Goal: Information Seeking & Learning: Check status

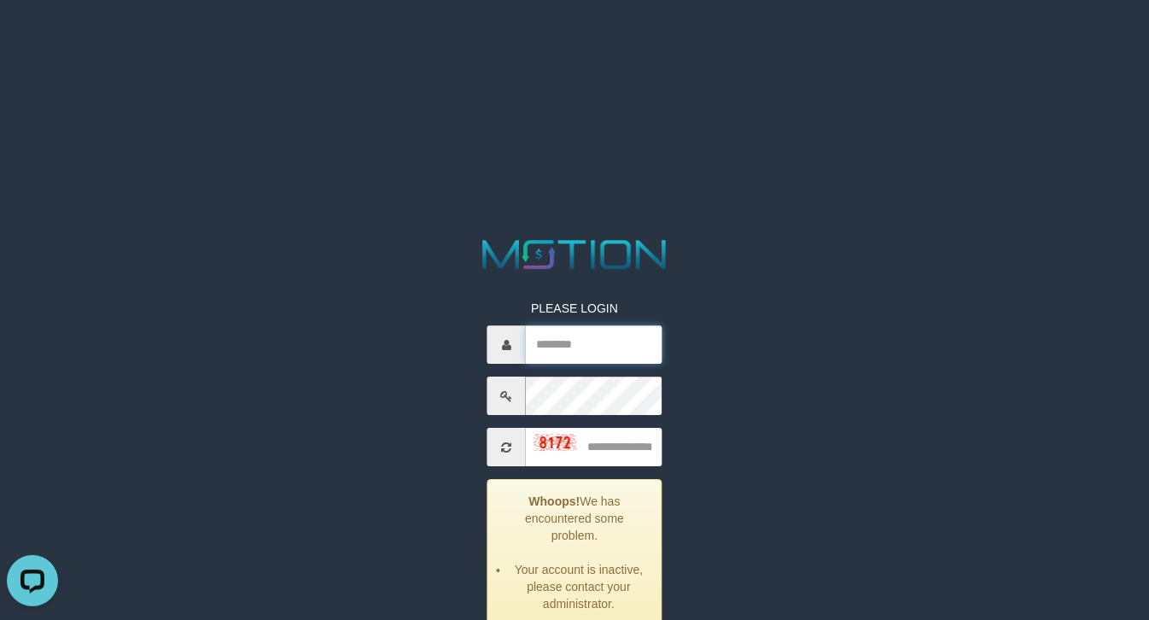
type input "******"
click at [633, 444] on input "text" at bounding box center [594, 448] width 136 height 38
type input "****"
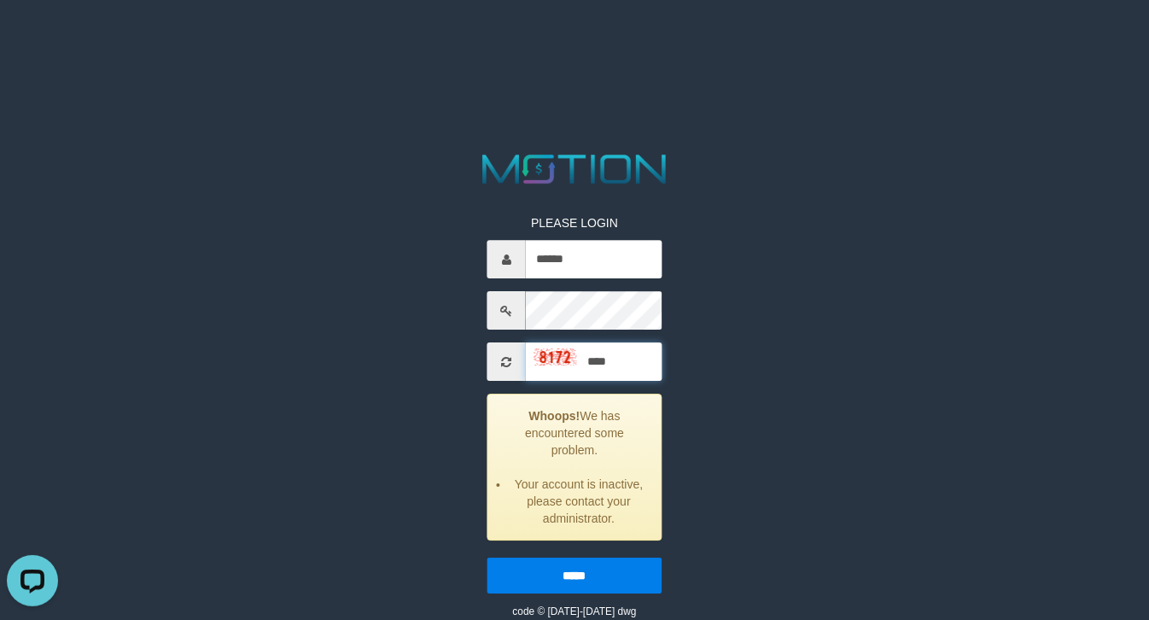
scroll to position [30, 0]
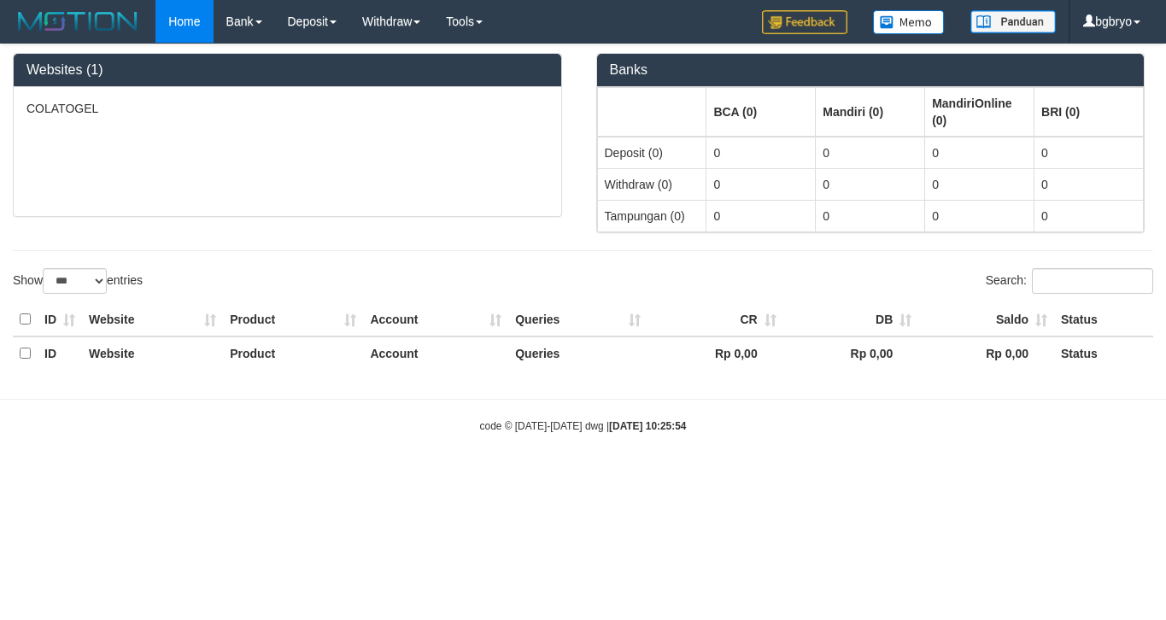
select select "***"
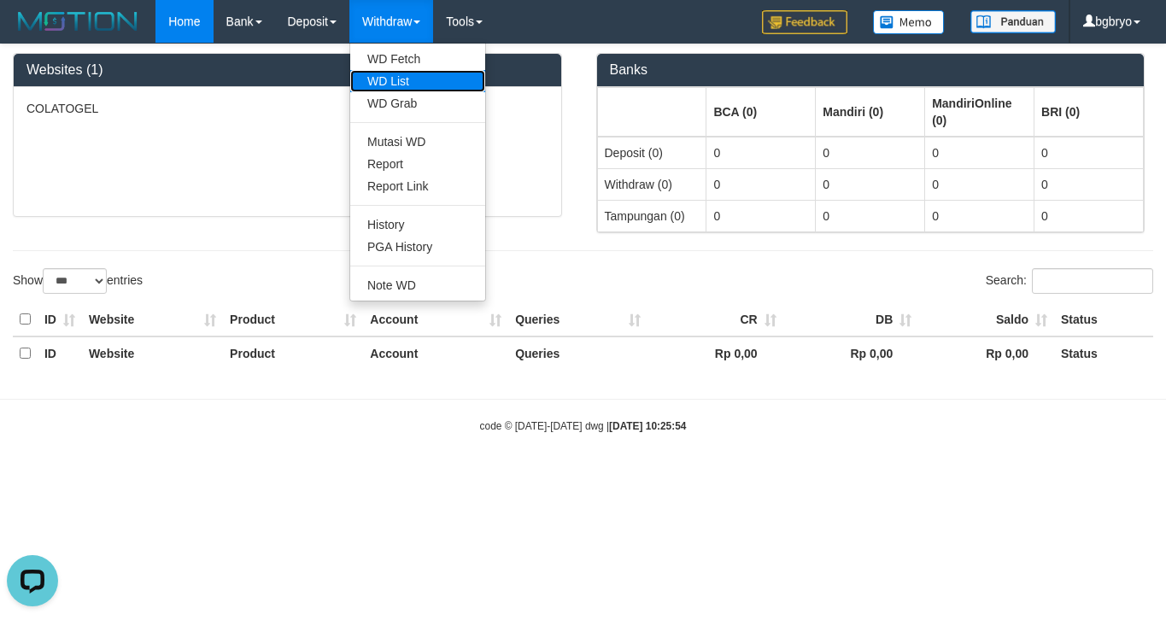
click at [433, 75] on link "WD List" at bounding box center [417, 81] width 135 height 22
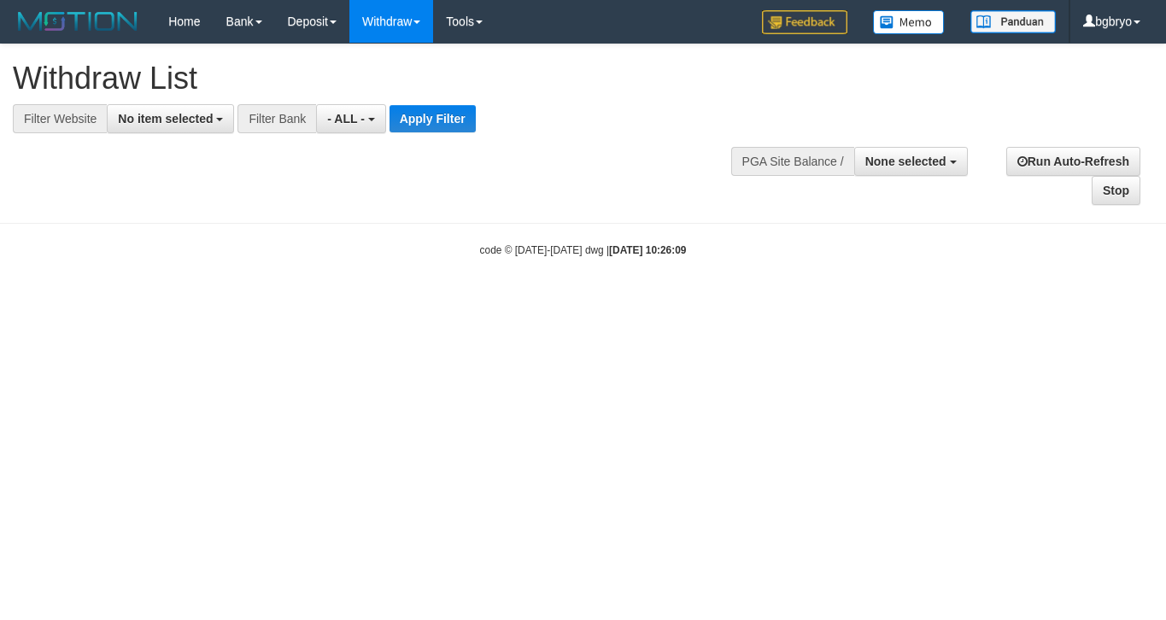
select select
click at [212, 129] on button "No item selected" at bounding box center [170, 118] width 127 height 29
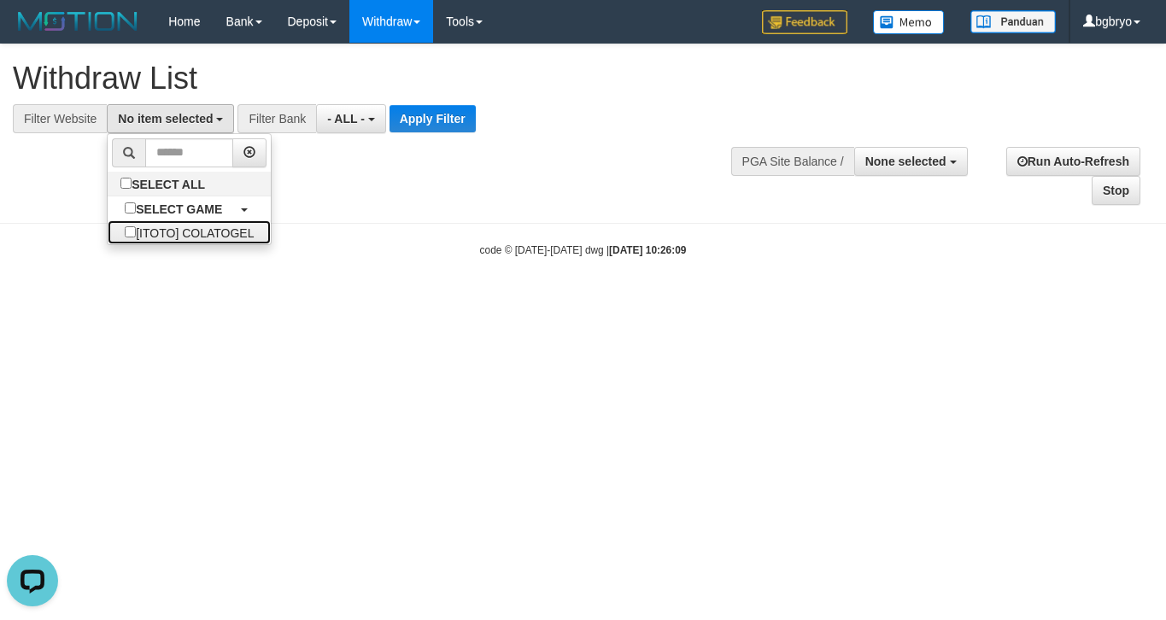
drag, startPoint x: 233, startPoint y: 229, endPoint x: 289, endPoint y: 201, distance: 62.3
click at [241, 227] on label "[ITOTO] COLATOGEL" at bounding box center [189, 232] width 163 height 24
click at [454, 121] on button "Apply Filter" at bounding box center [432, 118] width 86 height 27
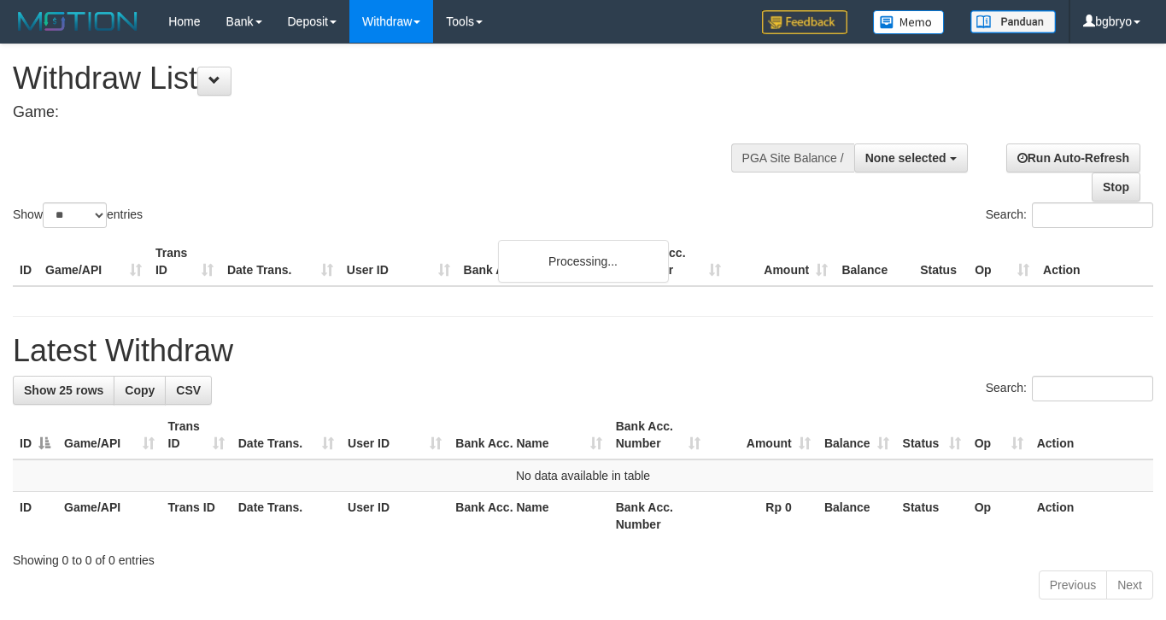
select select
select select "**"
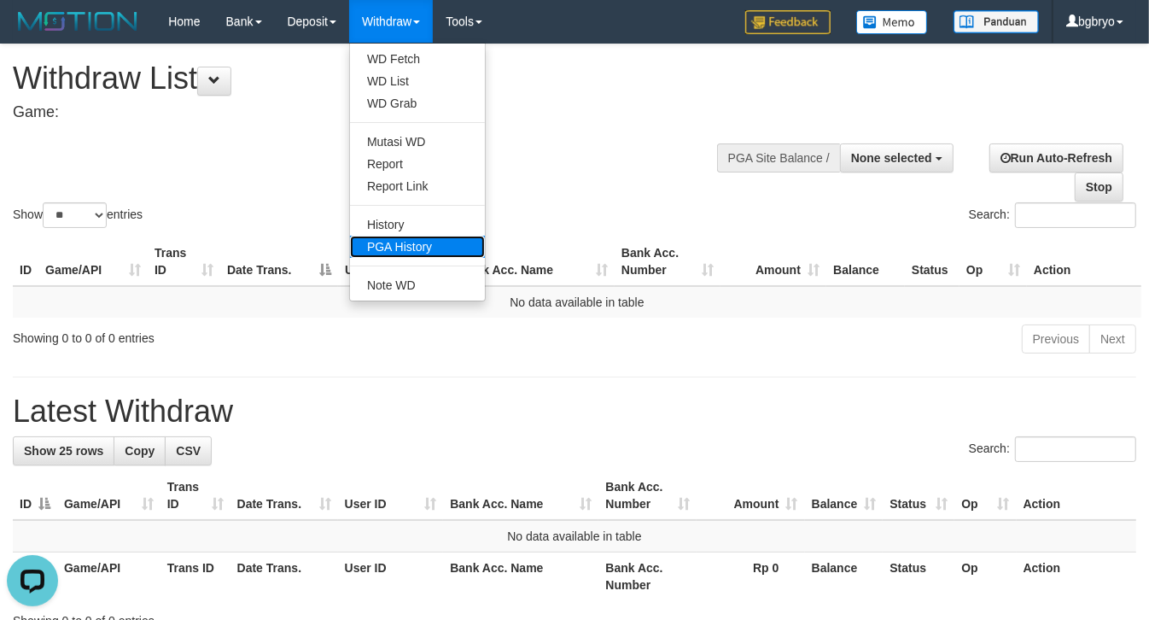
click at [440, 254] on link "PGA History" at bounding box center [417, 247] width 135 height 22
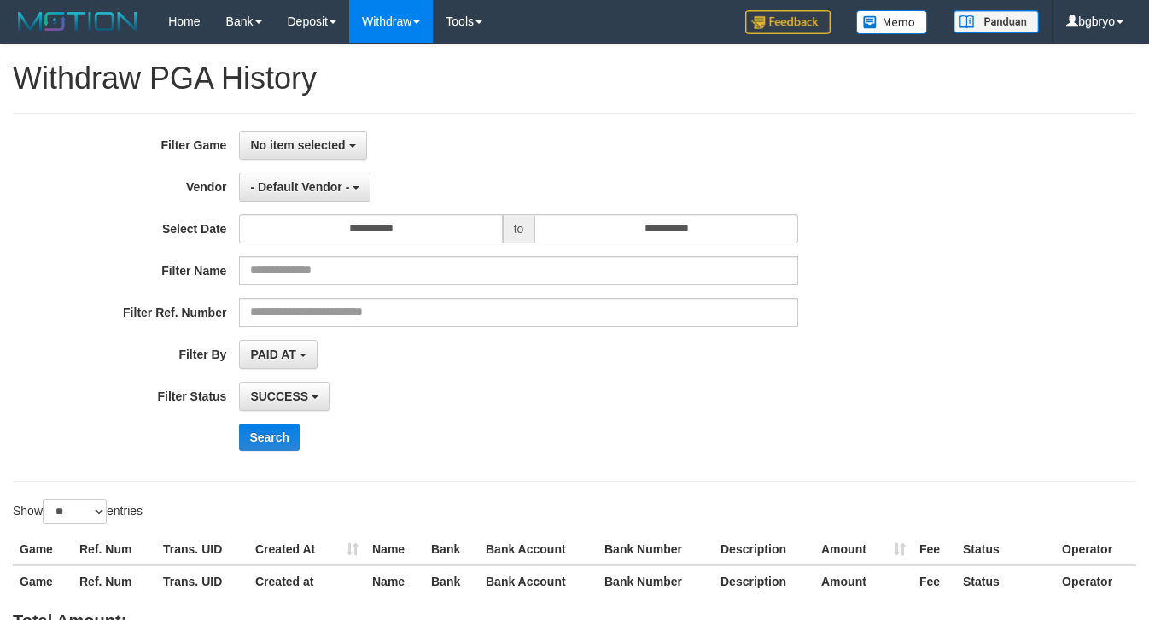
select select
select select "**"
drag, startPoint x: 330, startPoint y: 146, endPoint x: 335, endPoint y: 249, distance: 102.6
click at [330, 154] on button "No item selected" at bounding box center [302, 145] width 127 height 29
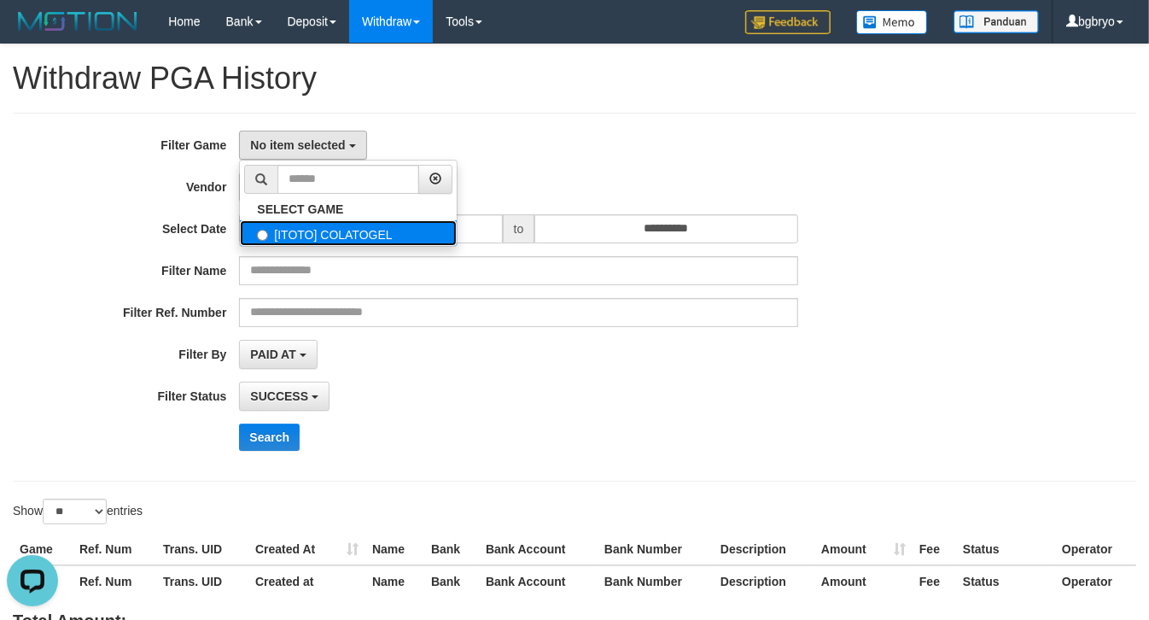
click at [343, 240] on label "[ITOTO] COLATOGEL" at bounding box center [348, 233] width 217 height 26
select select "****"
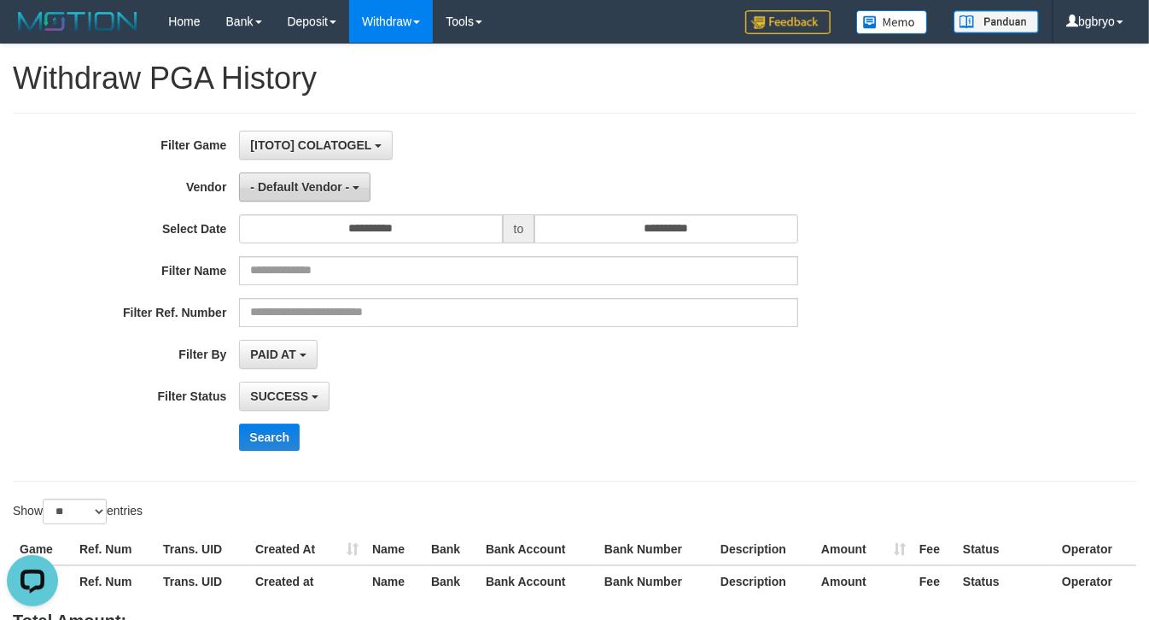
click at [296, 178] on button "- Default Vendor -" at bounding box center [305, 187] width 132 height 29
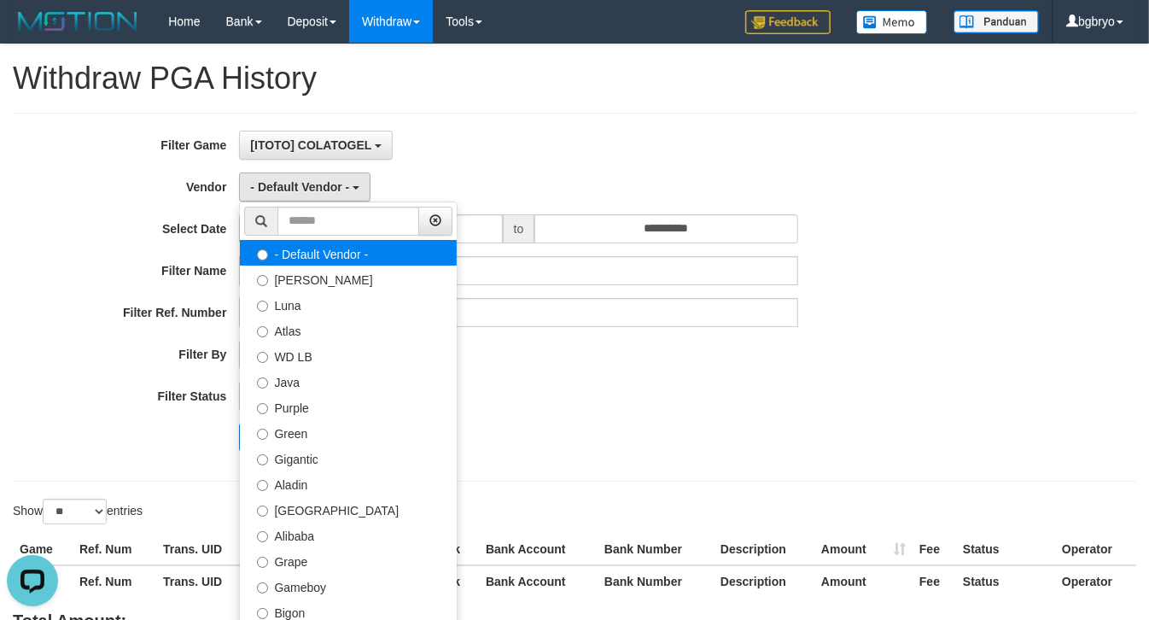
drag, startPoint x: 371, startPoint y: 246, endPoint x: 556, endPoint y: 283, distance: 188.1
click at [372, 246] on label "- Default Vendor -" at bounding box center [348, 253] width 217 height 26
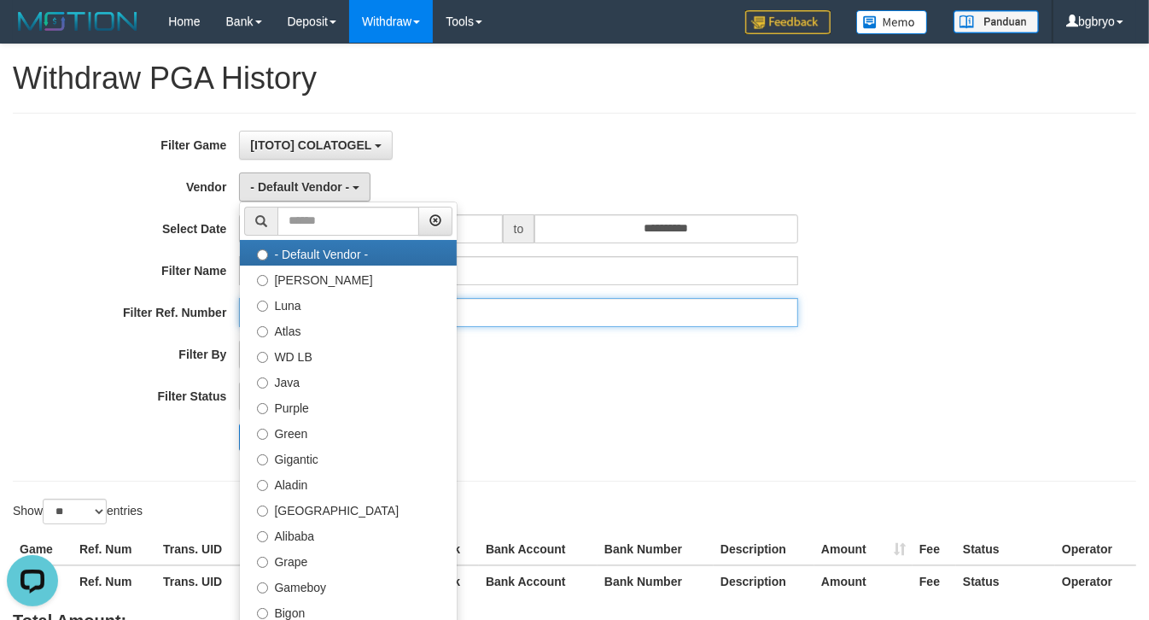
drag, startPoint x: 576, startPoint y: 299, endPoint x: 488, endPoint y: 241, distance: 106.1
click at [576, 297] on div "**********" at bounding box center [479, 297] width 958 height 333
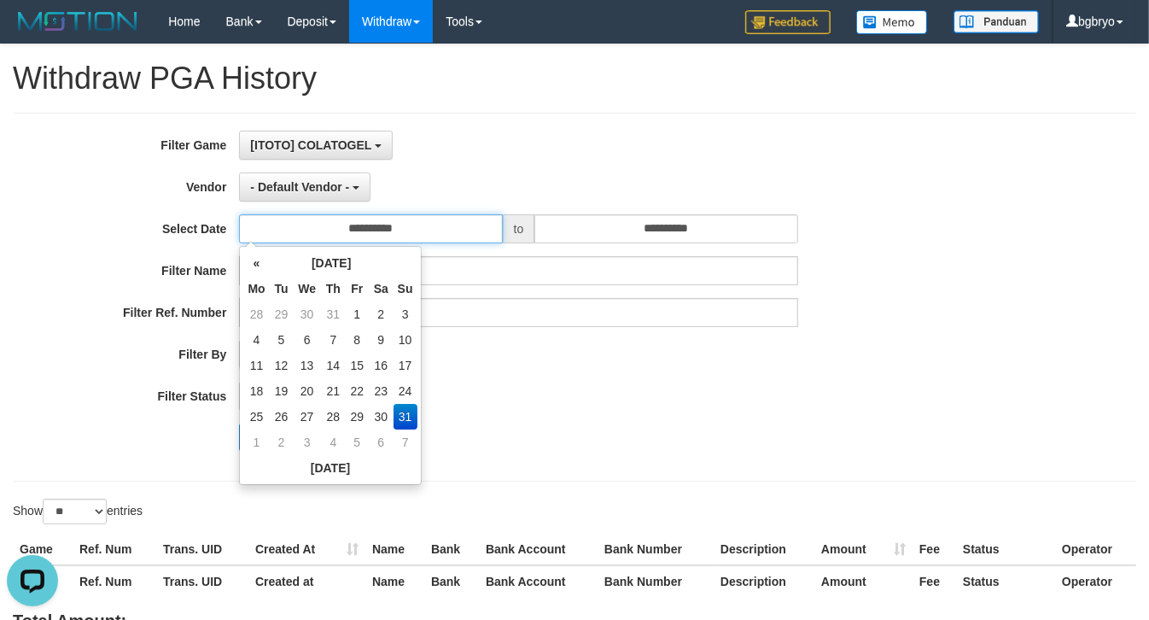
click at [400, 231] on input "**********" at bounding box center [370, 228] width 263 height 29
click at [377, 408] on td "30" at bounding box center [381, 417] width 25 height 26
type input "**********"
click at [638, 459] on div "**********" at bounding box center [479, 297] width 958 height 333
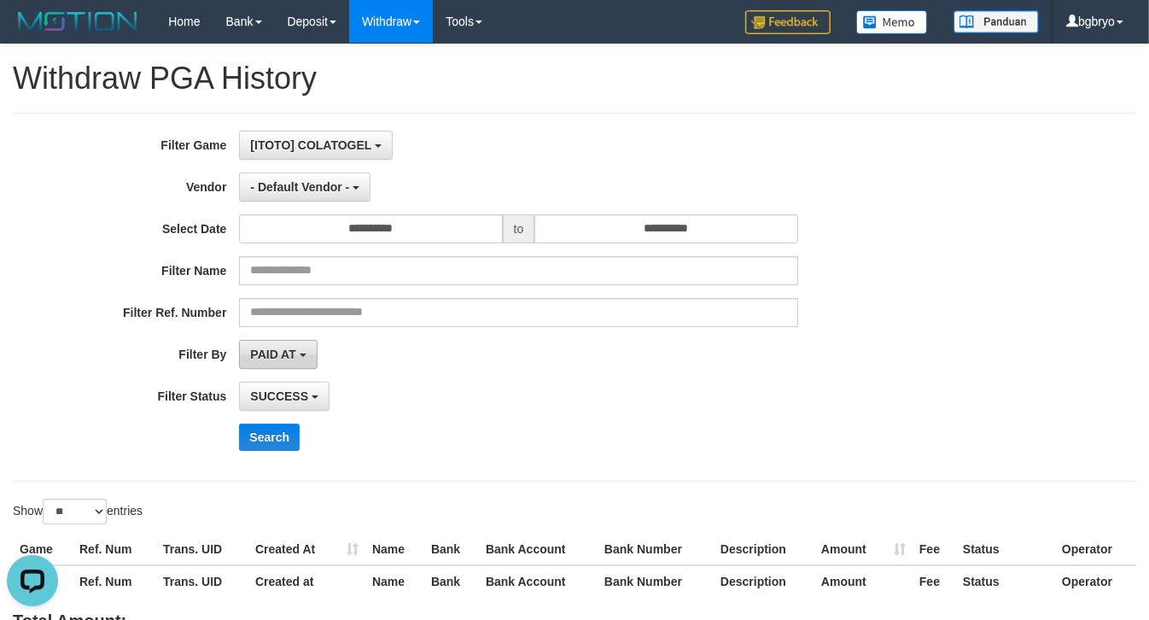
click at [303, 357] on b "button" at bounding box center [303, 355] width 7 height 3
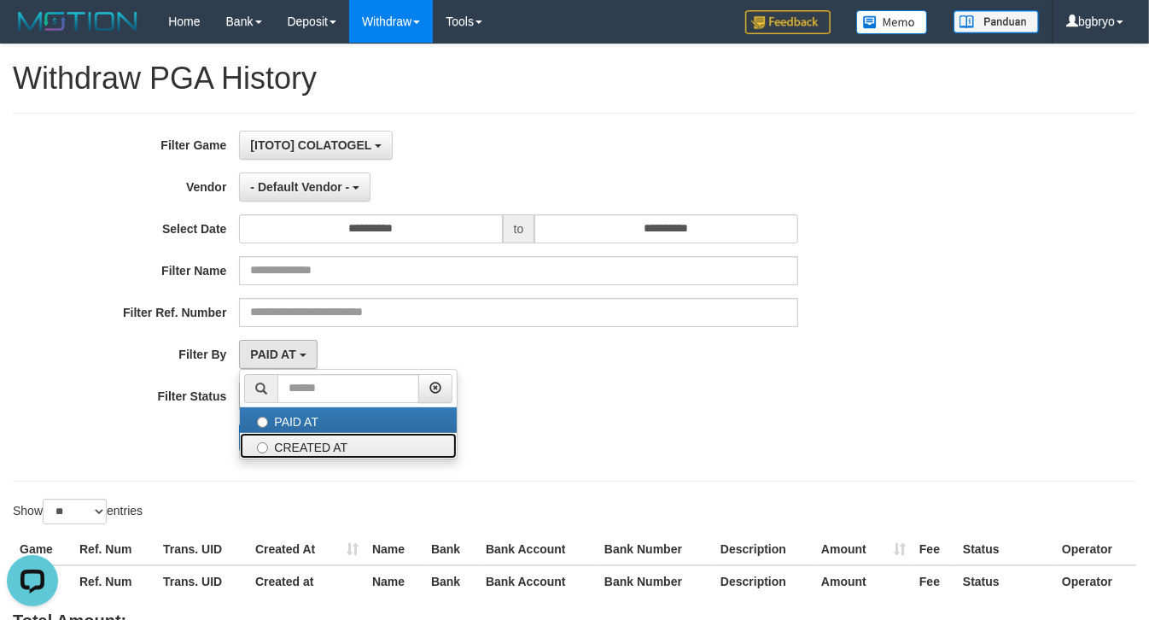
drag, startPoint x: 305, startPoint y: 442, endPoint x: 643, endPoint y: 423, distance: 338.8
click at [307, 444] on label "CREATED AT" at bounding box center [348, 446] width 217 height 26
select select "*"
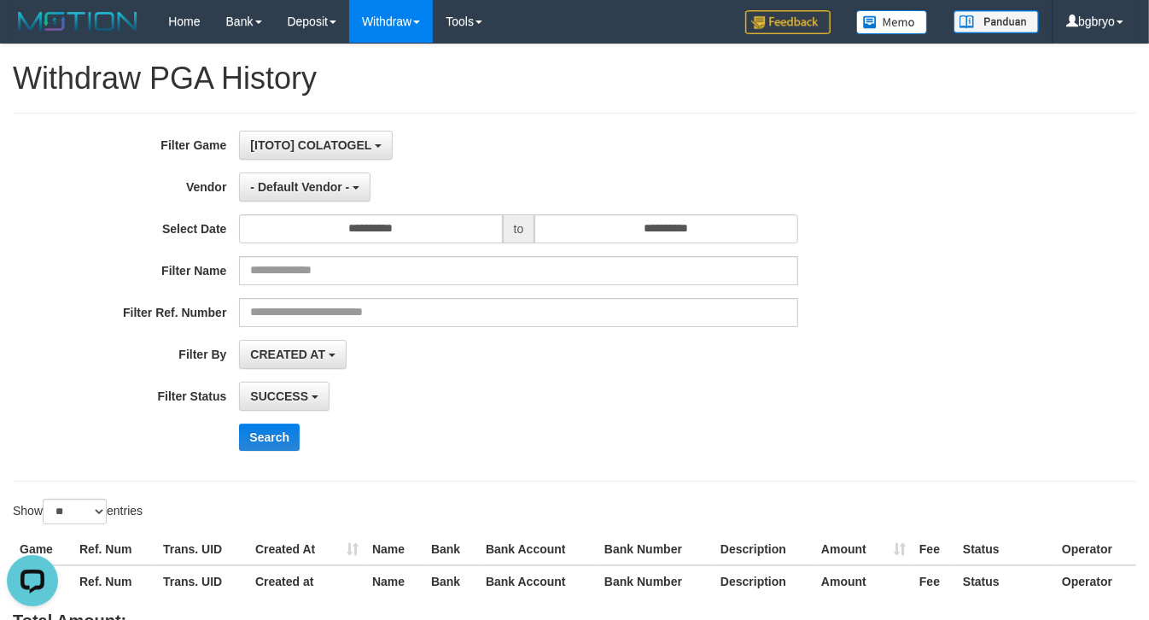
drag, startPoint x: 653, startPoint y: 419, endPoint x: 588, endPoint y: 417, distance: 65.8
click at [647, 418] on div "**********" at bounding box center [479, 297] width 958 height 333
click at [301, 399] on span "SUCCESS" at bounding box center [279, 396] width 58 height 14
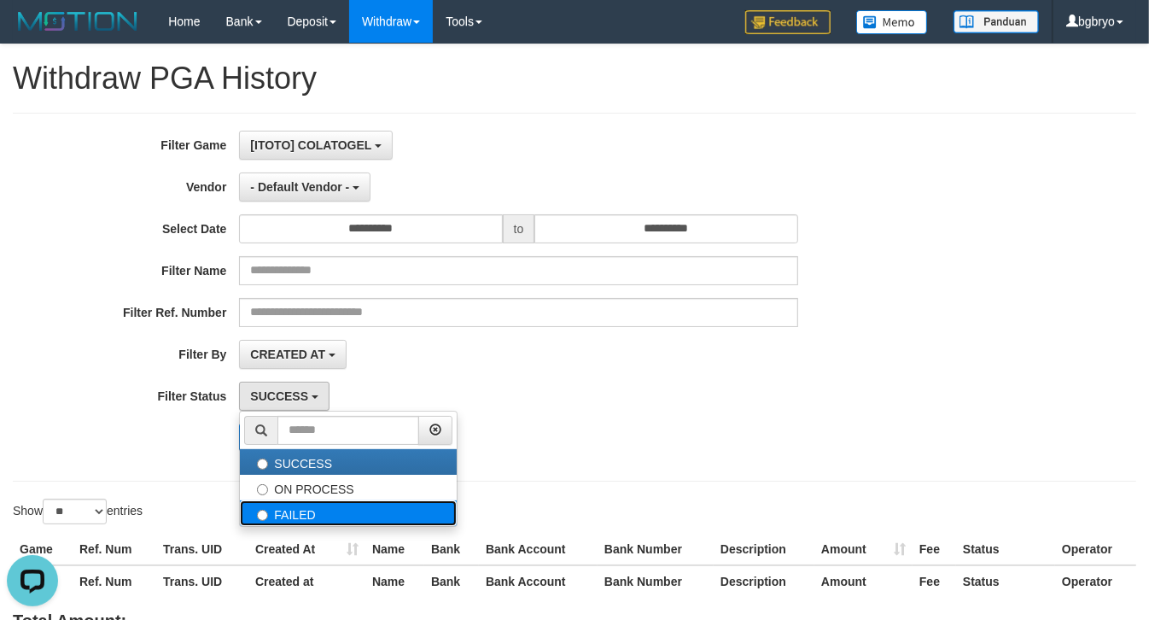
click at [301, 514] on label "FAILED" at bounding box center [348, 513] width 217 height 26
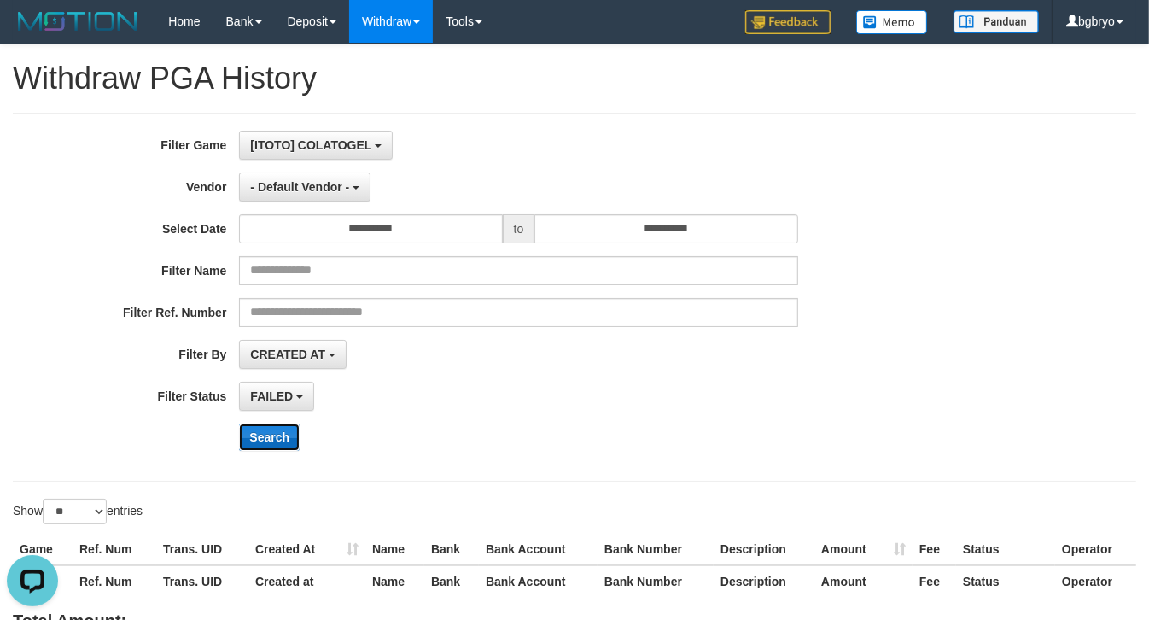
click at [267, 440] on button "Search" at bounding box center [269, 437] width 61 height 27
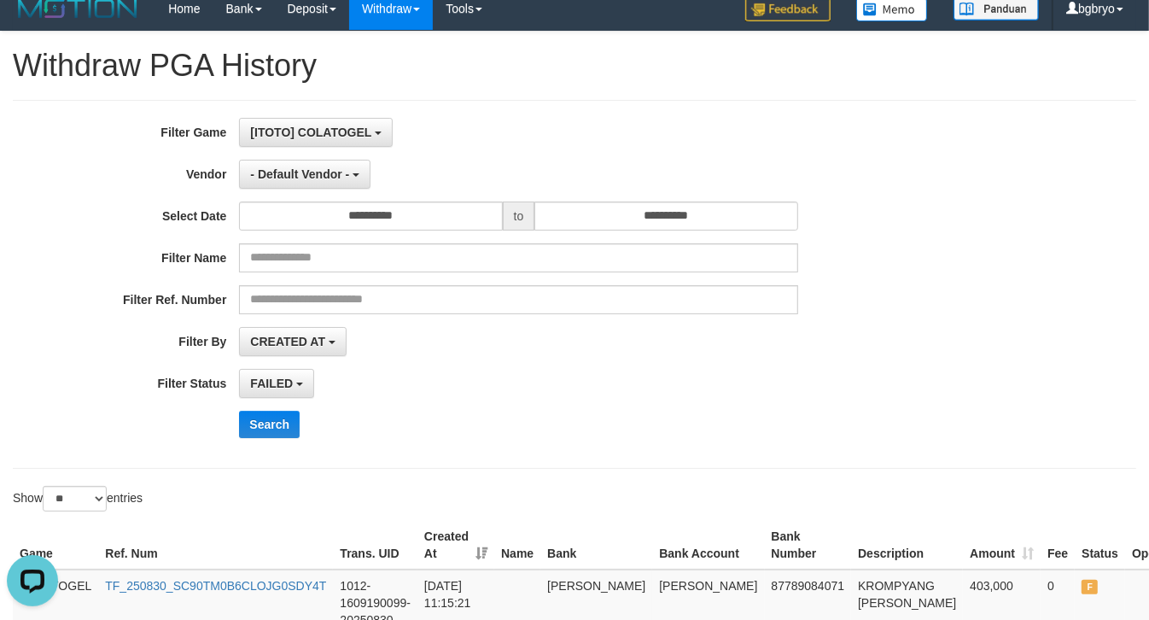
scroll to position [0, 0]
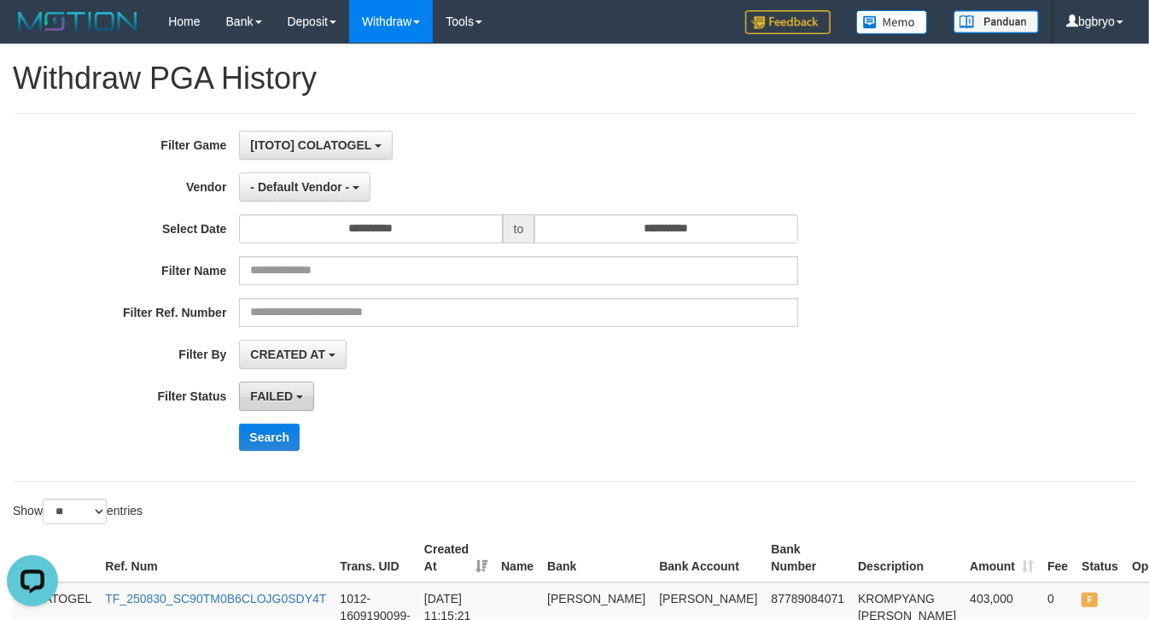
click at [303, 399] on button "FAILED" at bounding box center [276, 396] width 75 height 29
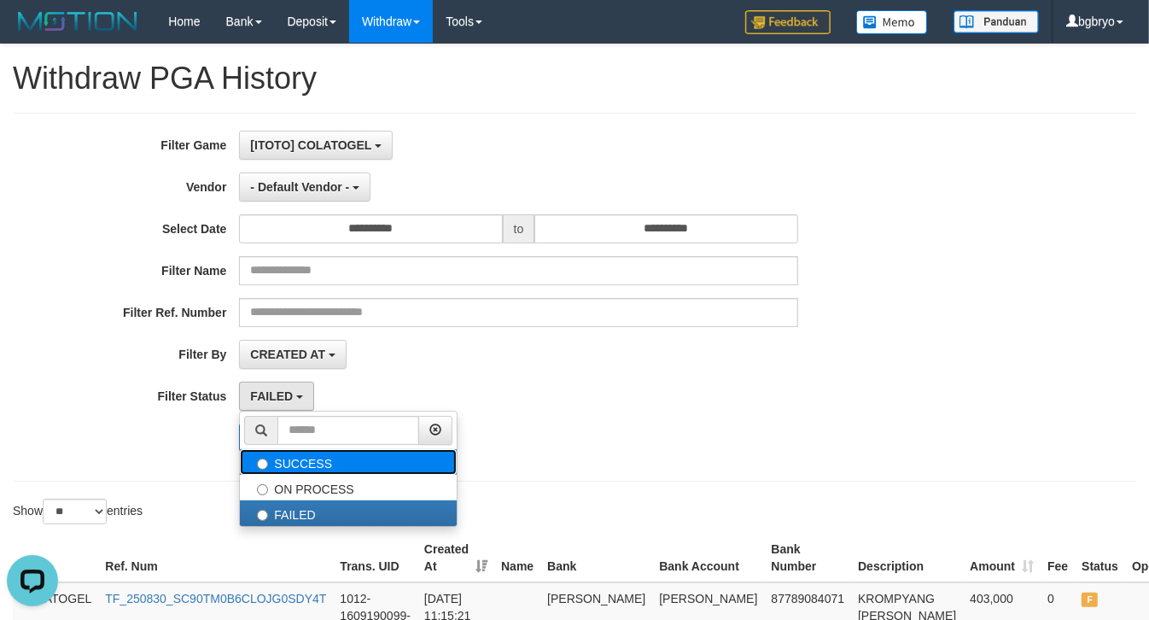
click at [329, 465] on label "SUCCESS" at bounding box center [348, 462] width 217 height 26
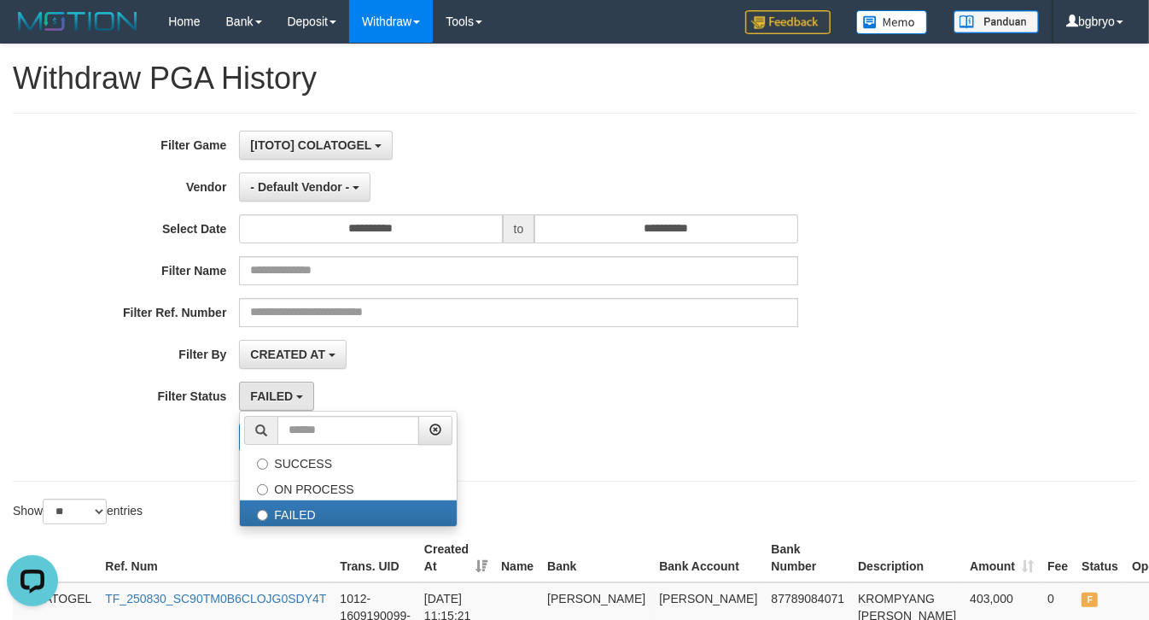
click at [634, 467] on div "**********" at bounding box center [575, 297] width 1124 height 369
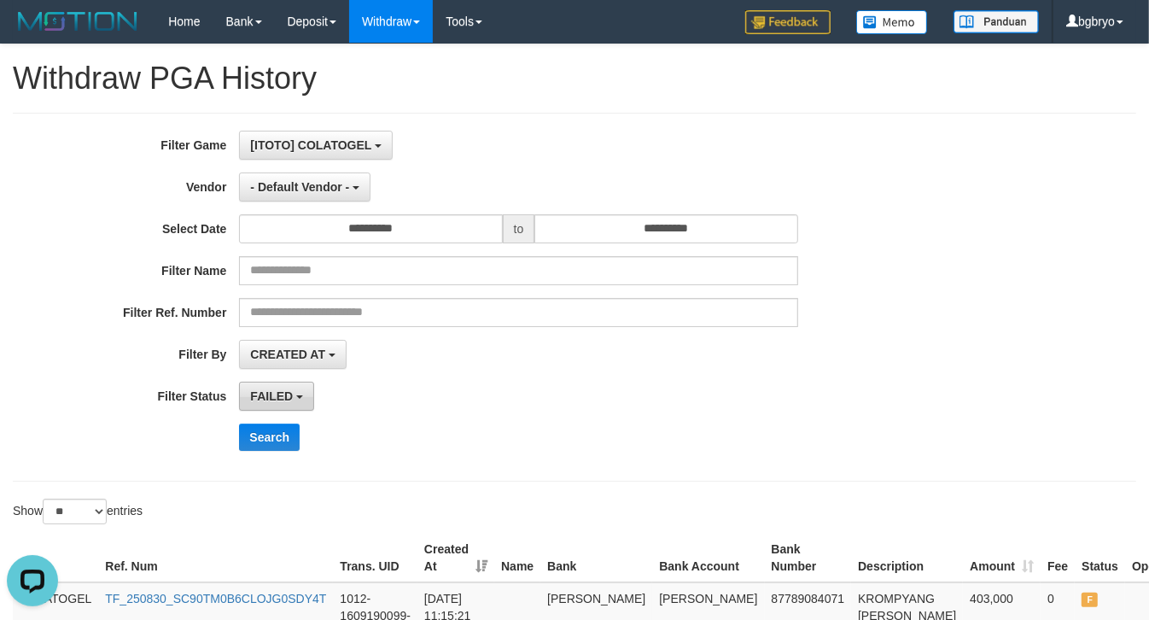
click at [265, 410] on button "FAILED" at bounding box center [276, 396] width 75 height 29
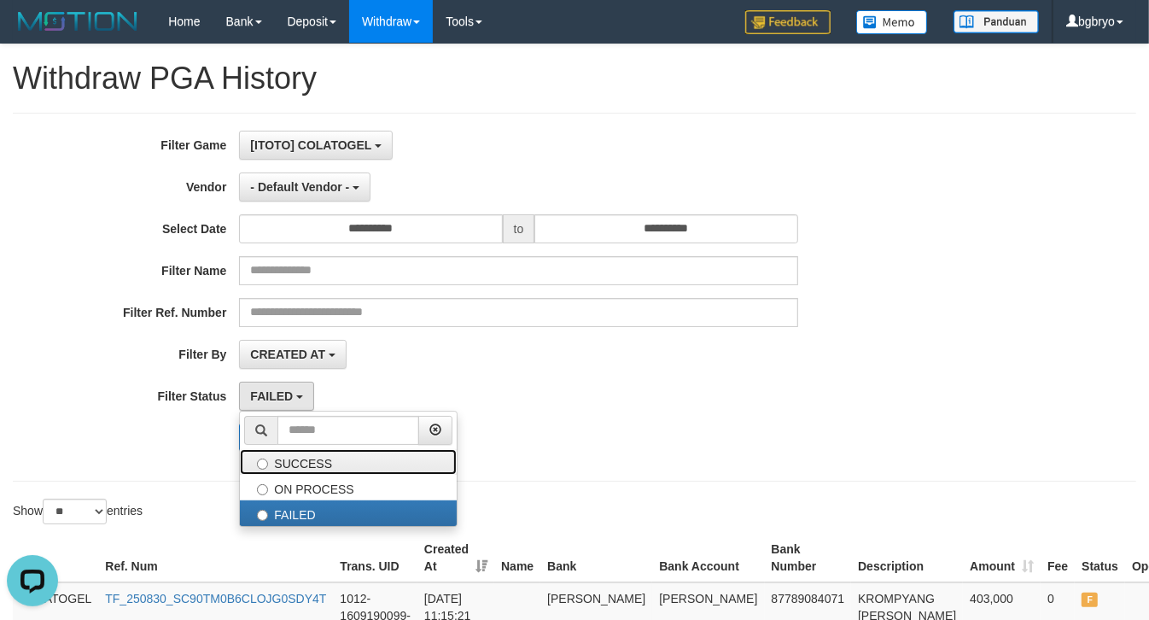
drag, startPoint x: 270, startPoint y: 467, endPoint x: 312, endPoint y: 479, distance: 43.5
click at [270, 468] on label "SUCCESS" at bounding box center [348, 462] width 217 height 26
select select "*"
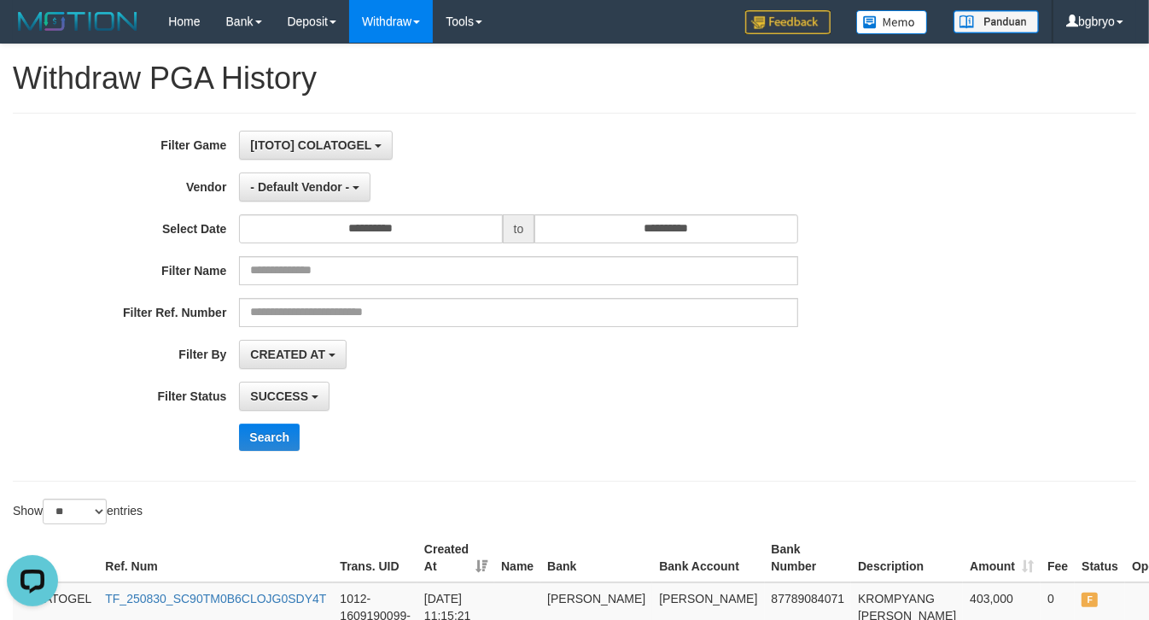
drag, startPoint x: 666, startPoint y: 440, endPoint x: 641, endPoint y: 441, distance: 24.8
click at [652, 441] on div "Search" at bounding box center [598, 437] width 718 height 27
click at [261, 441] on button "Search" at bounding box center [269, 437] width 61 height 27
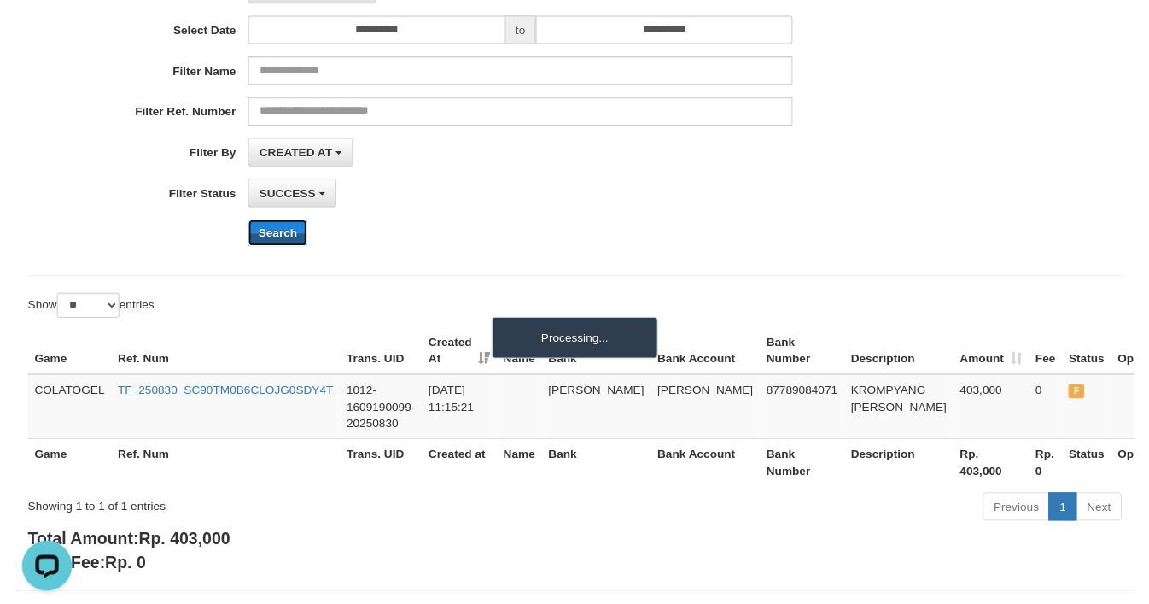
scroll to position [213, 0]
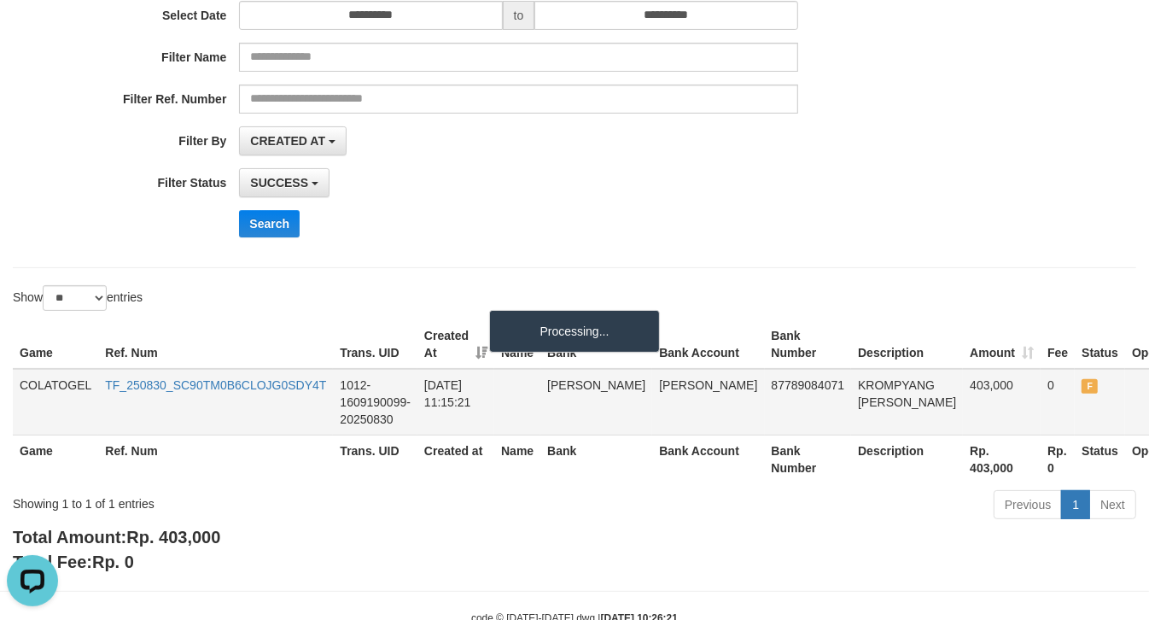
click at [851, 390] on td "KROMPYANG DANA" at bounding box center [907, 402] width 112 height 67
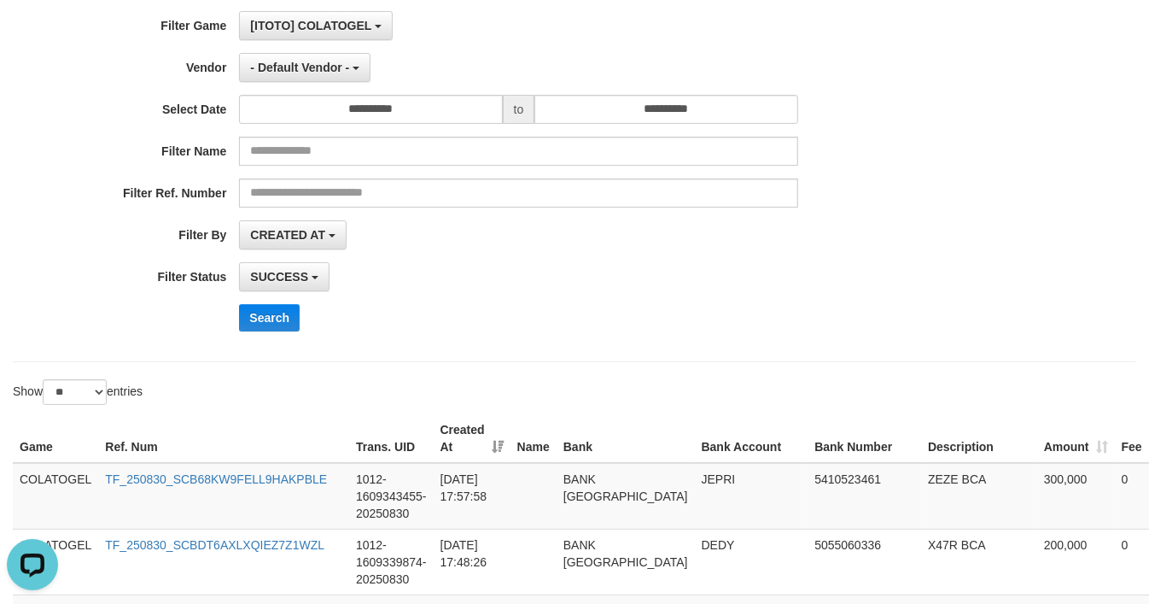
scroll to position [0, 0]
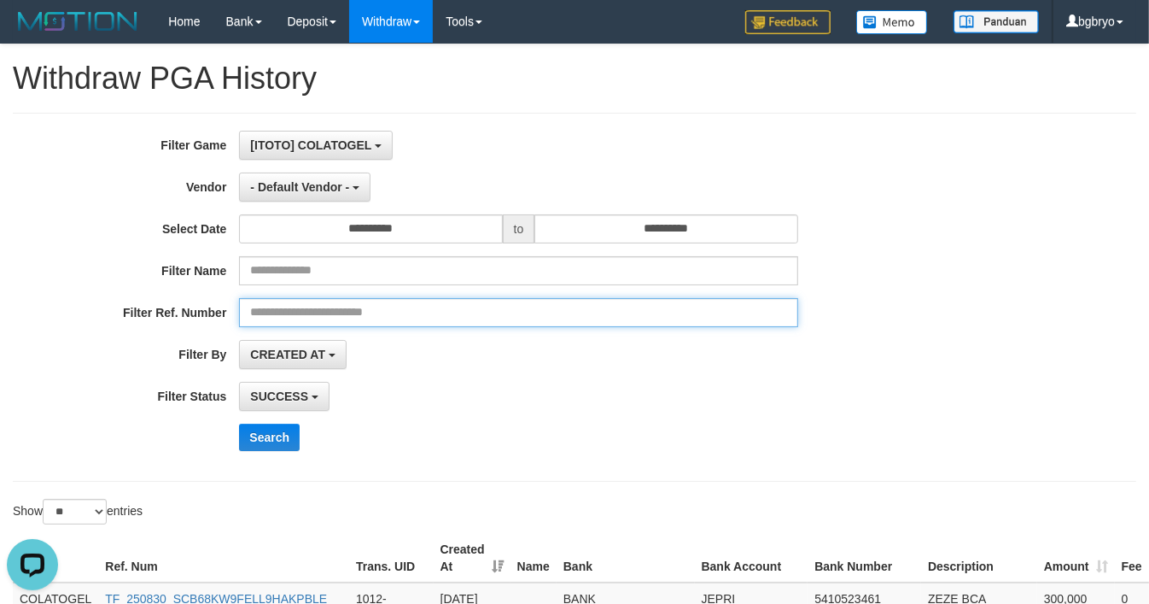
click at [342, 317] on input "text" at bounding box center [518, 312] width 559 height 29
paste input "**********"
type input "**********"
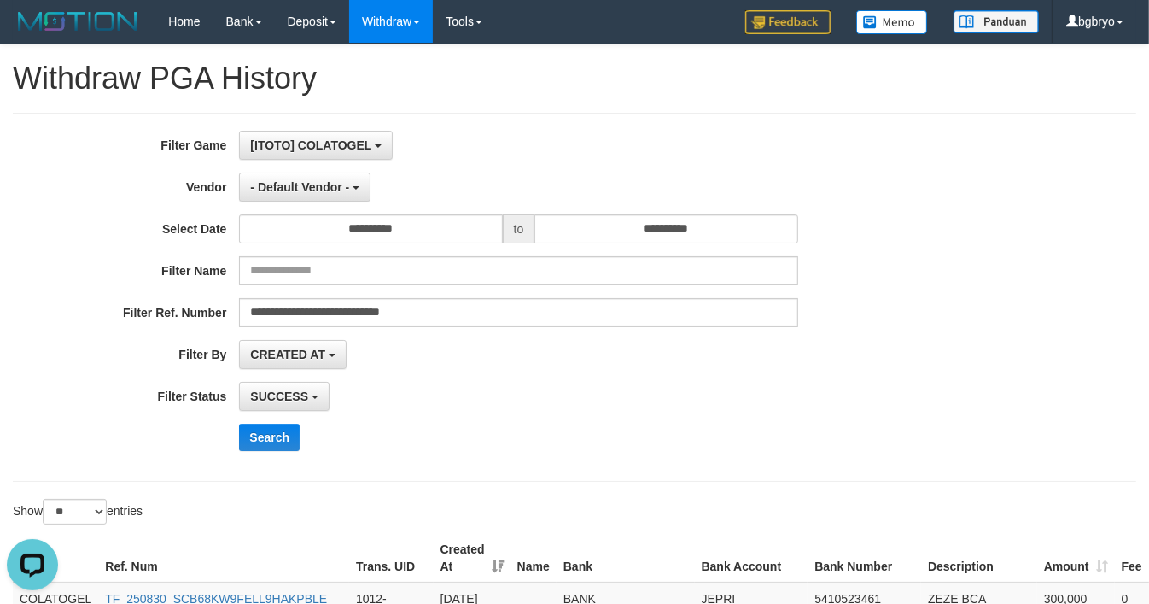
click at [292, 461] on div "**********" at bounding box center [479, 297] width 958 height 333
click at [265, 438] on button "Search" at bounding box center [269, 437] width 61 height 27
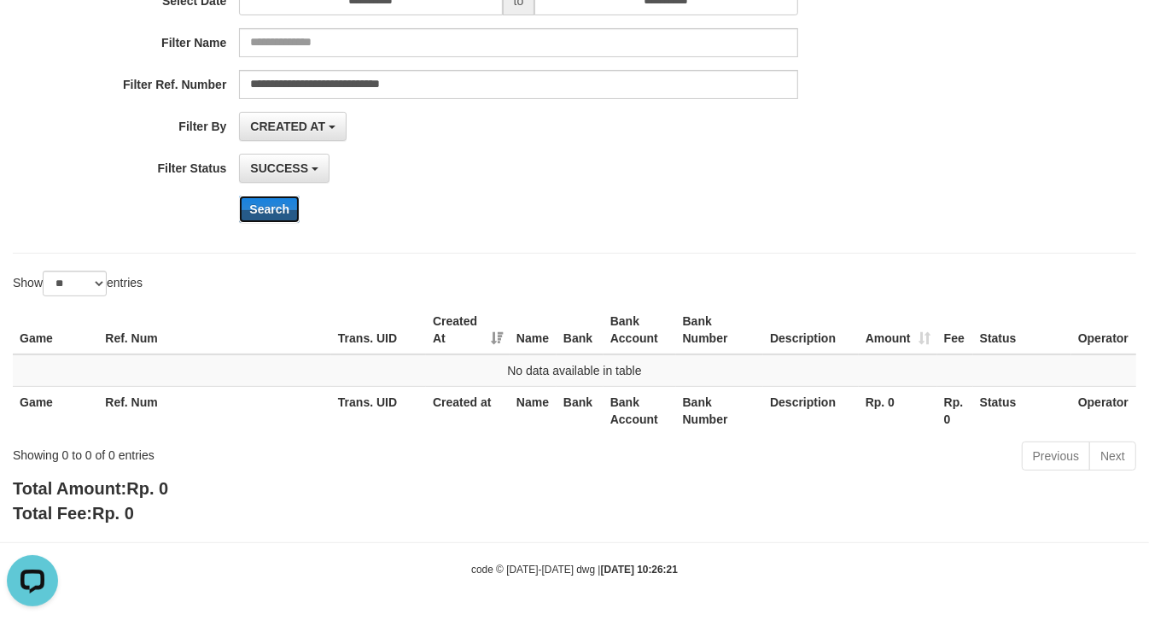
scroll to position [17, 0]
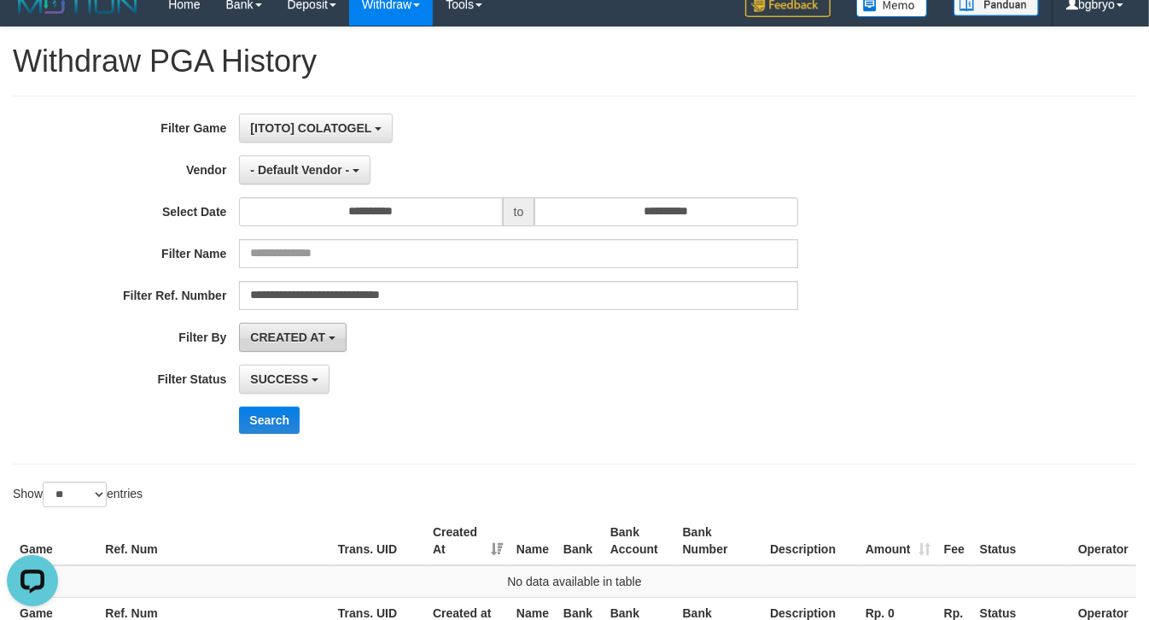
click at [308, 346] on button "CREATED AT" at bounding box center [293, 337] width 108 height 29
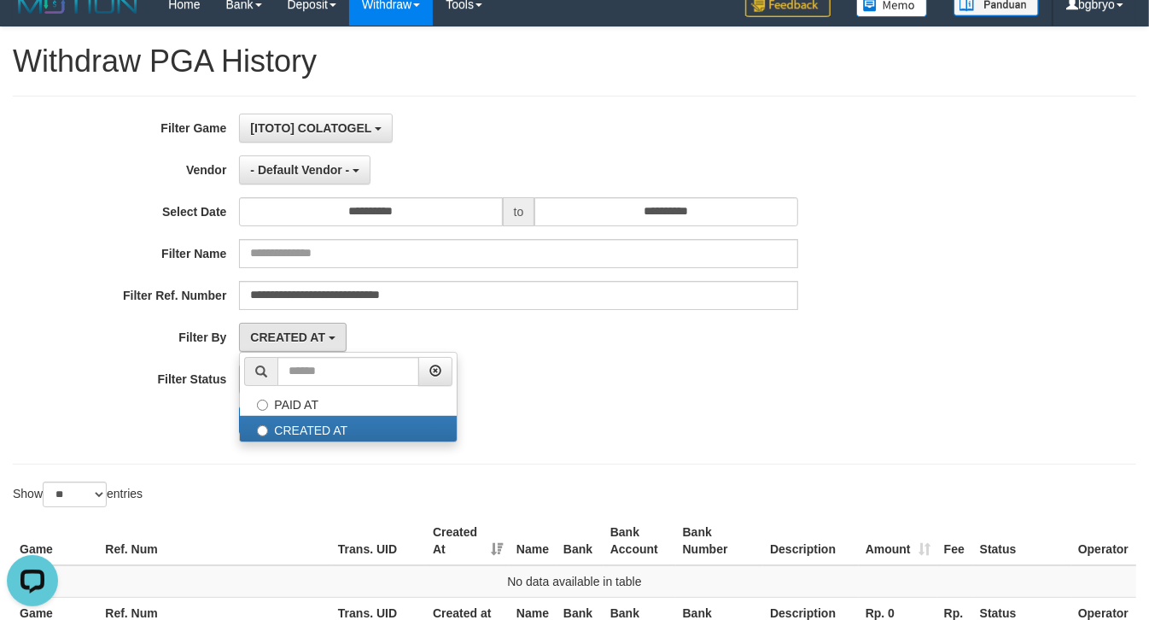
click at [582, 360] on div "**********" at bounding box center [479, 280] width 958 height 333
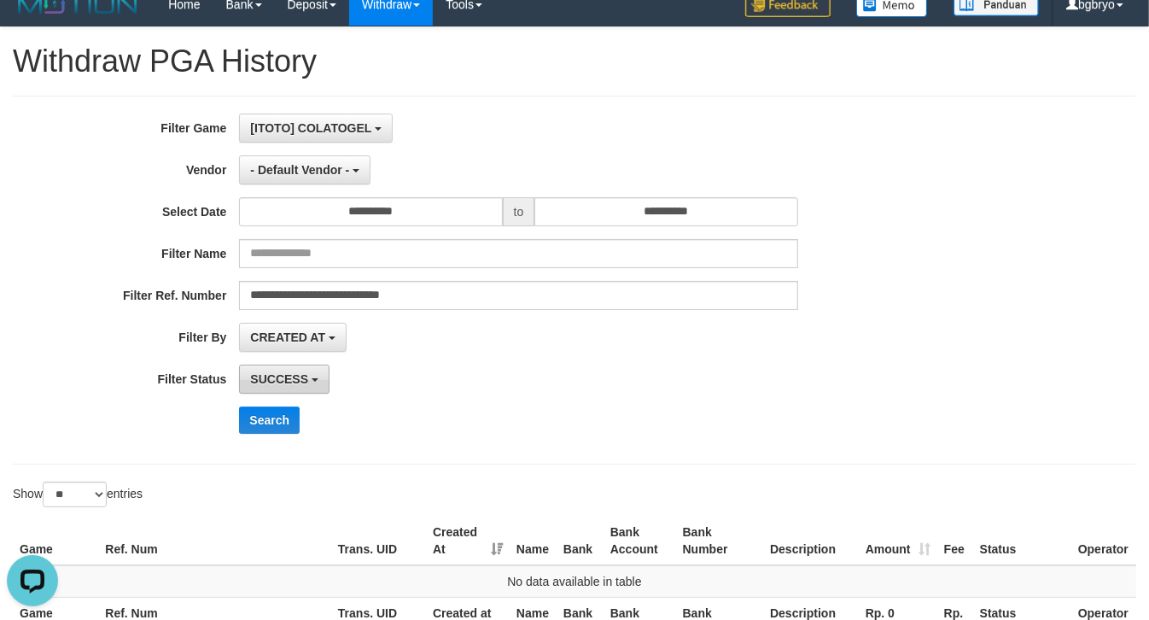
drag, startPoint x: 284, startPoint y: 382, endPoint x: 325, endPoint y: 421, distance: 56.2
click at [286, 382] on span "SUCCESS" at bounding box center [279, 379] width 58 height 14
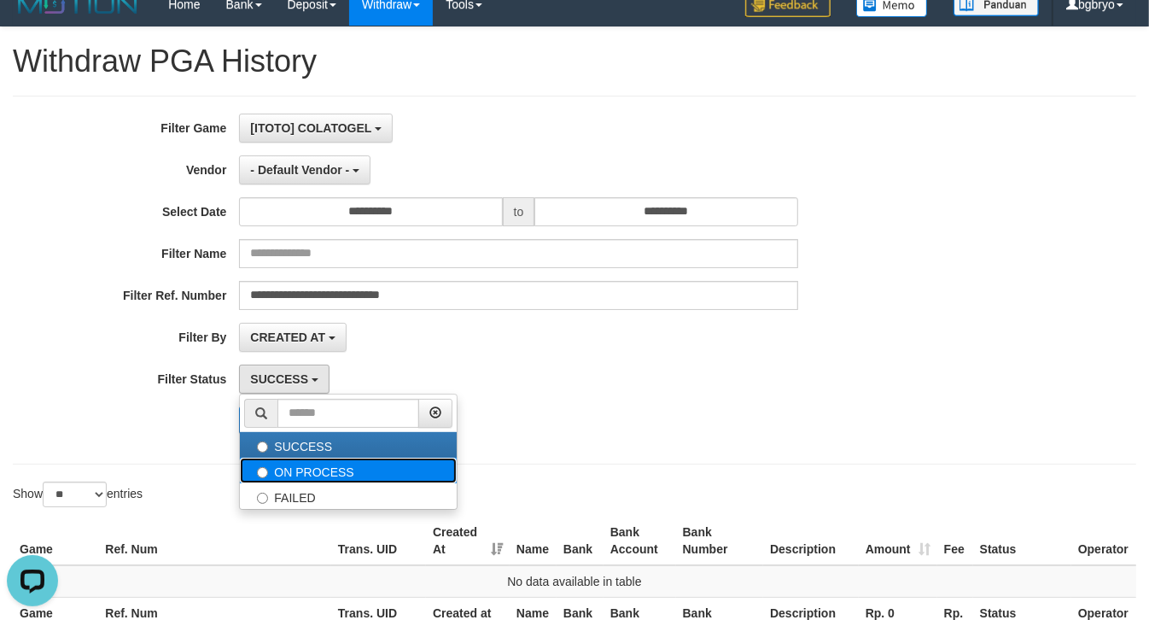
click at [305, 479] on label "ON PROCESS" at bounding box center [348, 471] width 217 height 26
select select "*"
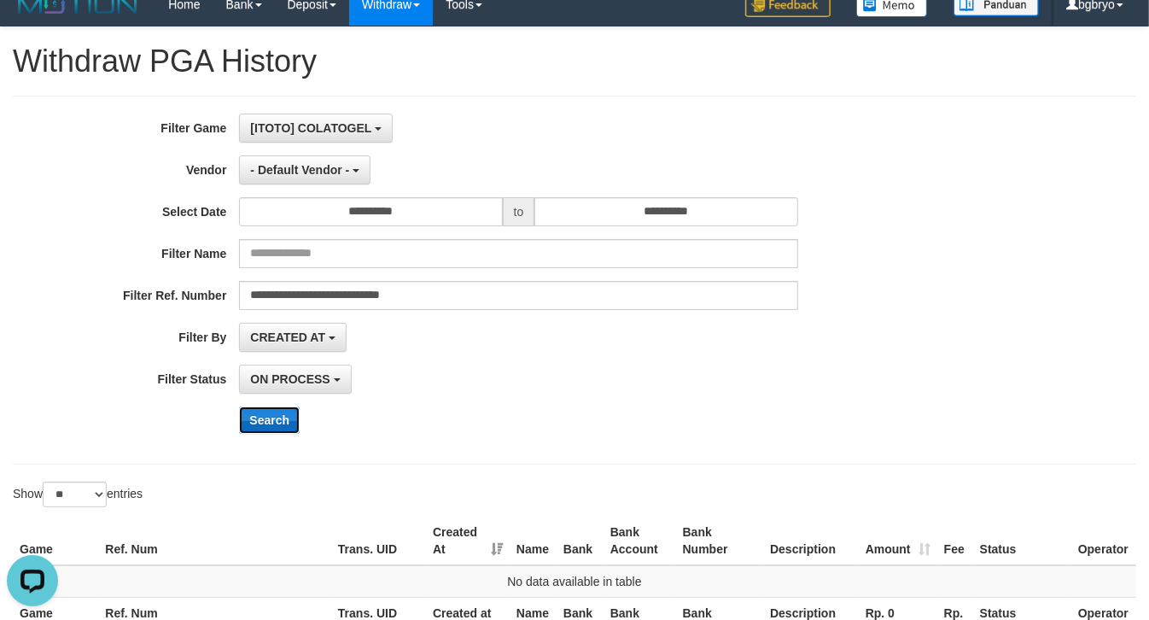
click at [274, 412] on button "Search" at bounding box center [269, 420] width 61 height 27
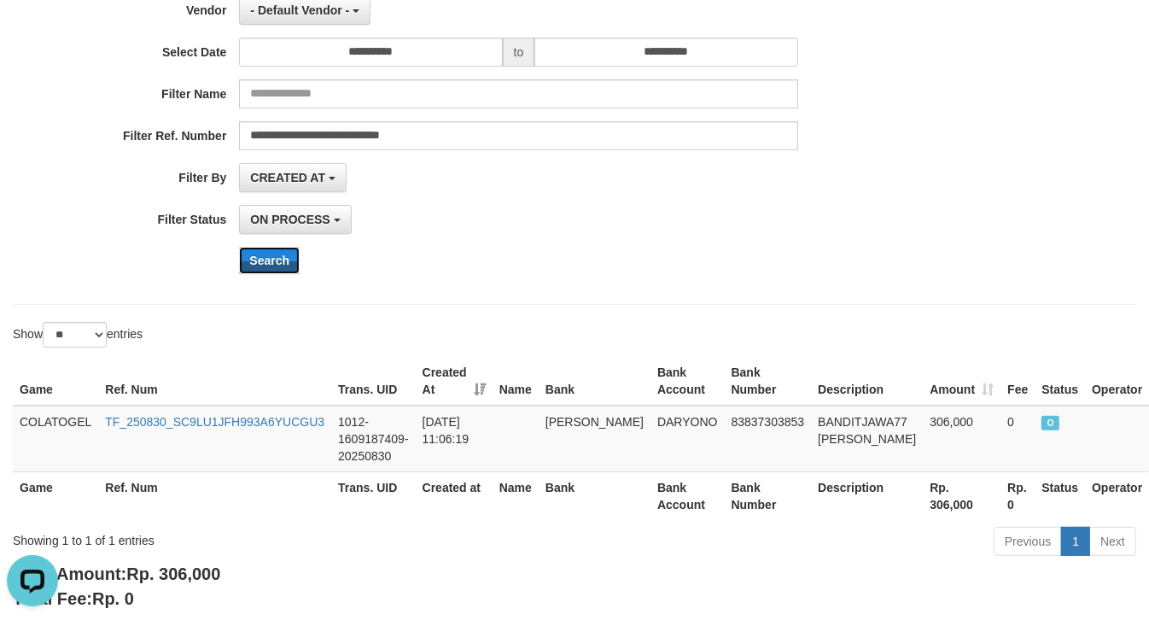
scroll to position [124, 0]
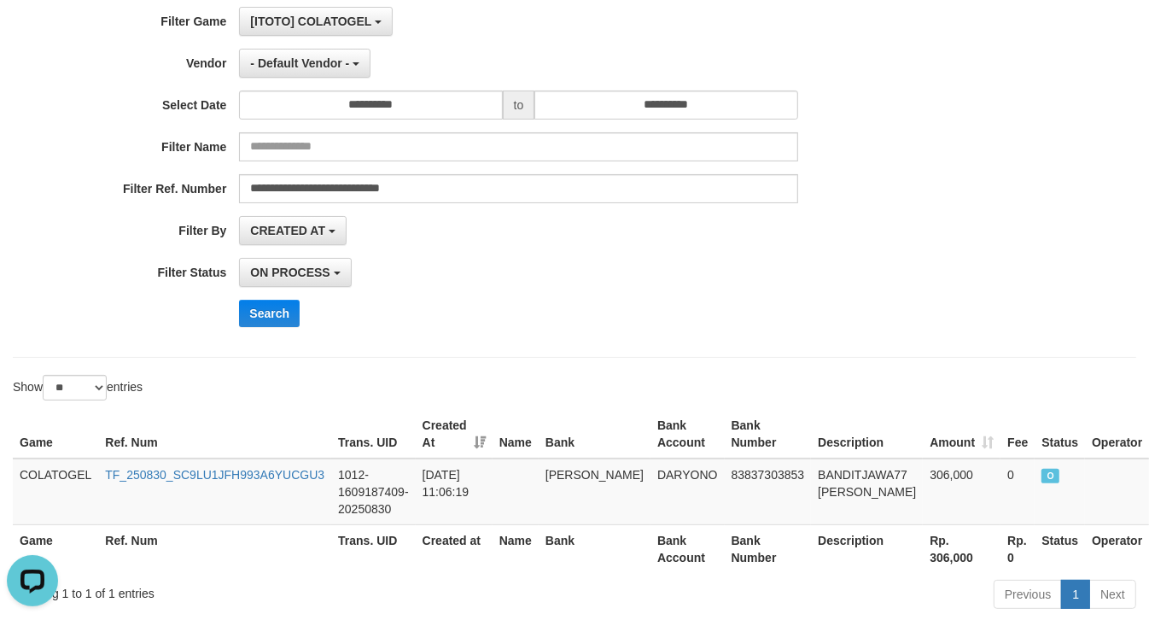
drag, startPoint x: 124, startPoint y: 478, endPoint x: 404, endPoint y: 532, distance: 285.2
click at [599, 543] on tr "Game Ref. Num Trans. UID Created at Name Bank Bank Account Bank Number Descript…" at bounding box center [581, 548] width 1137 height 49
click at [299, 478] on link "TF_250830_SC9LU1JFH993A6YUCGU3" at bounding box center [214, 475] width 219 height 14
click at [32, 574] on icon "Open LiveChat chat widget" at bounding box center [33, 579] width 16 height 11
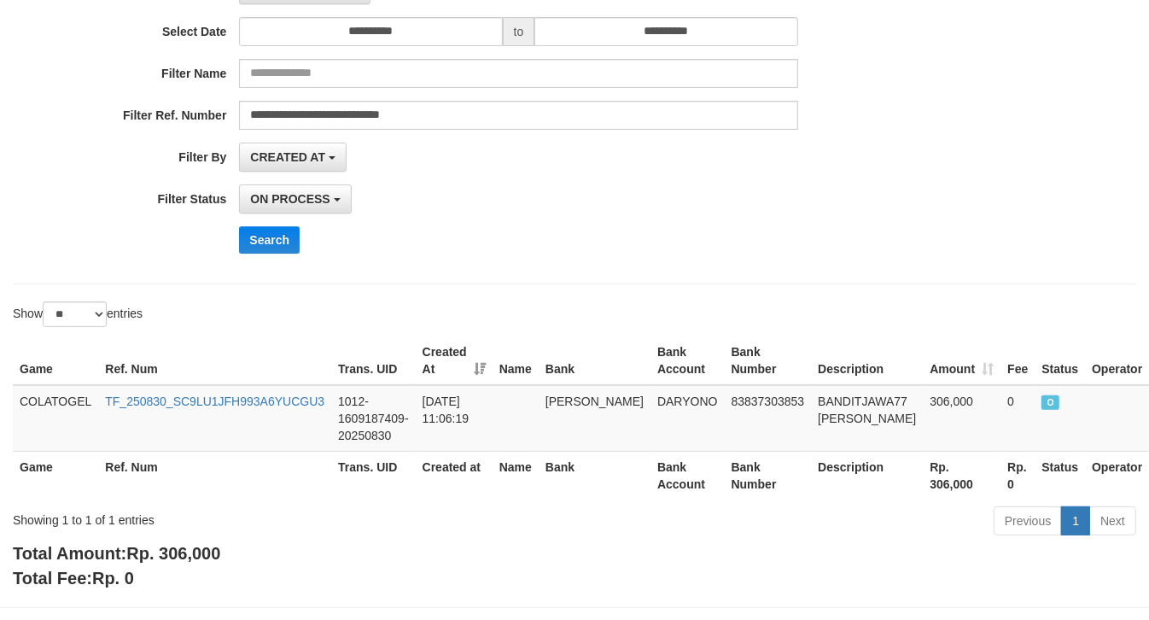
scroll to position [231, 0]
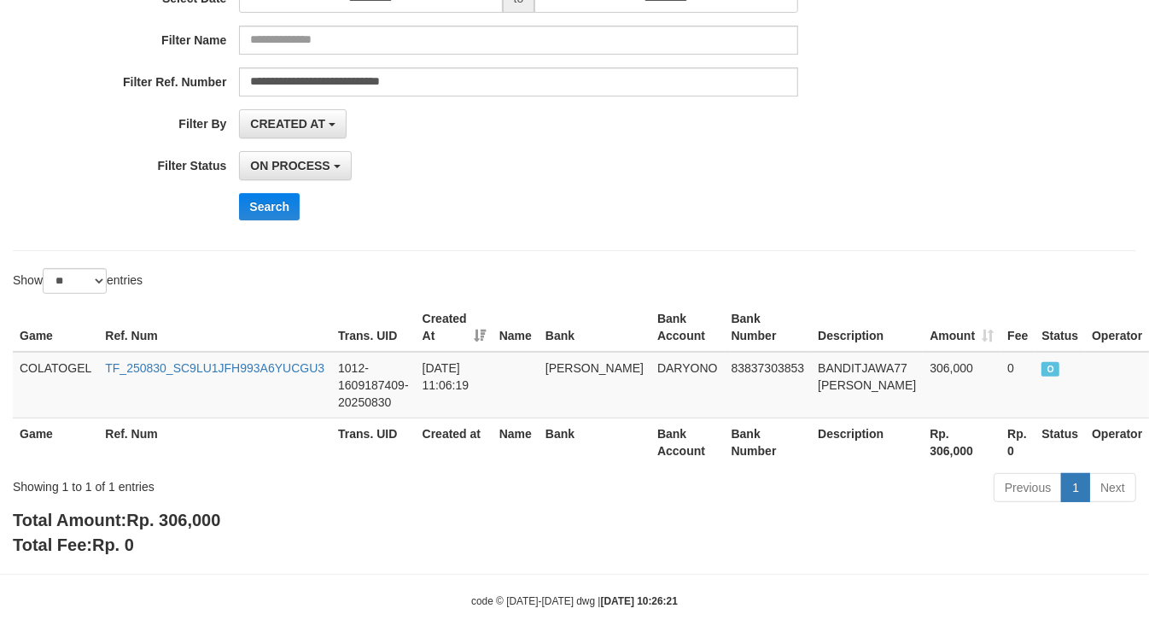
click at [548, 506] on div "Previous 1 Next" at bounding box center [814, 489] width 645 height 37
drag, startPoint x: 219, startPoint y: 372, endPoint x: 300, endPoint y: 483, distance: 136.8
click at [596, 555] on div "Total Amount: Rp. 306,000 Total Fee: Rp. 0" at bounding box center [575, 532] width 1124 height 49
drag, startPoint x: 101, startPoint y: 369, endPoint x: 330, endPoint y: 377, distance: 229.9
click at [330, 377] on td "TF_250830_SC9LU1JFH993A6YUCGU3" at bounding box center [214, 385] width 233 height 67
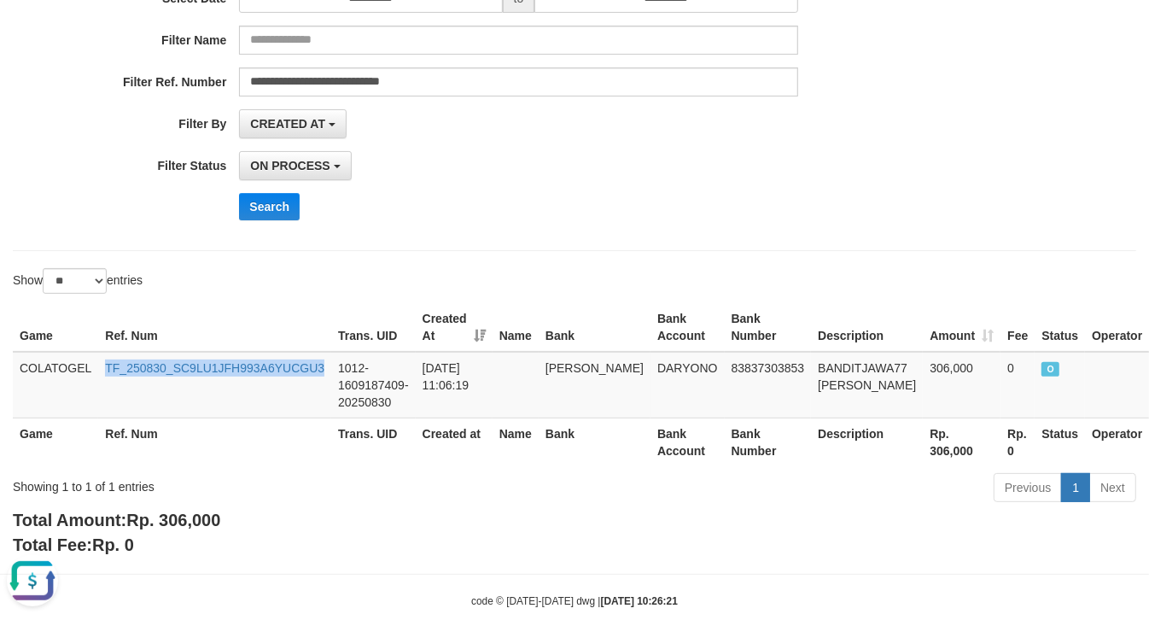
copy link "TF_250830_SC9LU1JFH993A6YUCGU3"
click at [44, 582] on button "Open LiveChat chat widget" at bounding box center [32, 579] width 51 height 51
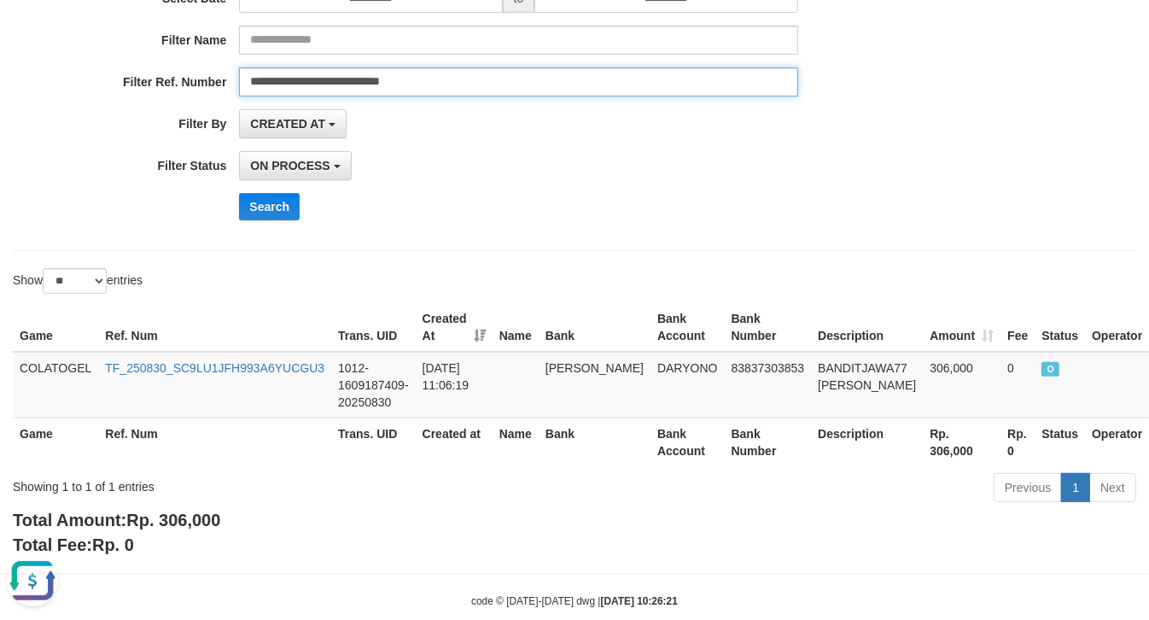
drag, startPoint x: 483, startPoint y: 77, endPoint x: 56, endPoint y: 39, distance: 427.8
click at [71, 39] on div "**********" at bounding box center [479, 66] width 958 height 333
paste input "text"
type input "**********"
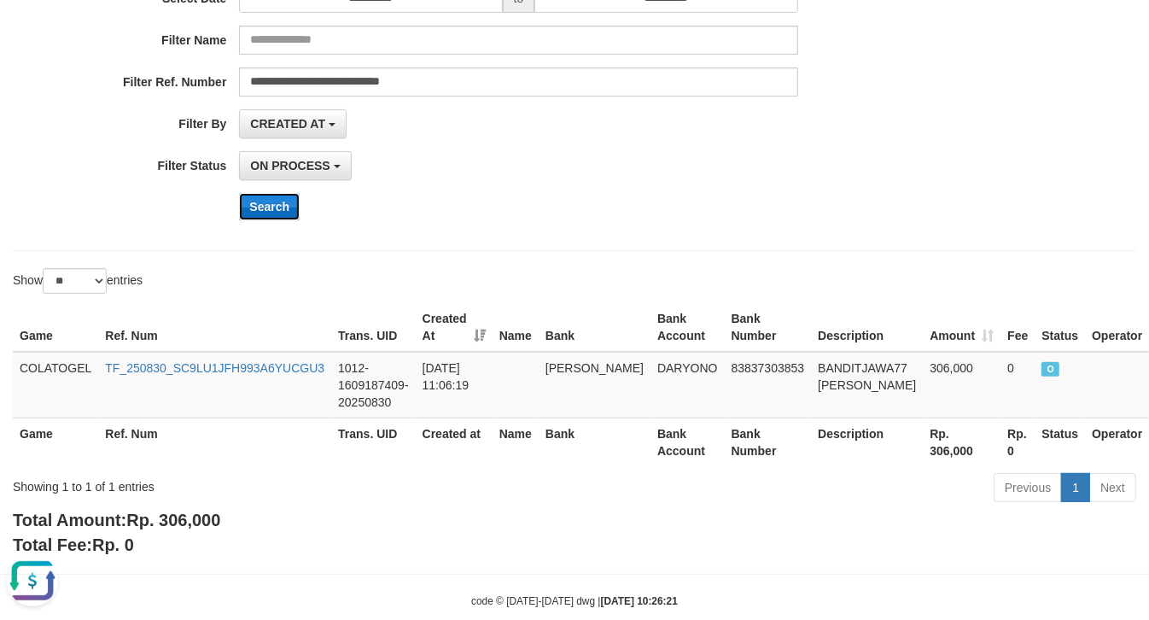
click at [275, 207] on button "Search" at bounding box center [269, 206] width 61 height 27
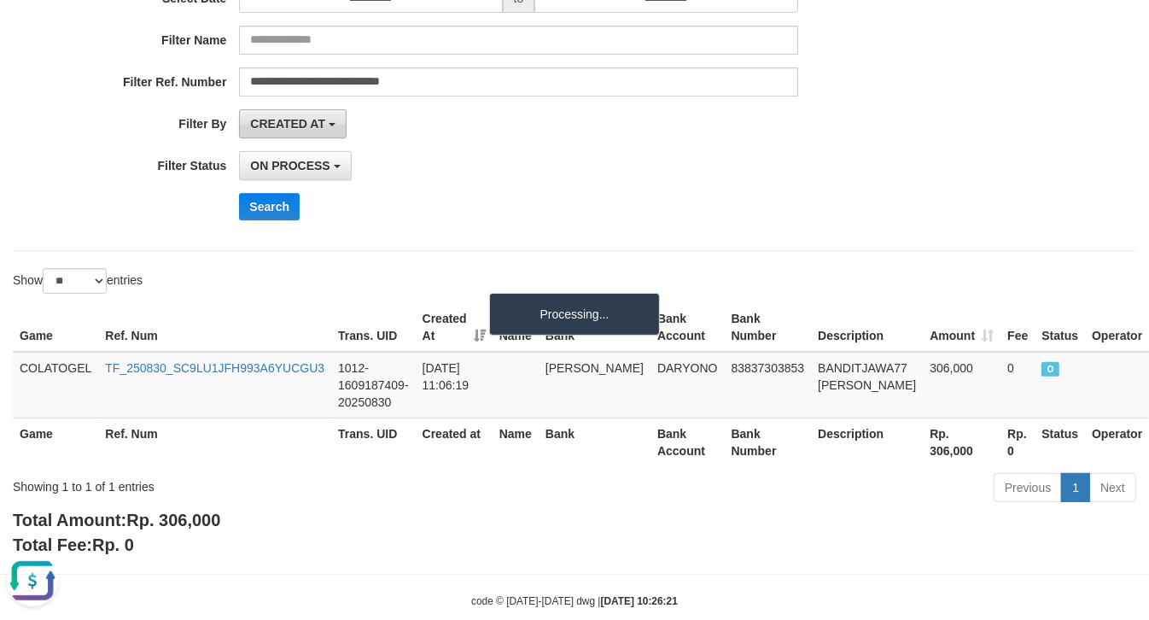
click at [303, 130] on span "CREATED AT" at bounding box center [287, 124] width 75 height 14
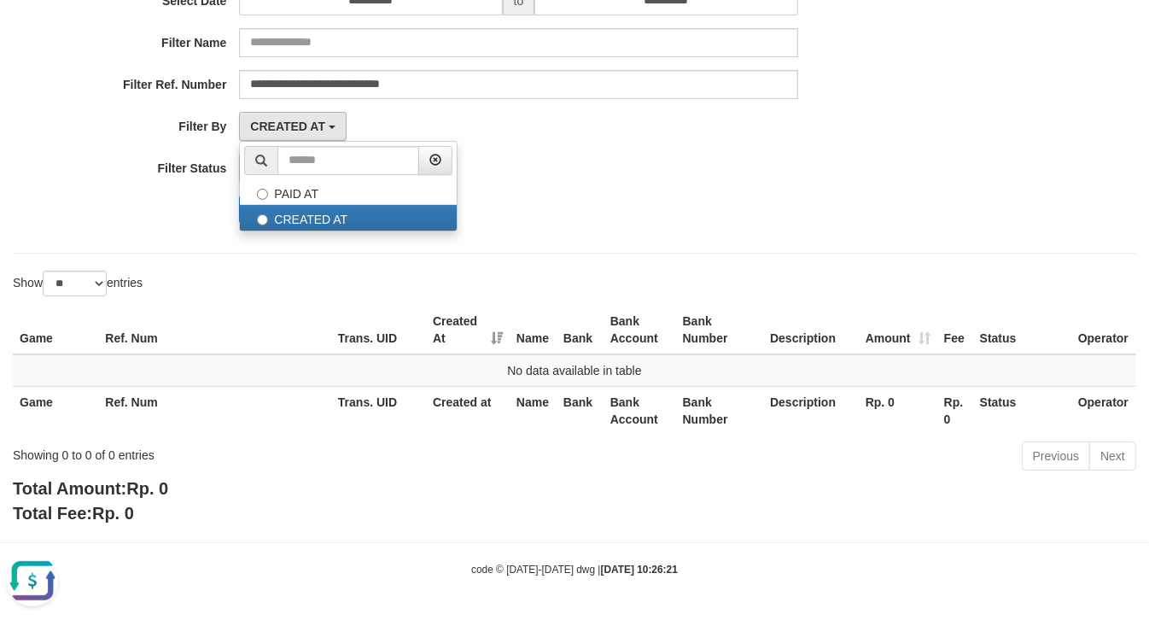
click at [663, 202] on div "Search" at bounding box center [598, 209] width 718 height 27
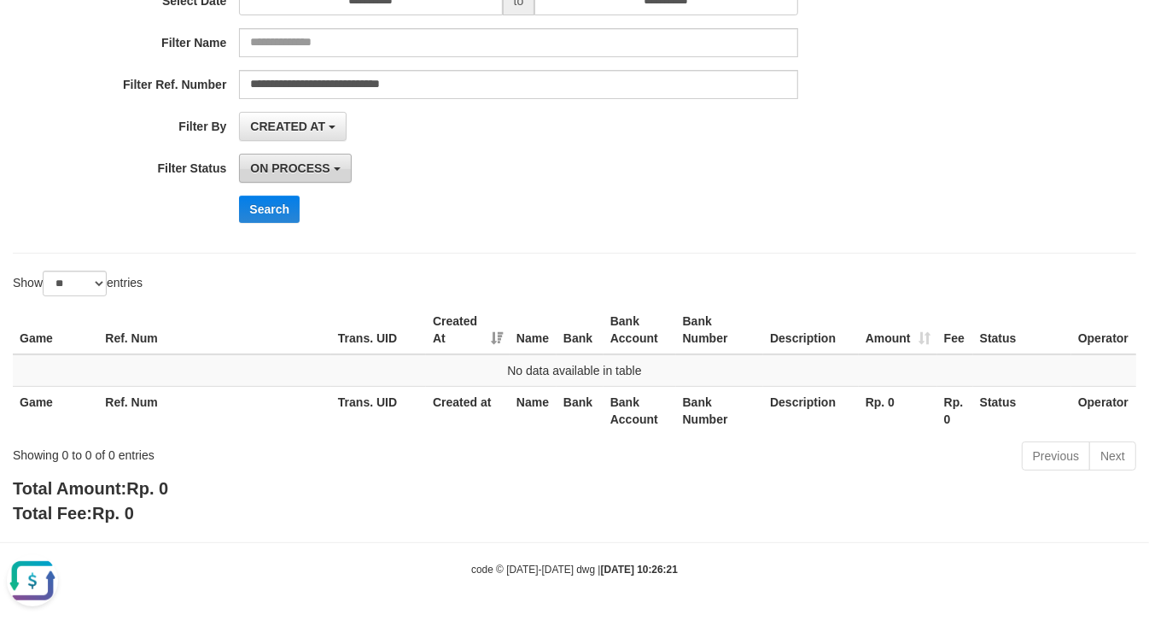
click at [318, 164] on span "ON PROCESS" at bounding box center [289, 168] width 79 height 14
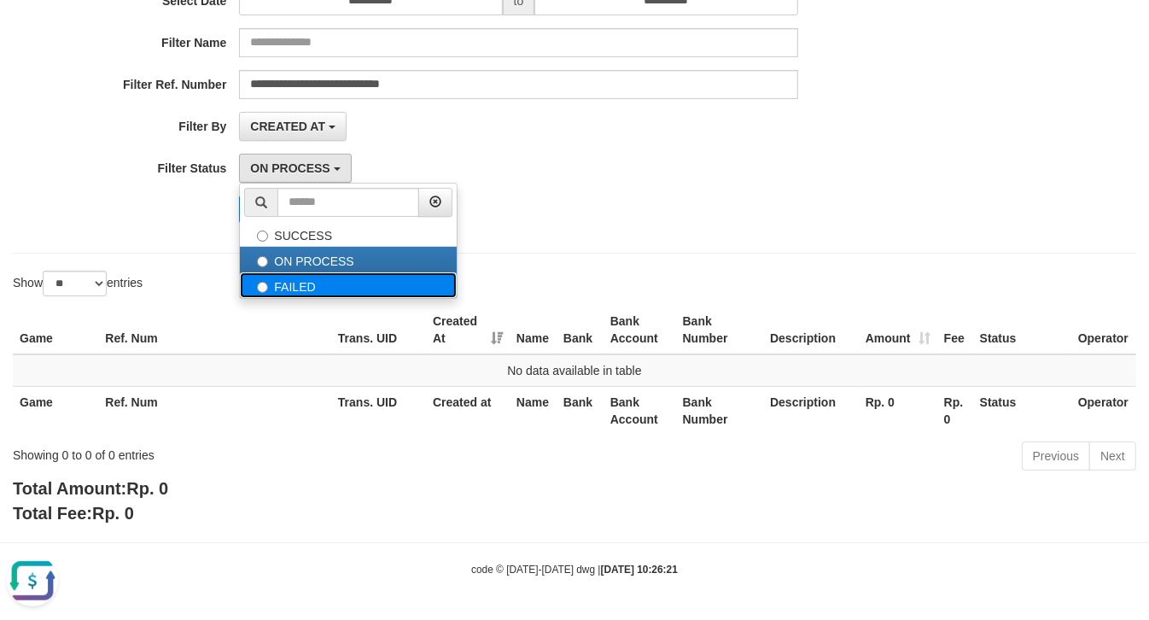
click at [320, 284] on label "FAILED" at bounding box center [348, 285] width 217 height 26
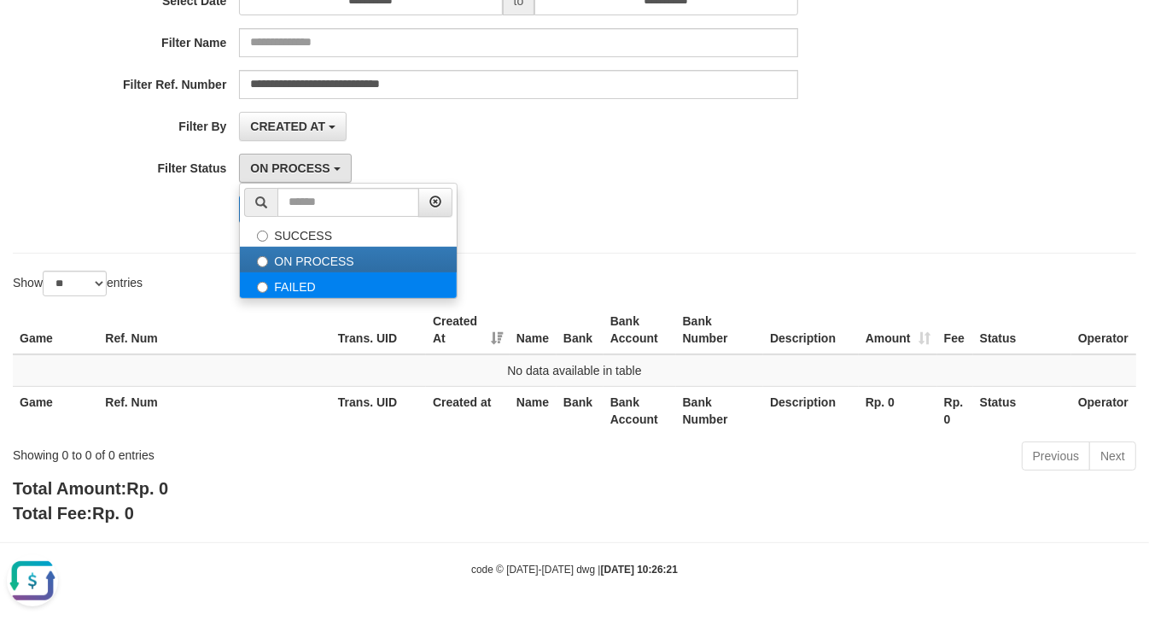
select select "*"
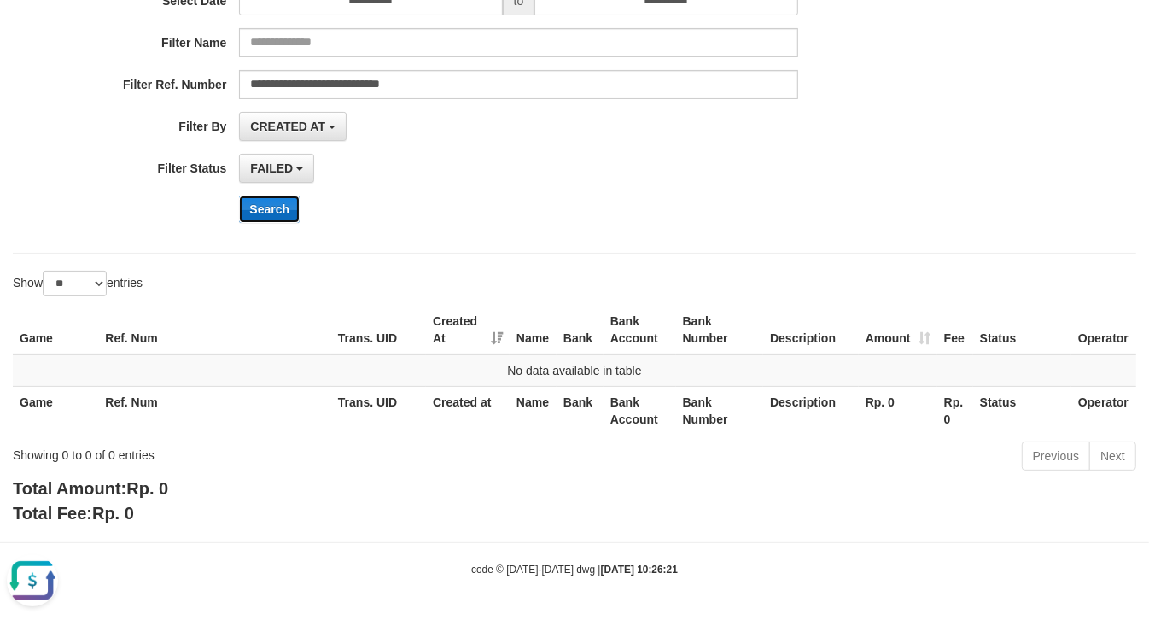
click at [272, 209] on button "Search" at bounding box center [269, 209] width 61 height 27
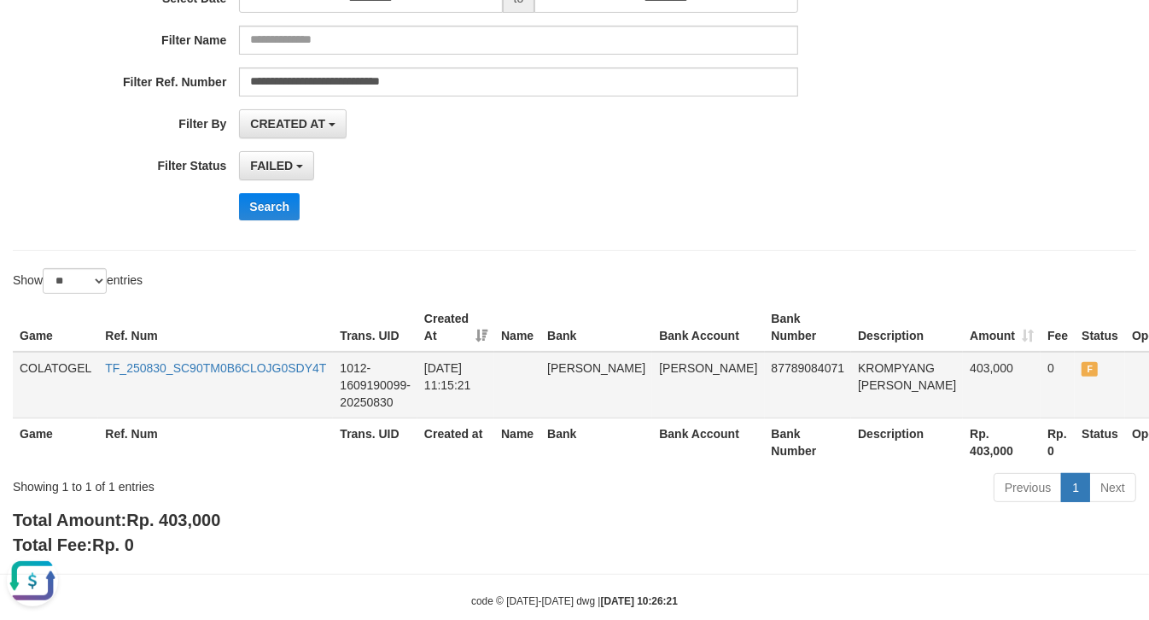
click at [851, 369] on td "KROMPYANG DANA" at bounding box center [907, 385] width 112 height 67
copy td "KROMPYANG"
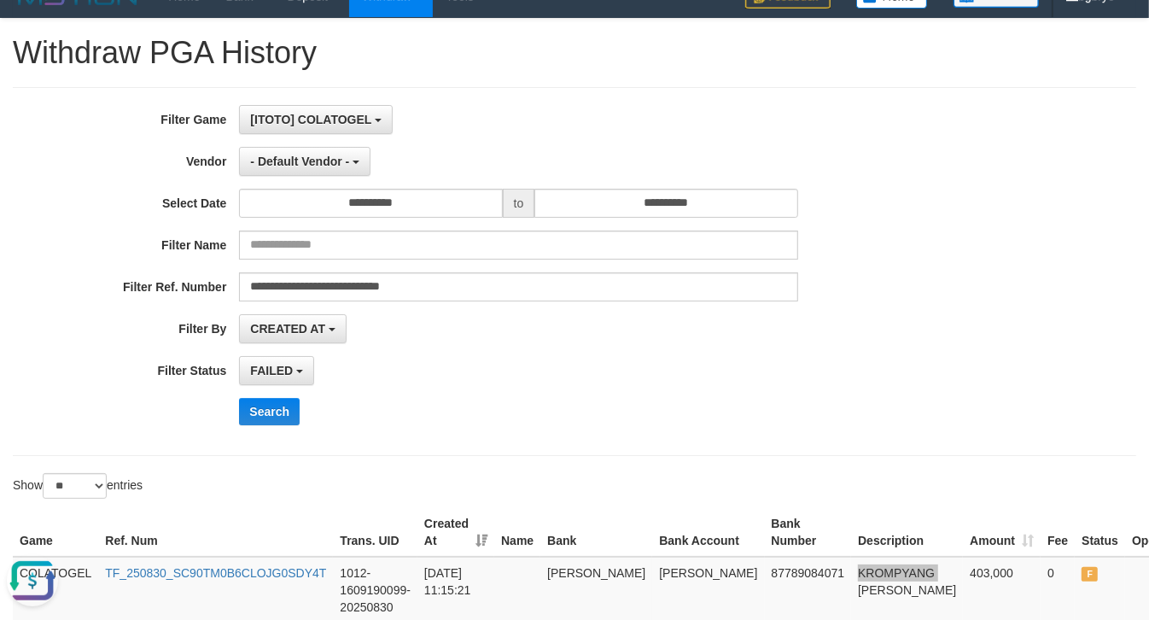
scroll to position [0, 0]
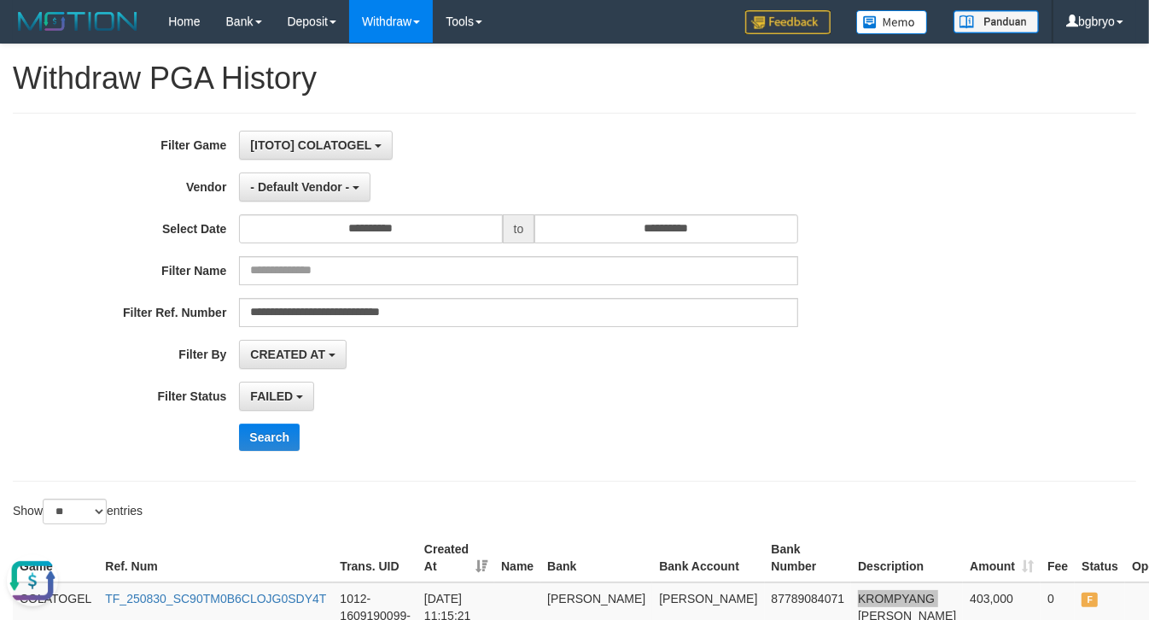
click at [7, 590] on button "Open LiveChat chat widget" at bounding box center [32, 579] width 51 height 51
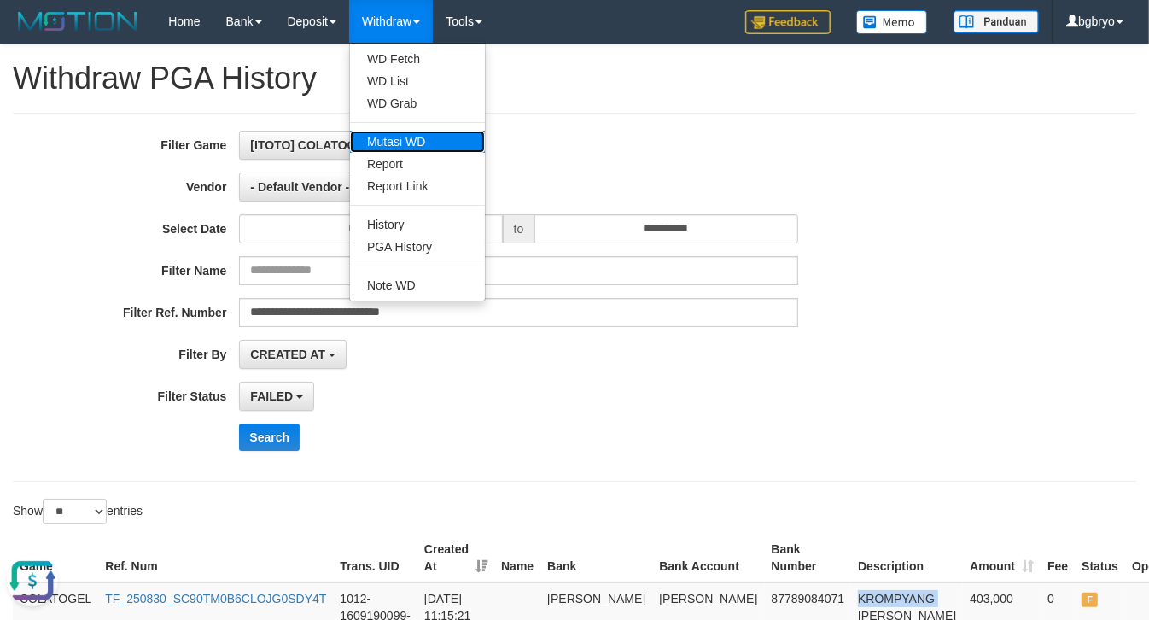
click at [433, 146] on link "Mutasi WD" at bounding box center [417, 142] width 135 height 22
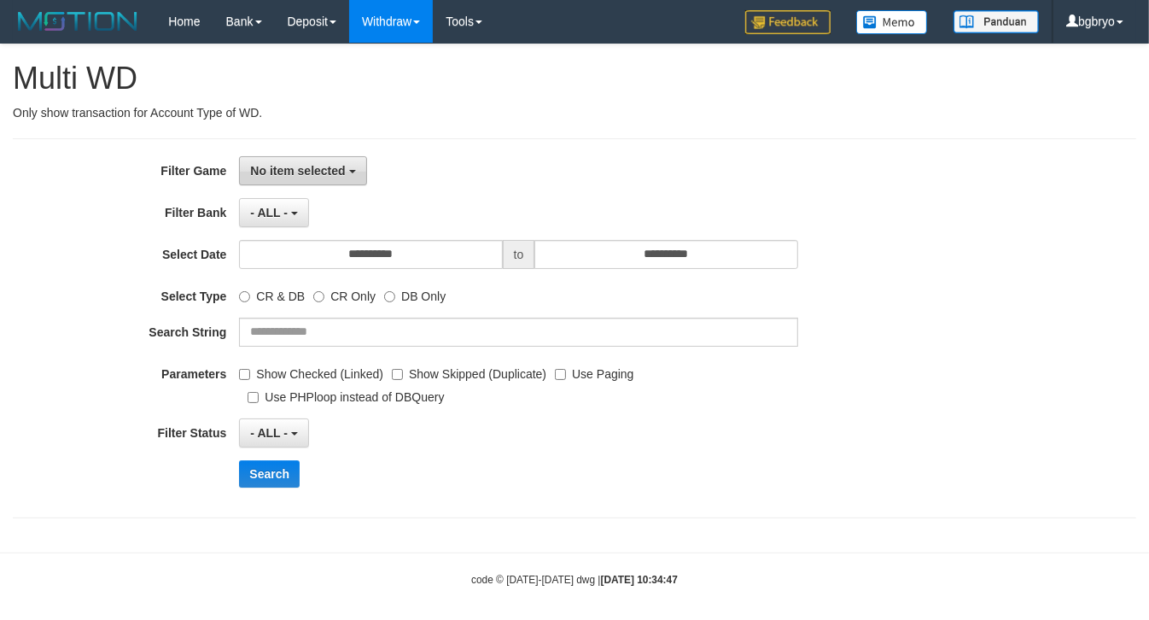
click at [325, 181] on button "No item selected" at bounding box center [302, 170] width 127 height 29
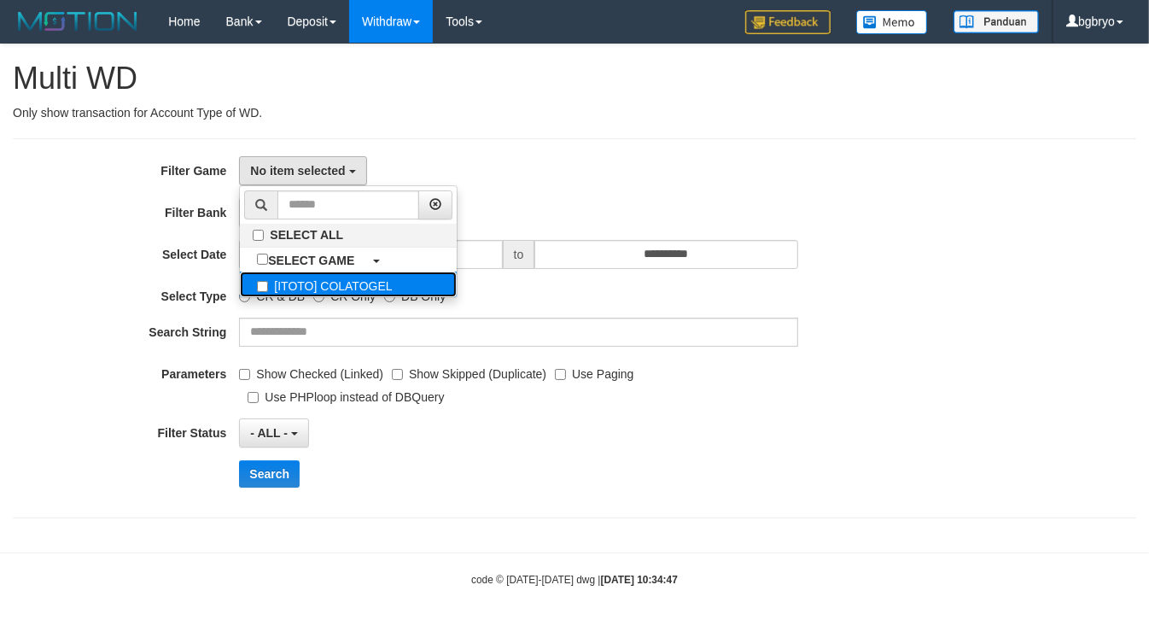
click at [334, 279] on label "[ITOTO] COLATOGEL" at bounding box center [348, 285] width 217 height 26
select select "****"
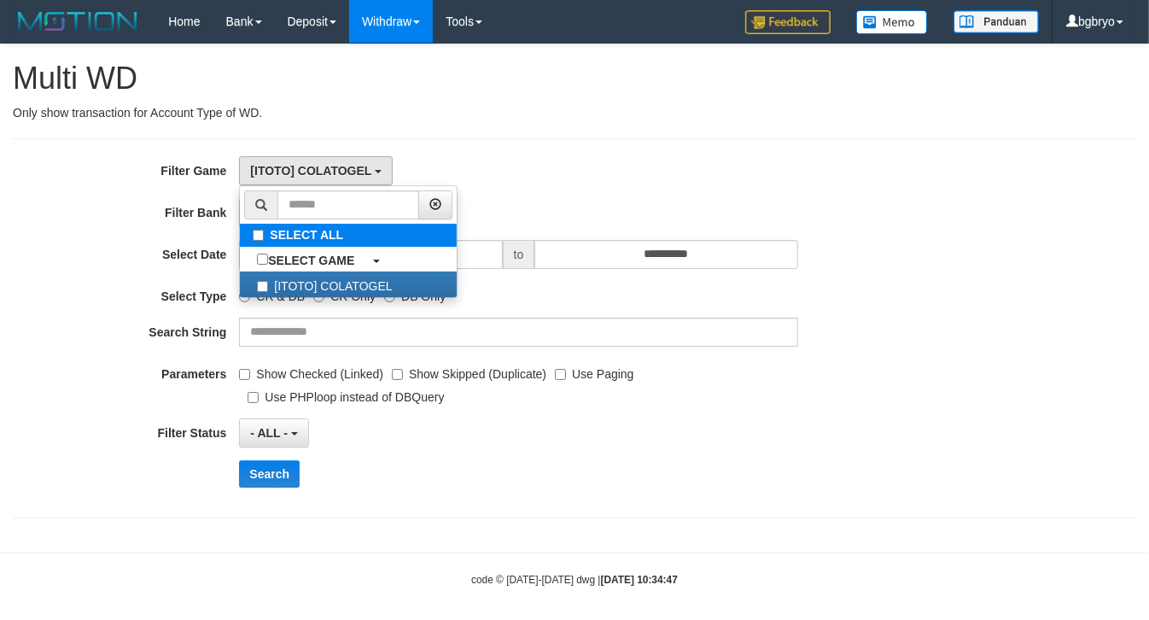
scroll to position [15, 0]
click at [728, 219] on div "- ALL - SELECT ALL - ALL - SELECT BANK BCA MANDIRI MANDIRIONLINE BRI BNI BTN MA…" at bounding box center [518, 212] width 559 height 29
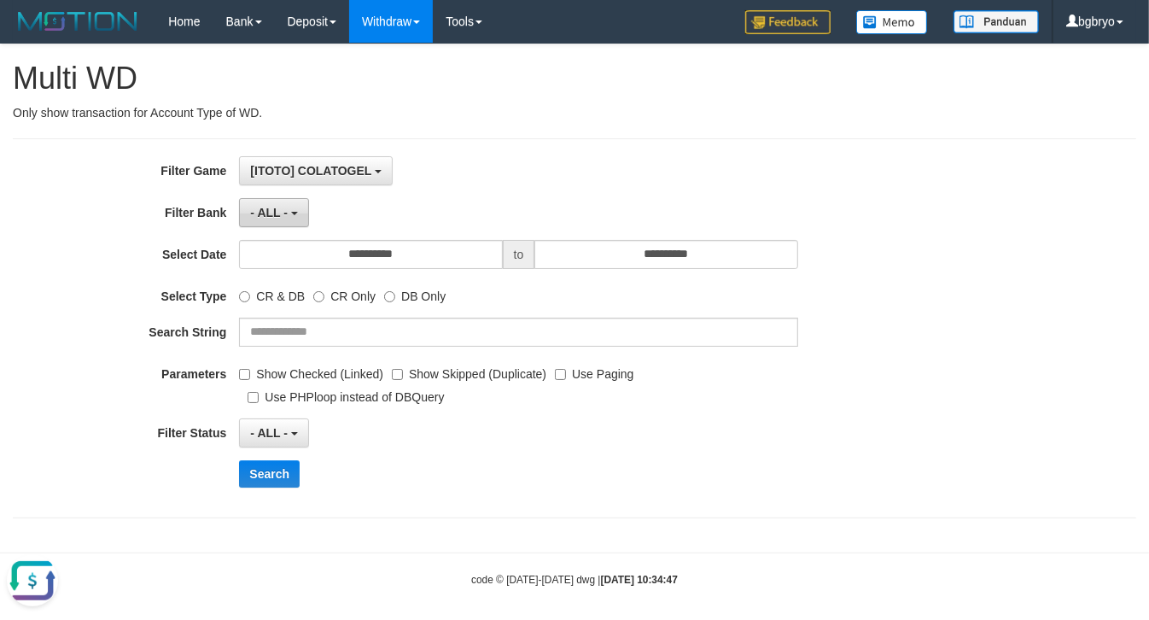
scroll to position [0, 0]
click at [254, 205] on button "- ALL -" at bounding box center [273, 212] width 69 height 29
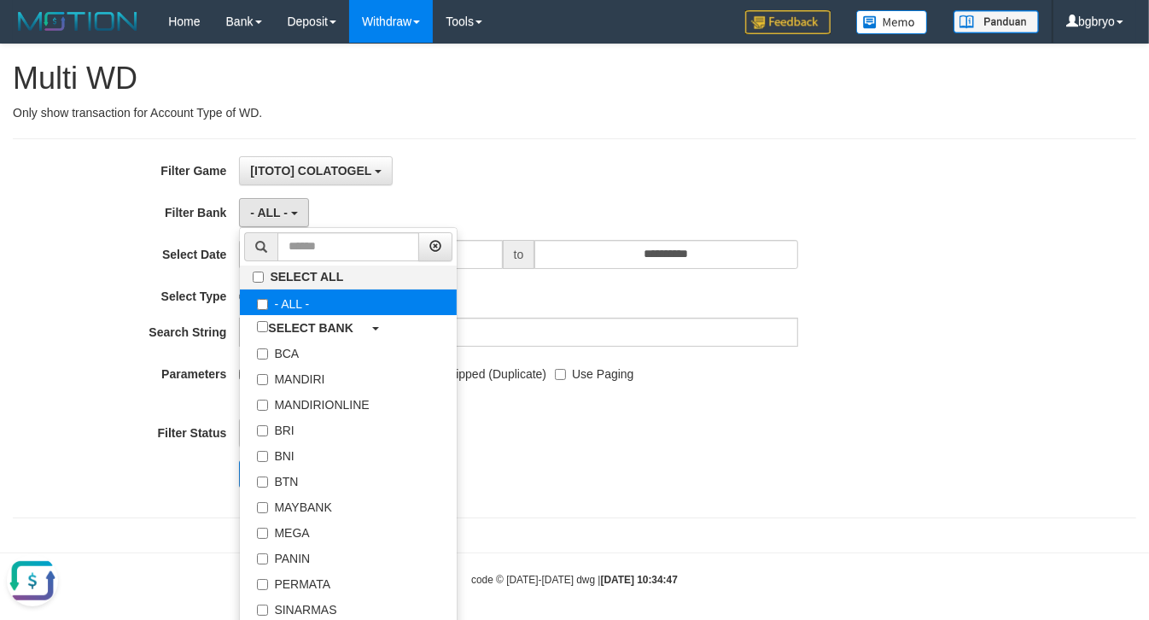
click at [325, 309] on label "- ALL -" at bounding box center [348, 303] width 217 height 26
select select "***"
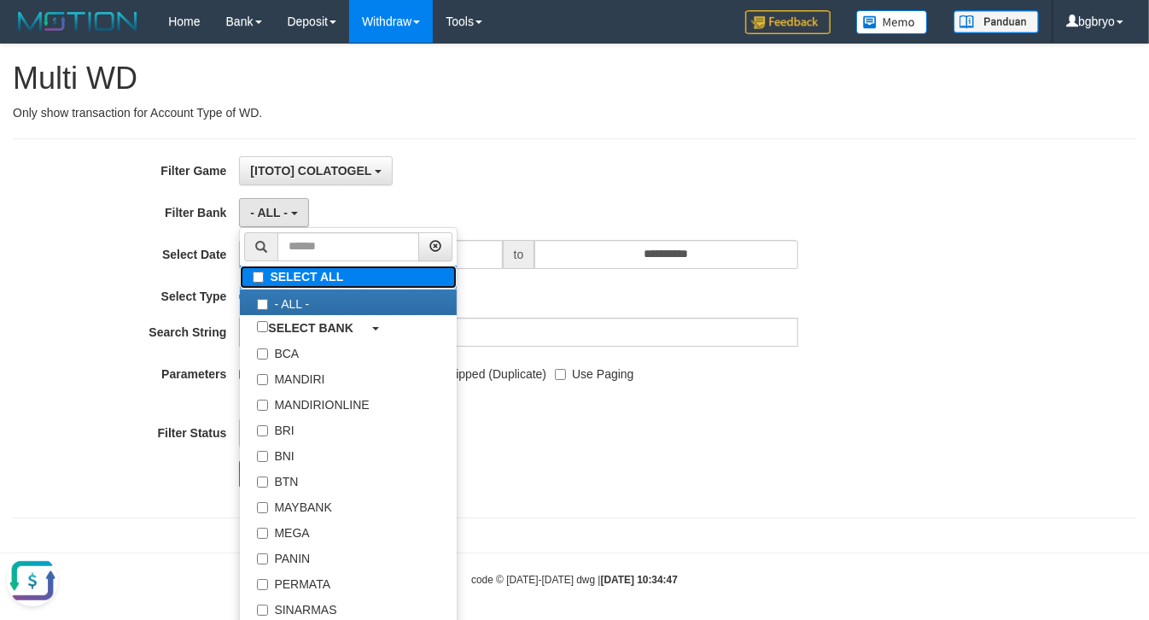
click at [350, 280] on label "SELECT ALL" at bounding box center [348, 277] width 217 height 23
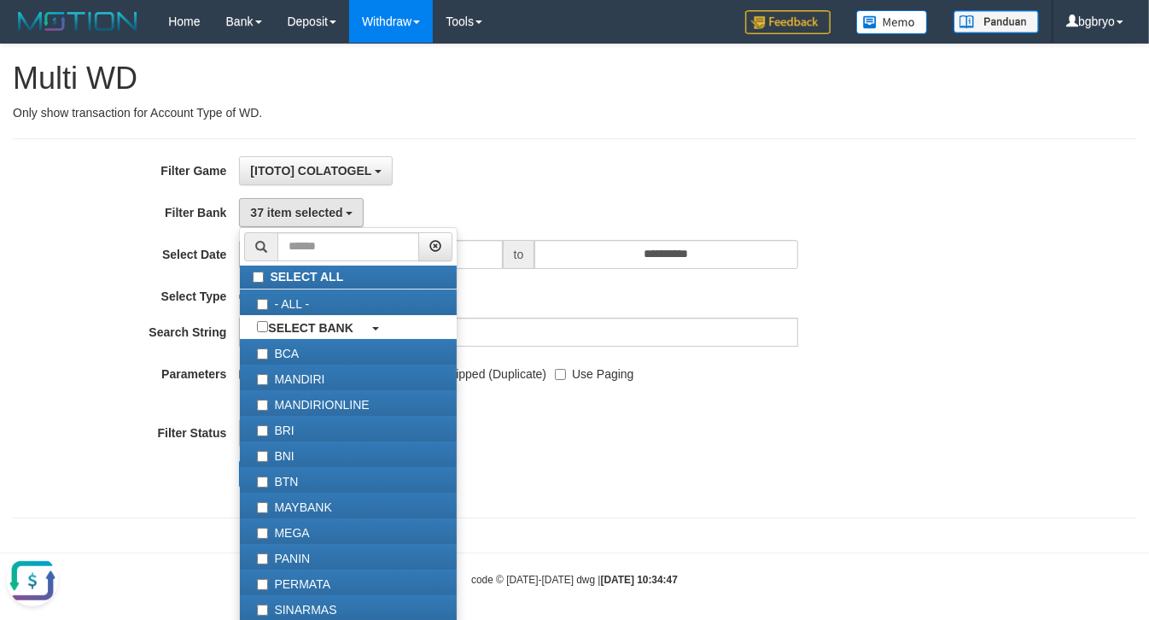
click at [720, 436] on div "- ALL - - select status - - ALL - LINKED NOT LINKED MANUAL LINKED/APPROVED" at bounding box center [518, 432] width 559 height 29
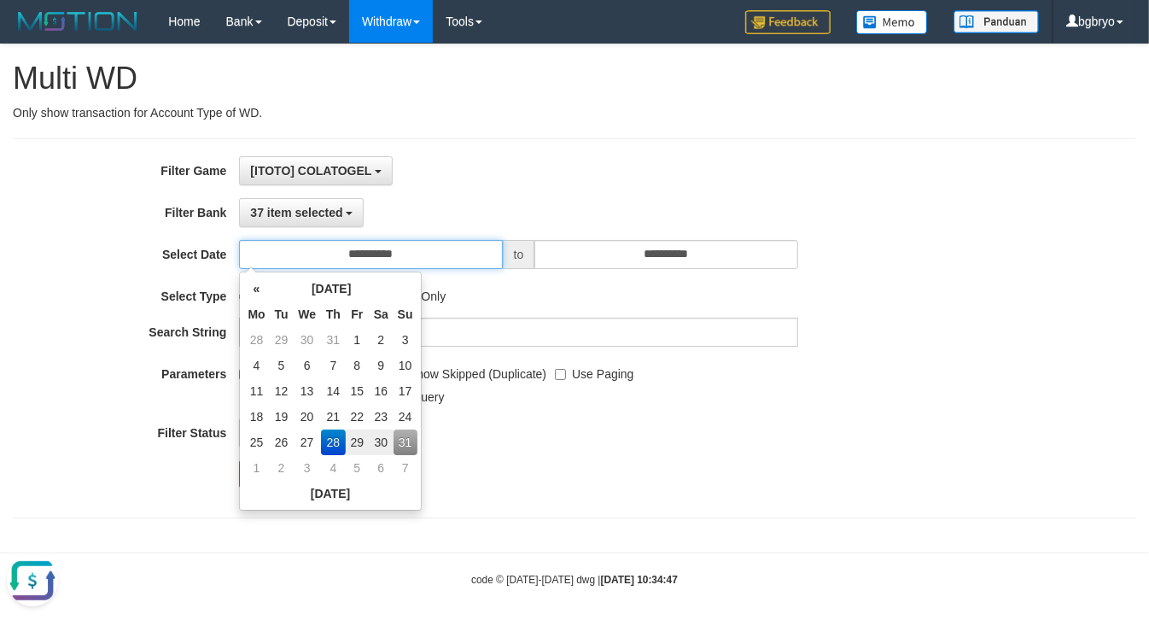
click at [408, 259] on input "**********" at bounding box center [370, 254] width 263 height 29
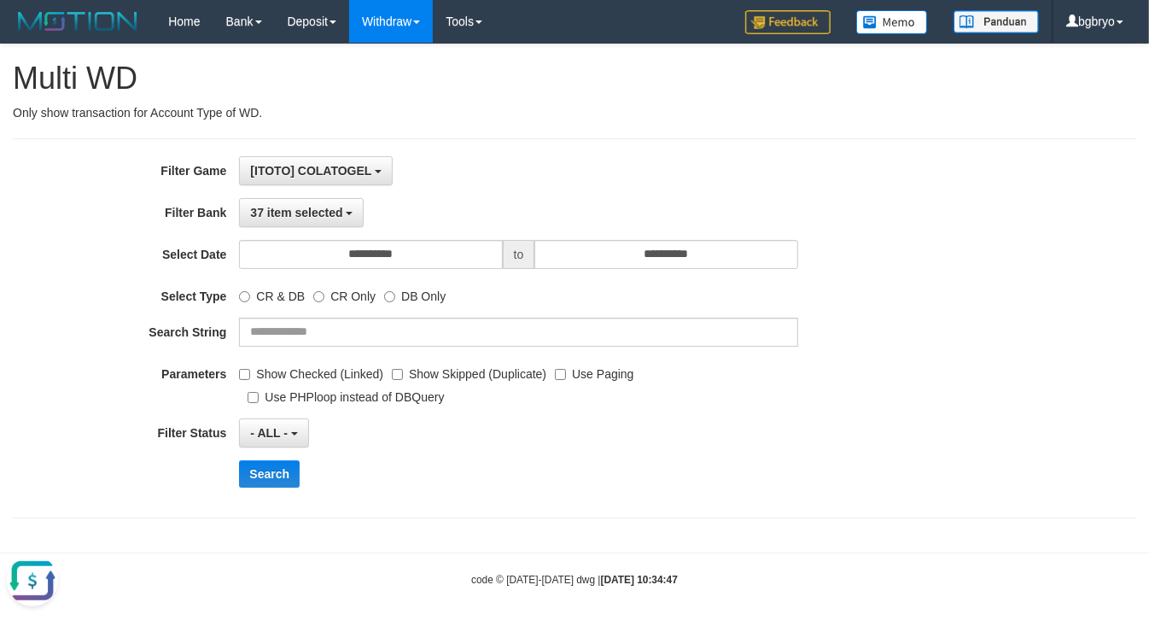
click at [824, 450] on div "**********" at bounding box center [479, 328] width 958 height 344
click at [293, 434] on b "button" at bounding box center [294, 433] width 7 height 3
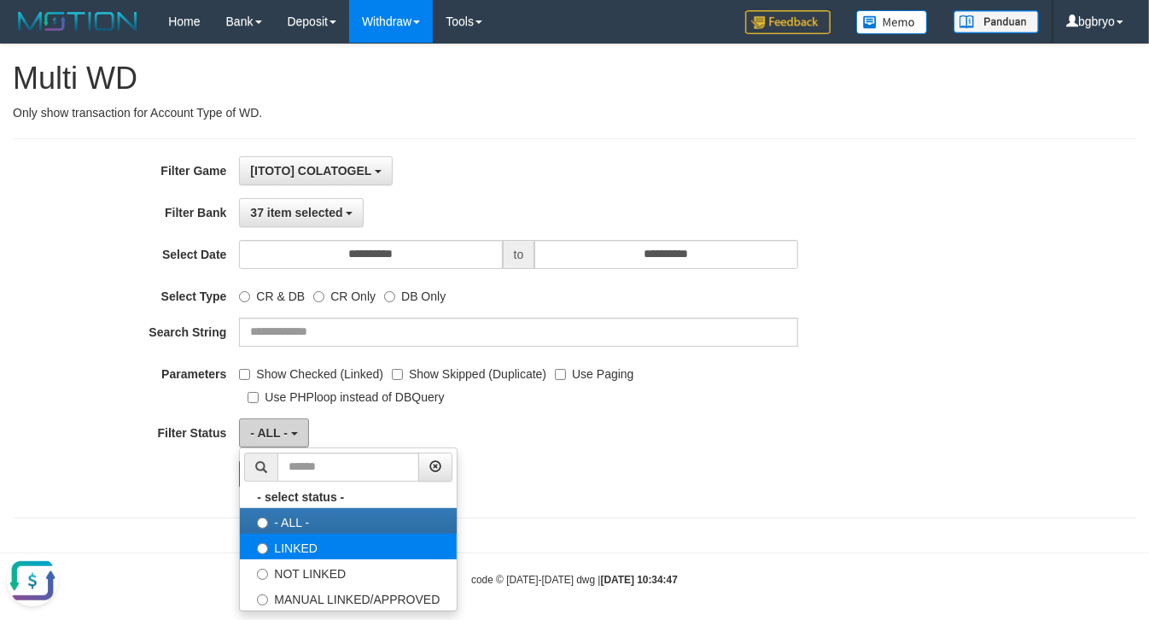
scroll to position [11, 0]
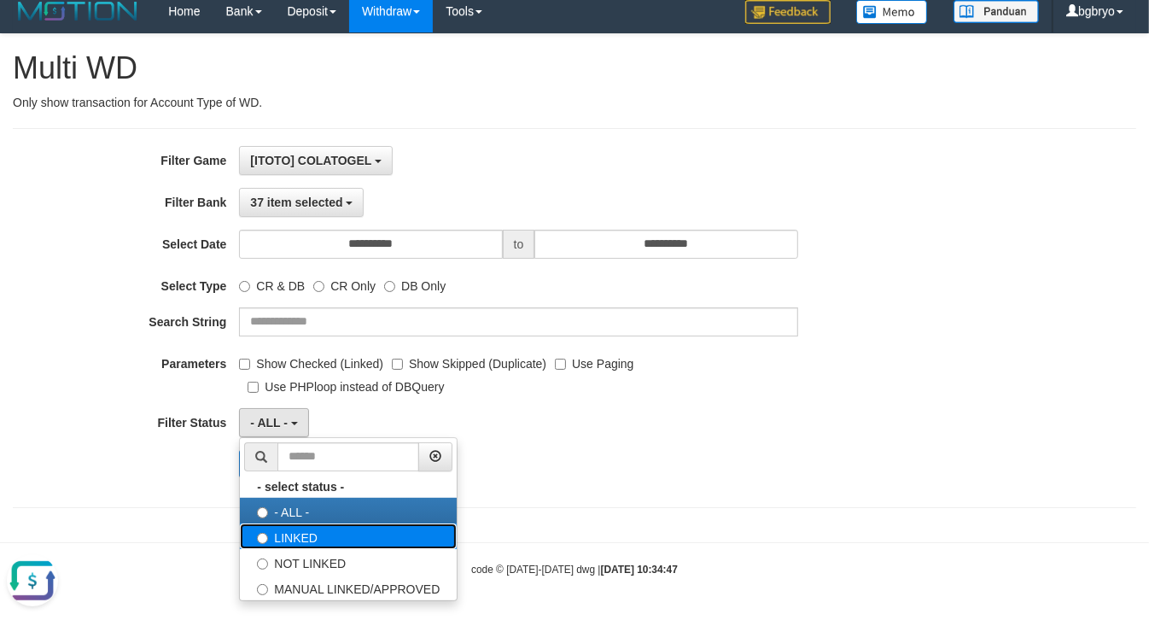
click at [360, 543] on label "LINKED" at bounding box center [348, 536] width 217 height 26
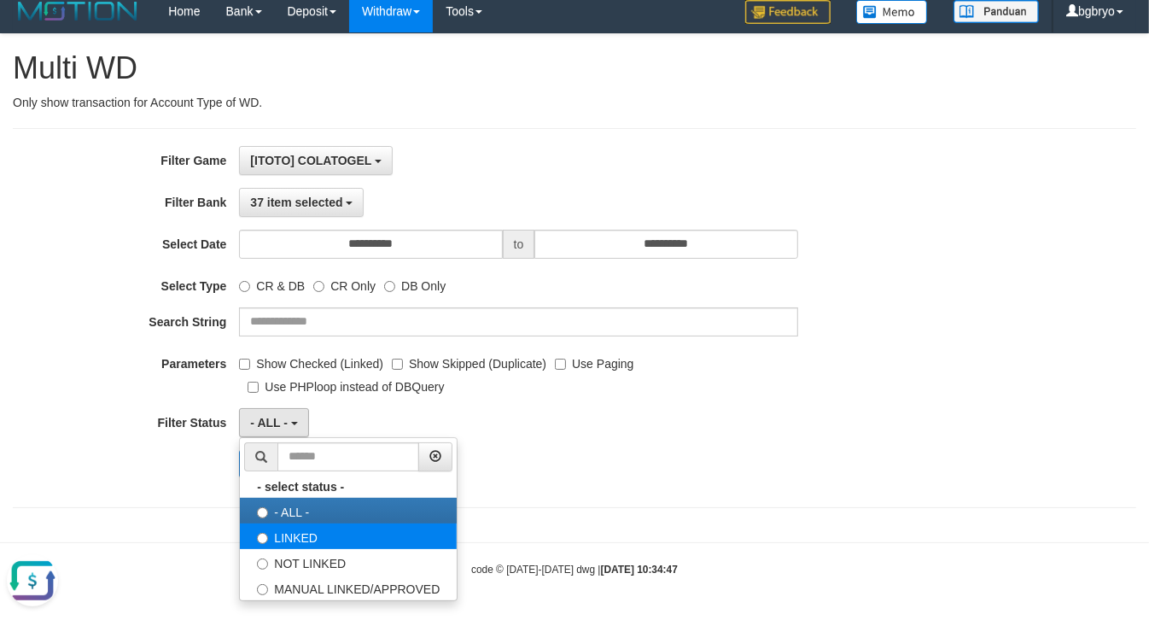
select select "*"
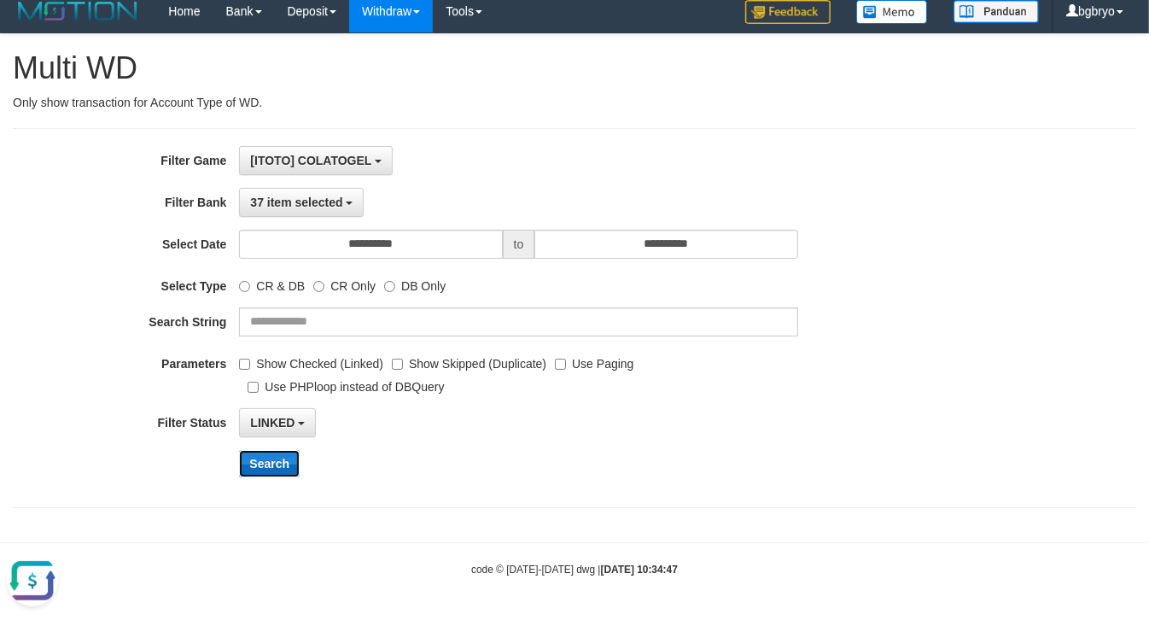
click at [271, 463] on button "Search" at bounding box center [269, 463] width 61 height 27
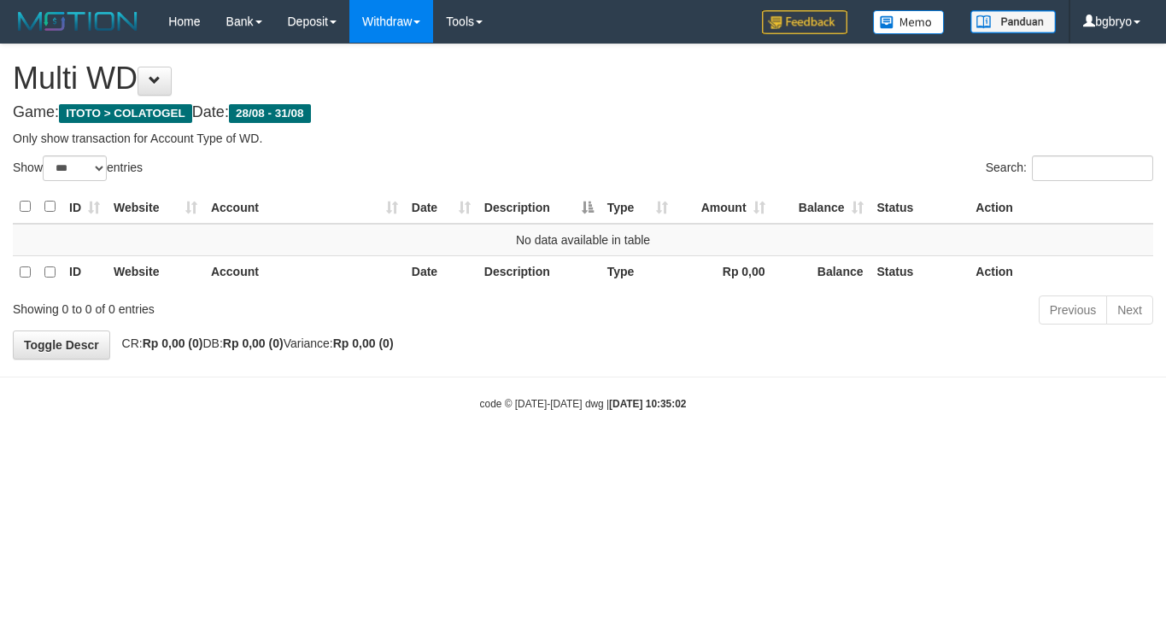
select select "***"
click at [160, 79] on span at bounding box center [155, 80] width 12 height 12
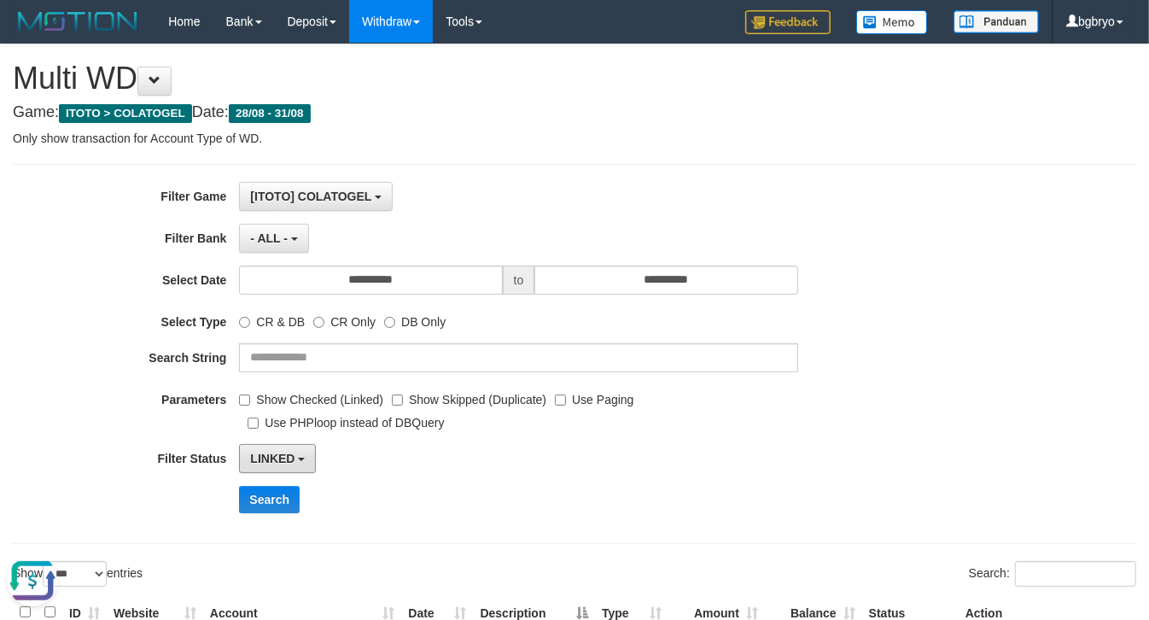
drag, startPoint x: 279, startPoint y: 458, endPoint x: 297, endPoint y: 501, distance: 47.1
click at [280, 458] on span "LINKED" at bounding box center [272, 459] width 44 height 14
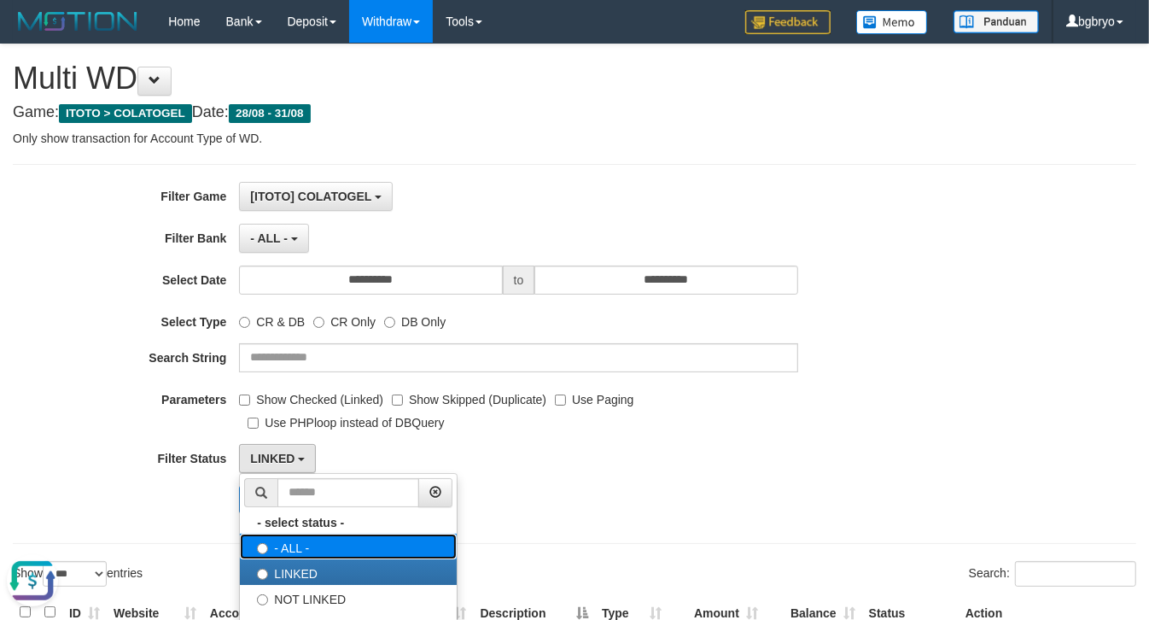
click at [287, 540] on label "- ALL -" at bounding box center [348, 547] width 217 height 26
select select "***"
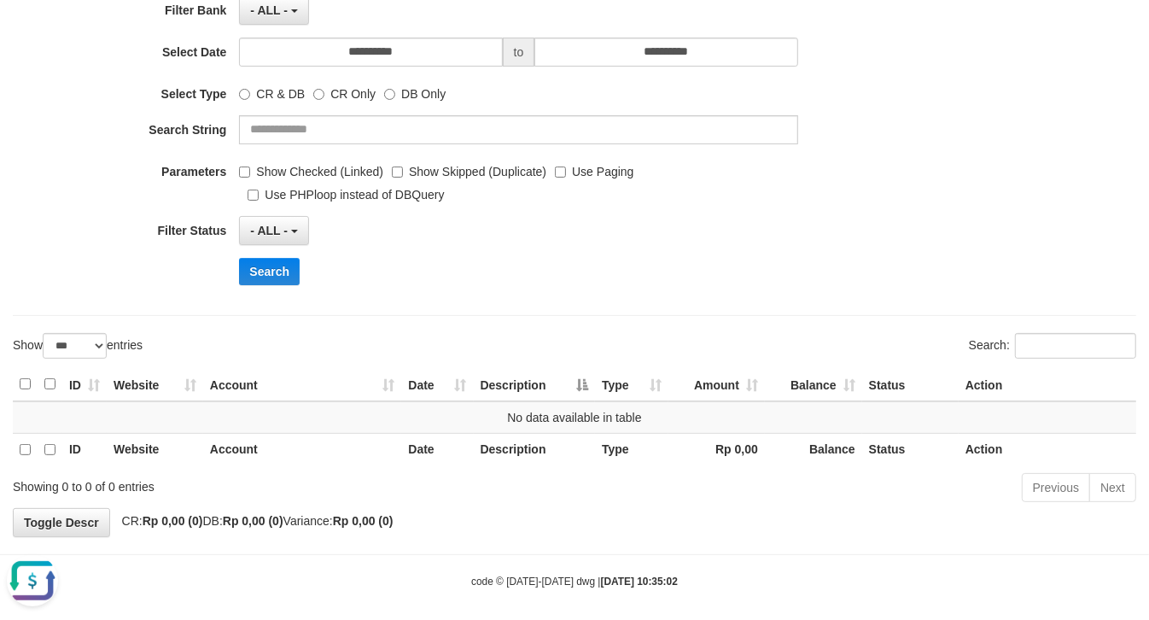
scroll to position [242, 0]
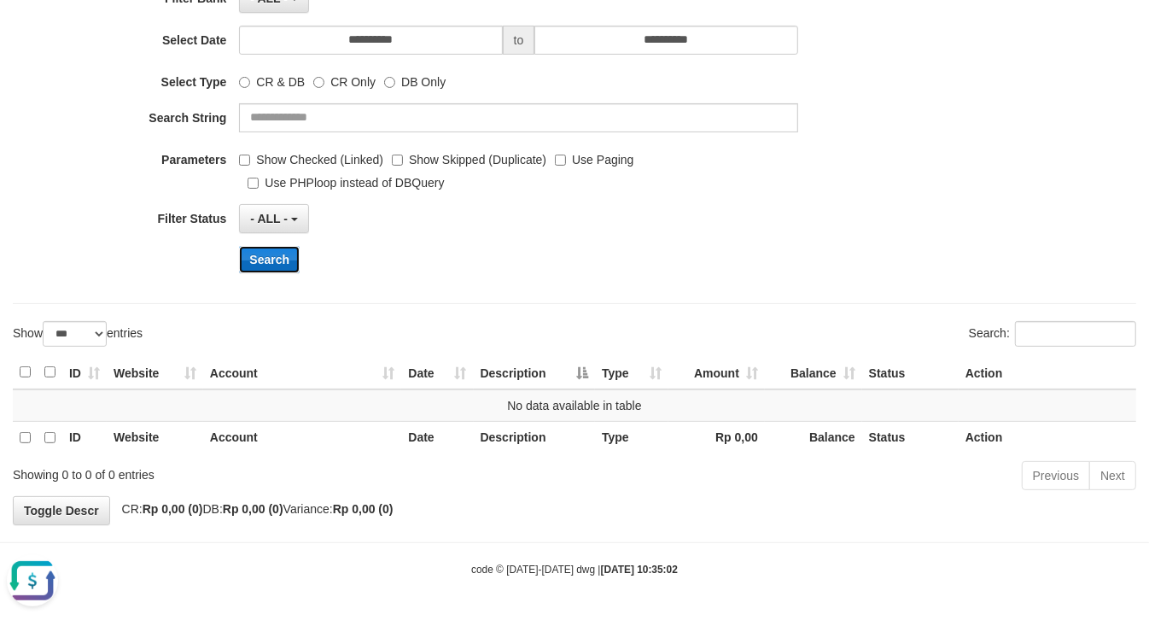
click at [284, 265] on button "Search" at bounding box center [269, 259] width 61 height 27
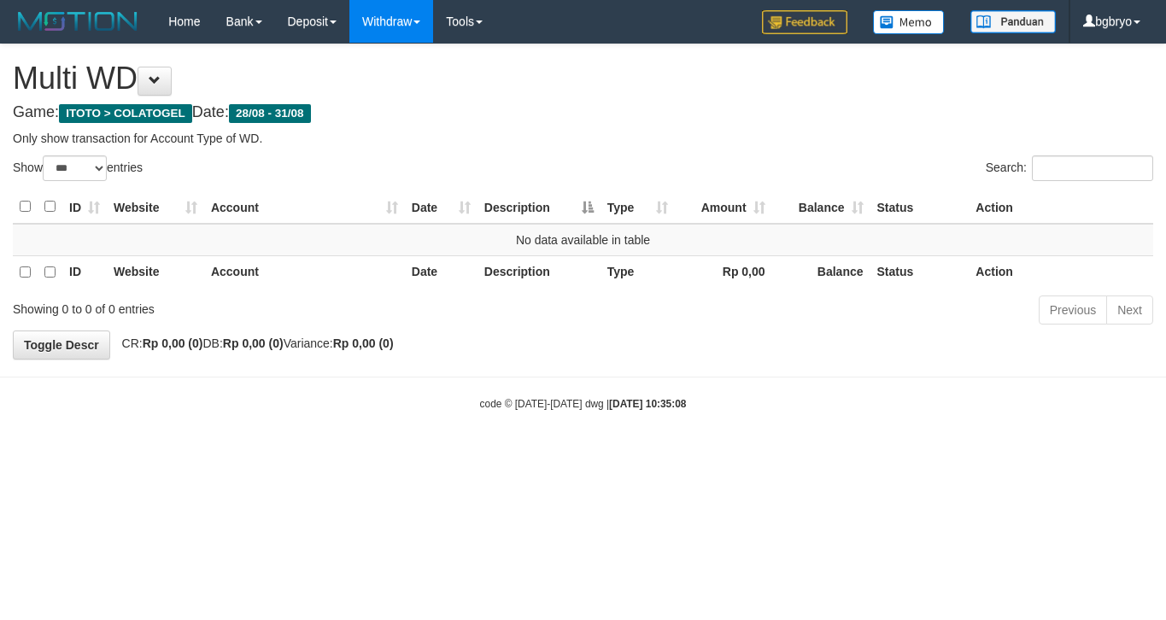
select select "***"
click at [102, 173] on select "** ** ** ***" at bounding box center [75, 168] width 64 height 26
click at [398, 163] on div "Show ** ** ** *** entries" at bounding box center [292, 170] width 558 height 30
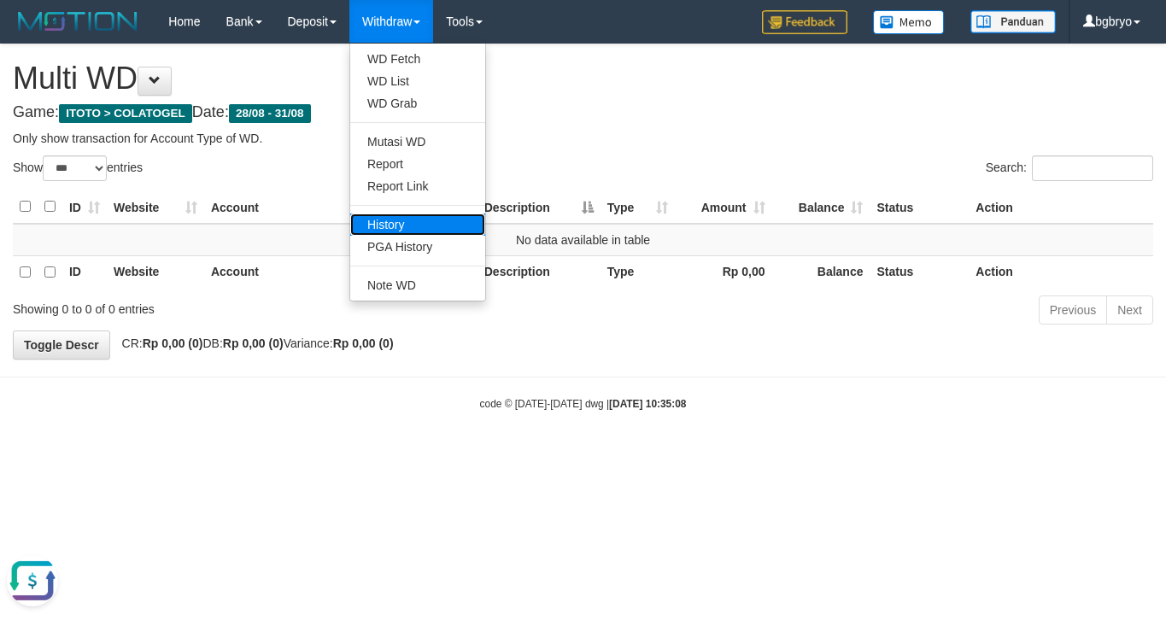
click at [436, 229] on link "History" at bounding box center [417, 224] width 135 height 22
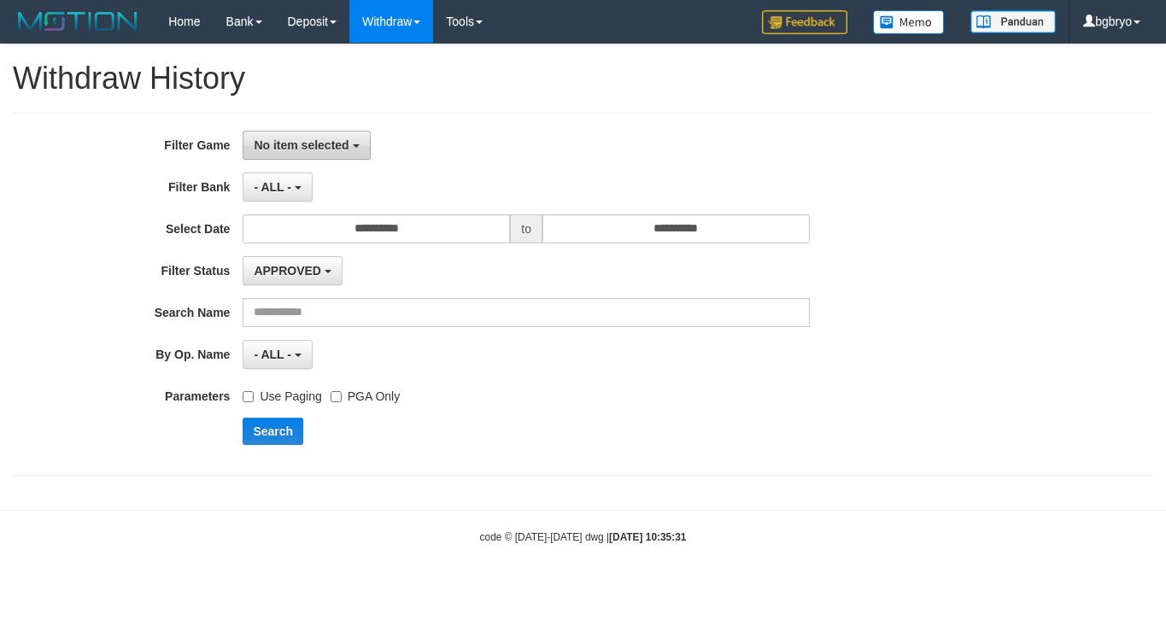
click at [306, 137] on button "No item selected" at bounding box center [306, 145] width 127 height 29
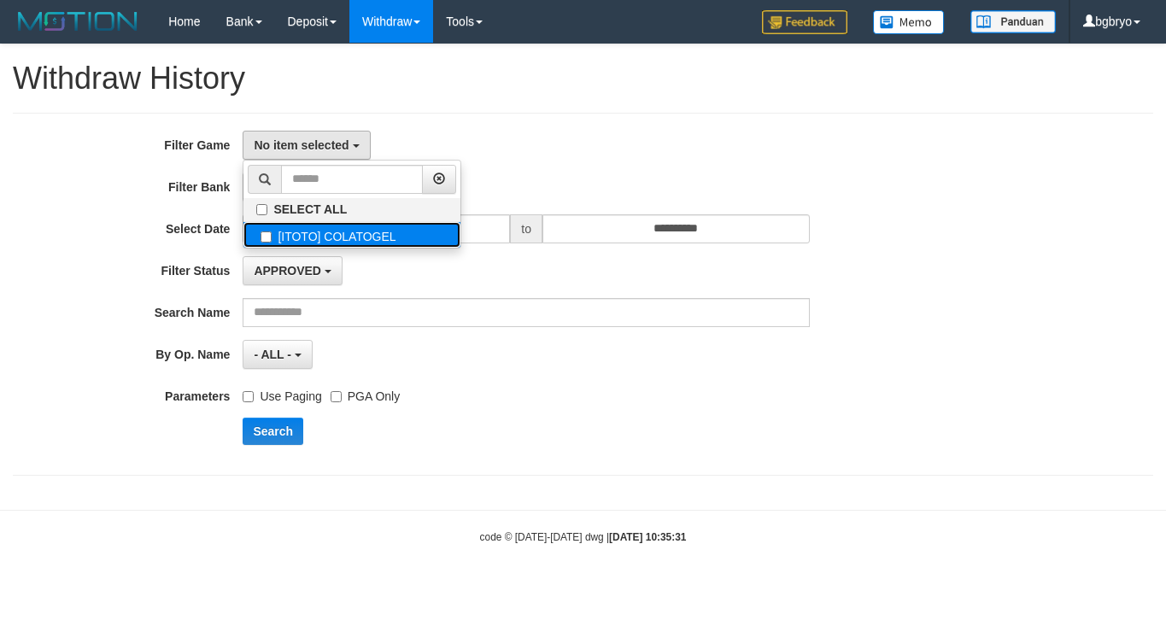
click at [301, 232] on label "[ITOTO] COLATOGEL" at bounding box center [351, 235] width 217 height 26
select select "****"
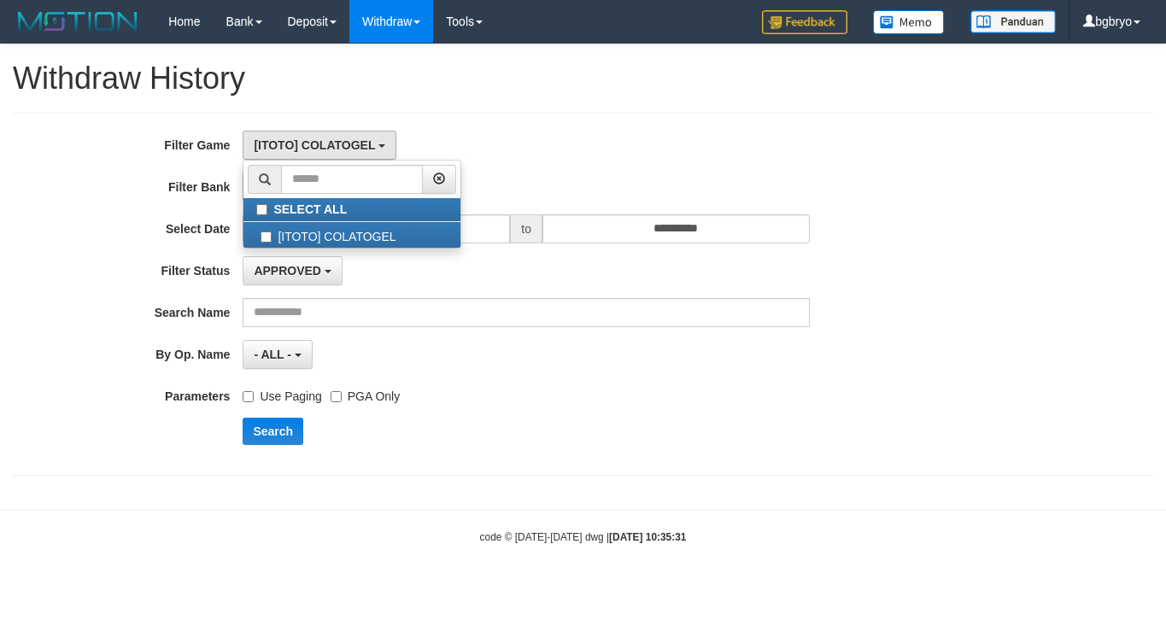
click at [600, 150] on div "[ITOTO] COLATOGEL SELECT ALL [ITOTO] COLATOGEL" at bounding box center [526, 145] width 567 height 29
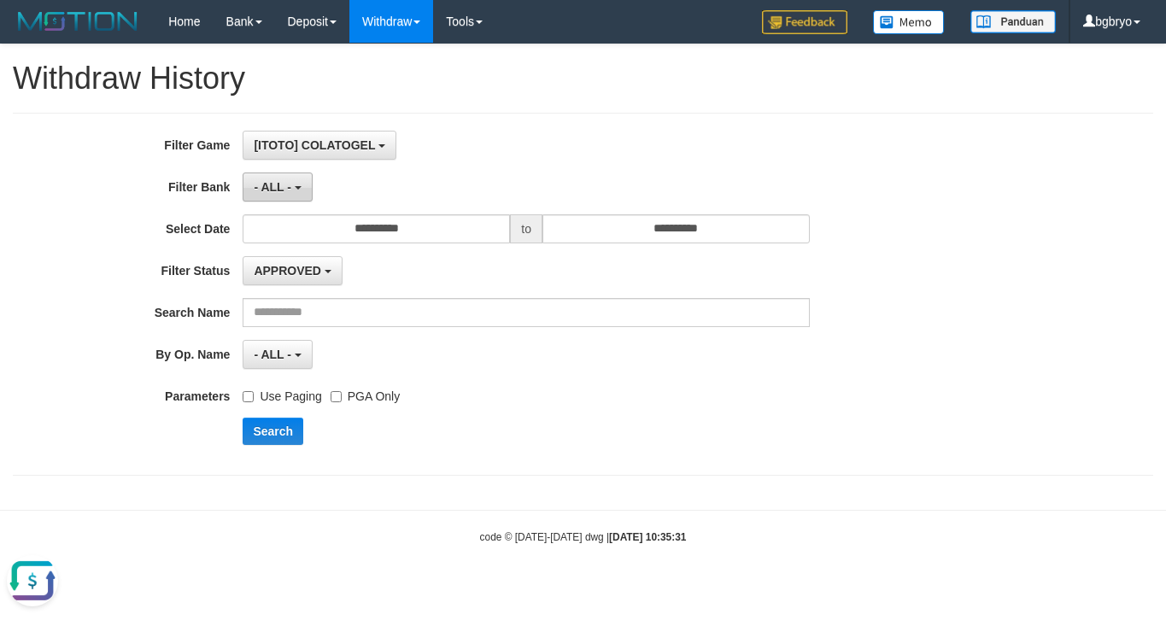
click at [283, 177] on button "- ALL -" at bounding box center [277, 187] width 69 height 29
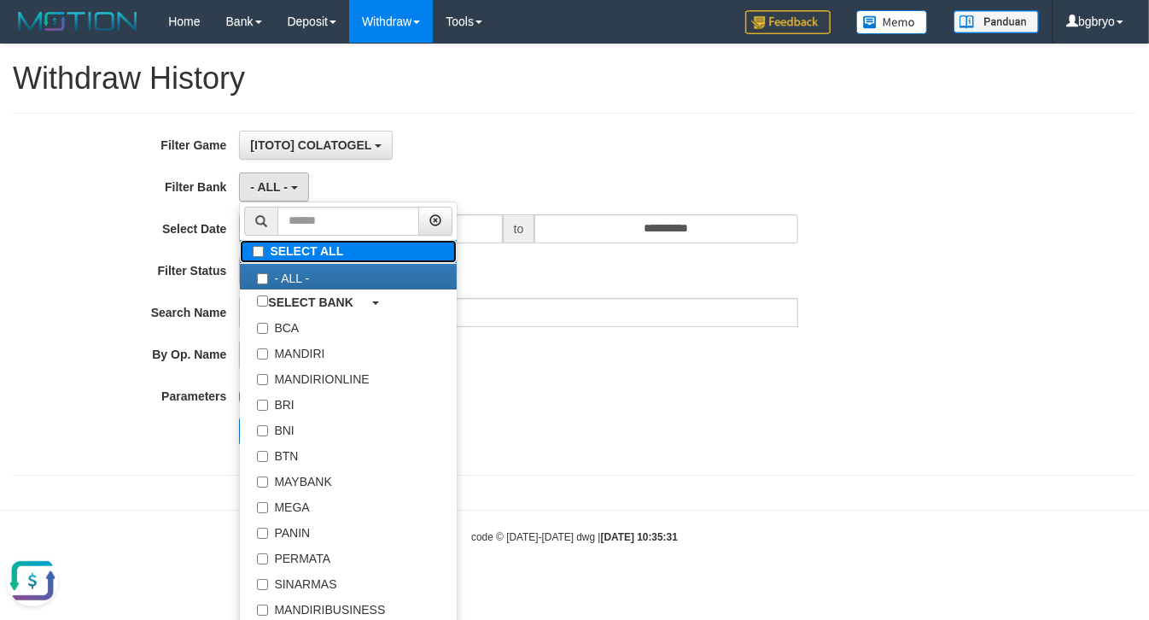
click at [306, 256] on label "SELECT ALL" at bounding box center [348, 251] width 217 height 23
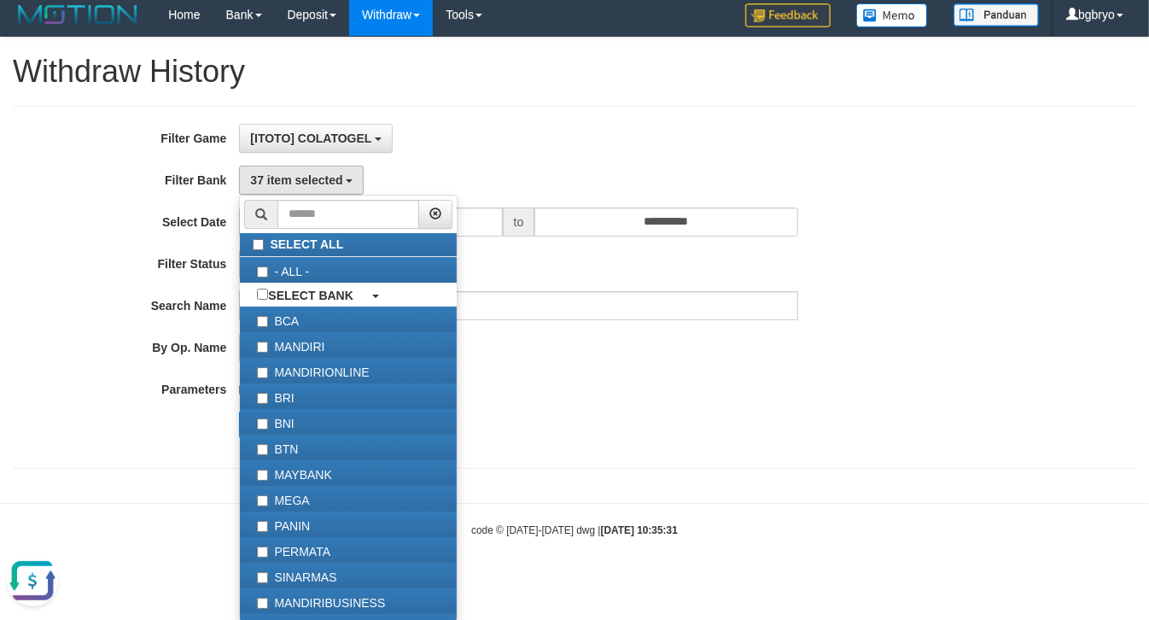
scroll to position [9, 0]
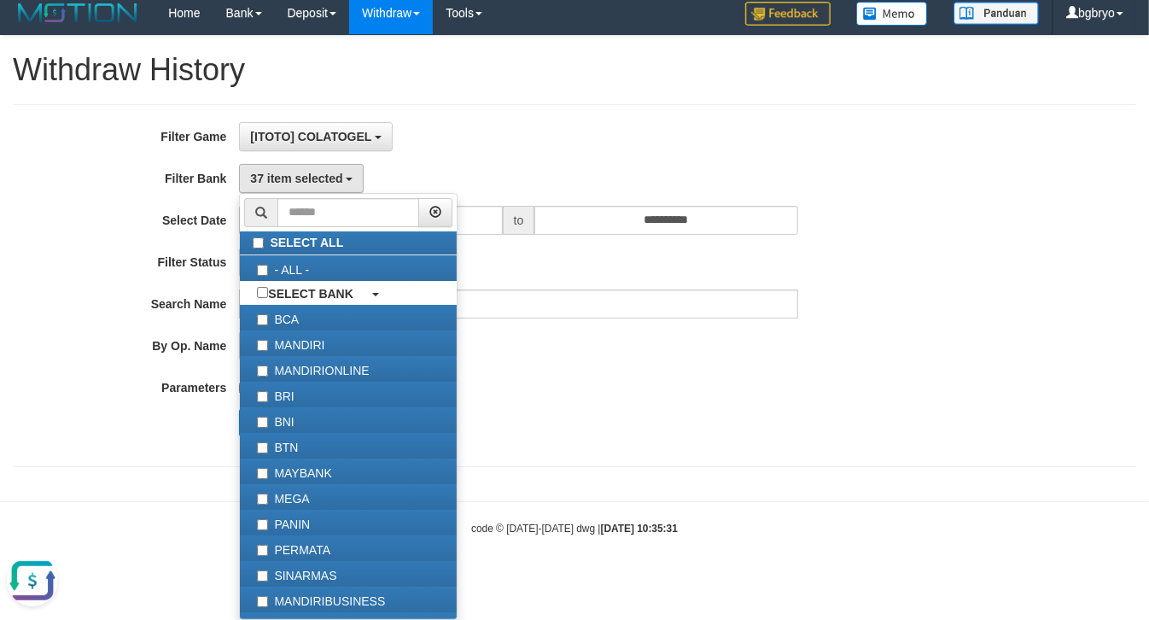
click at [620, 383] on div "Use Paging PGA Only" at bounding box center [518, 384] width 559 height 23
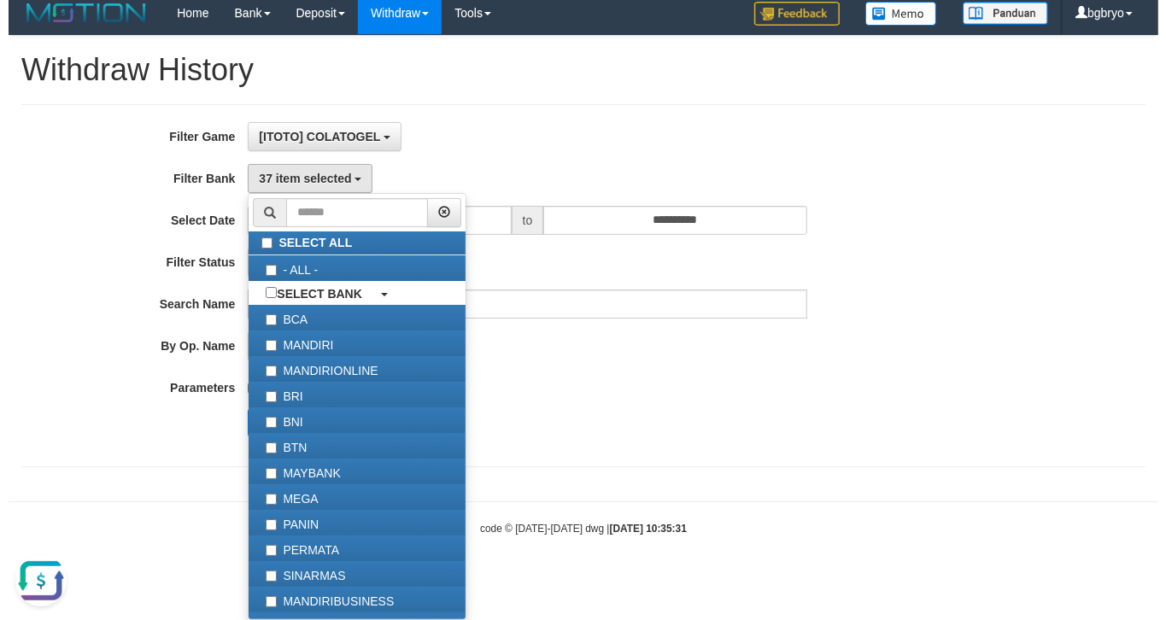
scroll to position [0, 0]
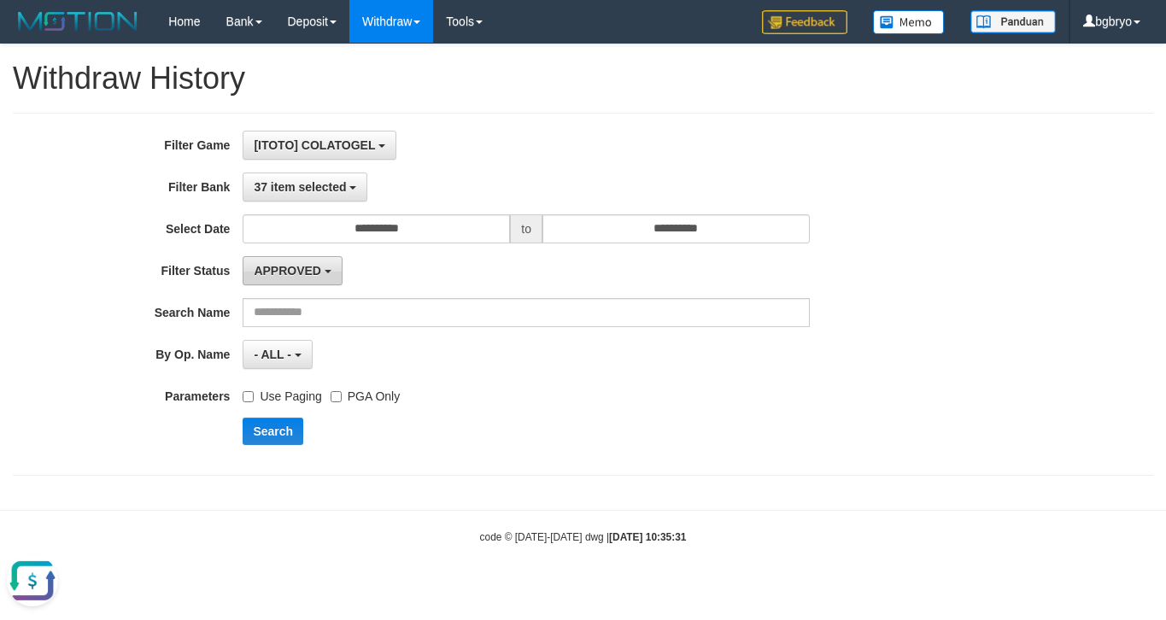
click at [304, 276] on span "APPROVED" at bounding box center [287, 271] width 67 height 14
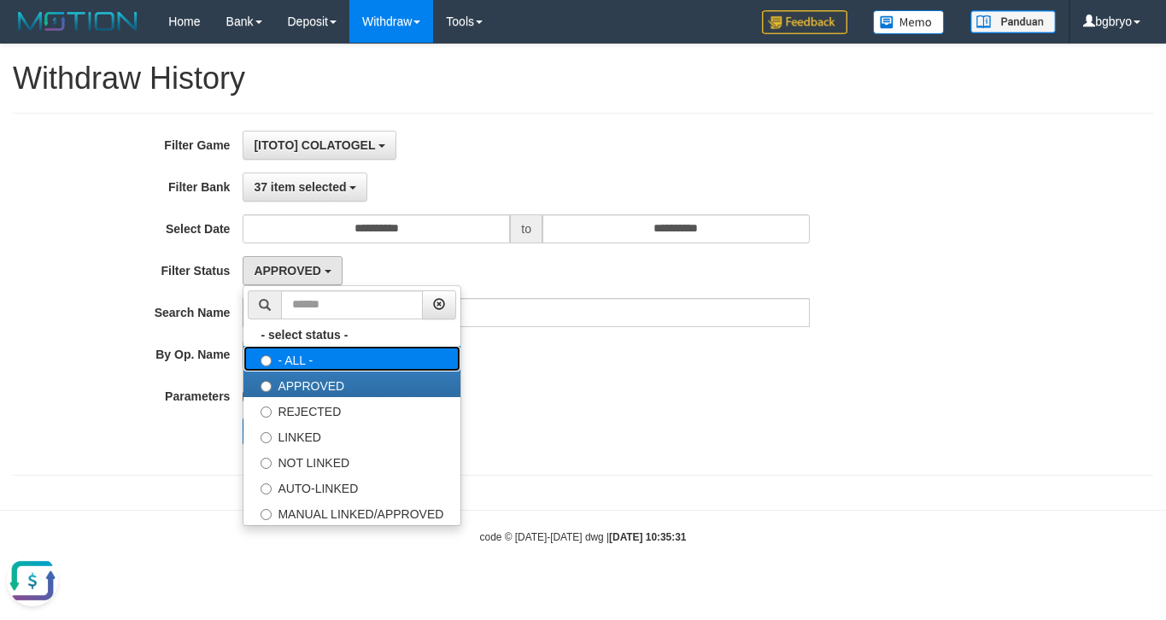
click at [321, 352] on label "- ALL -" at bounding box center [351, 359] width 217 height 26
select select "***"
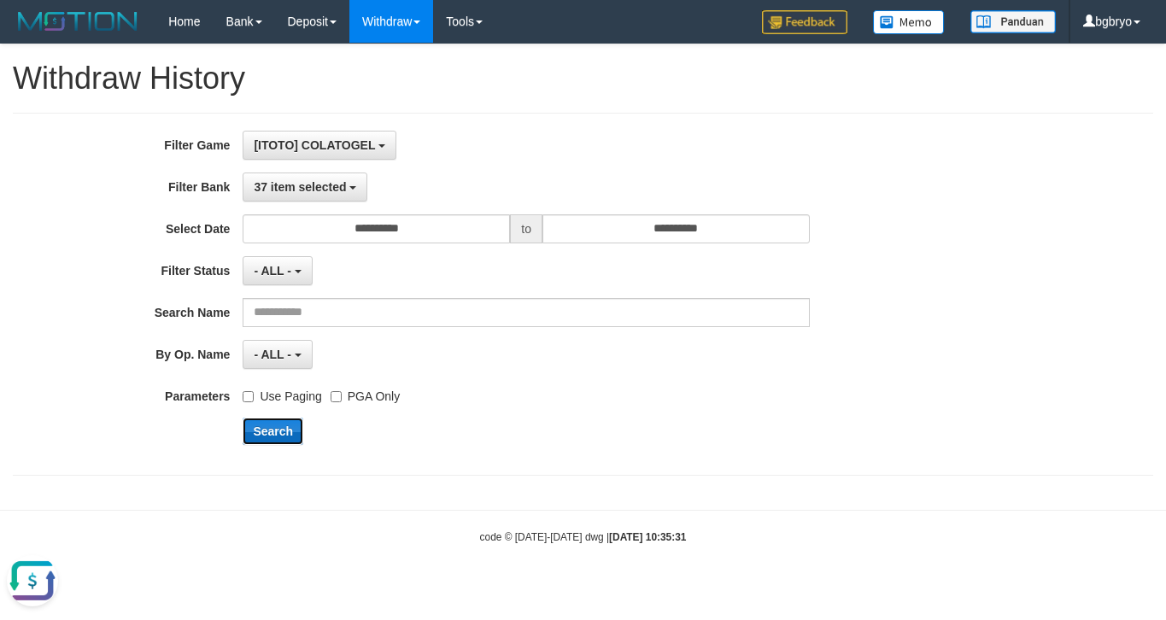
click at [283, 432] on button "Search" at bounding box center [273, 431] width 61 height 27
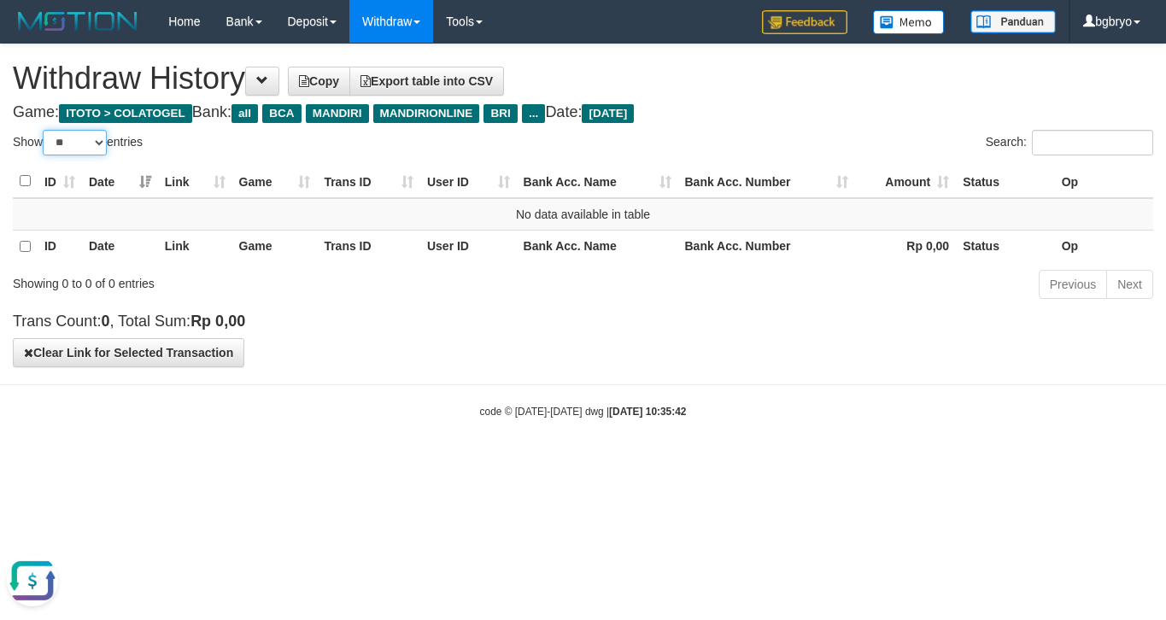
click at [91, 152] on select "** ** ** ***" at bounding box center [75, 143] width 64 height 26
select select "***"
click at [45, 130] on select "** ** ** ***" at bounding box center [75, 143] width 64 height 26
click at [269, 87] on button at bounding box center [262, 81] width 34 height 29
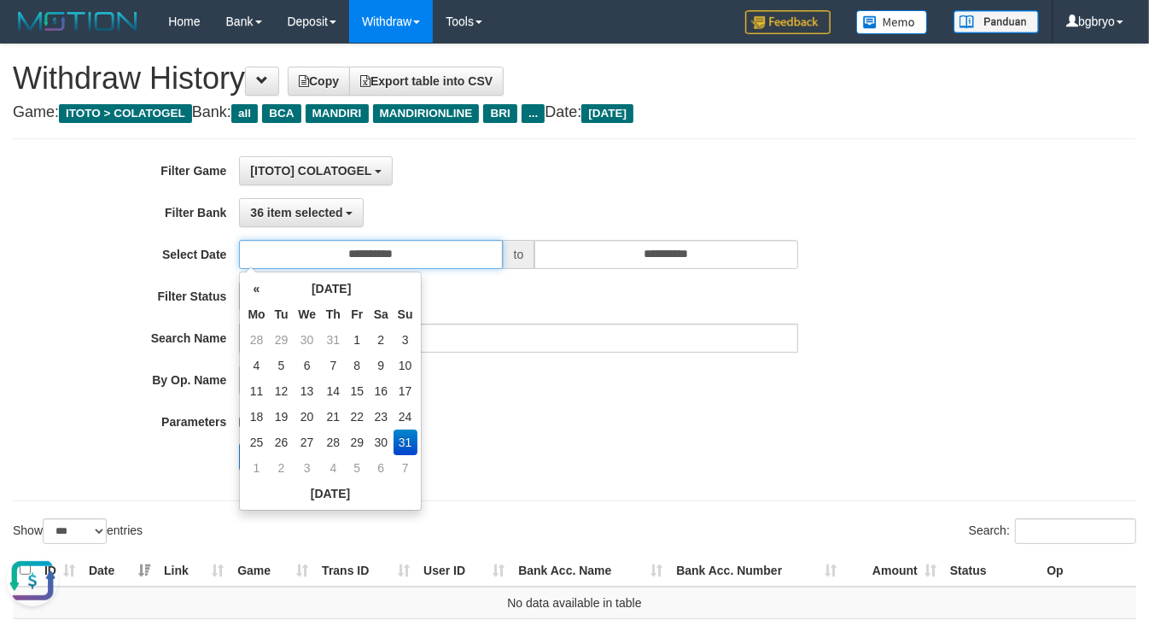
click at [377, 257] on input "**********" at bounding box center [370, 254] width 263 height 29
click at [378, 440] on td "30" at bounding box center [381, 443] width 25 height 26
type input "**********"
click at [625, 395] on div "- ALL - - select status - - ALL -" at bounding box center [518, 380] width 559 height 29
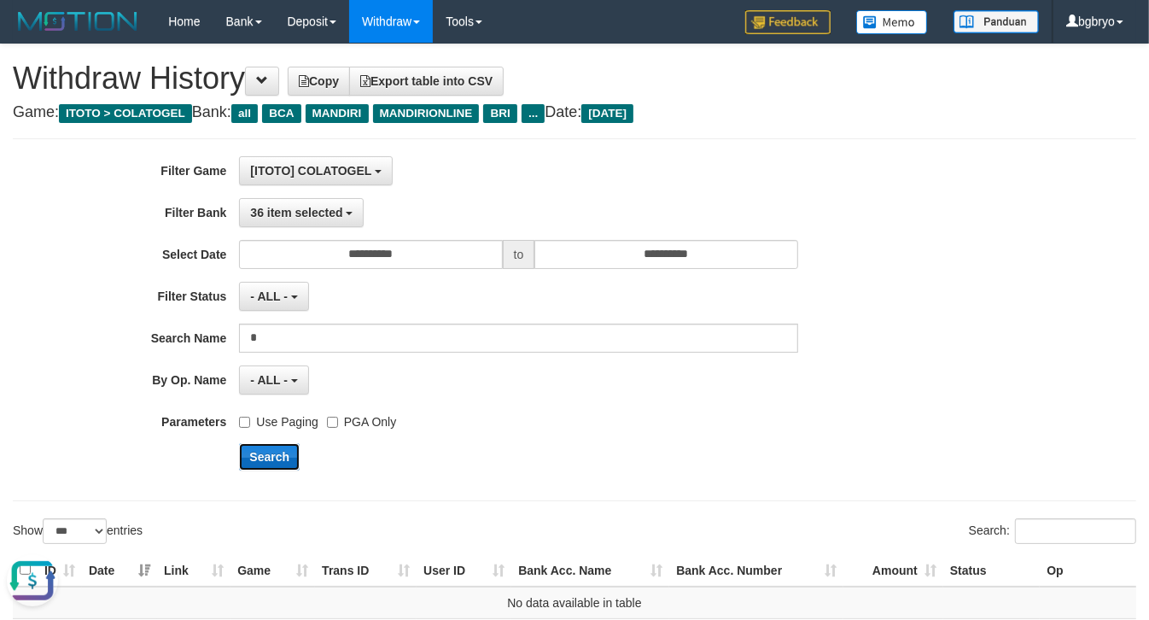
click at [278, 448] on button "Search" at bounding box center [269, 456] width 61 height 27
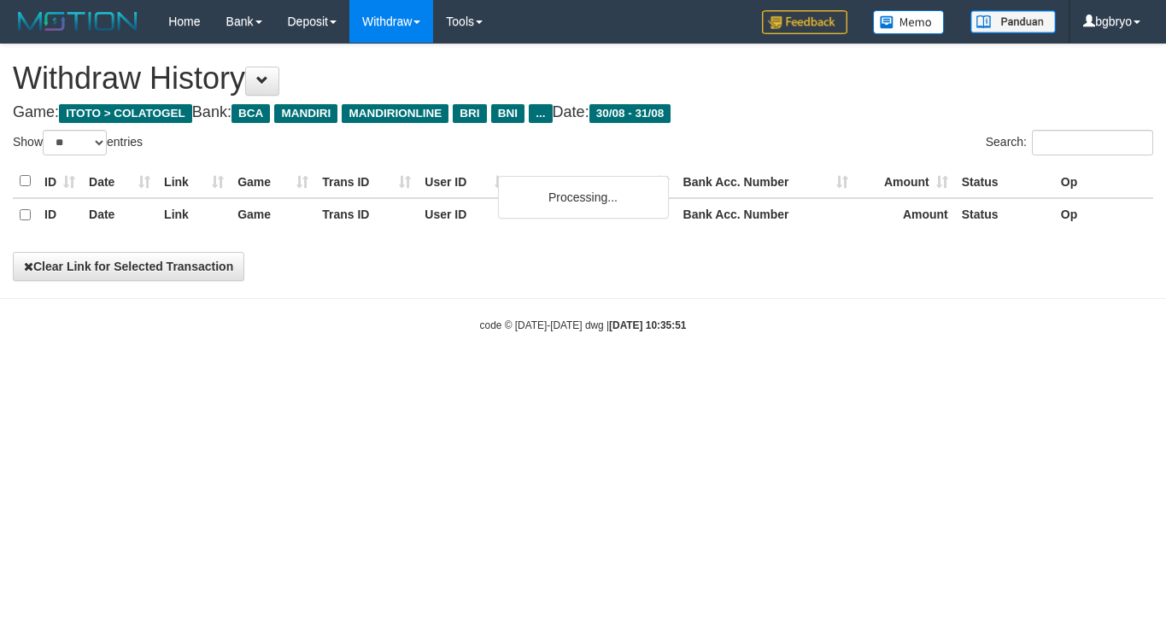
select select "**"
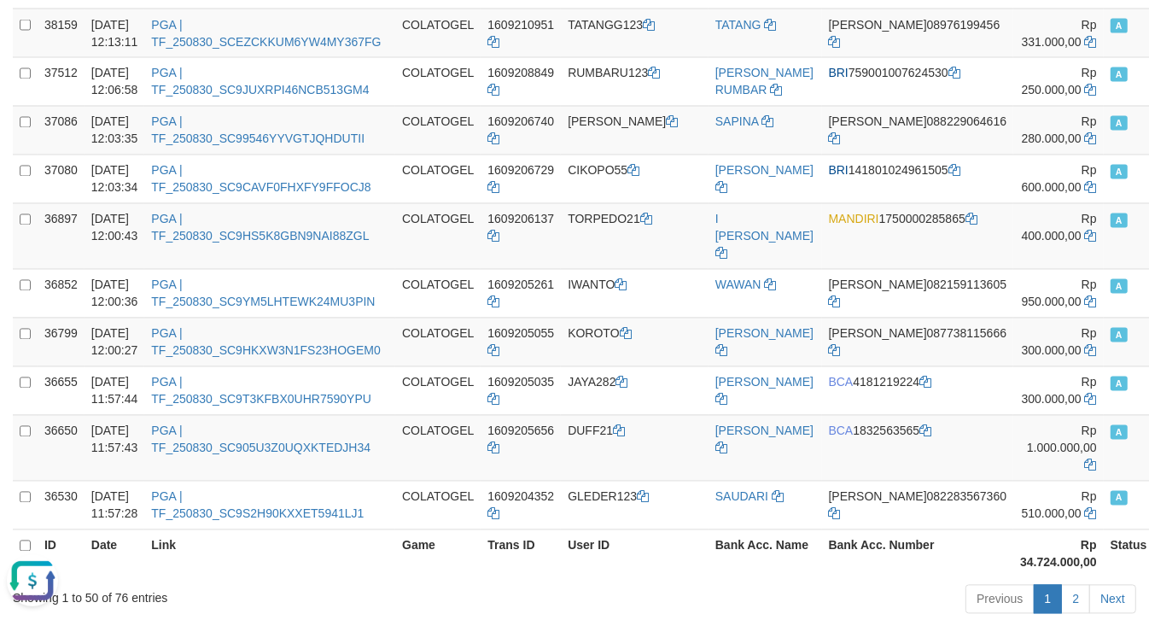
scroll to position [2576, 0]
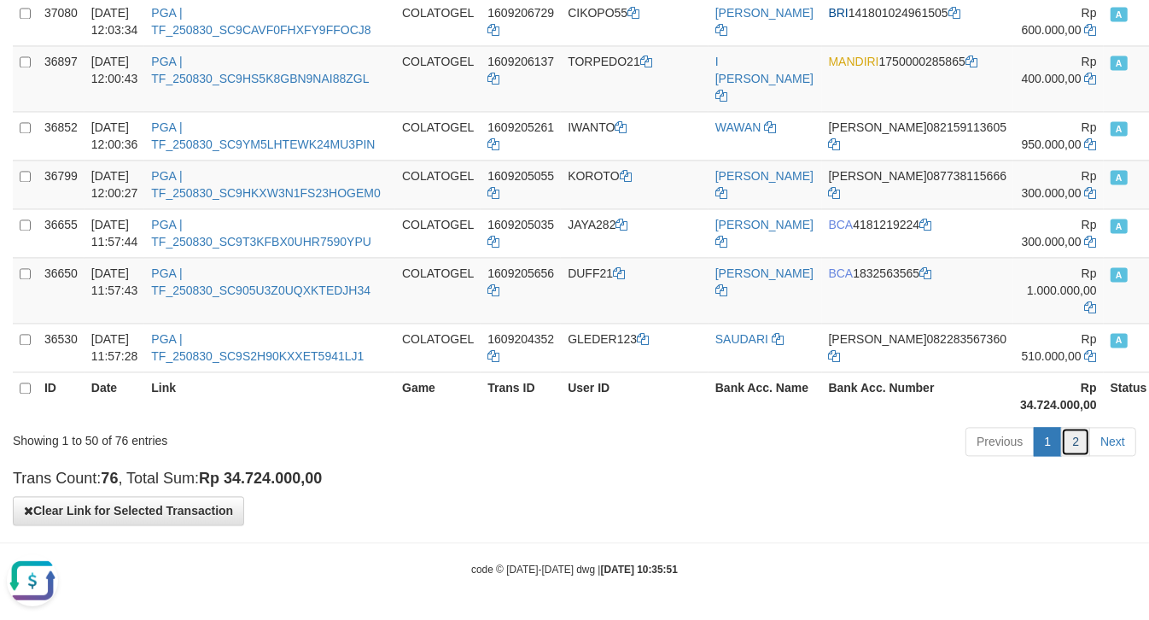
click at [1082, 444] on link "2" at bounding box center [1076, 441] width 29 height 29
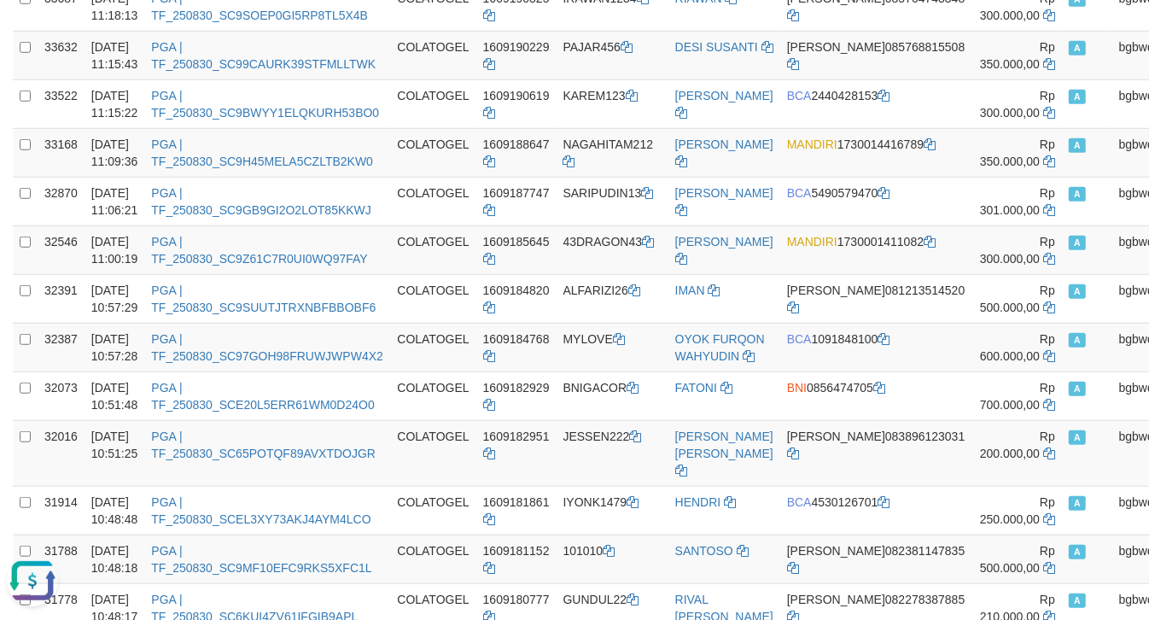
scroll to position [1231, 0]
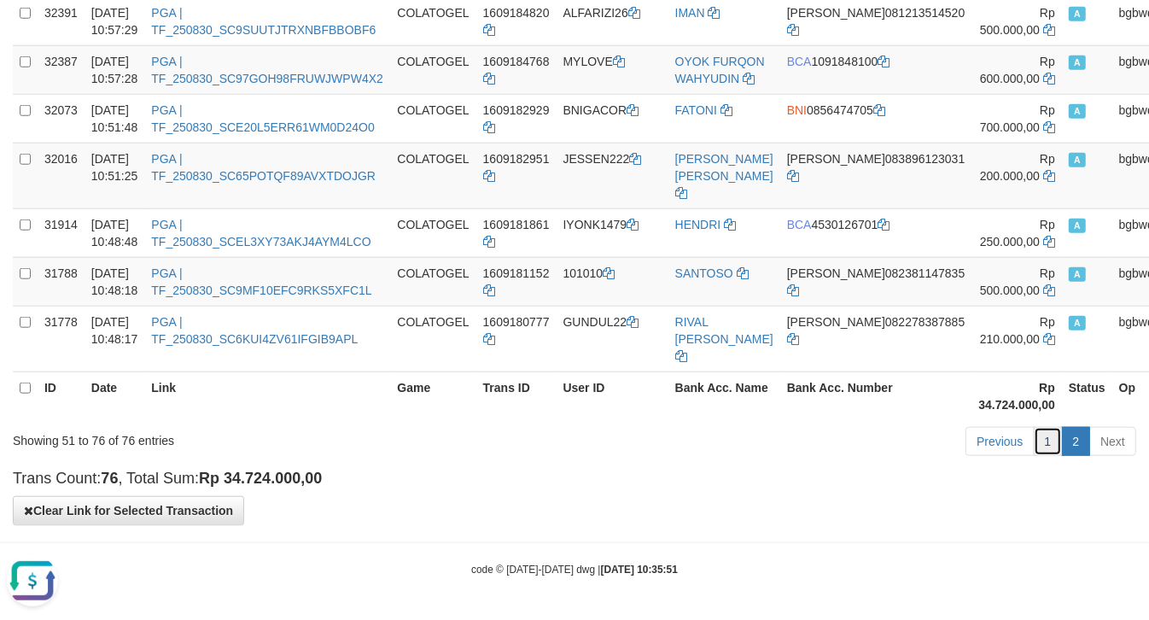
click at [1044, 449] on link "1" at bounding box center [1048, 441] width 29 height 29
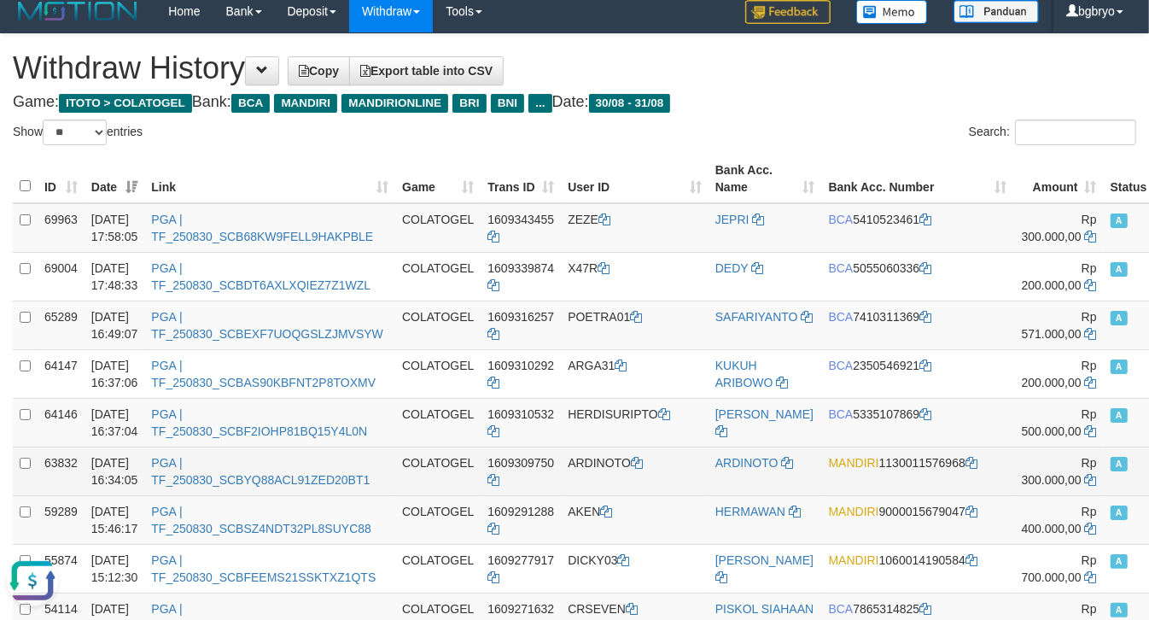
scroll to position [0, 0]
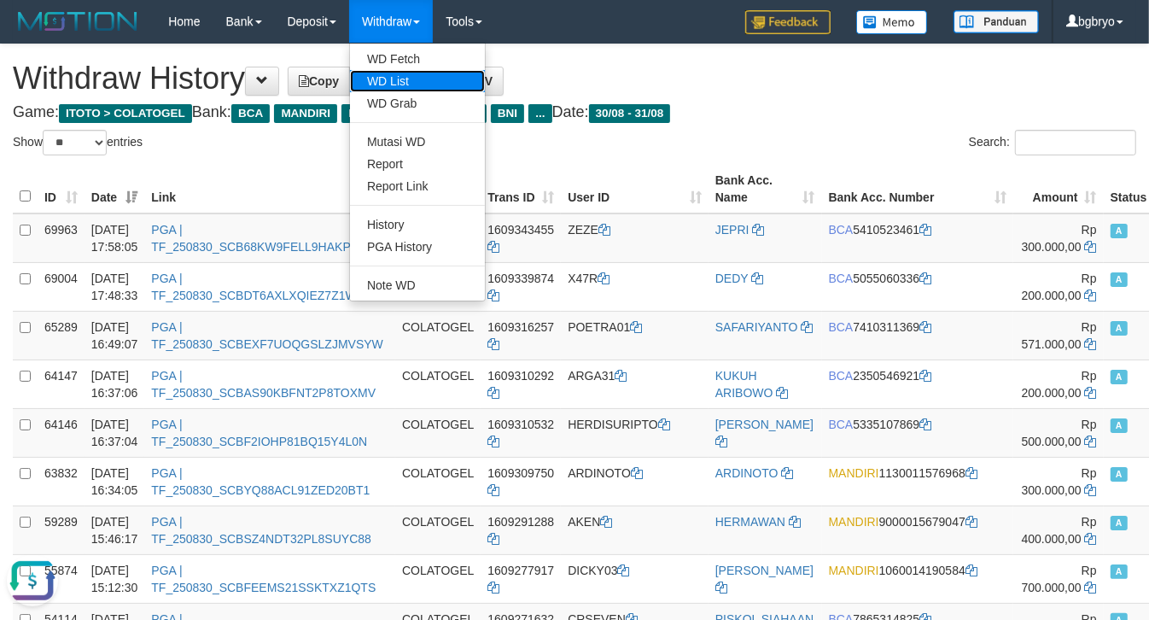
click at [425, 82] on link "WD List" at bounding box center [417, 81] width 135 height 22
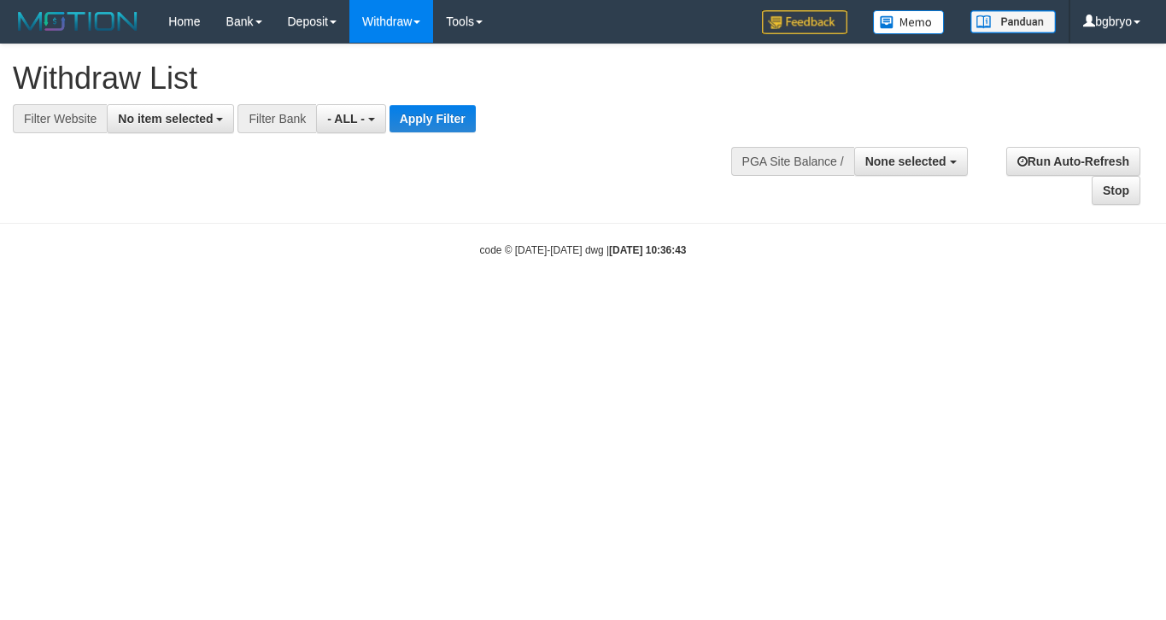
select select
click at [194, 118] on span "No item selected" at bounding box center [165, 119] width 95 height 14
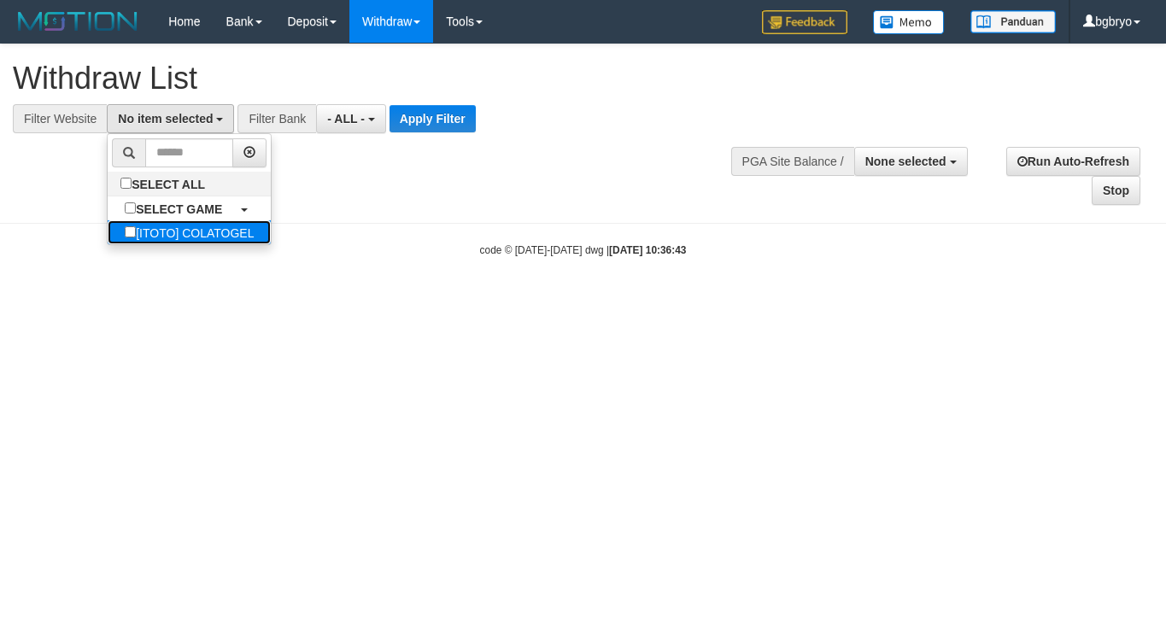
drag, startPoint x: 177, startPoint y: 242, endPoint x: 186, endPoint y: 237, distance: 10.3
click at [178, 242] on label "[ITOTO] COLATOGEL" at bounding box center [189, 232] width 163 height 24
select select "****"
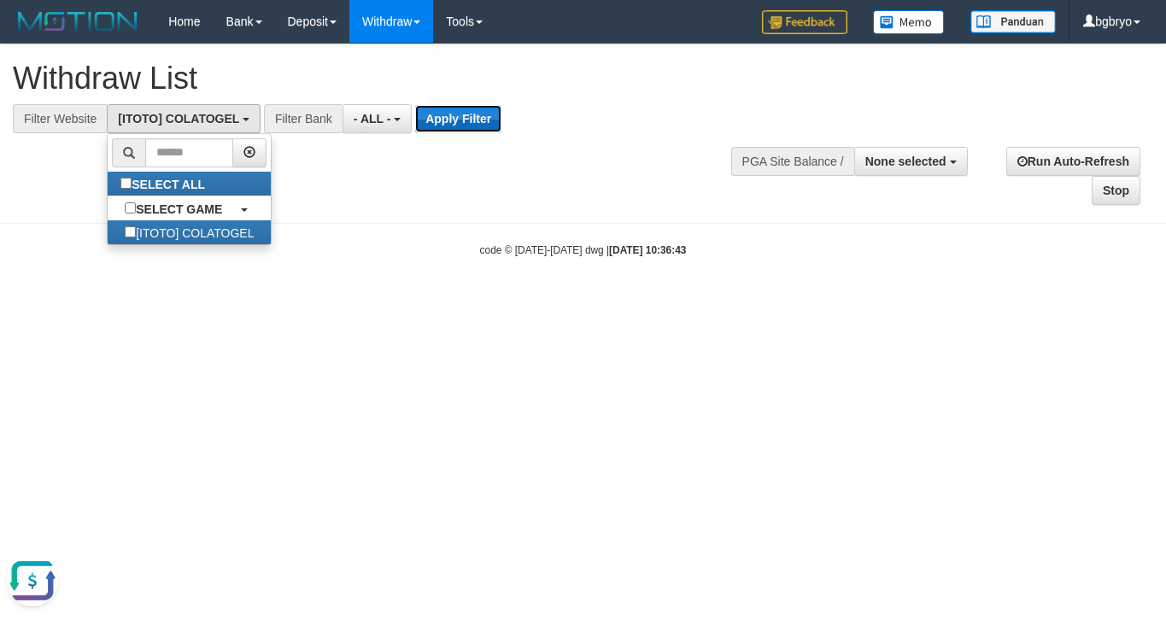
click at [457, 116] on button "Apply Filter" at bounding box center [458, 118] width 86 height 27
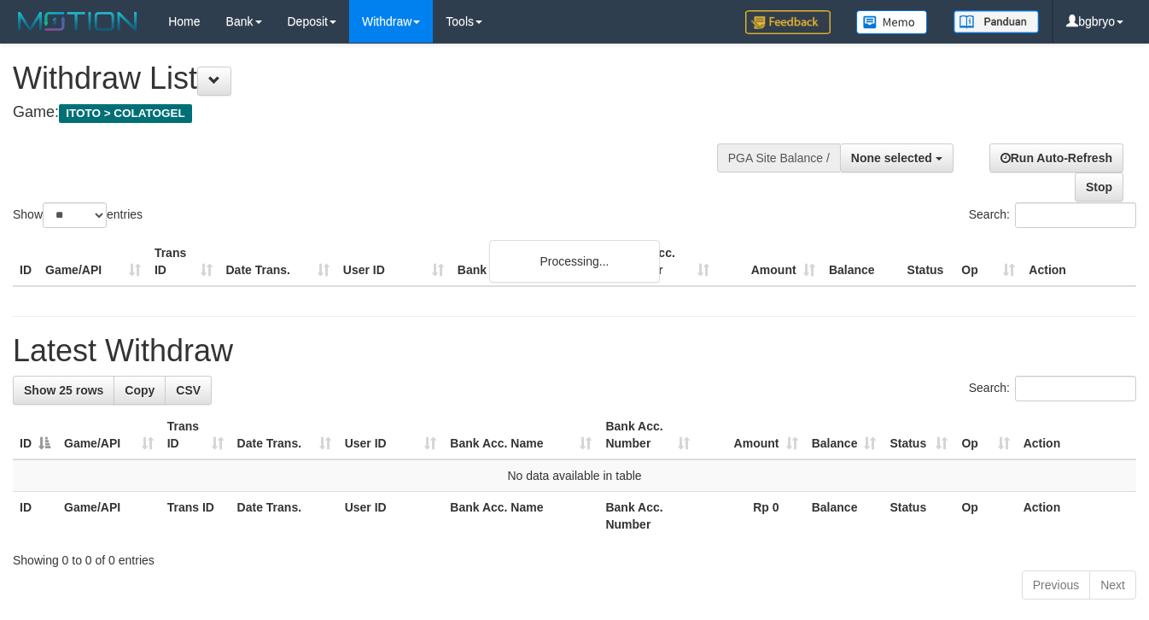
select select
select select "**"
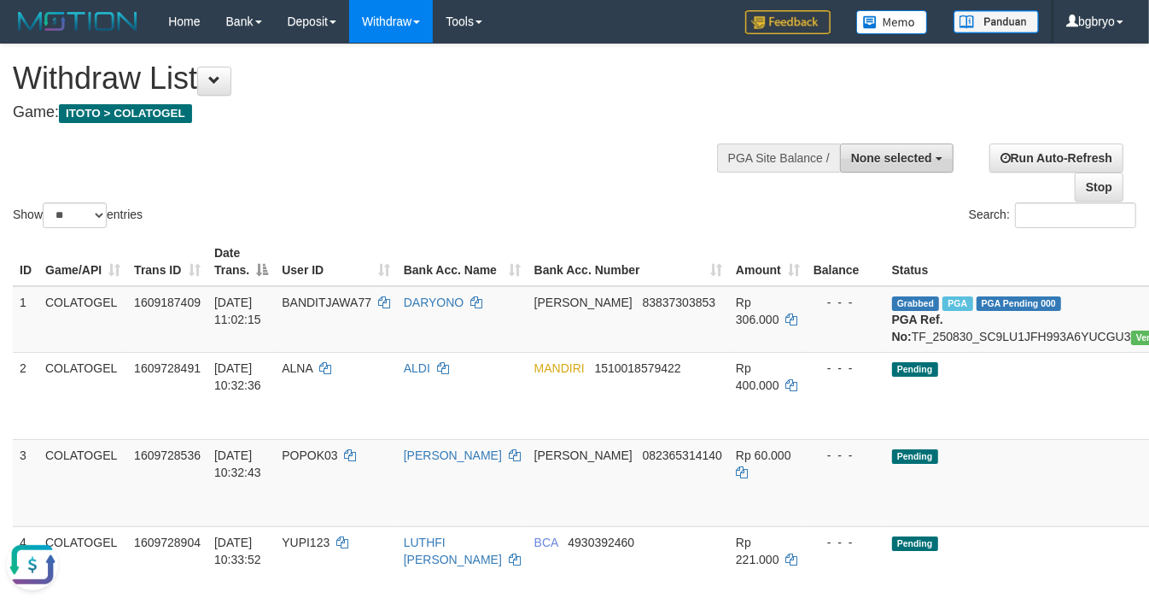
click at [875, 158] on span "None selected" at bounding box center [891, 158] width 81 height 14
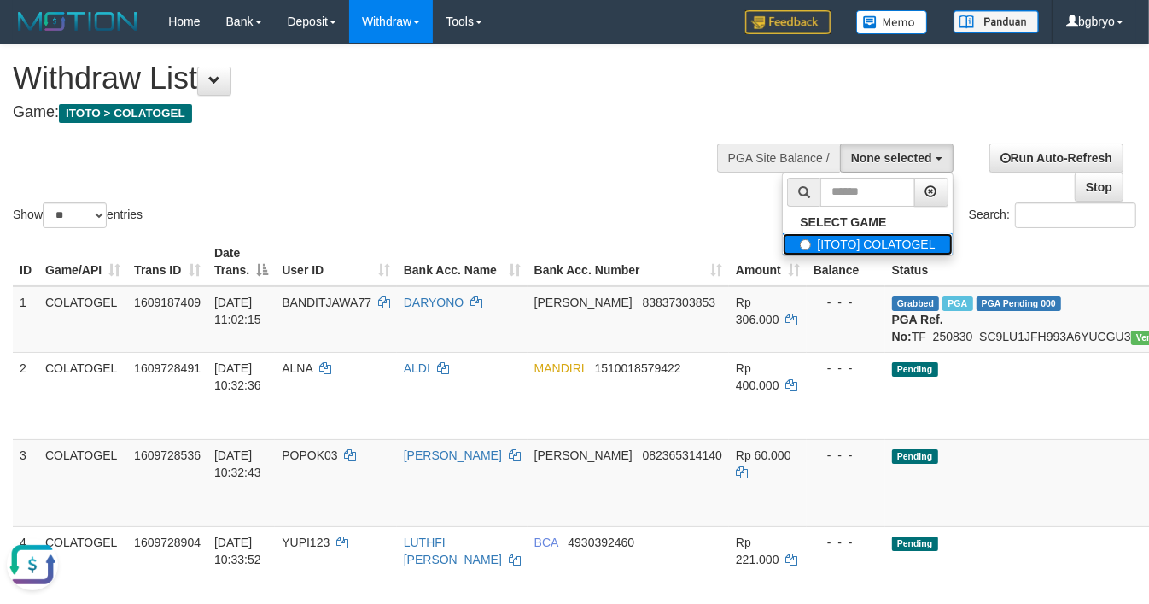
click at [864, 248] on label "[ITOTO] COLATOGEL" at bounding box center [867, 244] width 169 height 22
select select "****"
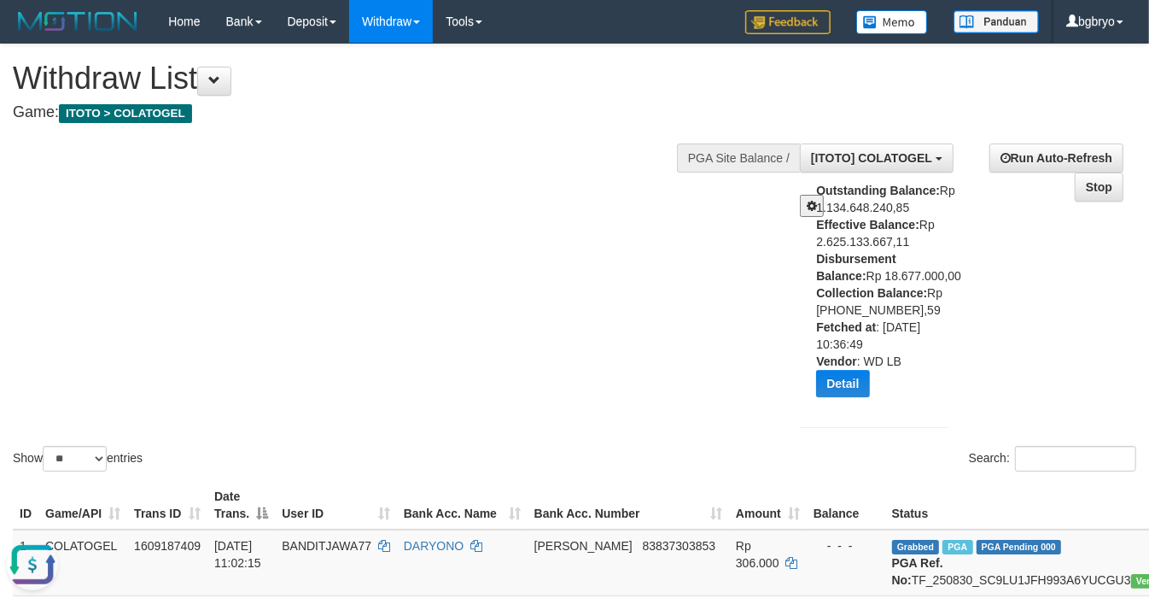
click at [530, 272] on div "Show ** ** ** *** entries Search:" at bounding box center [574, 259] width 1149 height 430
click at [231, 79] on button at bounding box center [214, 81] width 34 height 29
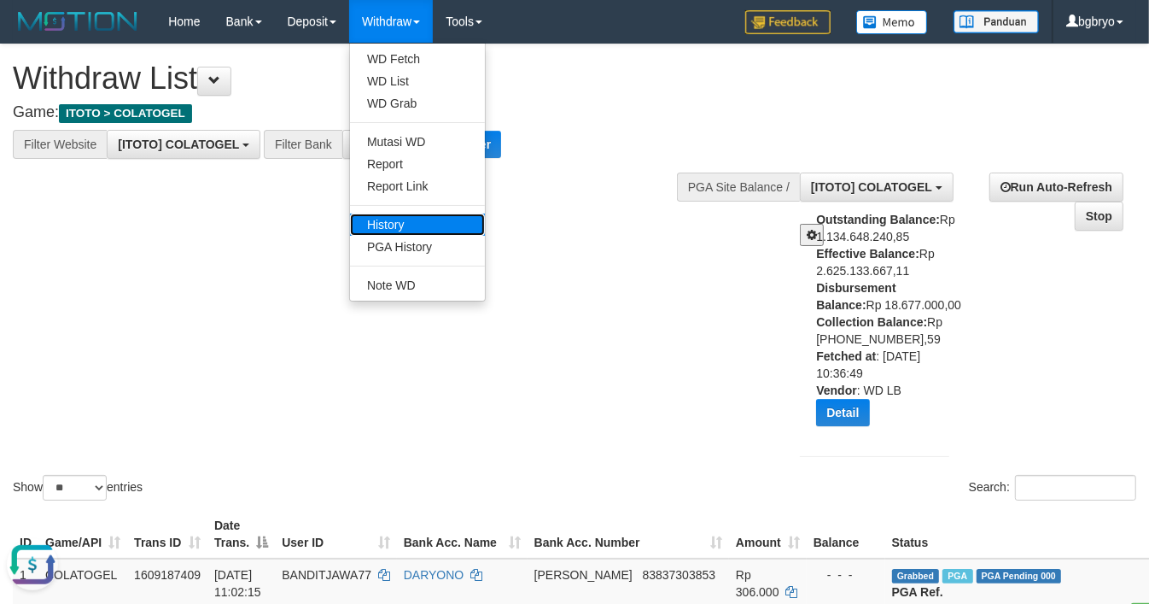
click at [416, 229] on link "History" at bounding box center [417, 224] width 135 height 22
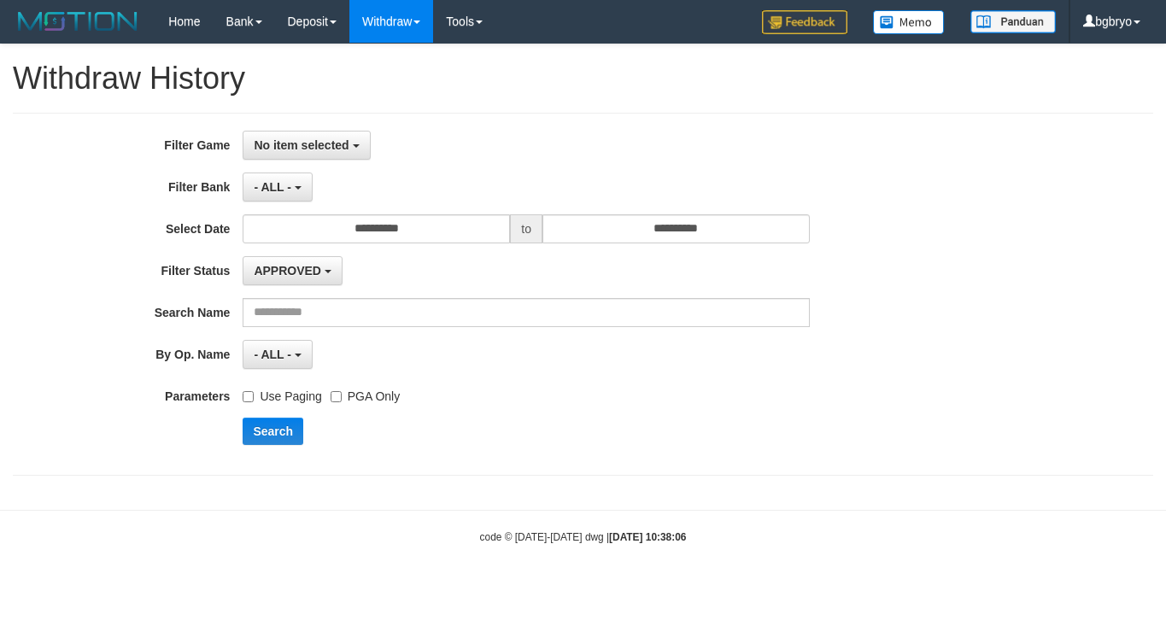
select select
drag, startPoint x: 361, startPoint y: 218, endPoint x: 352, endPoint y: 219, distance: 9.5
click at [363, 219] on input "**********" at bounding box center [376, 228] width 267 height 29
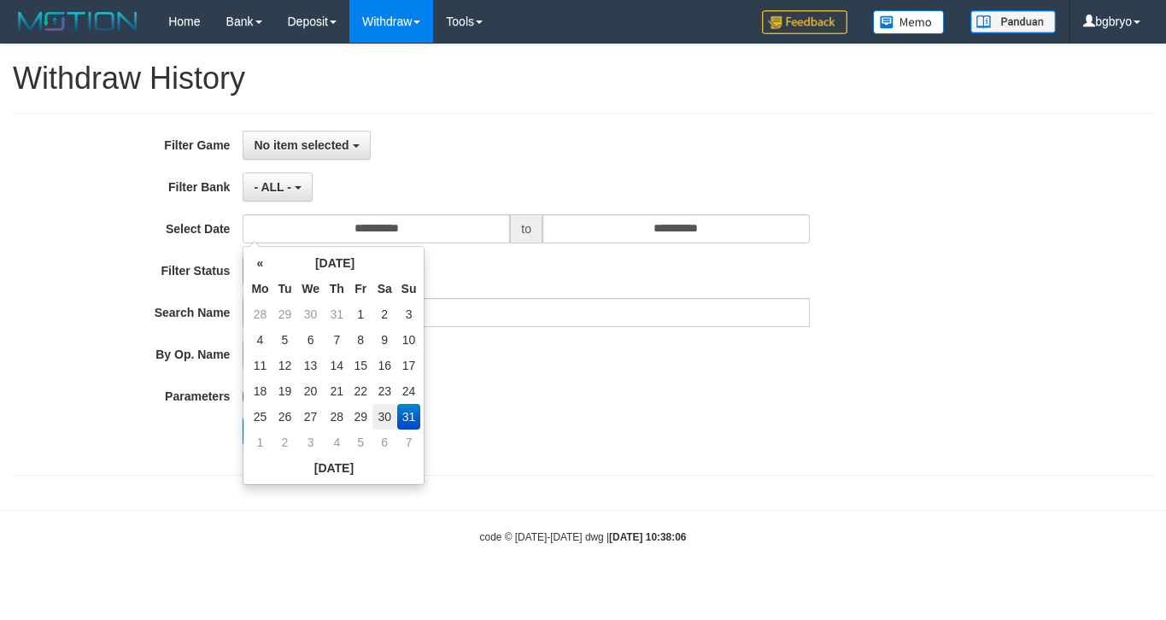
click at [380, 418] on td "30" at bounding box center [384, 417] width 25 height 26
type input "**********"
drag, startPoint x: 740, startPoint y: 432, endPoint x: 509, endPoint y: 184, distance: 338.4
click at [740, 427] on div "Search" at bounding box center [607, 431] width 728 height 27
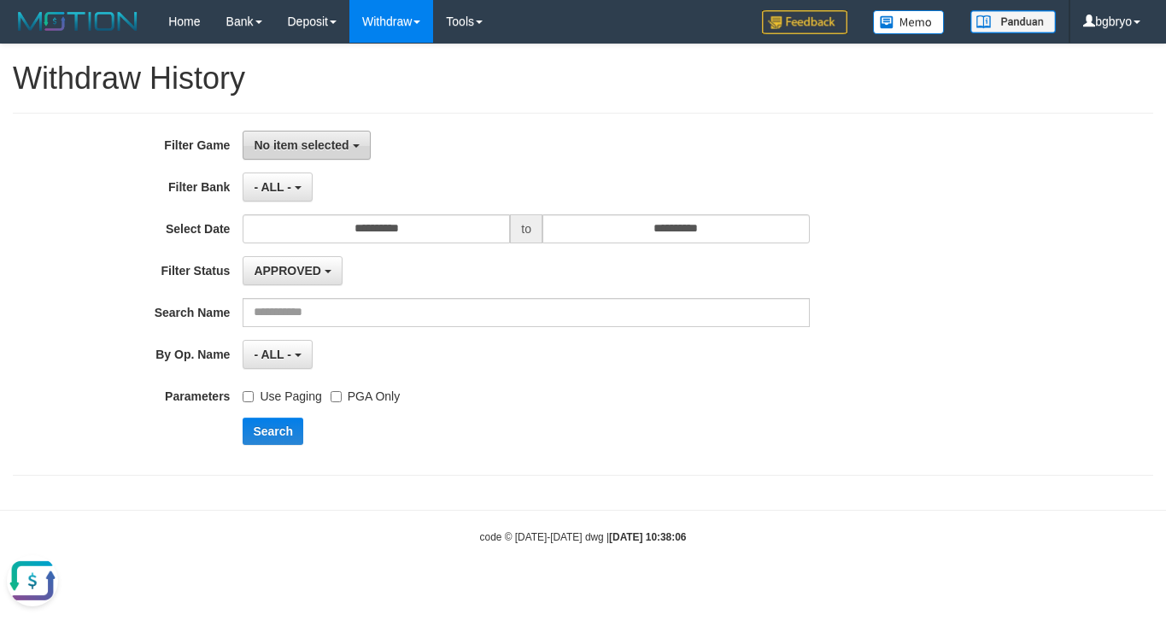
click at [342, 160] on button "No item selected" at bounding box center [306, 145] width 127 height 29
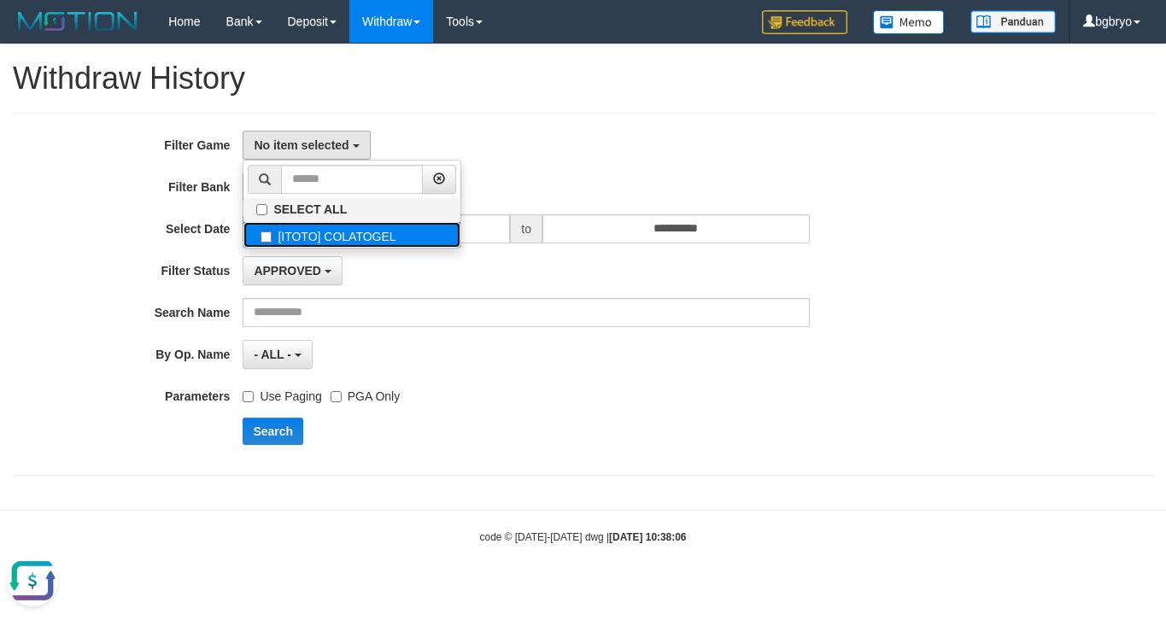
click at [403, 231] on label "[ITOTO] COLATOGEL" at bounding box center [351, 235] width 217 height 26
select select "****"
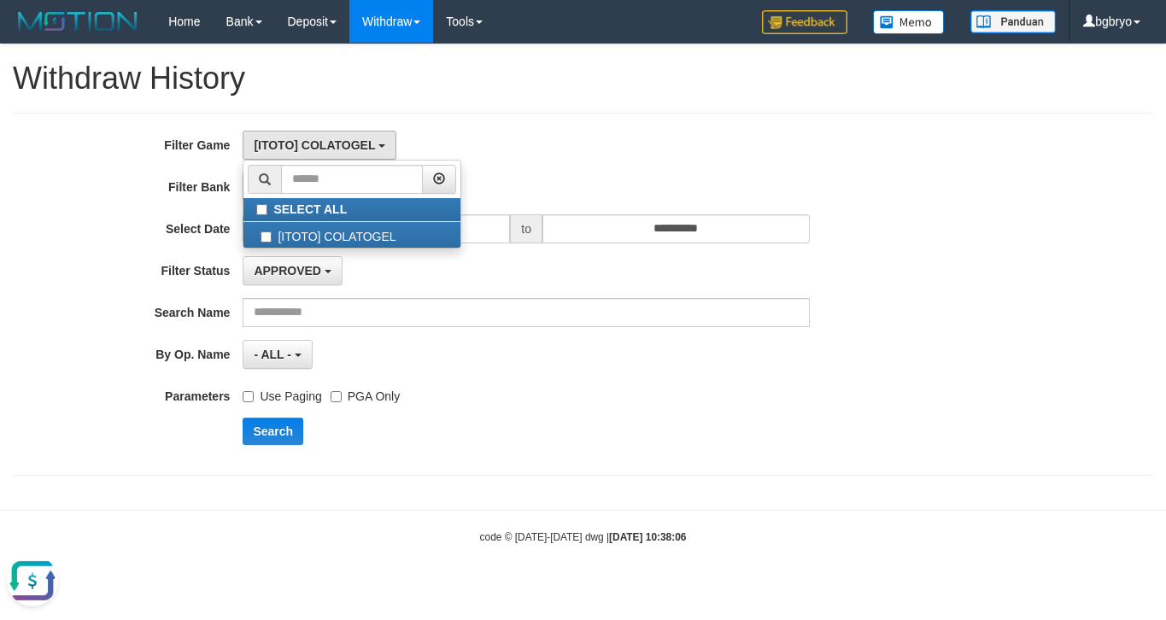
click at [745, 377] on div "**********" at bounding box center [486, 294] width 972 height 327
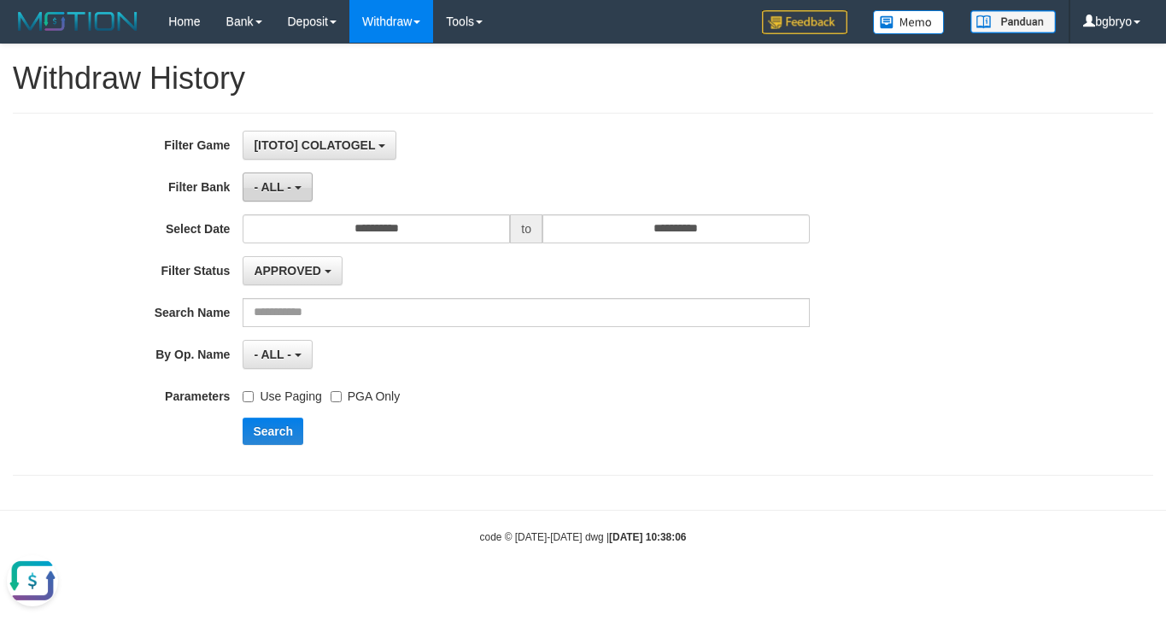
click at [279, 190] on span "- ALL -" at bounding box center [273, 187] width 38 height 14
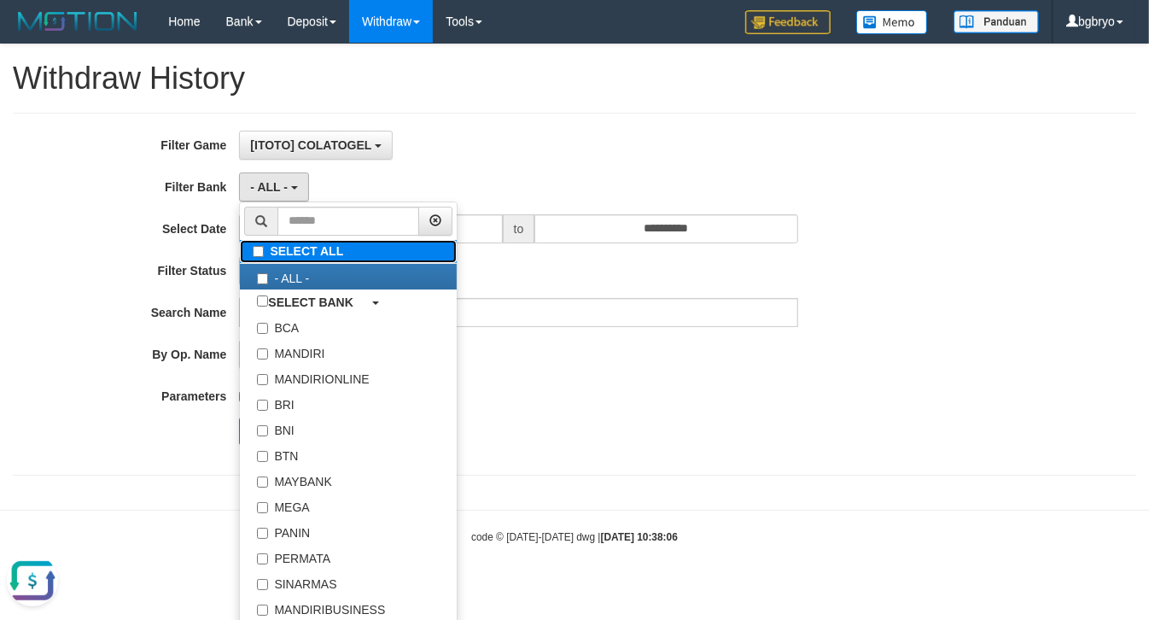
drag, startPoint x: 357, startPoint y: 252, endPoint x: 391, endPoint y: 265, distance: 36.5
click at [359, 252] on label "SELECT ALL" at bounding box center [348, 251] width 217 height 23
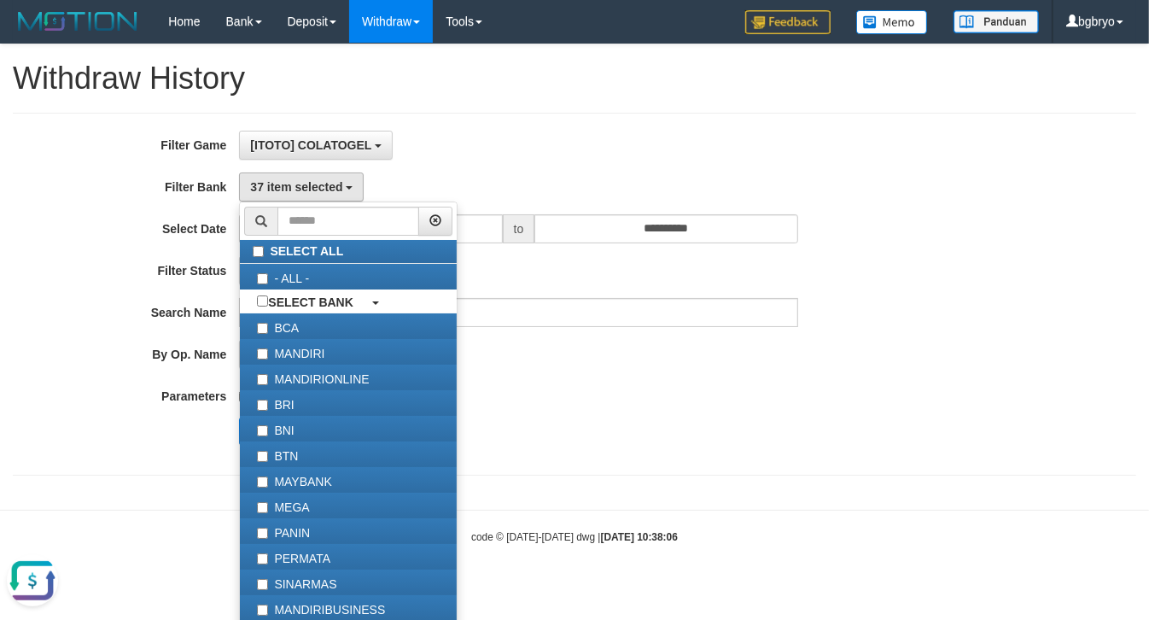
click at [757, 412] on div "**********" at bounding box center [479, 294] width 958 height 327
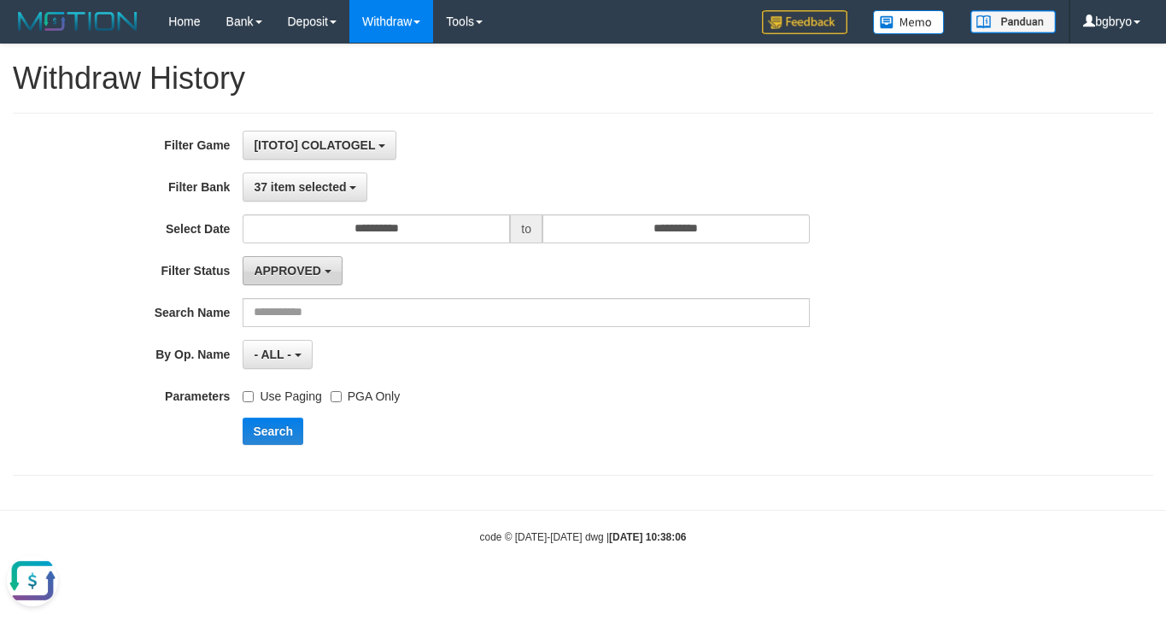
click at [295, 272] on span "APPROVED" at bounding box center [287, 271] width 67 height 14
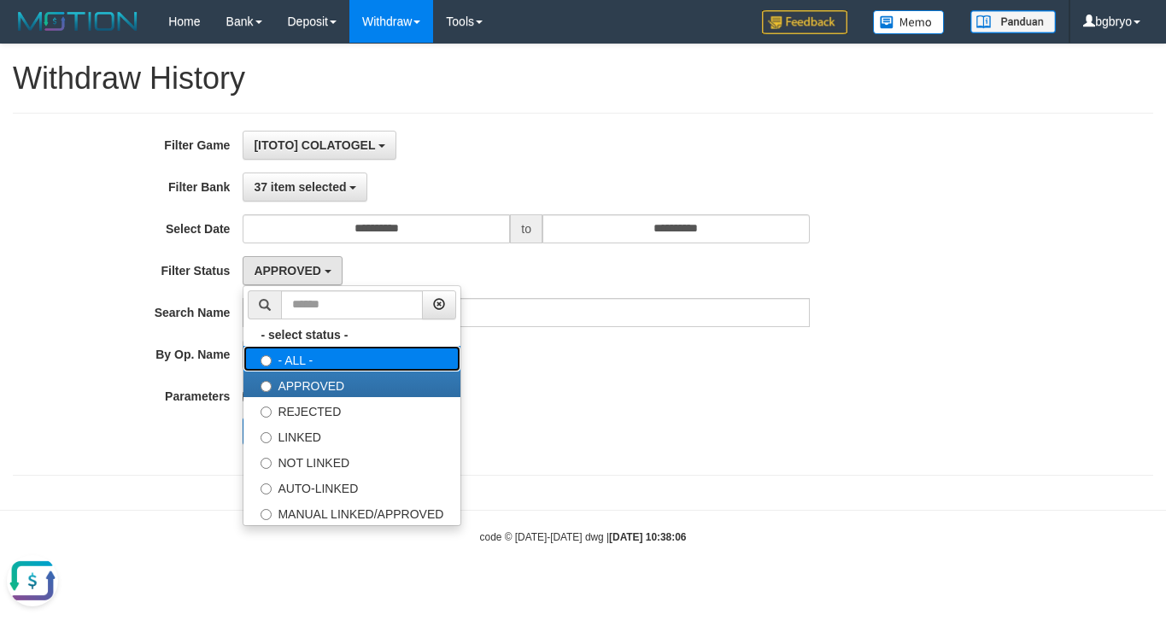
click at [342, 371] on label "- ALL -" at bounding box center [351, 359] width 217 height 26
select select "***"
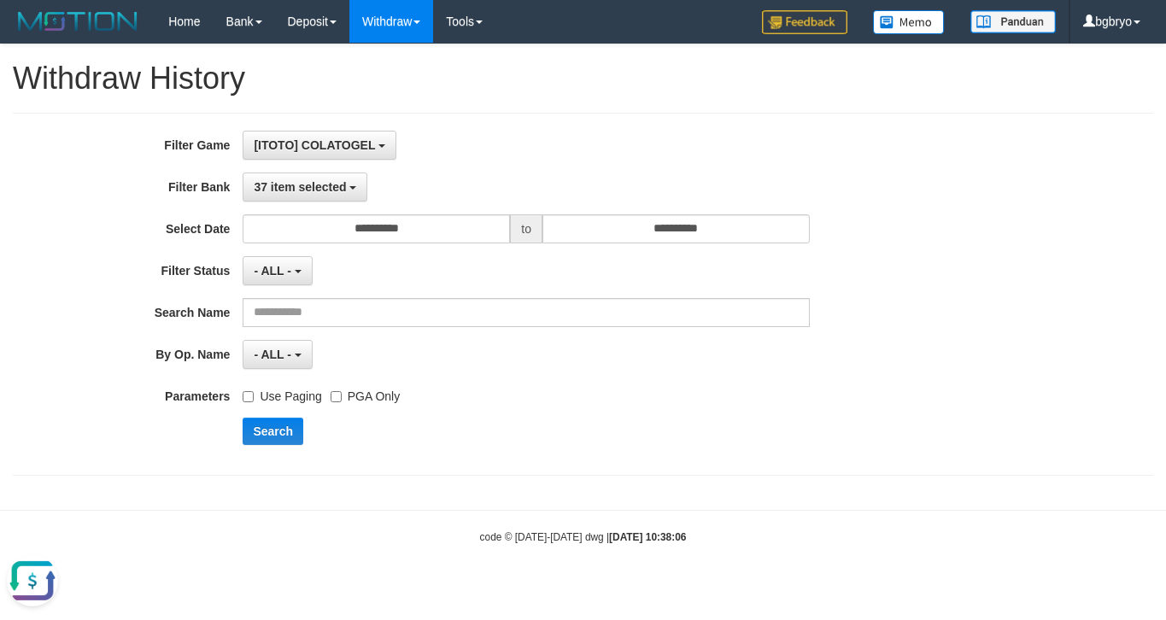
click at [769, 436] on div "Search" at bounding box center [607, 431] width 728 height 27
click at [271, 437] on button "Search" at bounding box center [273, 431] width 61 height 27
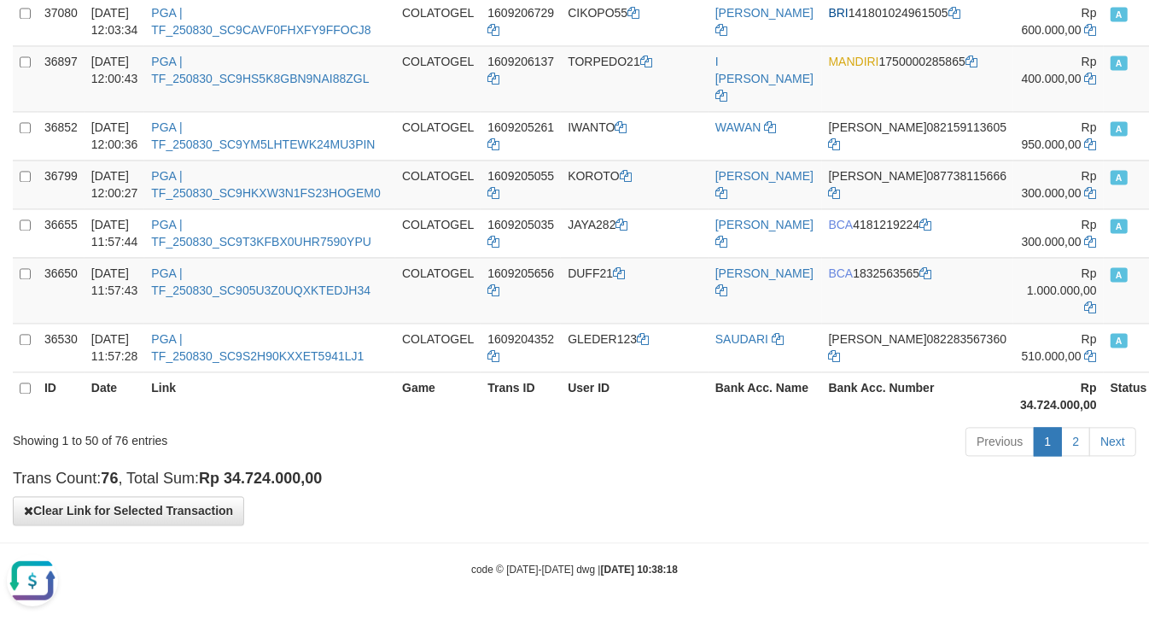
scroll to position [2576, 0]
click at [494, 458] on div "Previous 1 2 Next" at bounding box center [814, 443] width 645 height 37
click at [495, 453] on div "Previous 1 2 Next" at bounding box center [814, 443] width 645 height 37
click at [1076, 431] on link "2" at bounding box center [1076, 441] width 29 height 29
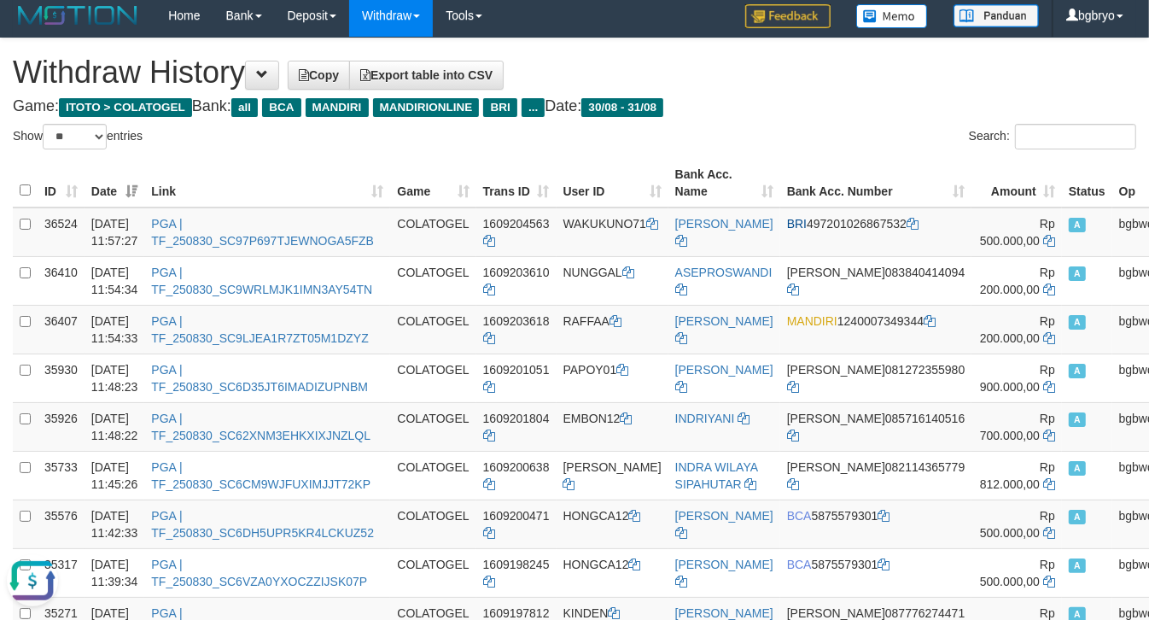
scroll to position [0, 0]
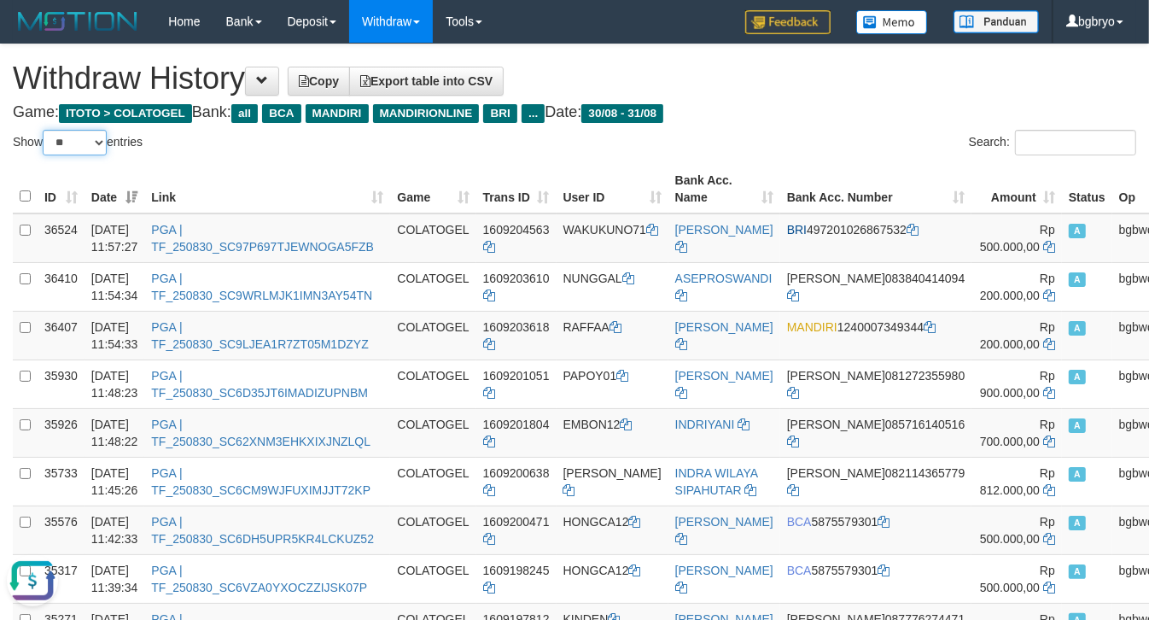
click at [83, 143] on select "** ** ** ***" at bounding box center [75, 143] width 64 height 26
select select "***"
click at [45, 130] on select "** ** ** ***" at bounding box center [75, 143] width 64 height 26
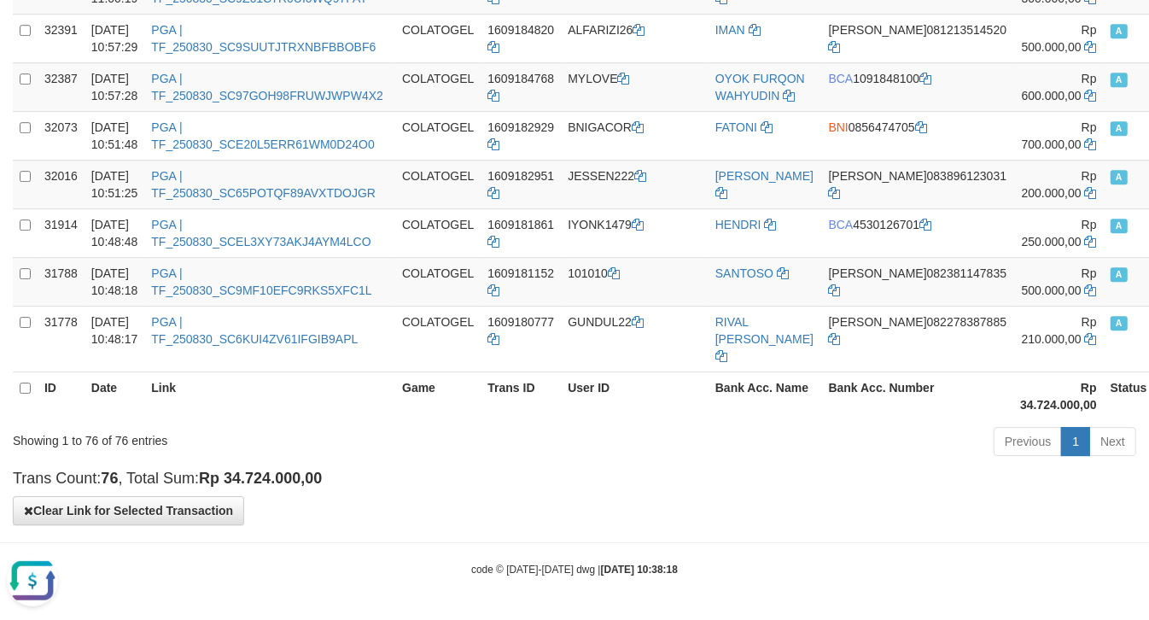
scroll to position [3858, 0]
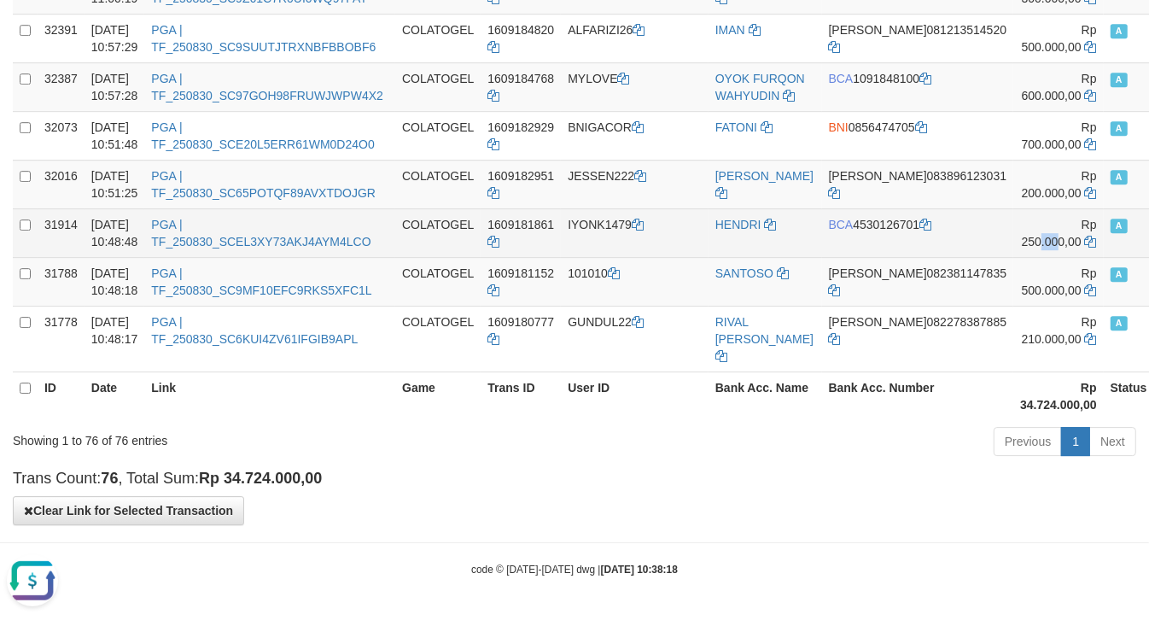
drag, startPoint x: 945, startPoint y: 377, endPoint x: 958, endPoint y: 376, distance: 13.7
click at [1014, 257] on td "Rp 250.000,00" at bounding box center [1059, 232] width 91 height 49
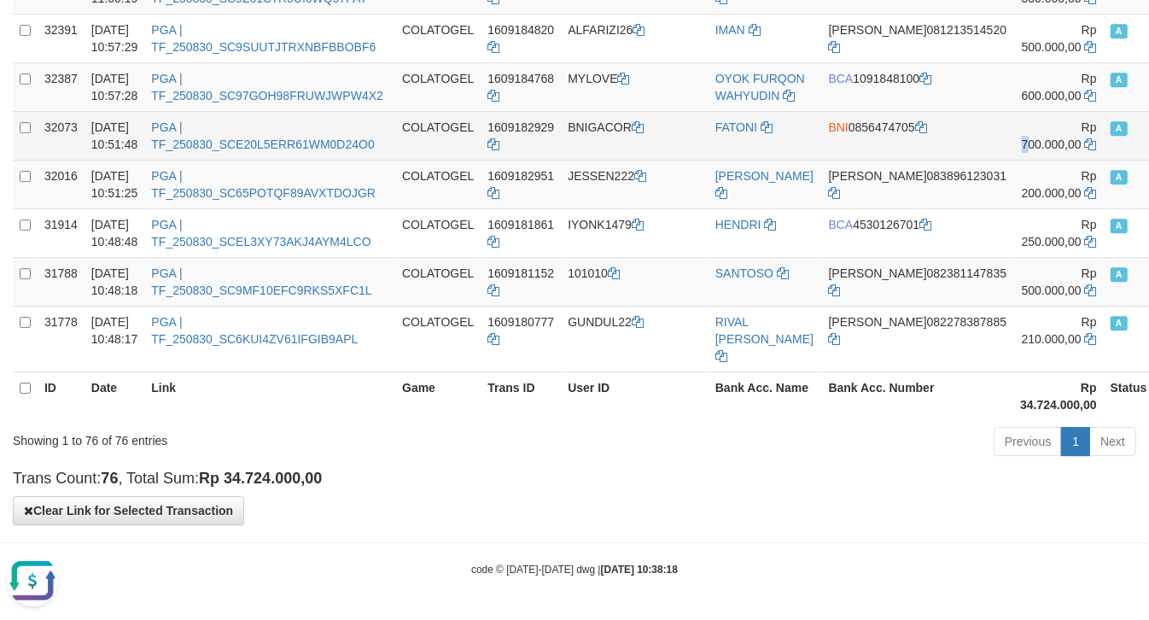
click at [1014, 160] on td "Rp 700.000,00" at bounding box center [1059, 135] width 91 height 49
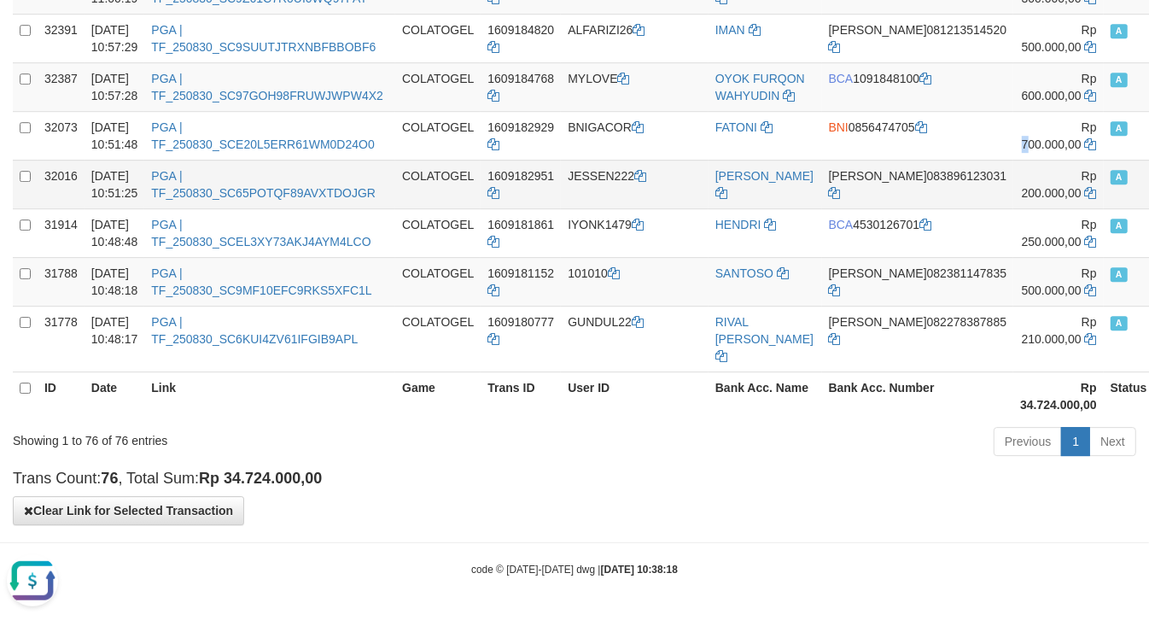
scroll to position [3645, 0]
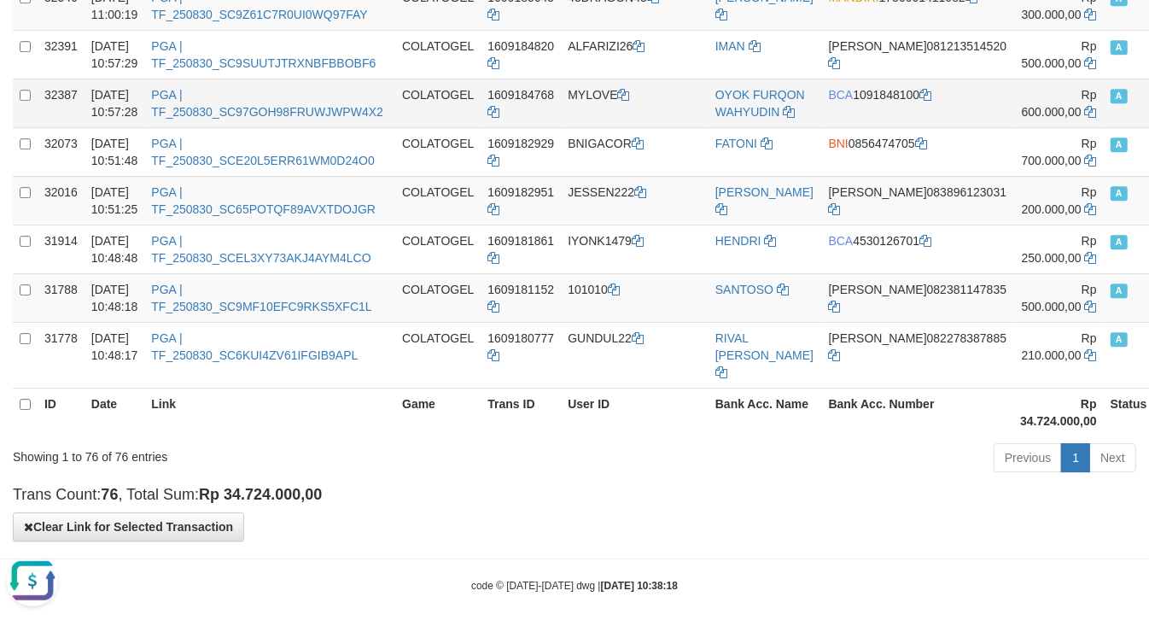
click at [1014, 127] on td "Rp 600.000,00" at bounding box center [1059, 103] width 91 height 49
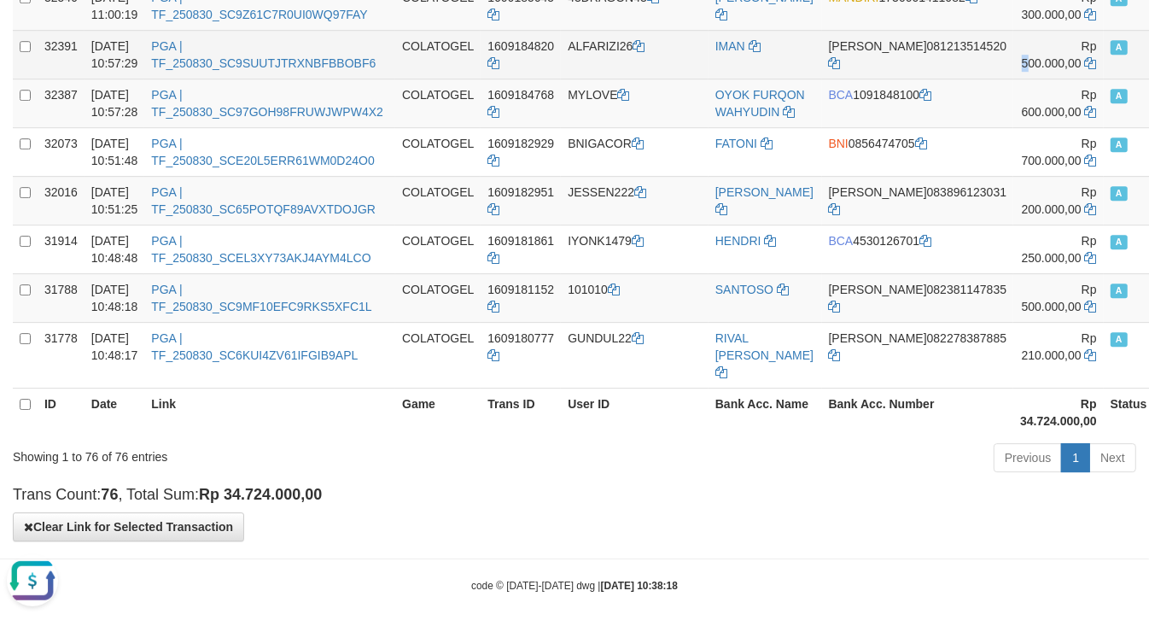
click at [1022, 70] on span "Rp 500.000,00" at bounding box center [1059, 54] width 75 height 31
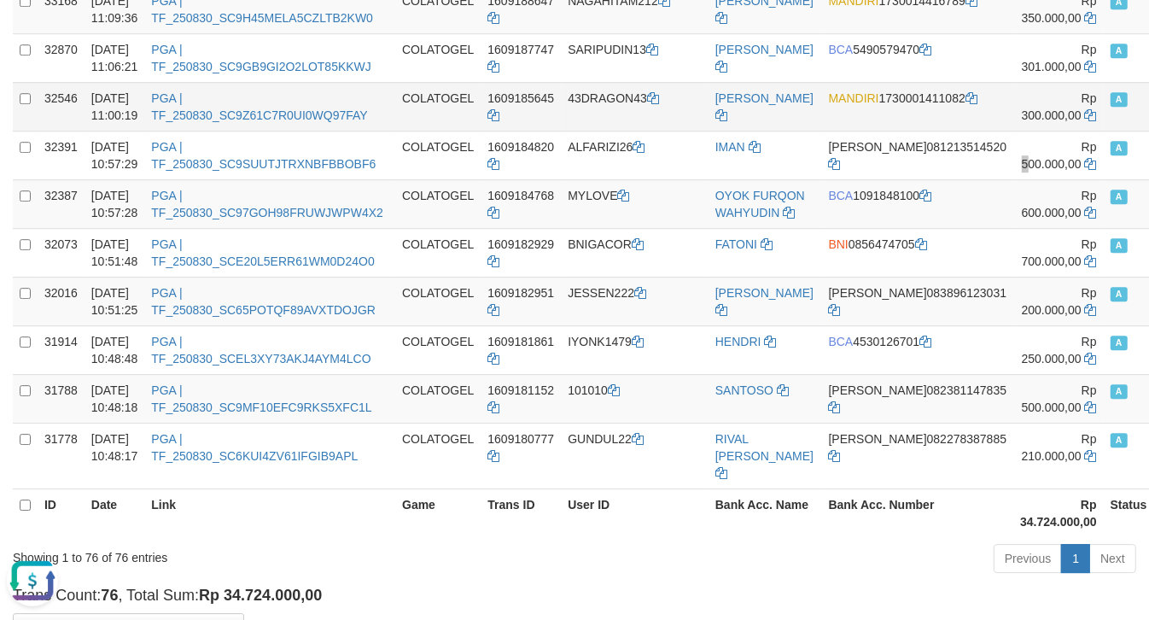
scroll to position [3538, 0]
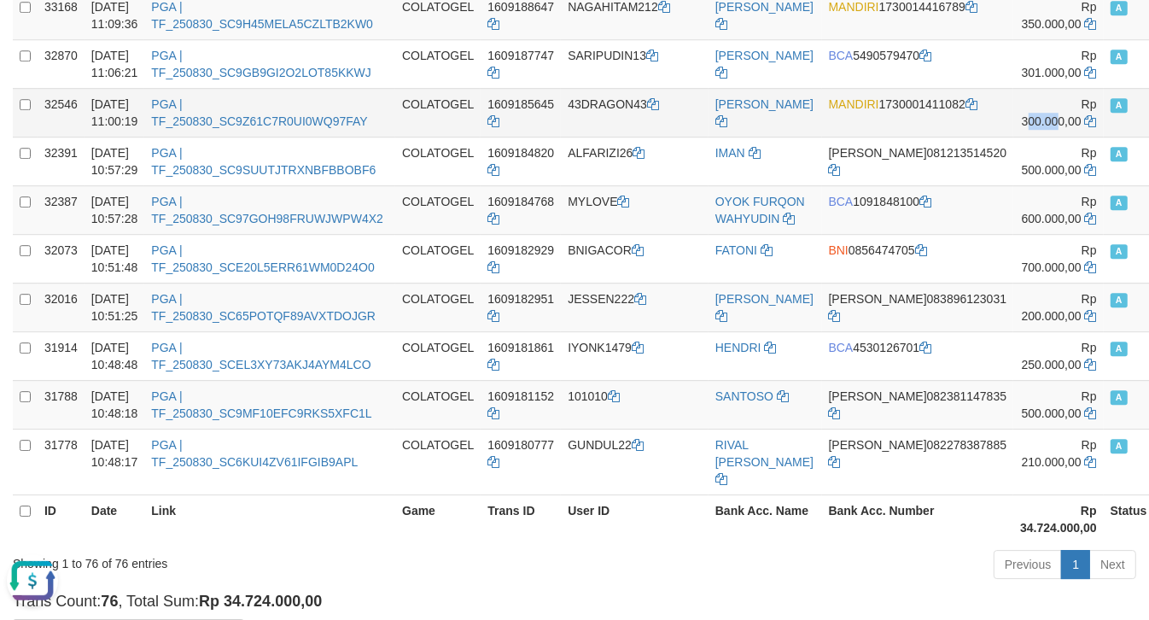
drag, startPoint x: 928, startPoint y: 406, endPoint x: 958, endPoint y: 404, distance: 29.9
click at [1022, 128] on span "Rp 300.000,00" at bounding box center [1059, 112] width 75 height 31
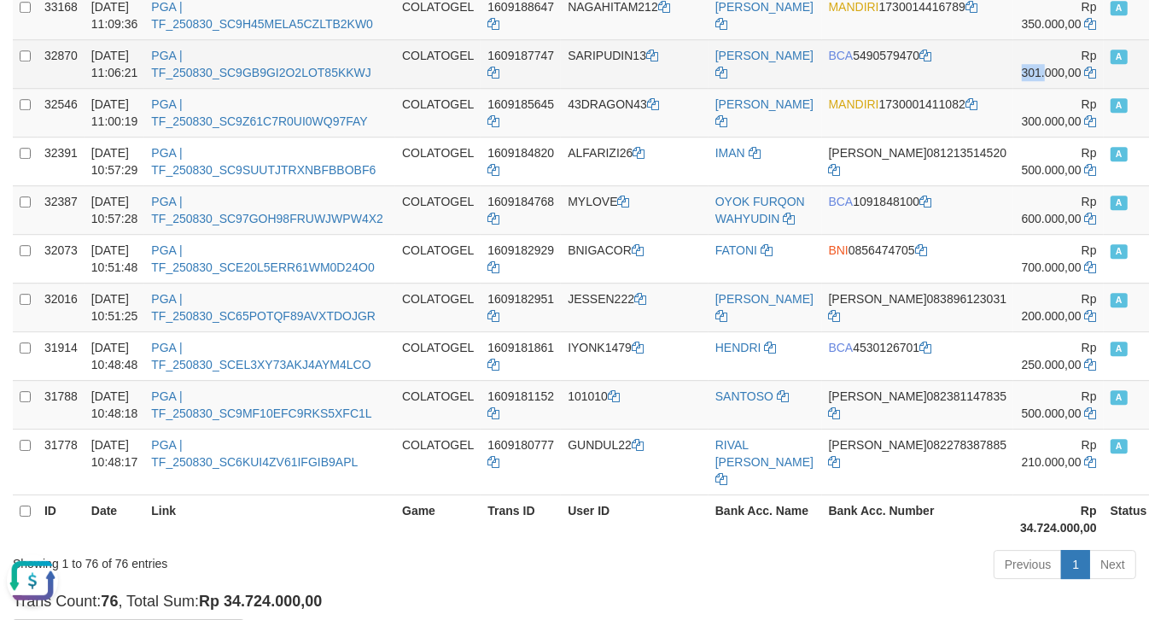
drag, startPoint x: 924, startPoint y: 342, endPoint x: 954, endPoint y: 342, distance: 29.9
click at [1022, 79] on span "Rp 301.000,00" at bounding box center [1059, 64] width 75 height 31
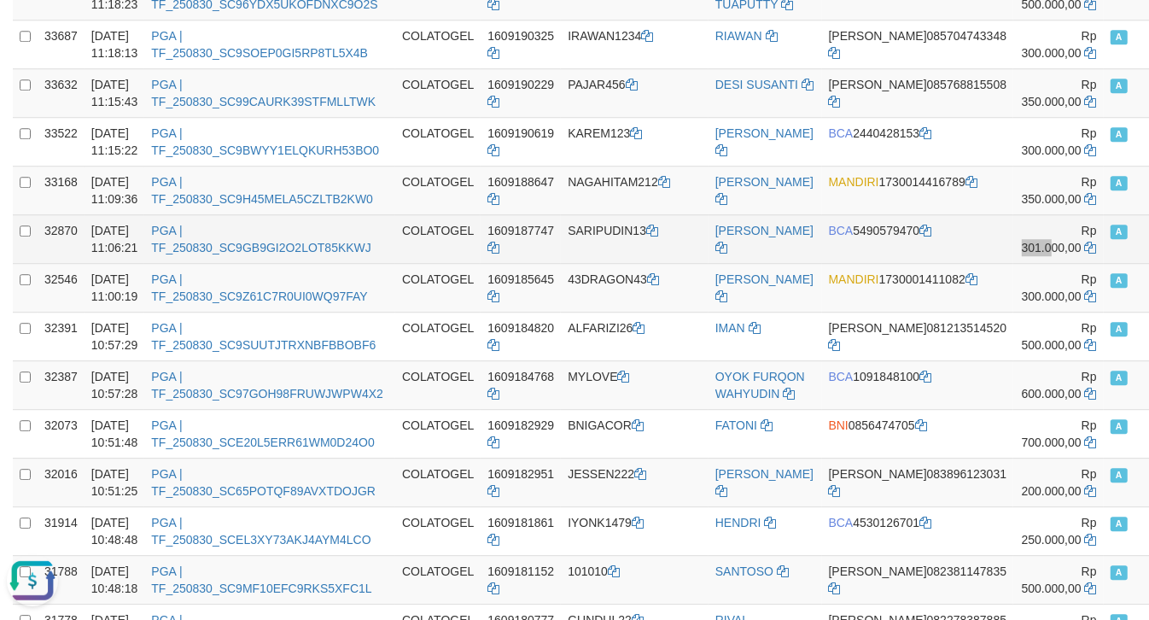
scroll to position [3325, 0]
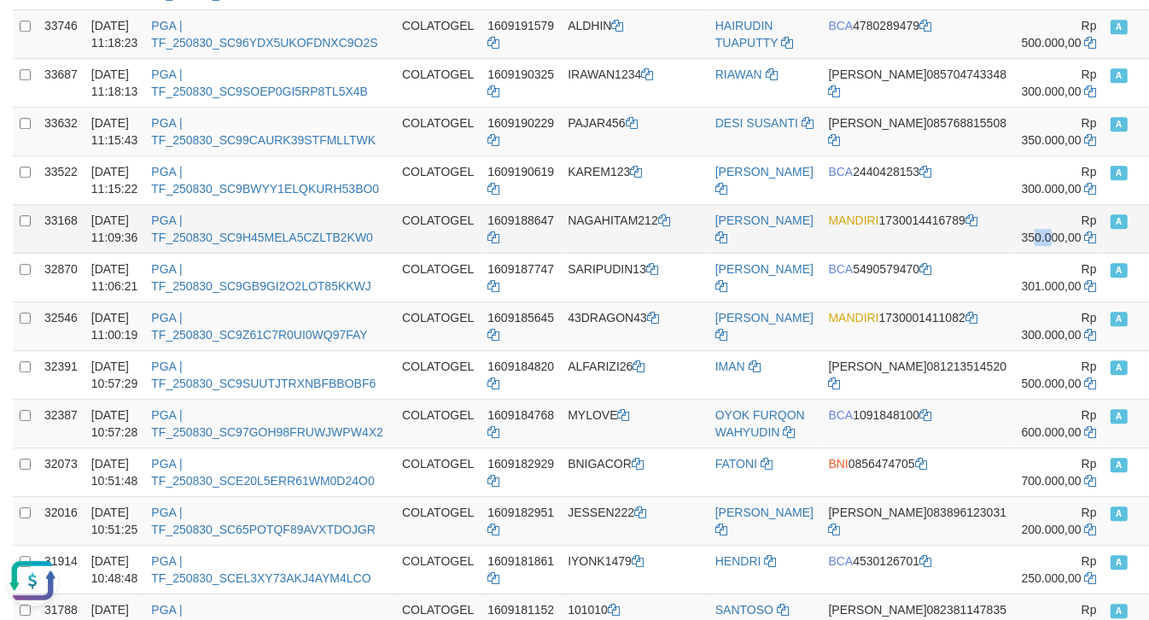
drag, startPoint x: 940, startPoint y: 488, endPoint x: 956, endPoint y: 488, distance: 16.2
click at [1022, 244] on span "Rp 350.000,00" at bounding box center [1059, 228] width 75 height 31
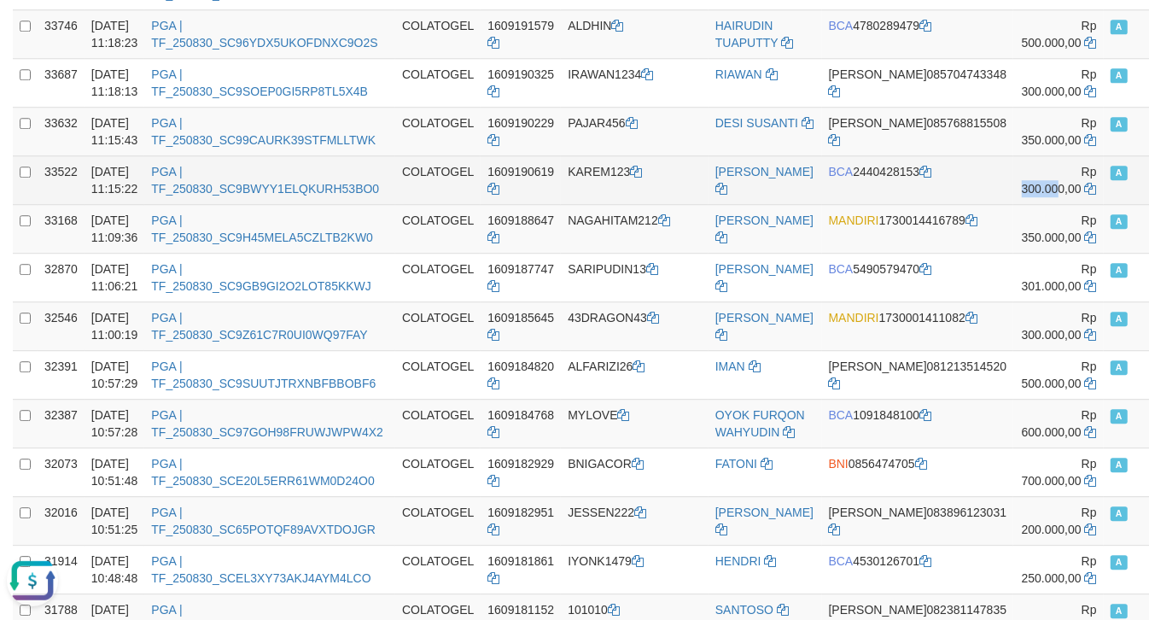
drag, startPoint x: 922, startPoint y: 442, endPoint x: 961, endPoint y: 441, distance: 38.4
click at [1014, 204] on td "Rp 300.000,00" at bounding box center [1059, 179] width 91 height 49
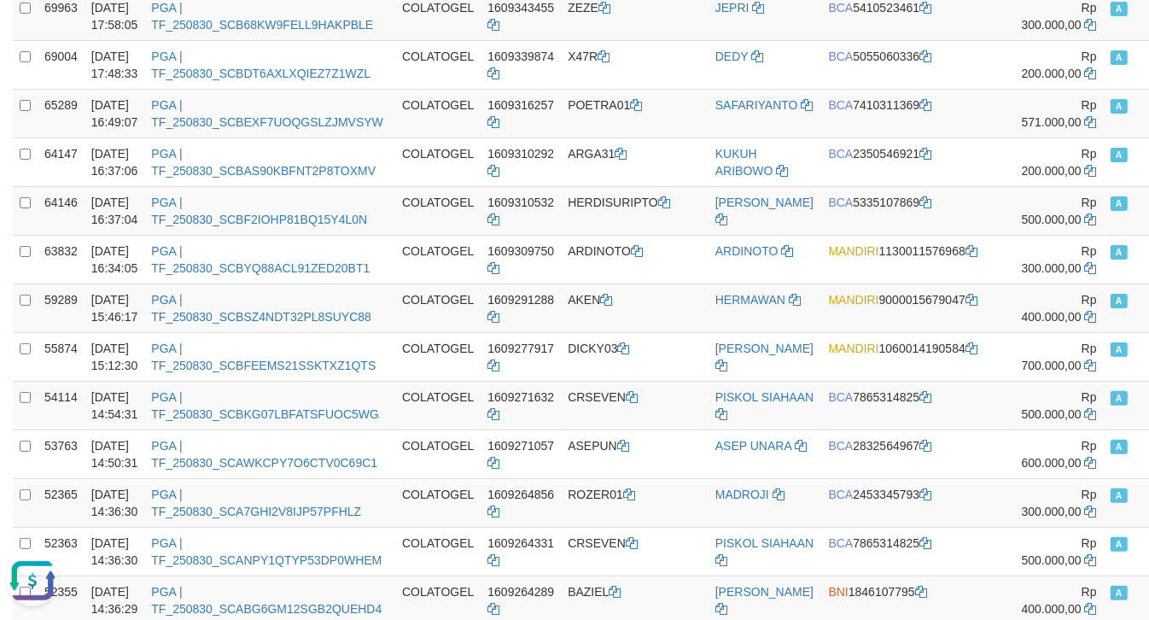
scroll to position [0, 0]
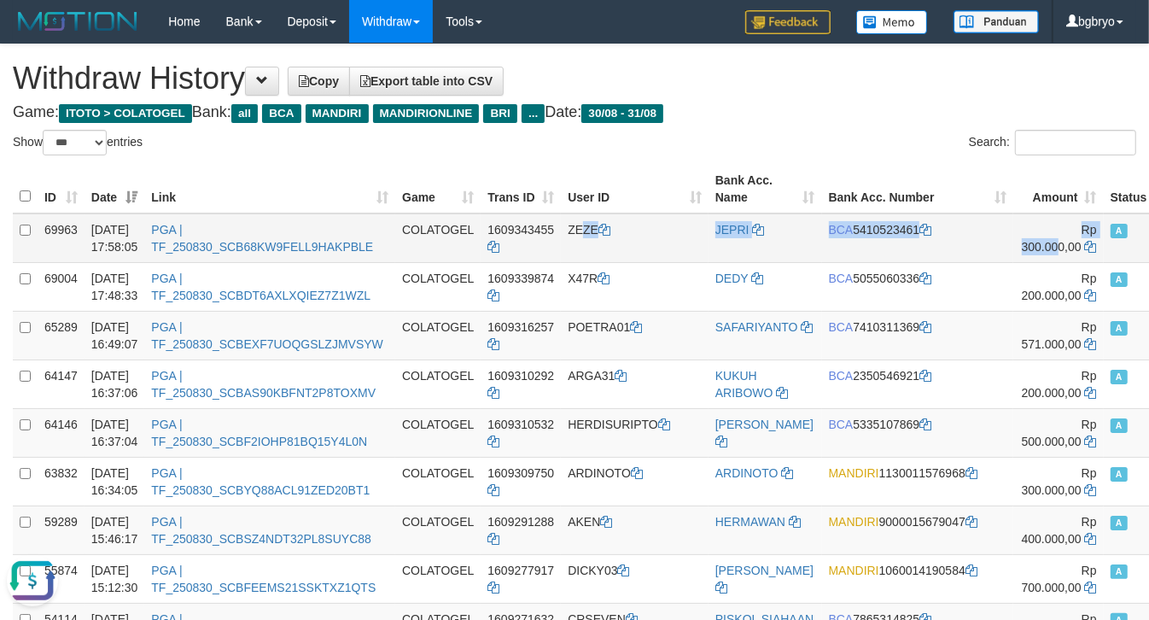
drag, startPoint x: 599, startPoint y: 248, endPoint x: 961, endPoint y: 248, distance: 362.1
click at [961, 248] on tr "69963 30/08/2025 17:58:05 PGA | TF_250830_SCB68KW9FELL9HAKPBLE COLATOGEL 160934…" at bounding box center [623, 238] width 1221 height 50
click at [583, 226] on td "ZEZE" at bounding box center [635, 238] width 148 height 50
click at [581, 225] on td "ZEZE" at bounding box center [635, 238] width 148 height 50
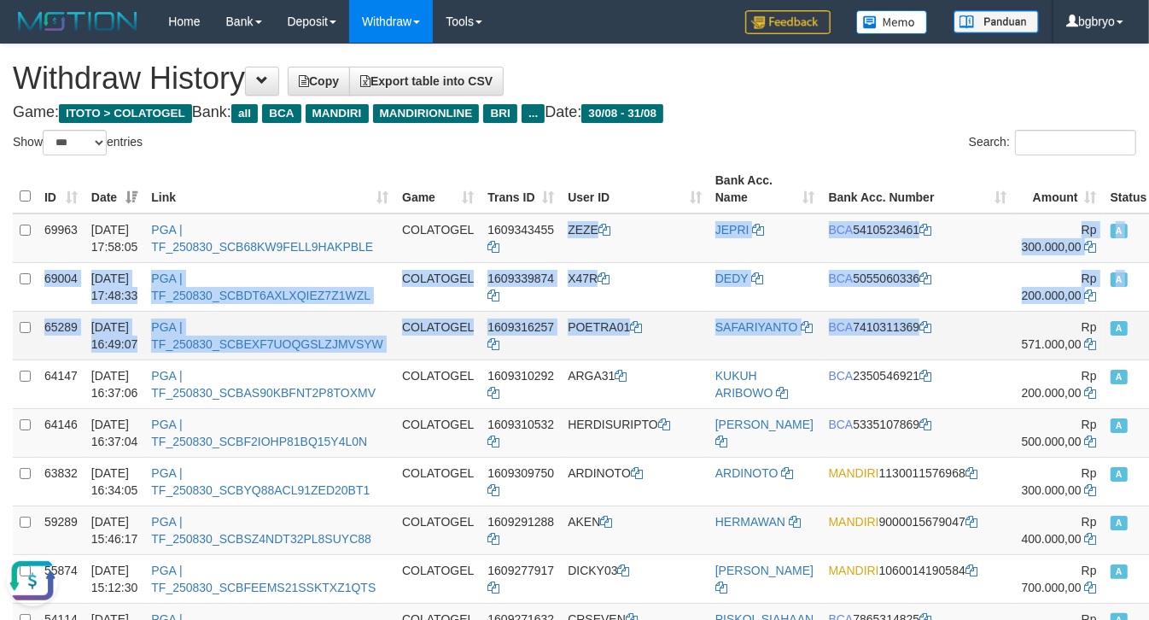
drag, startPoint x: 581, startPoint y: 225, endPoint x: 863, endPoint y: 352, distance: 309.2
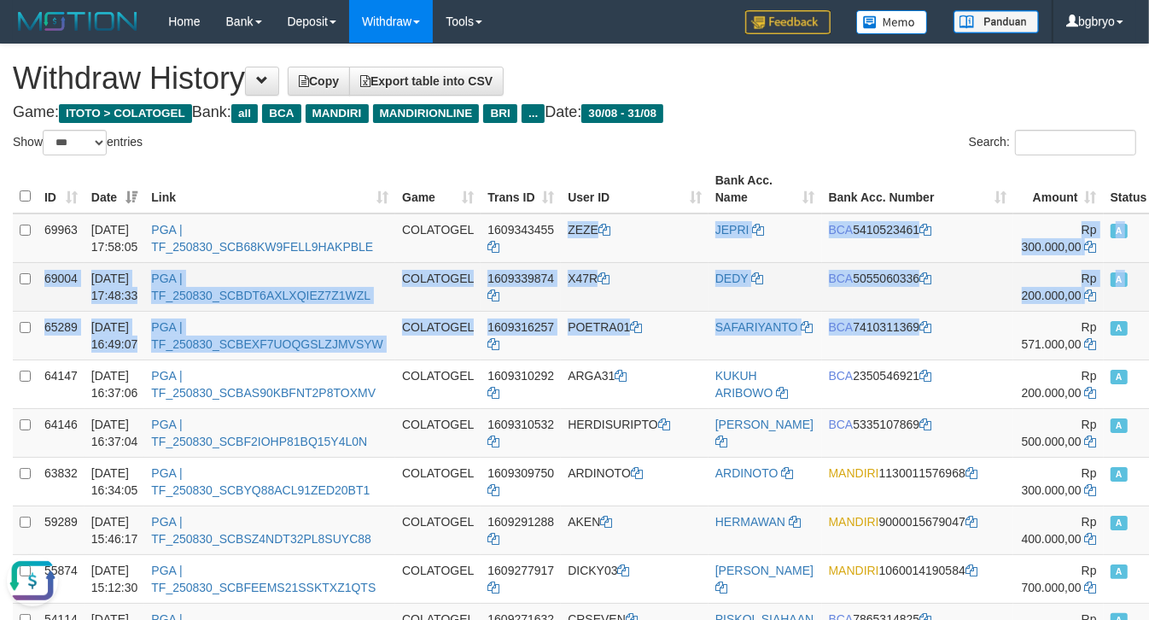
click at [780, 287] on td "DEDY" at bounding box center [766, 286] width 114 height 49
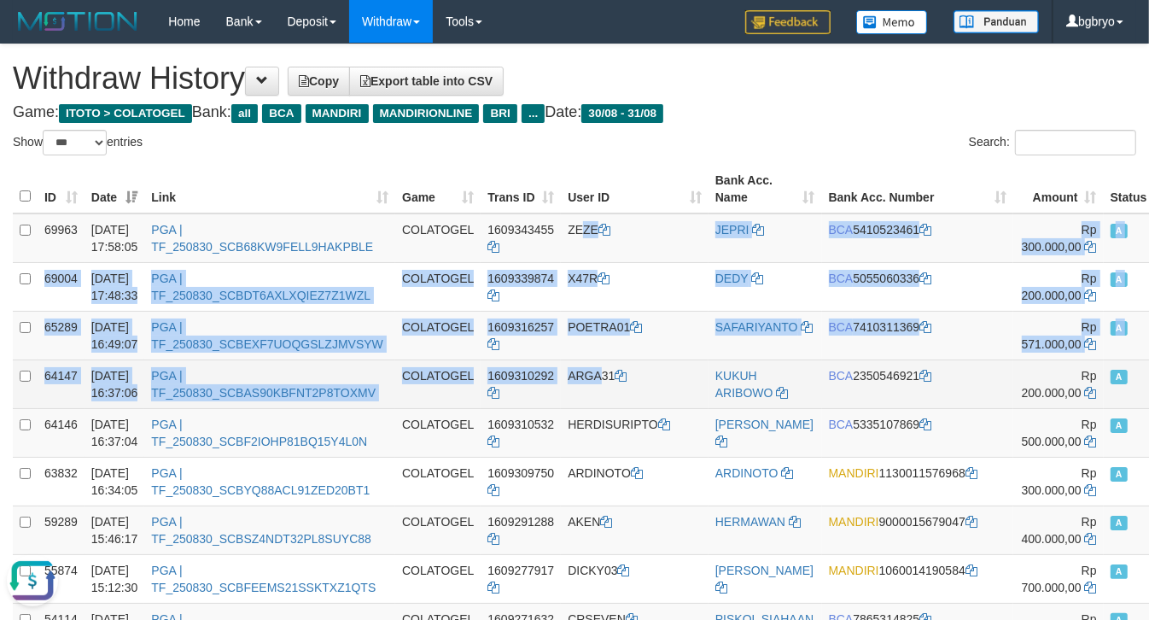
drag, startPoint x: 594, startPoint y: 226, endPoint x: 613, endPoint y: 385, distance: 160.1
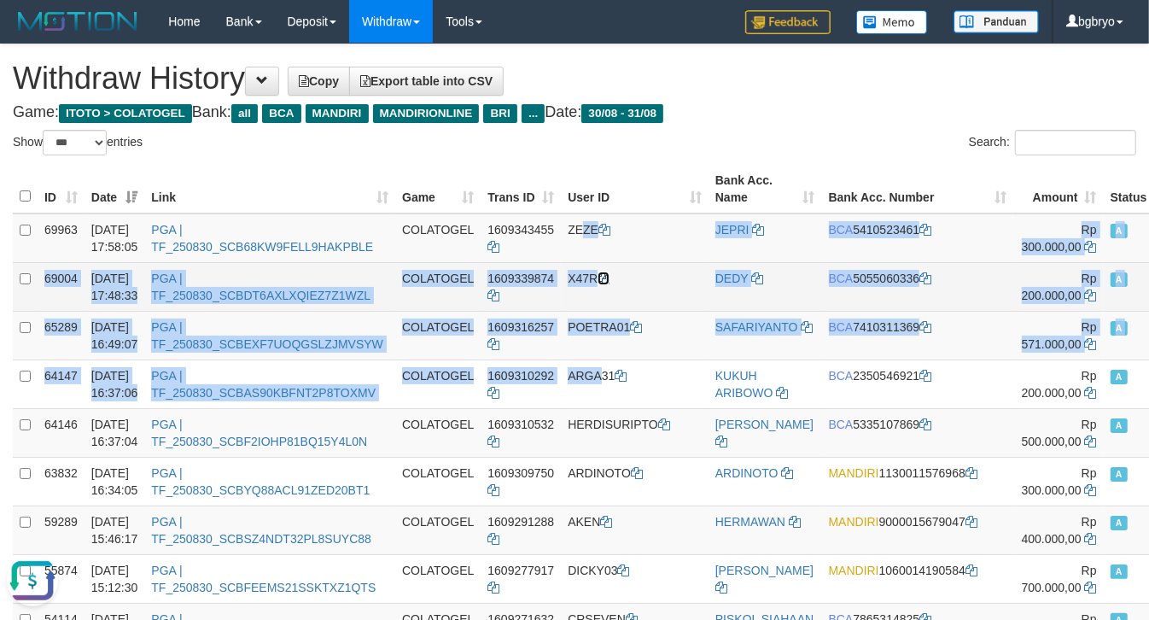
click at [610, 283] on icon at bounding box center [604, 278] width 12 height 12
copy tbody "ZE JEPRI BCA 5410523461 Rp 300.000,00 A bgbwdguruh 69004 30/08/2025 17:48:33 PG…"
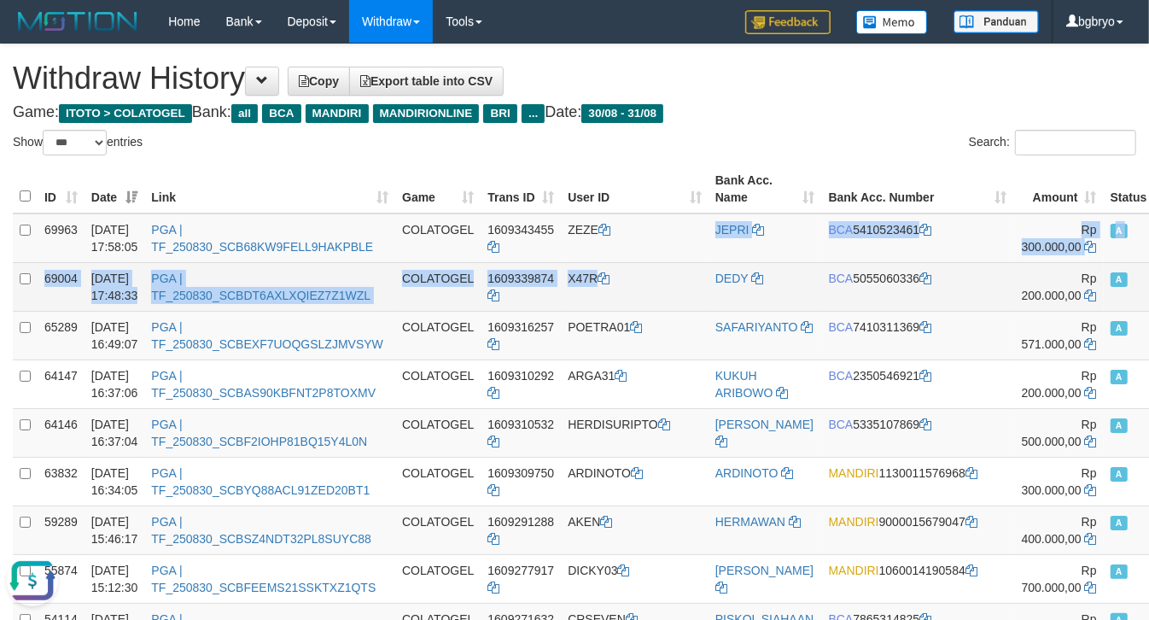
drag, startPoint x: 640, startPoint y: 231, endPoint x: 642, endPoint y: 207, distance: 24.0
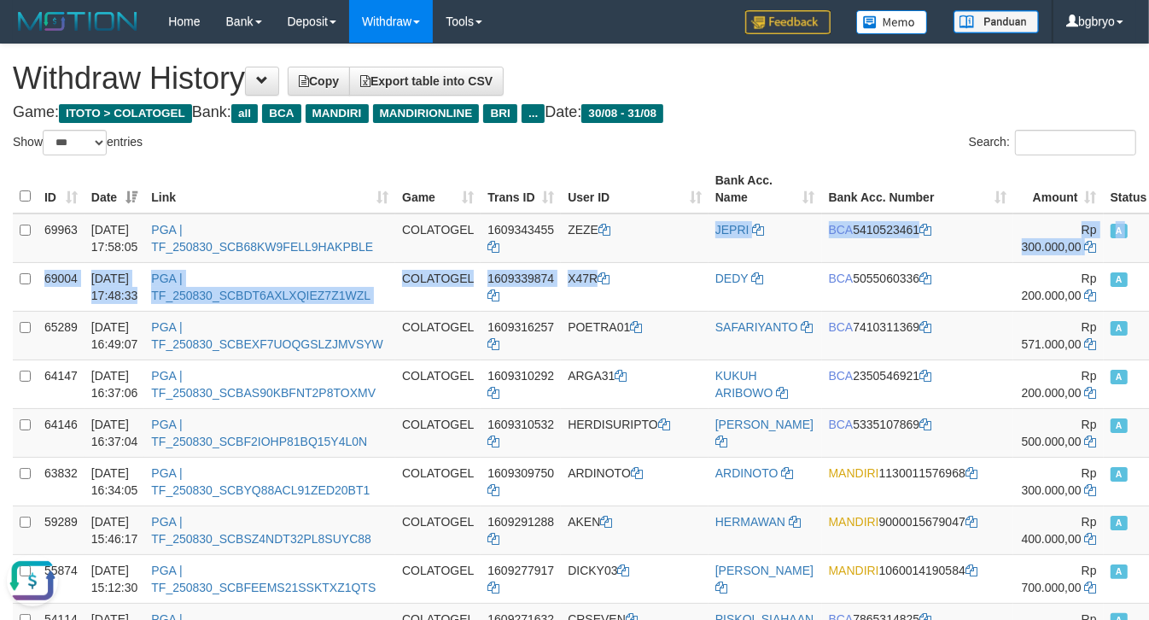
click at [642, 202] on th "User ID" at bounding box center [635, 189] width 148 height 49
drag, startPoint x: 642, startPoint y: 202, endPoint x: 639, endPoint y: 317, distance: 115.3
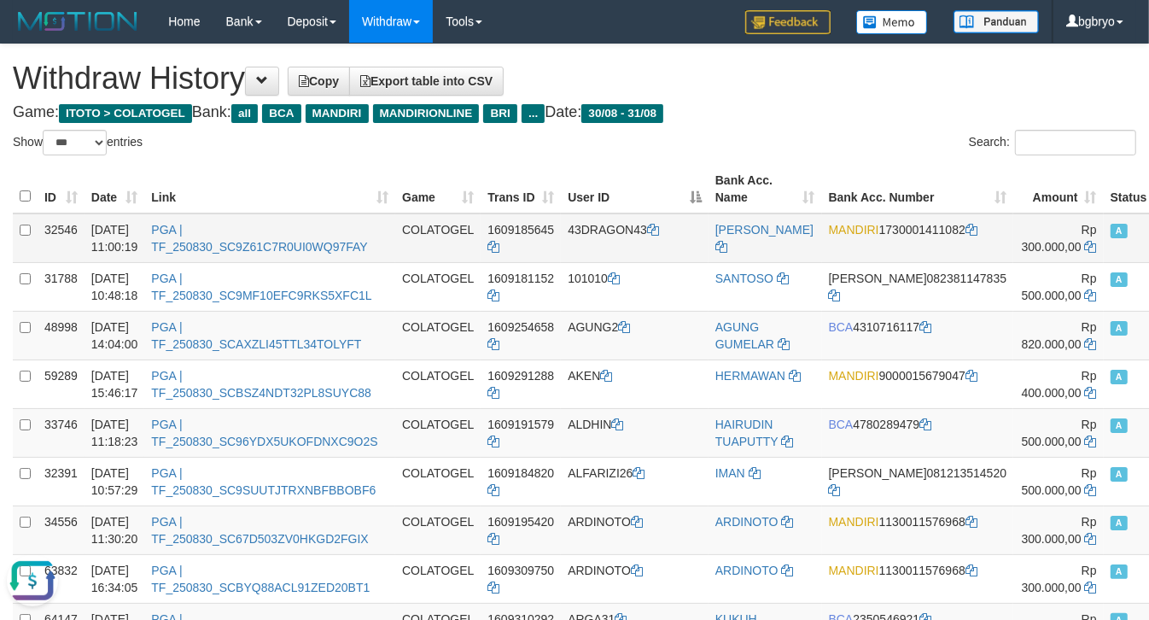
click at [649, 246] on td "43DRAGON43" at bounding box center [635, 238] width 148 height 50
click at [263, 83] on button at bounding box center [262, 81] width 34 height 29
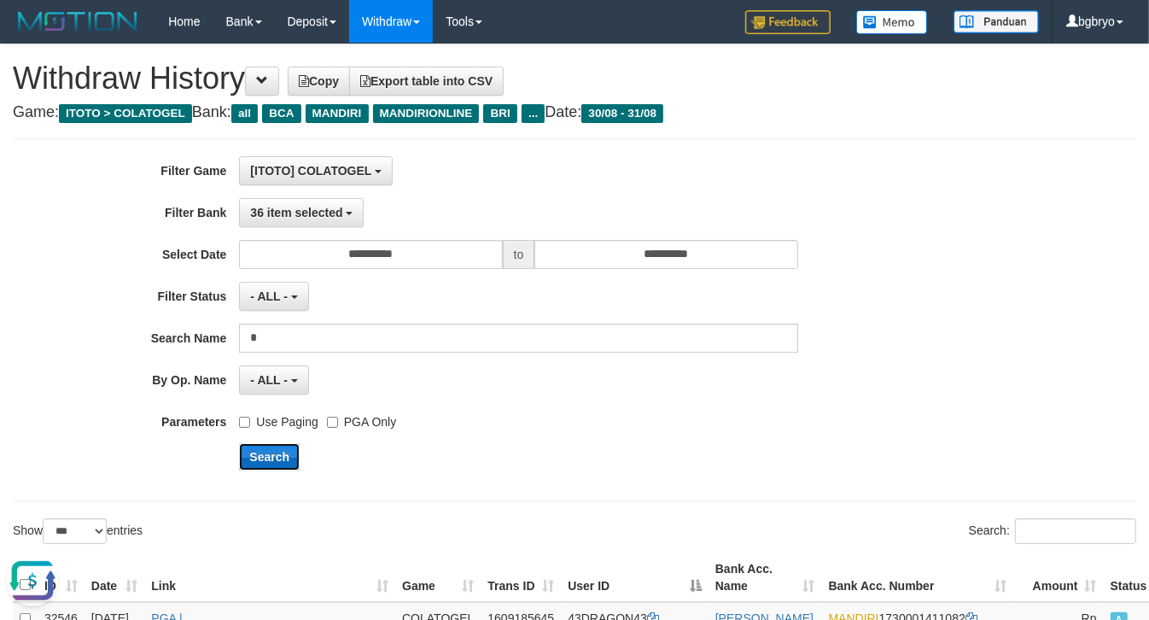
click at [278, 466] on button "Search" at bounding box center [269, 456] width 61 height 27
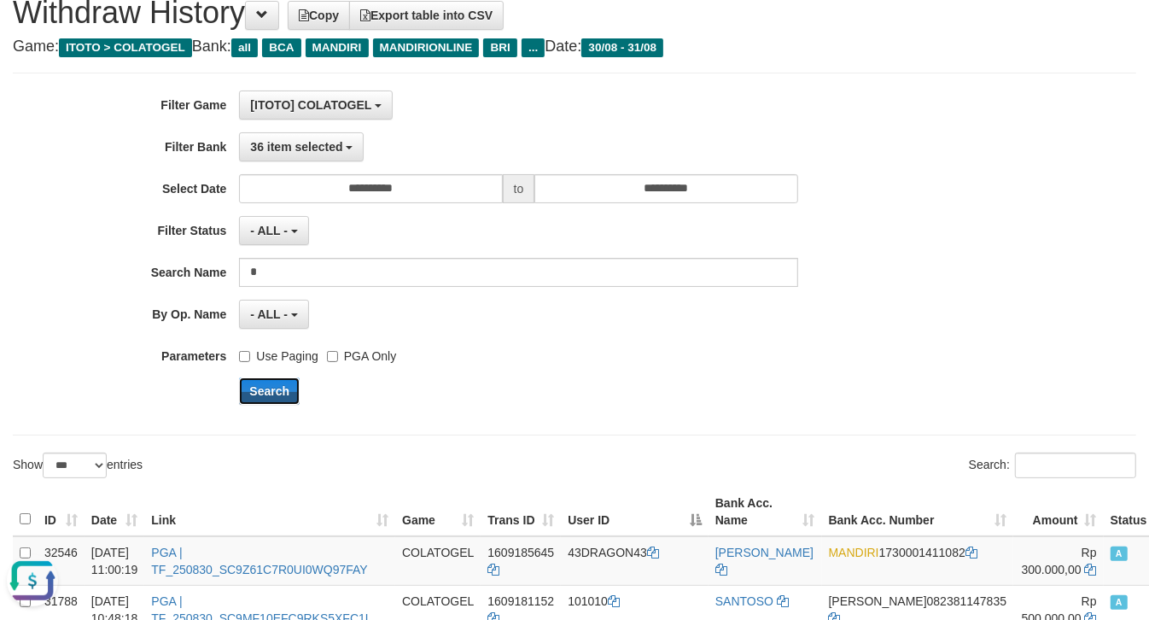
scroll to position [320, 0]
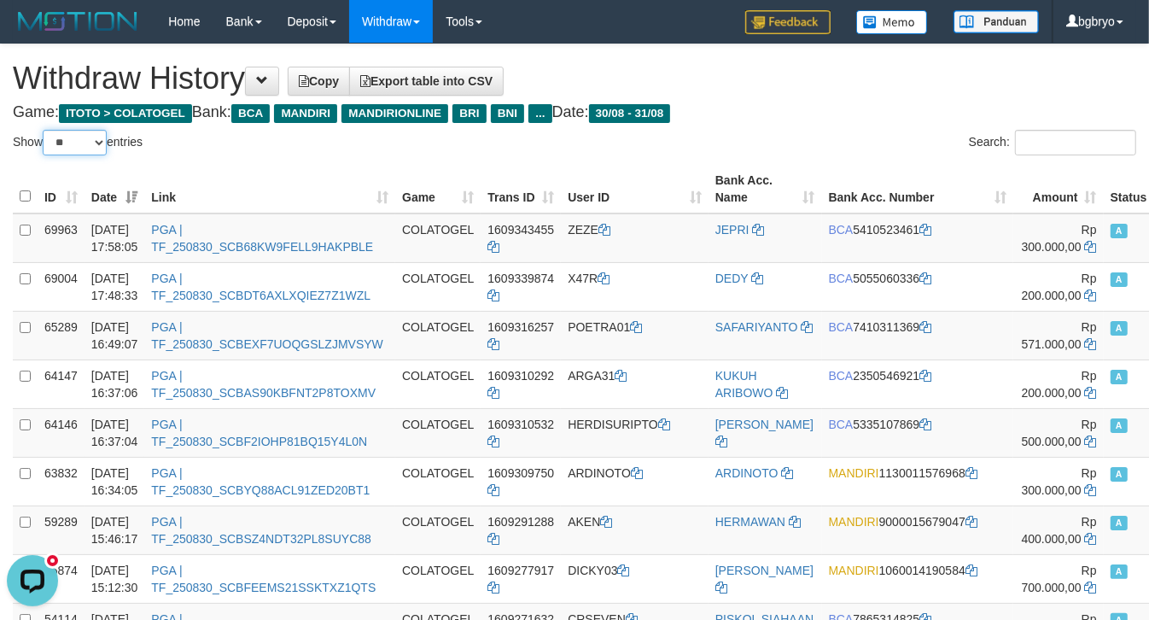
click at [100, 149] on select "** ** ** ***" at bounding box center [75, 143] width 64 height 26
select select "***"
click at [45, 130] on select "** ** ** ***" at bounding box center [75, 143] width 64 height 26
click at [145, 197] on th "Date" at bounding box center [115, 189] width 61 height 49
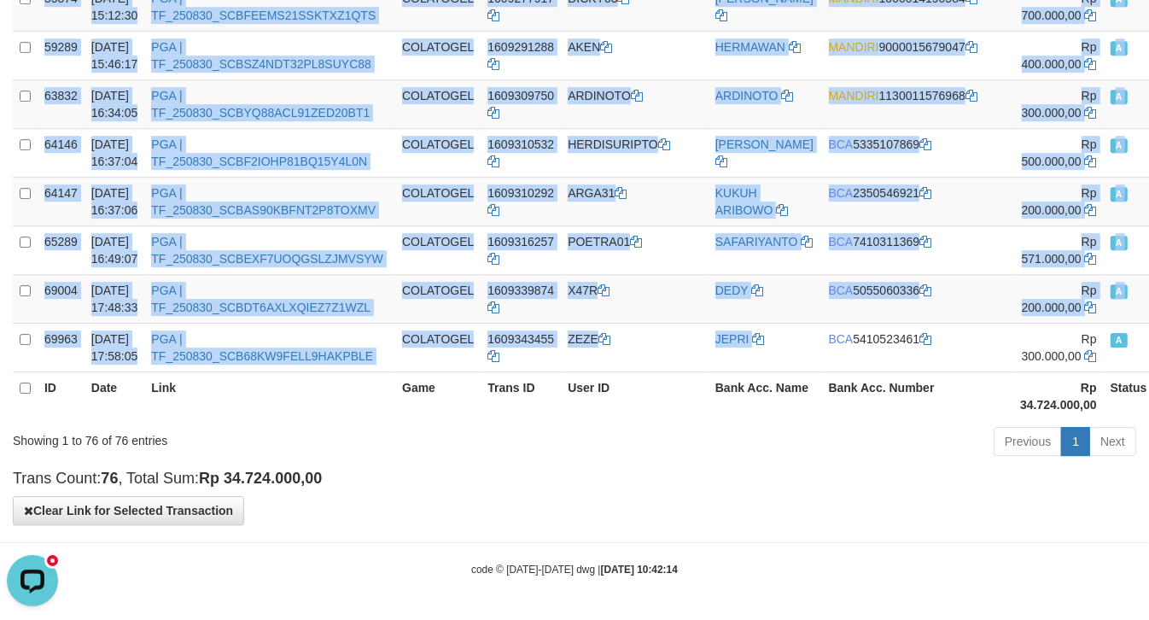
scroll to position [3965, 0]
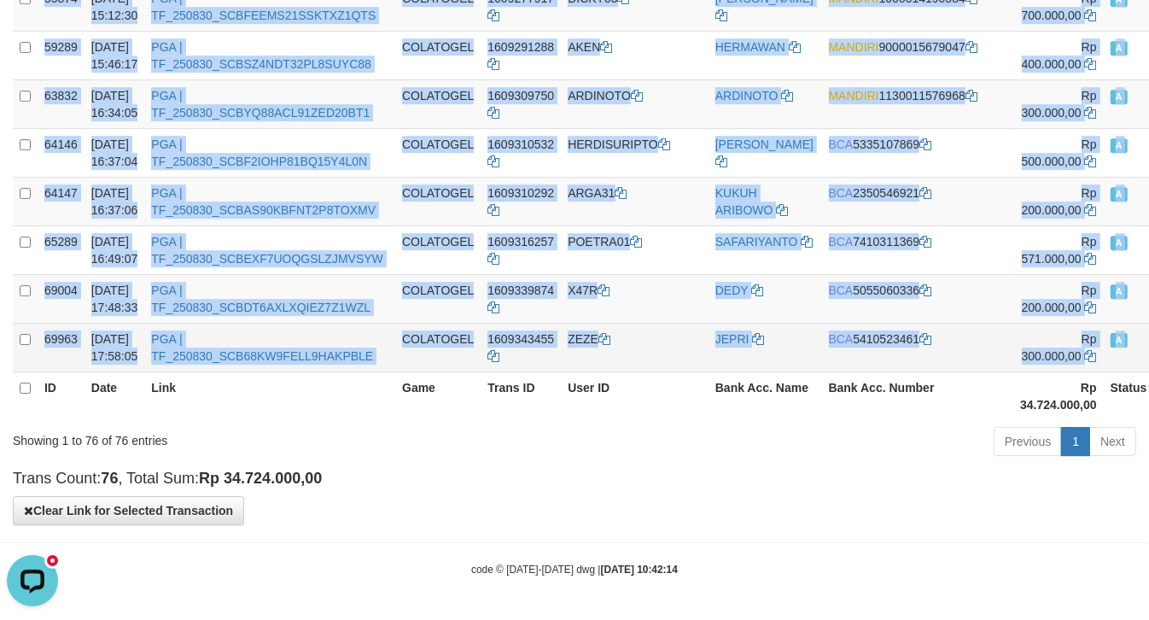
drag, startPoint x: 38, startPoint y: 225, endPoint x: 1132, endPoint y: 356, distance: 1101.0
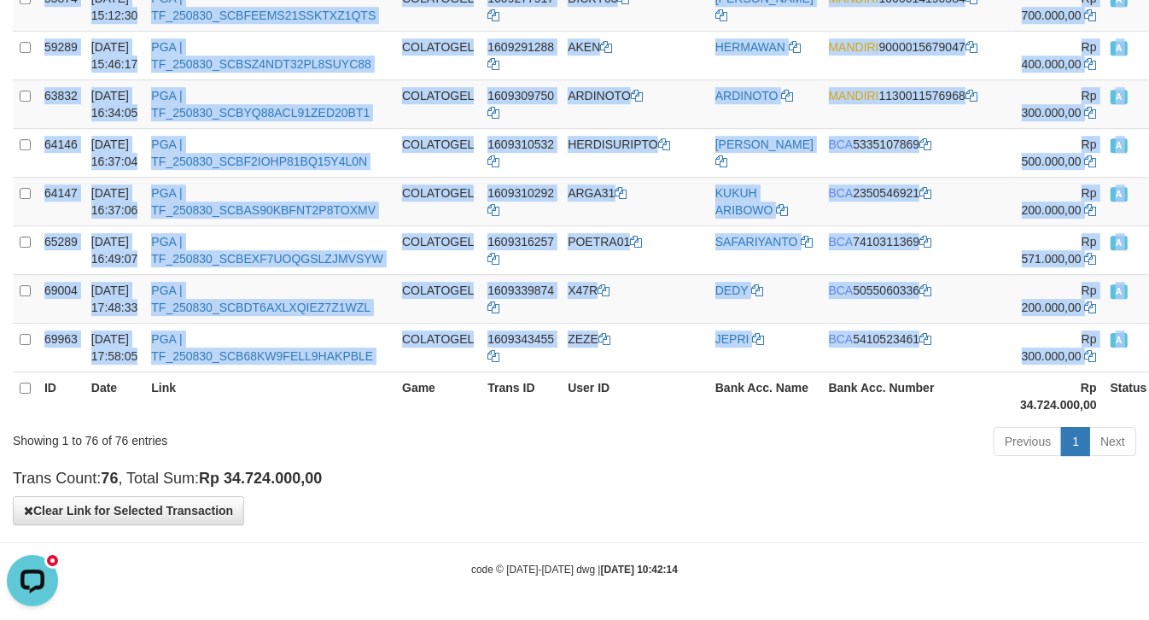
copy tbody "31778 [DATE] 10:48:17 PGA | TF_250830_SC6KUI4ZV61IFGIB9APL COLATOGEL 1609180777…"
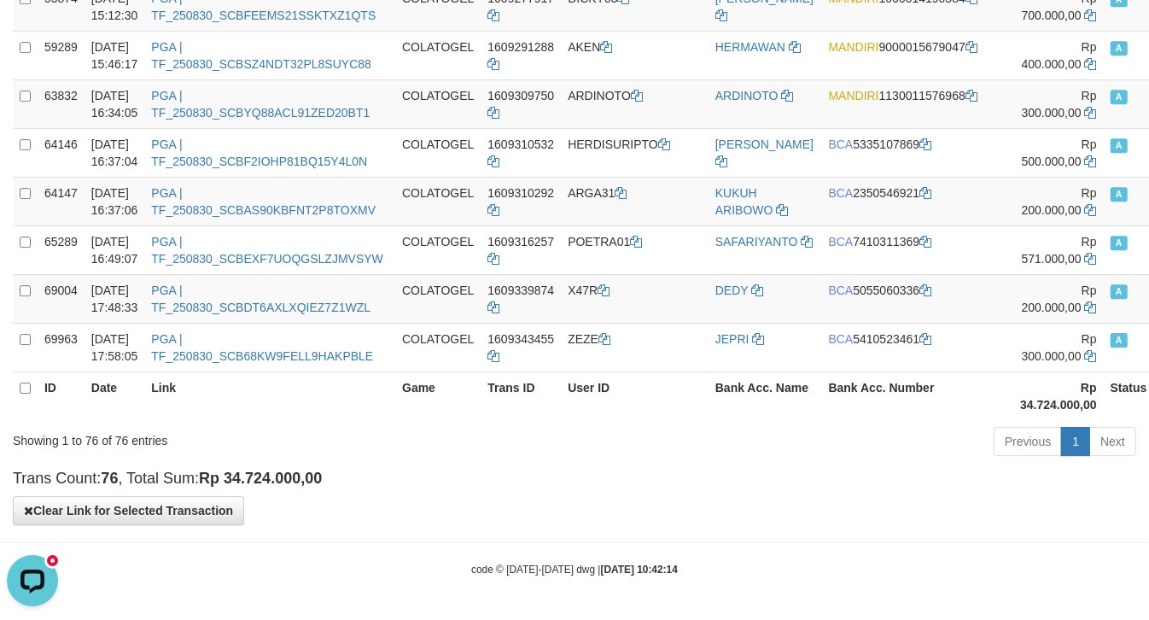
scroll to position [0, 0]
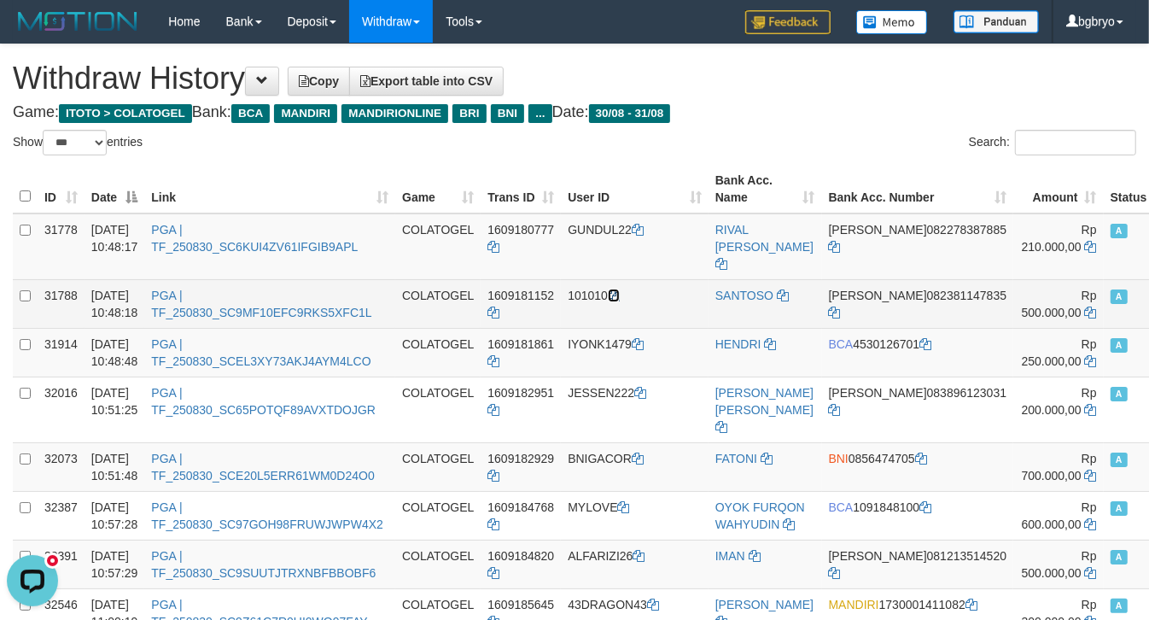
click at [620, 290] on icon at bounding box center [614, 296] width 12 height 12
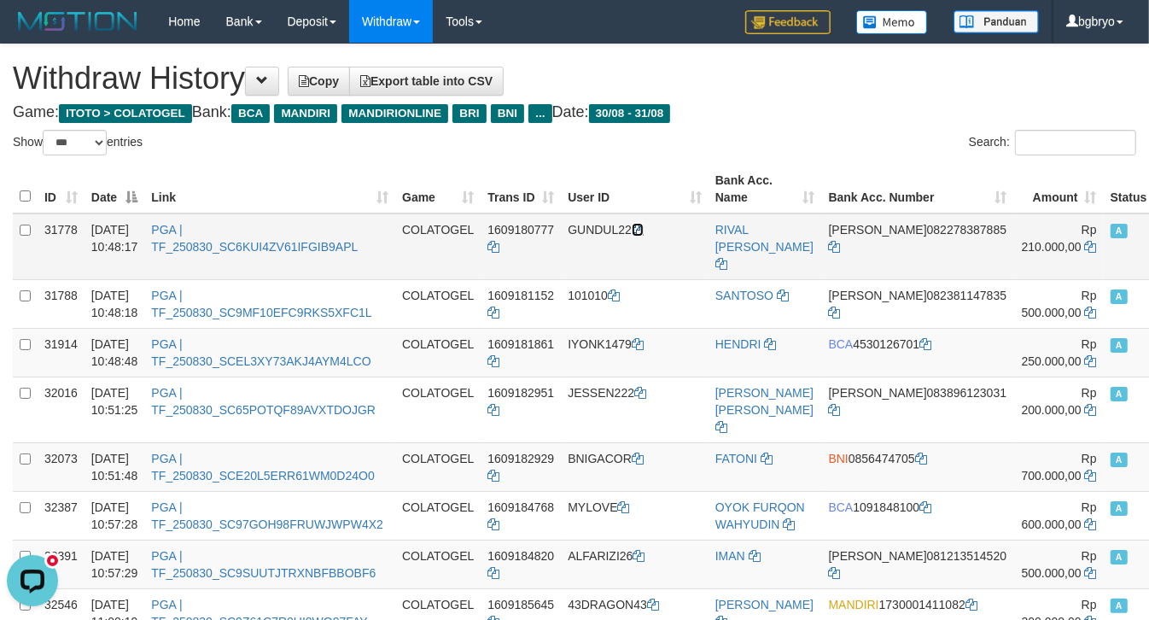
click at [644, 224] on icon at bounding box center [638, 230] width 12 height 12
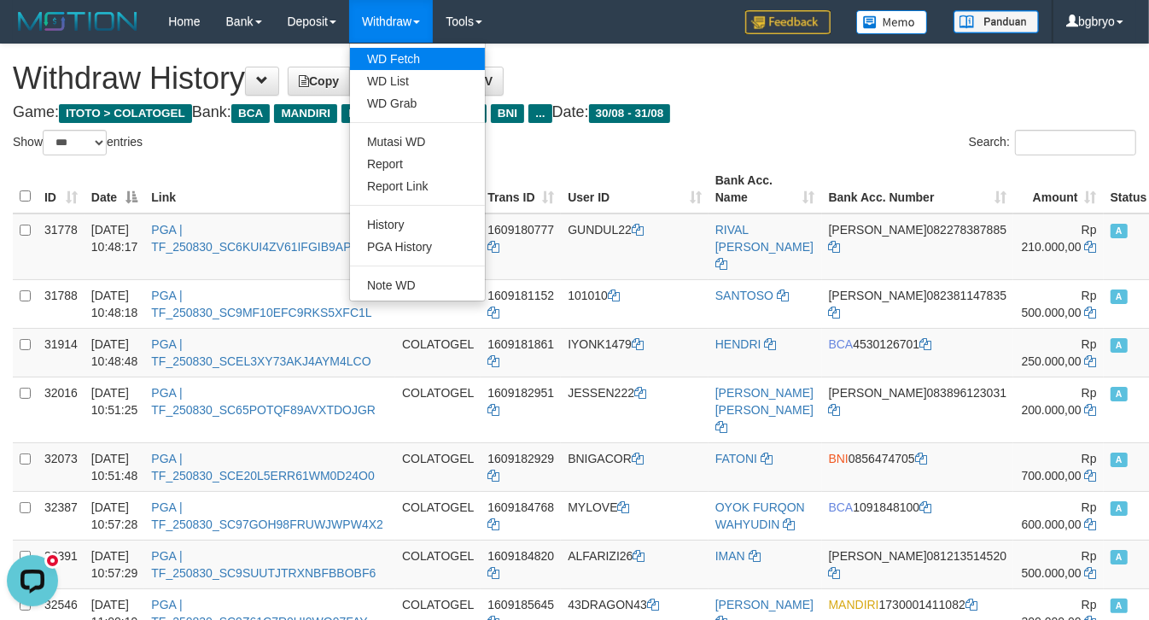
scroll to position [1079, 0]
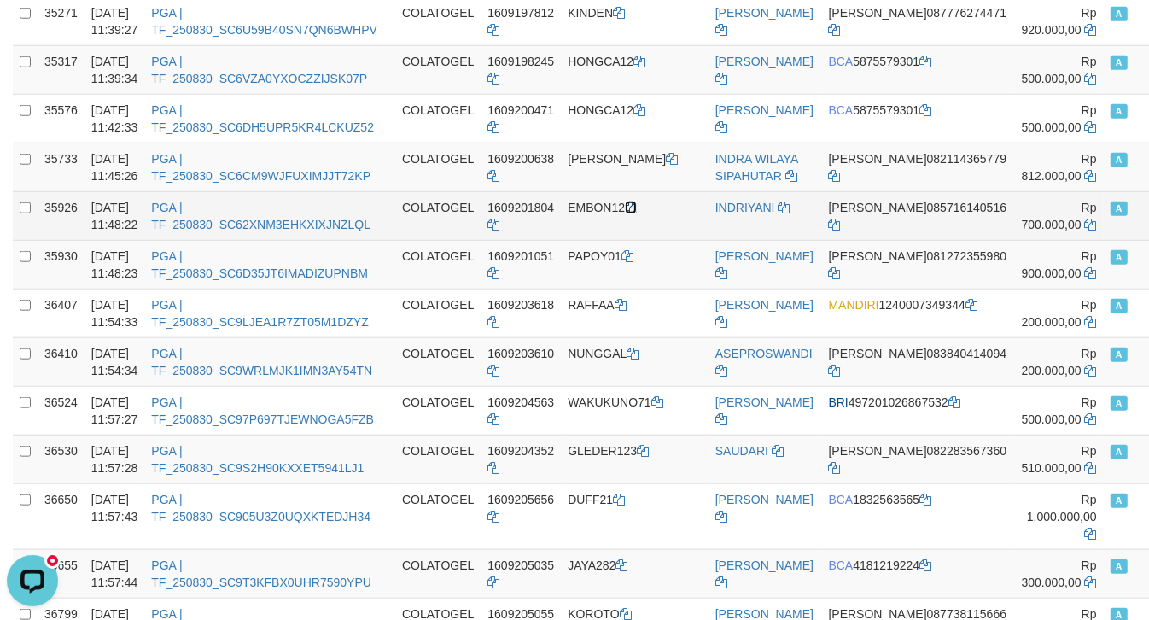
click at [637, 213] on icon at bounding box center [631, 208] width 12 height 12
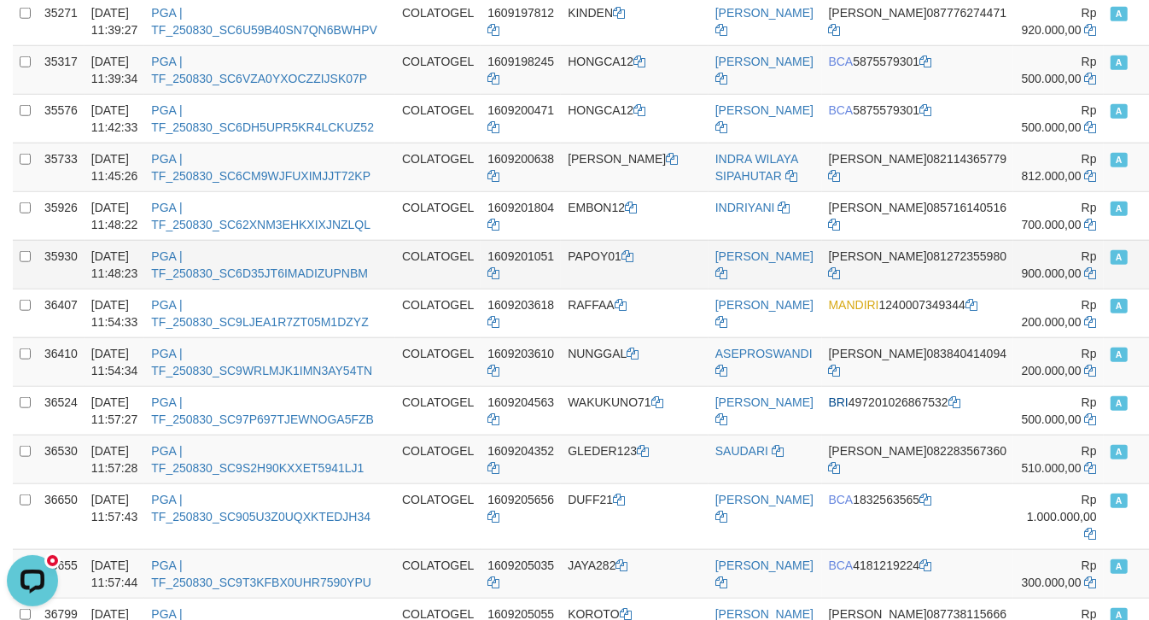
click at [592, 289] on td "PAPOY01" at bounding box center [635, 264] width 148 height 49
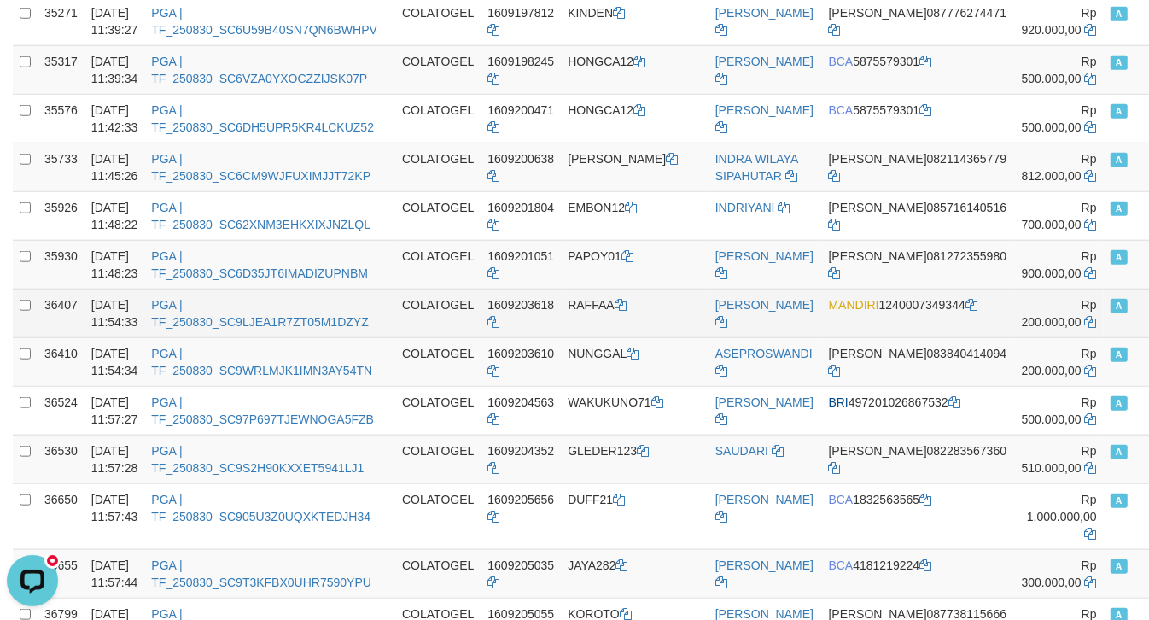
copy td "PAPOY01"
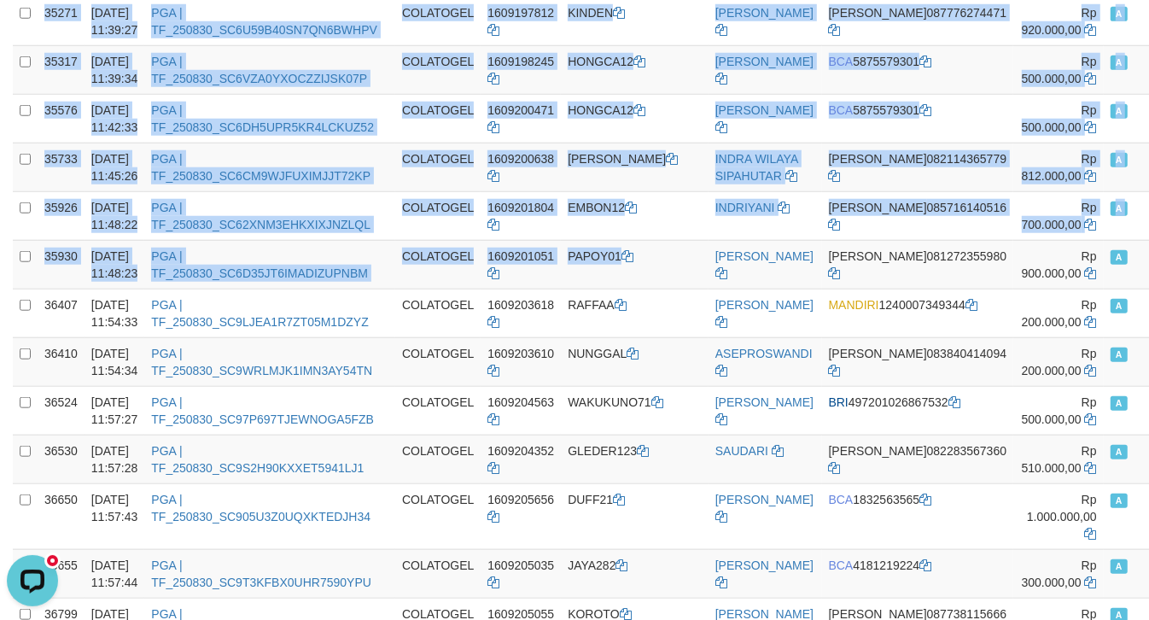
drag, startPoint x: 820, startPoint y: 322, endPoint x: -147, endPoint y: 329, distance: 966.7
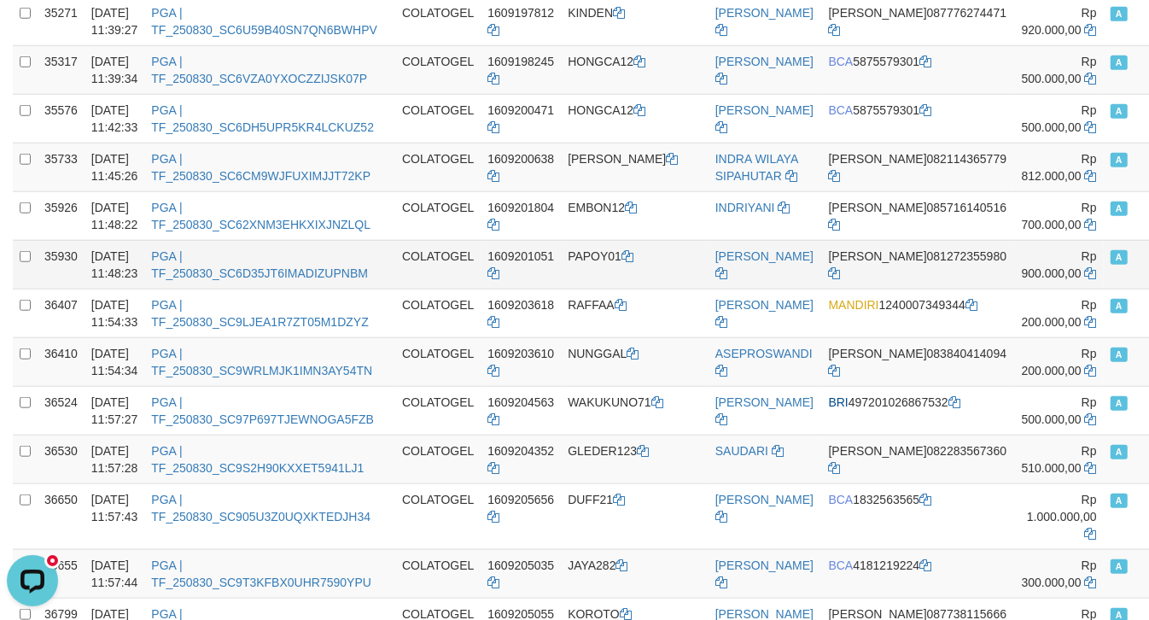
click at [717, 289] on td "JOHAN SAPRIL" at bounding box center [766, 264] width 114 height 49
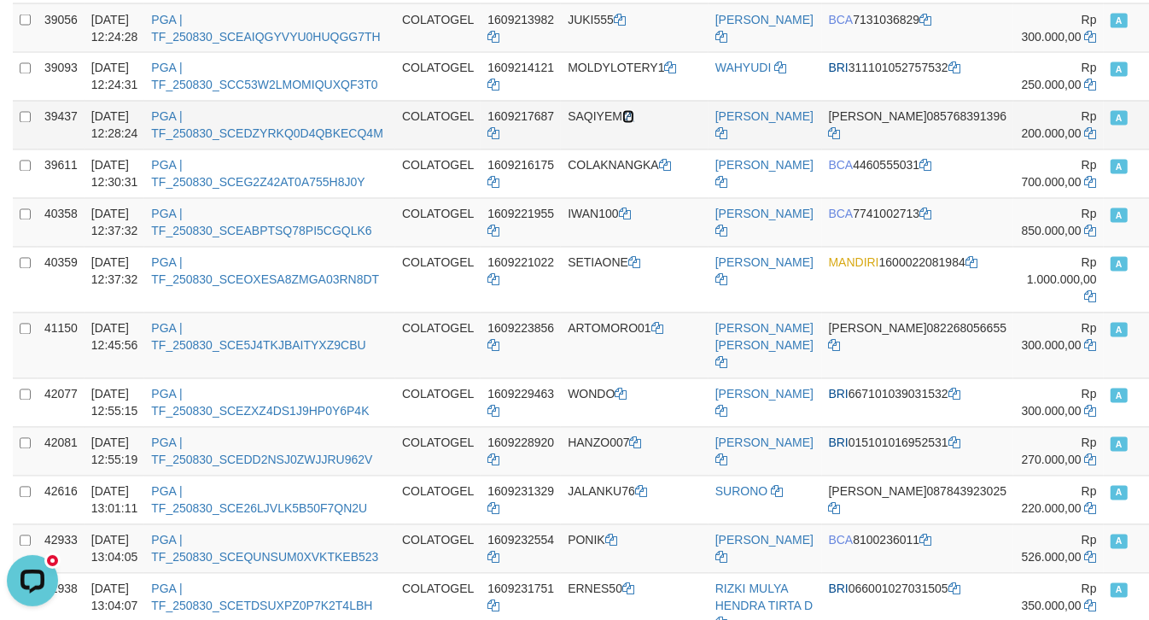
click at [635, 123] on icon at bounding box center [629, 117] width 12 height 12
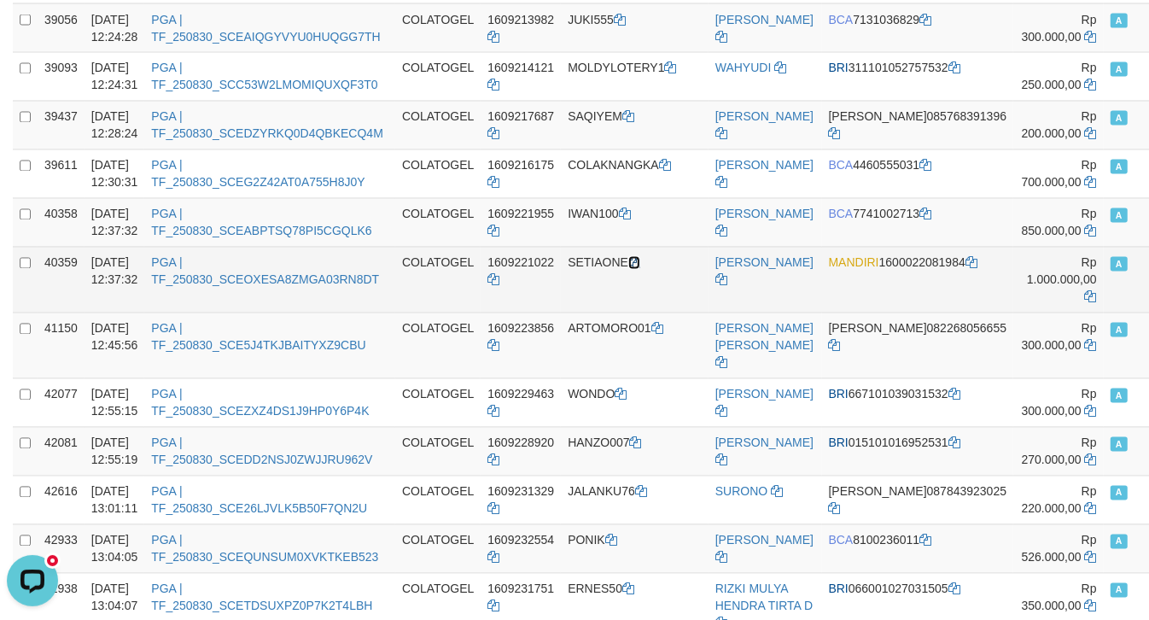
click at [640, 269] on icon at bounding box center [635, 263] width 12 height 12
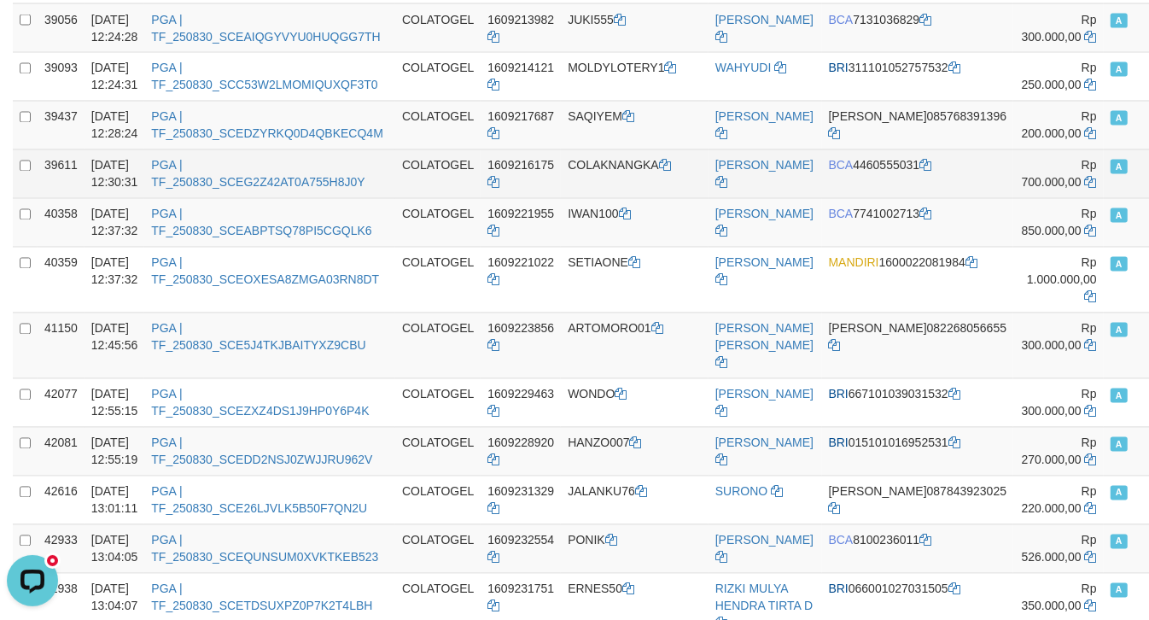
click at [659, 198] on td "COLAKNANGKA" at bounding box center [635, 173] width 148 height 49
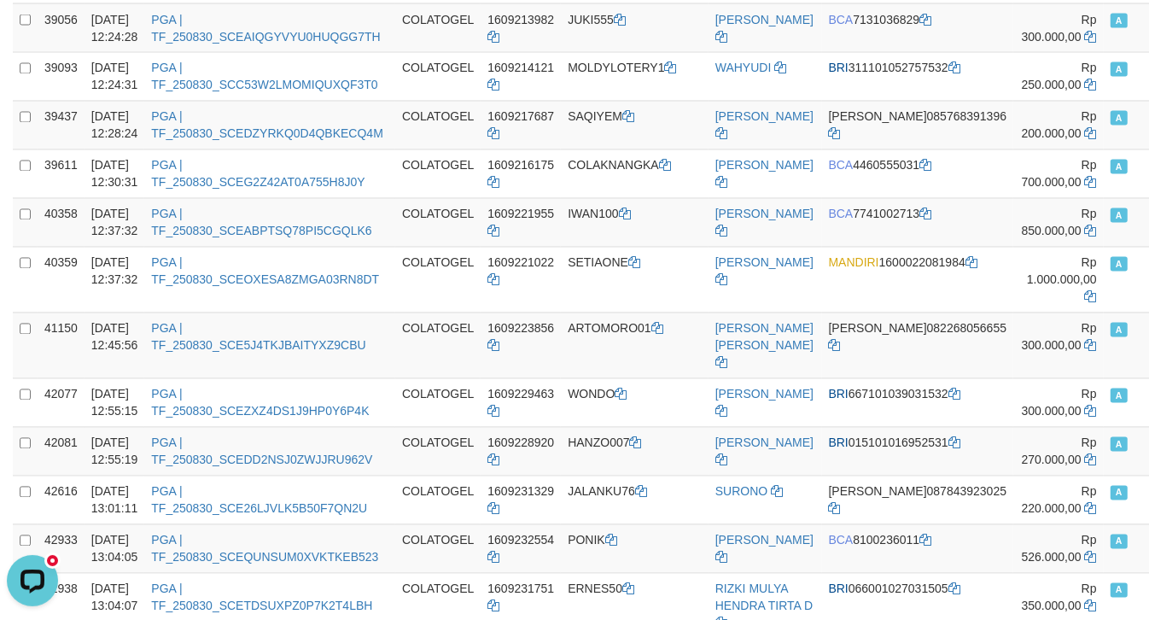
copy td "COLAKNANGKA"
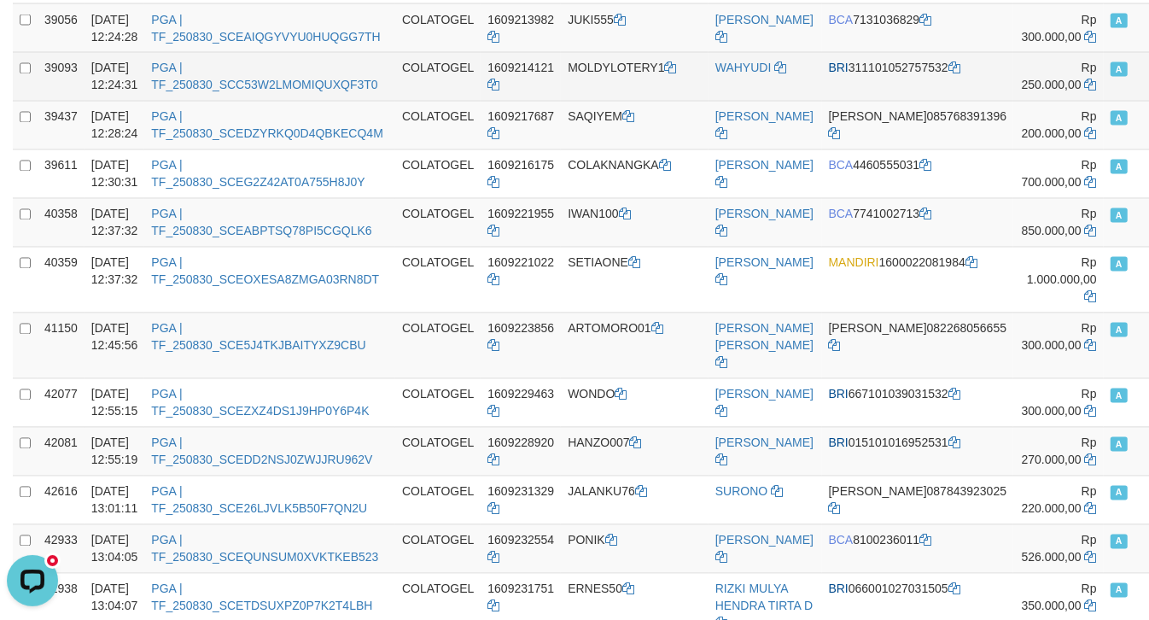
scroll to position [1079, 0]
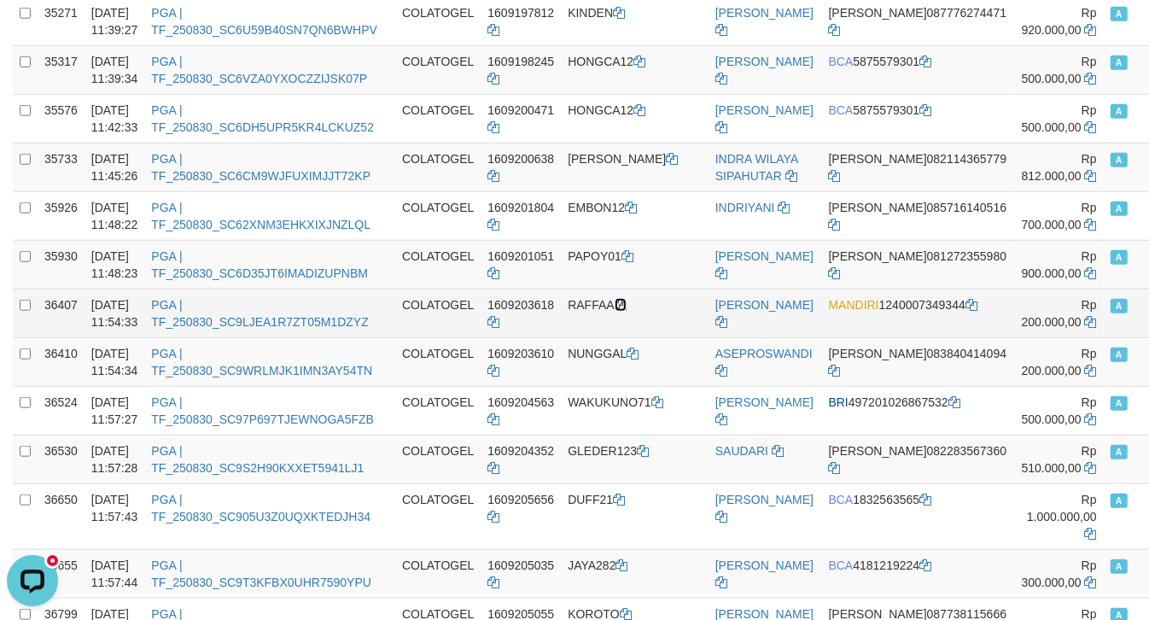
click at [627, 311] on icon at bounding box center [621, 305] width 12 height 12
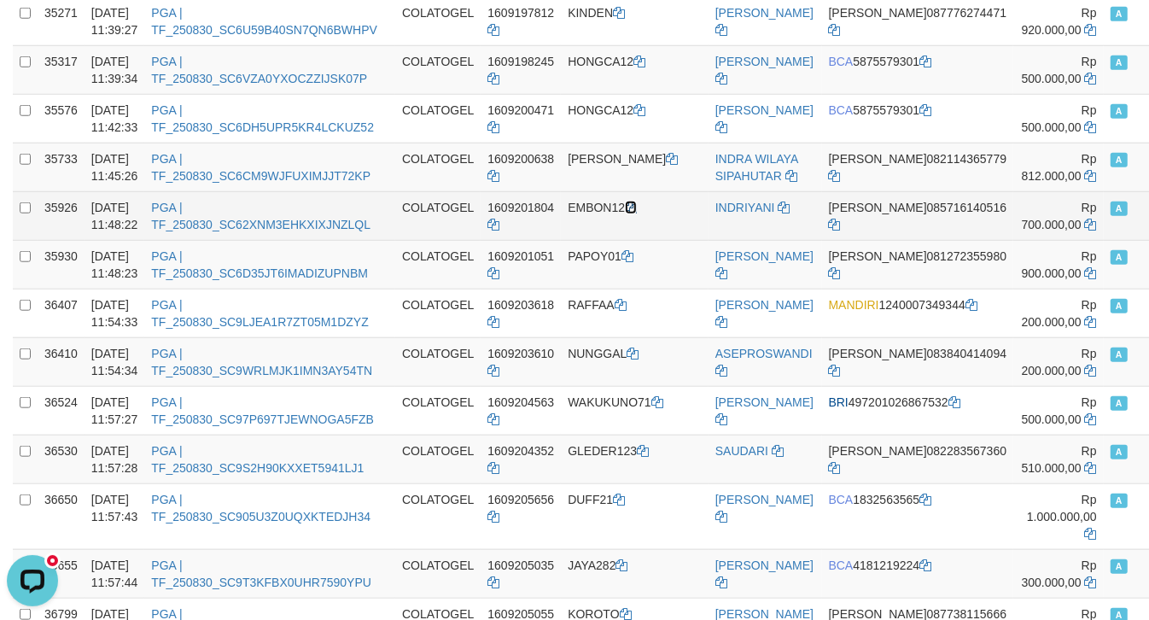
click at [637, 213] on icon at bounding box center [631, 208] width 12 height 12
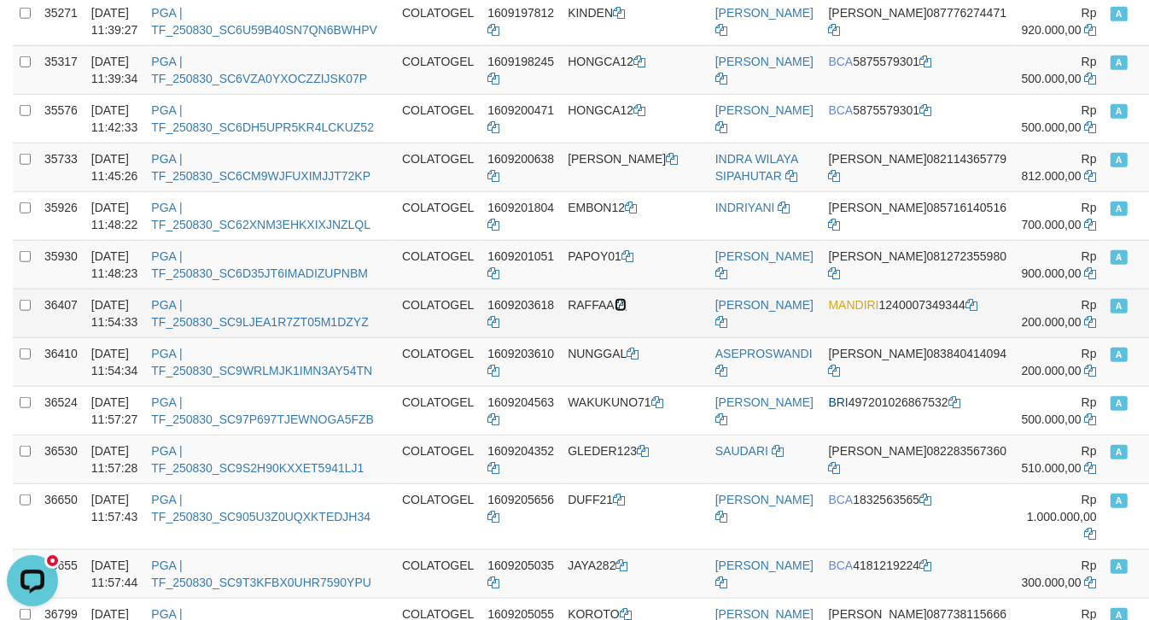
drag, startPoint x: 635, startPoint y: 360, endPoint x: 626, endPoint y: 354, distance: 10.4
click at [627, 311] on icon at bounding box center [621, 305] width 12 height 12
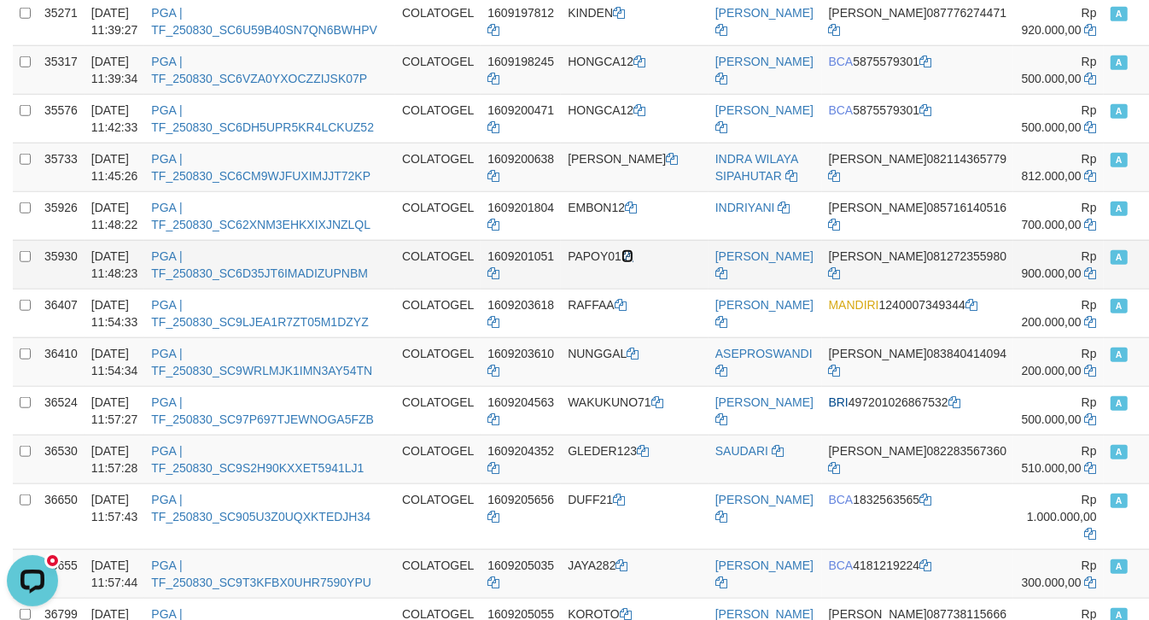
click at [634, 262] on icon at bounding box center [628, 256] width 12 height 12
drag, startPoint x: 637, startPoint y: 259, endPoint x: 969, endPoint y: 313, distance: 336.7
click at [637, 240] on td "EMBON12" at bounding box center [635, 215] width 148 height 49
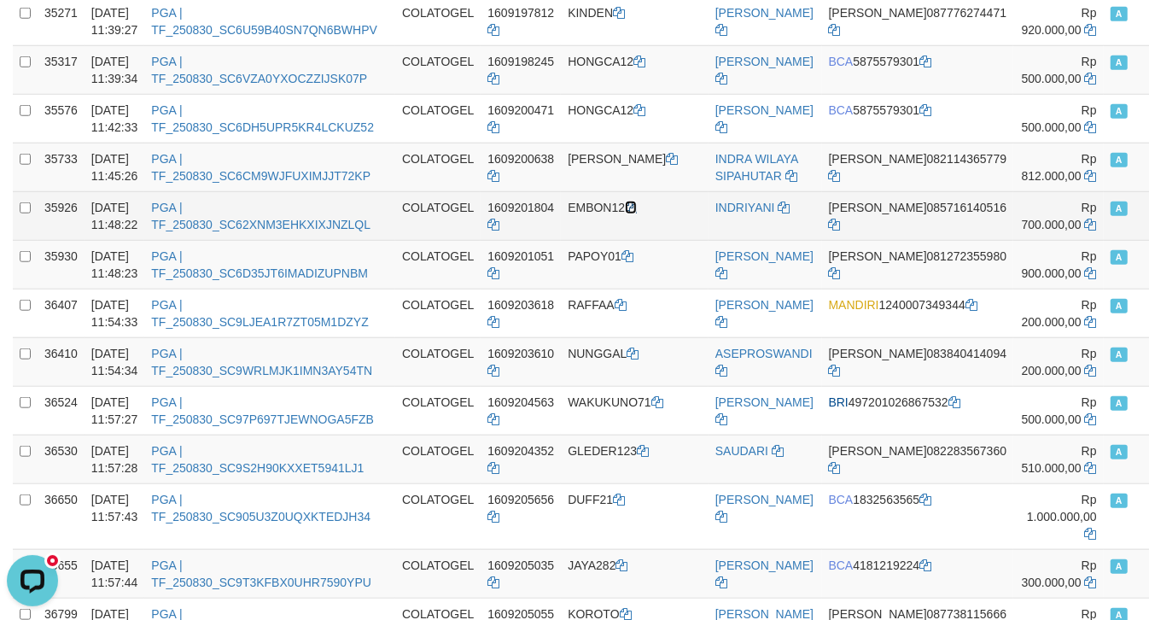
click at [637, 213] on icon at bounding box center [631, 208] width 12 height 12
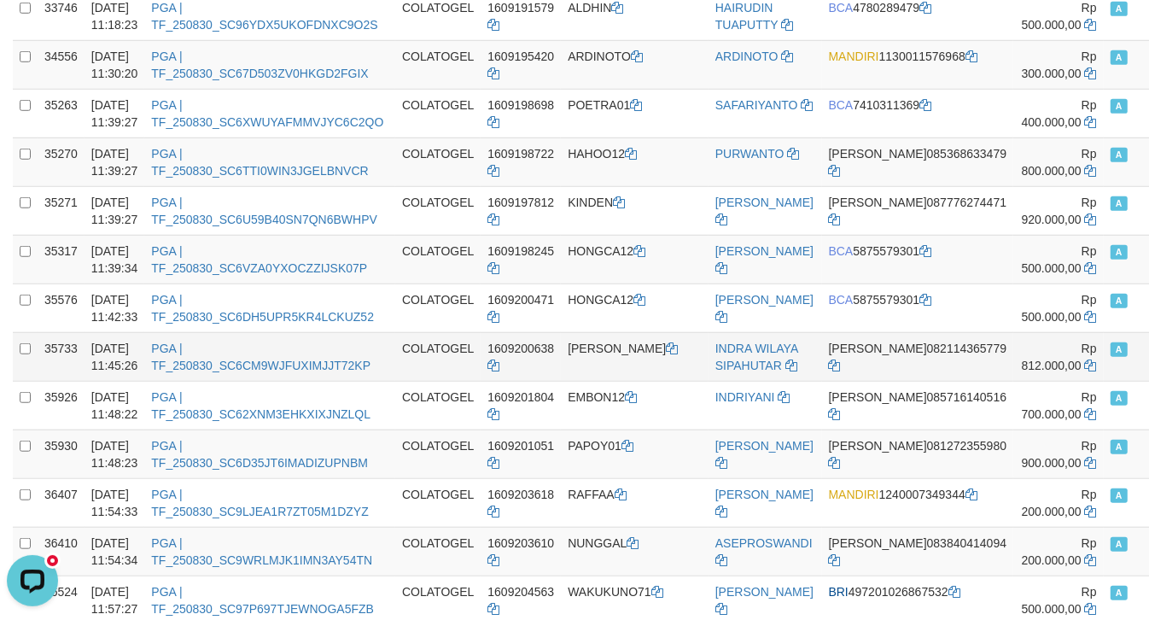
scroll to position [865, 0]
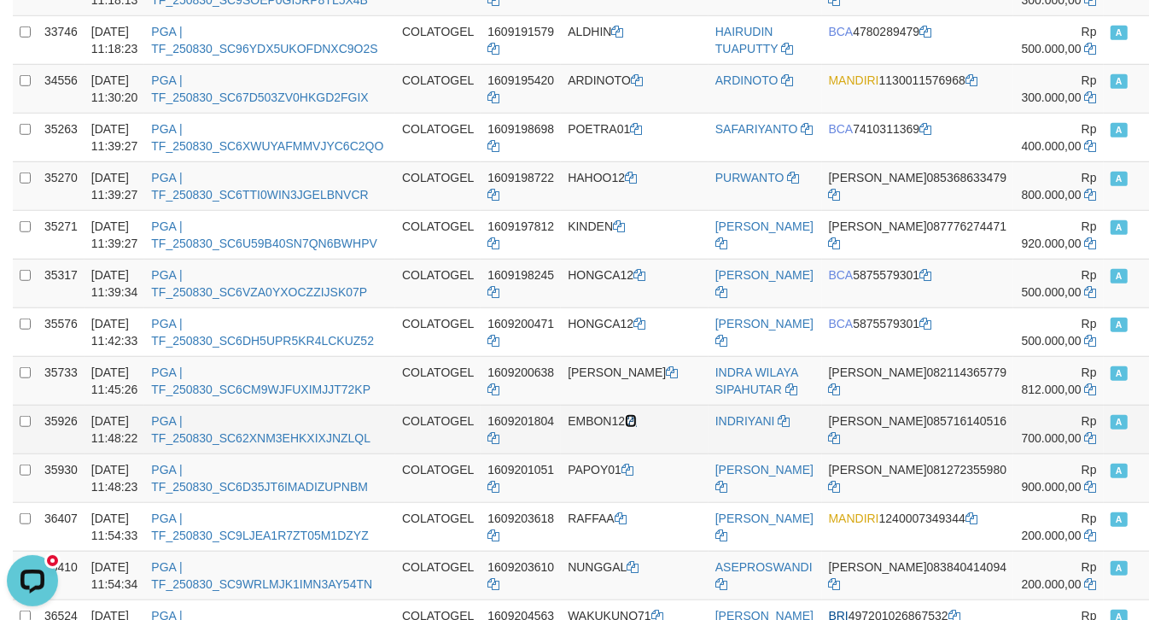
click at [637, 427] on icon at bounding box center [631, 421] width 12 height 12
click at [779, 427] on icon at bounding box center [785, 421] width 12 height 12
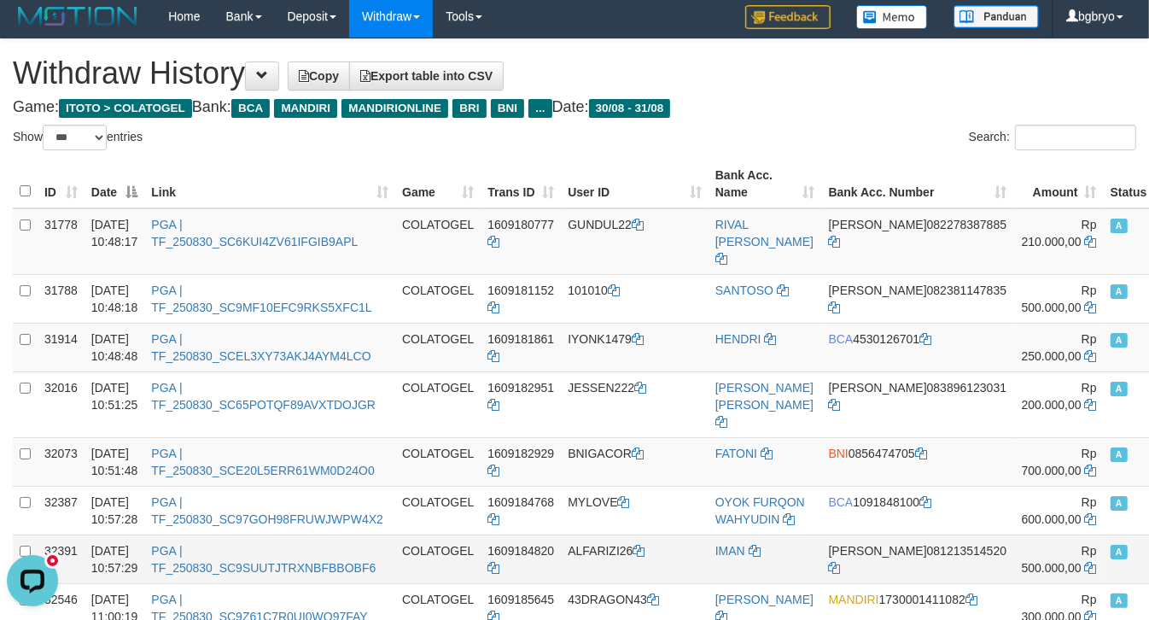
scroll to position [0, 0]
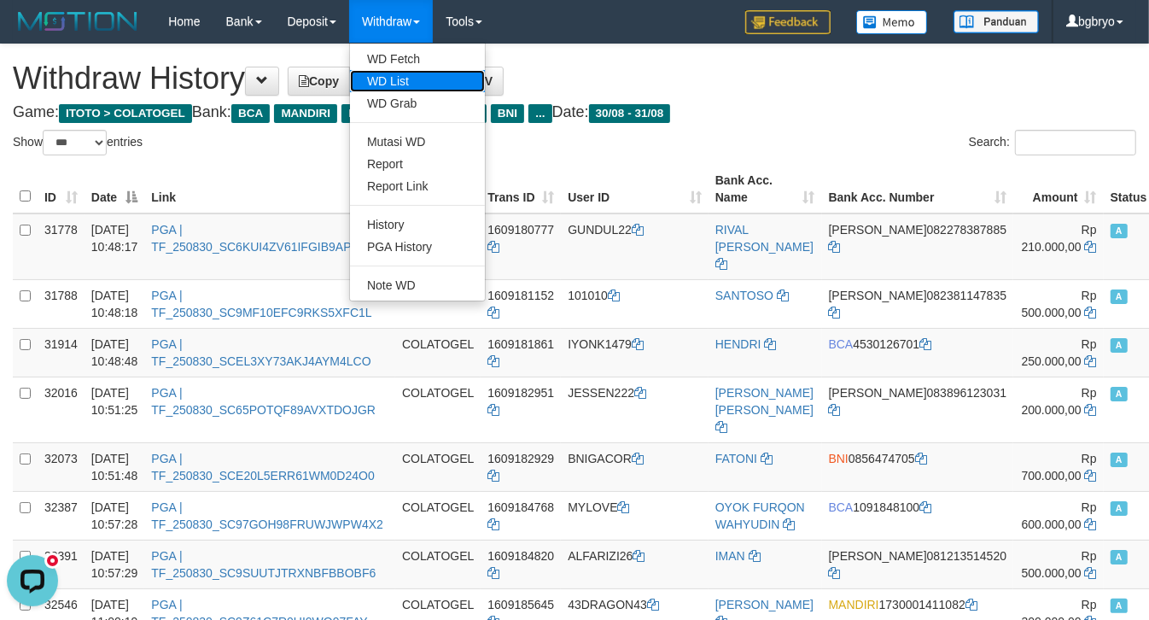
click at [412, 83] on link "WD List" at bounding box center [417, 81] width 135 height 22
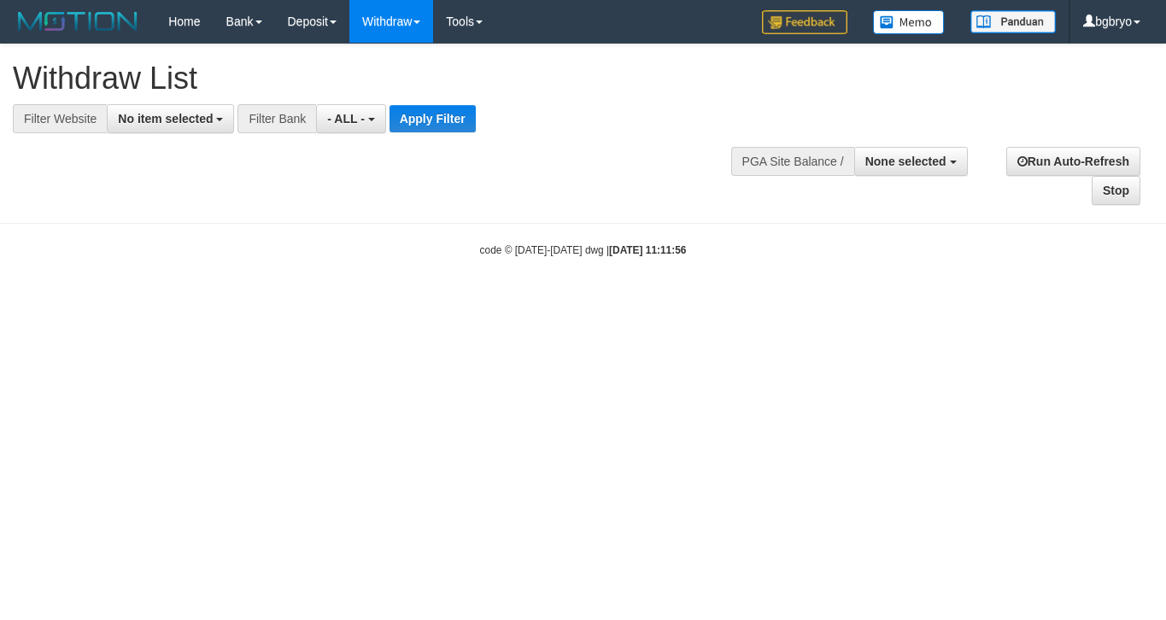
select select
drag, startPoint x: 197, startPoint y: 117, endPoint x: 182, endPoint y: 159, distance: 44.6
click at [196, 117] on span "No item selected" at bounding box center [165, 119] width 95 height 14
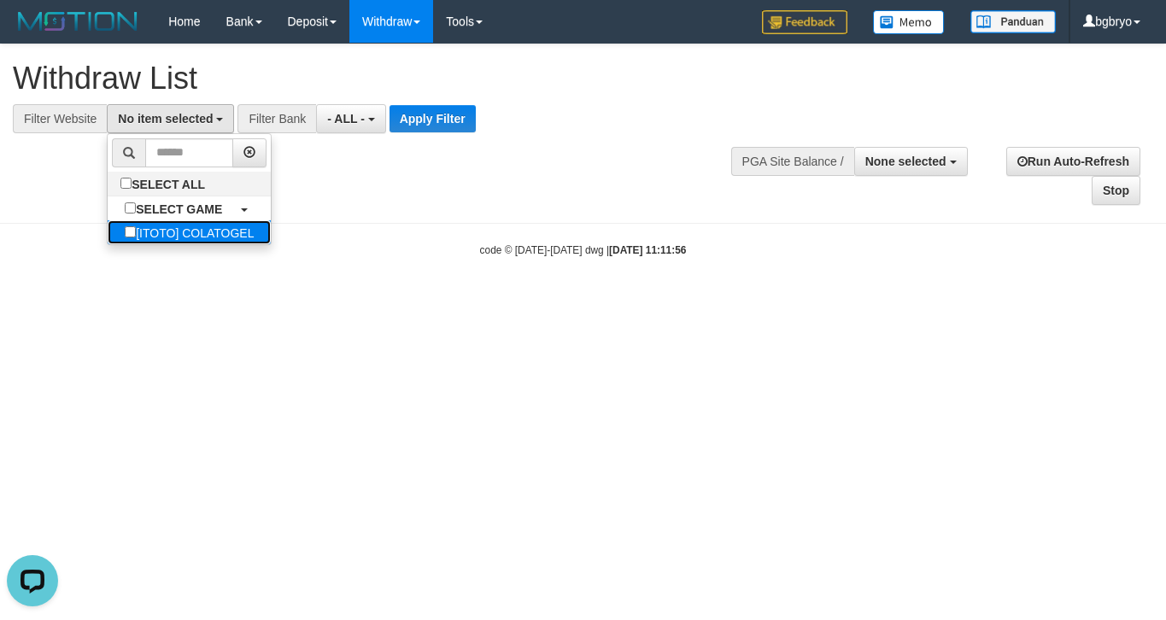
click at [158, 223] on label "[ITOTO] COLATOGEL" at bounding box center [189, 232] width 163 height 24
select select "****"
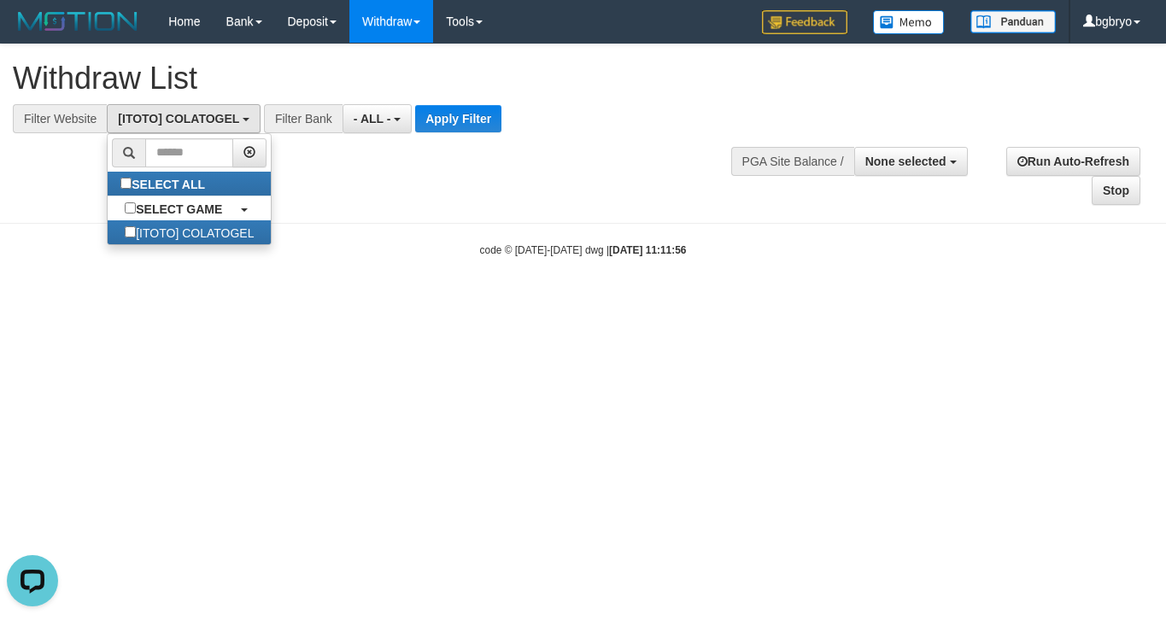
scroll to position [15, 0]
click at [464, 105] on button "Apply Filter" at bounding box center [458, 118] width 86 height 27
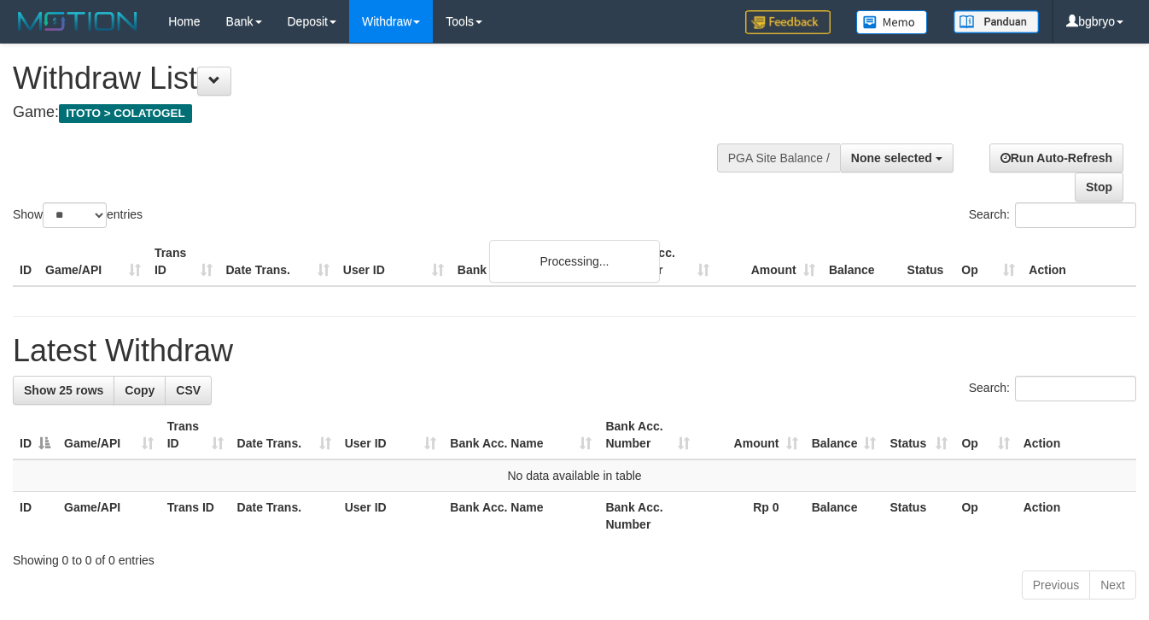
select select
select select "**"
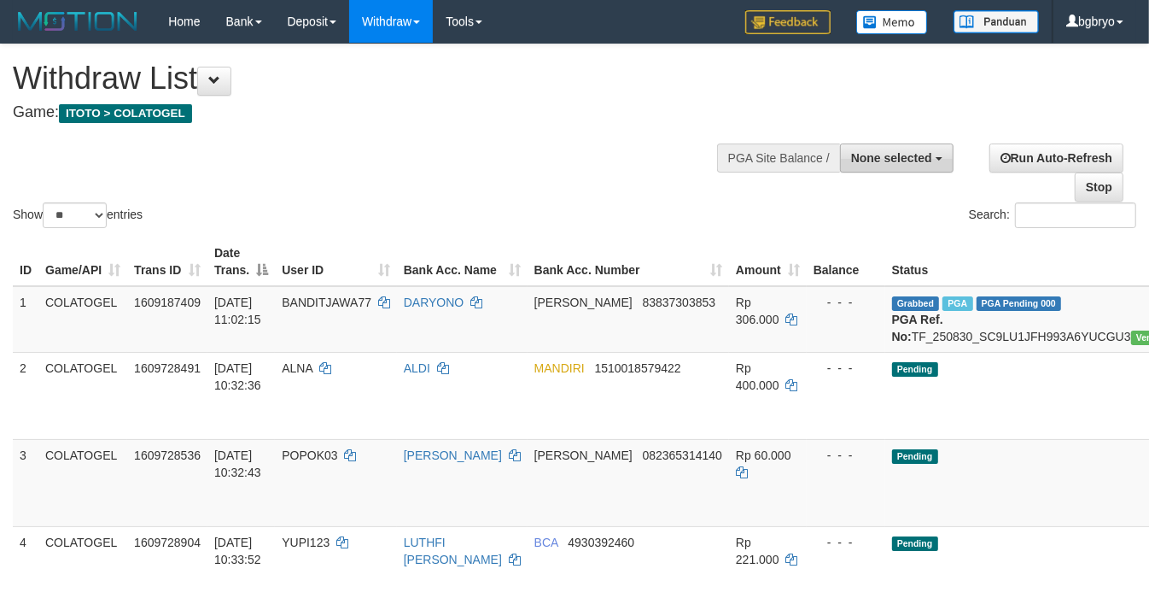
click at [894, 151] on span "None selected" at bounding box center [891, 158] width 81 height 14
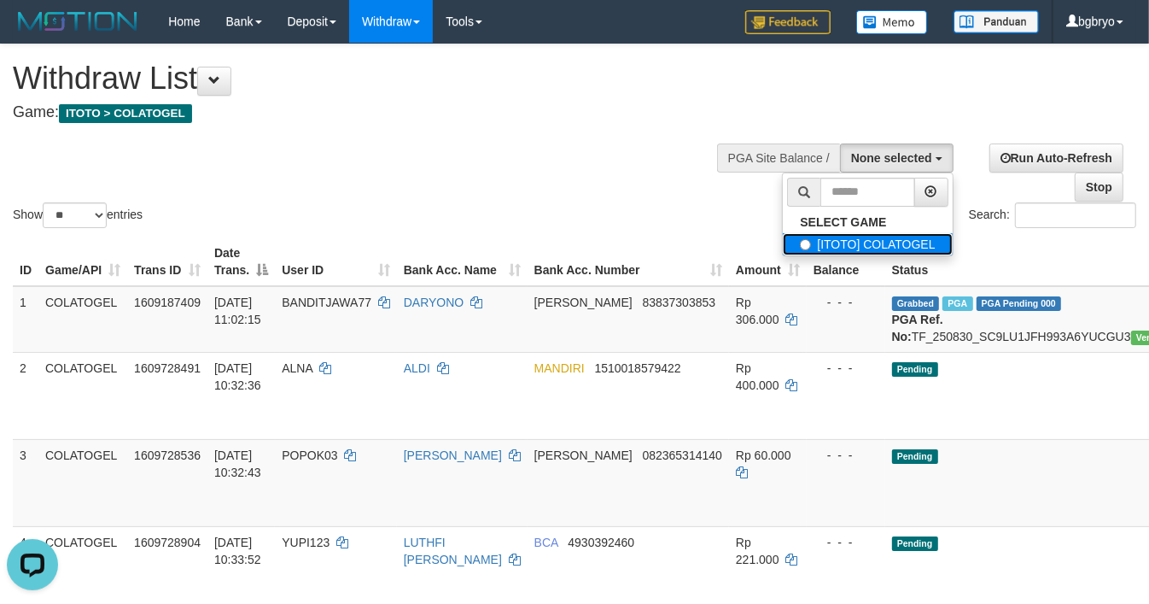
click at [877, 249] on label "[ITOTO] COLATOGEL" at bounding box center [867, 244] width 169 height 22
select select "****"
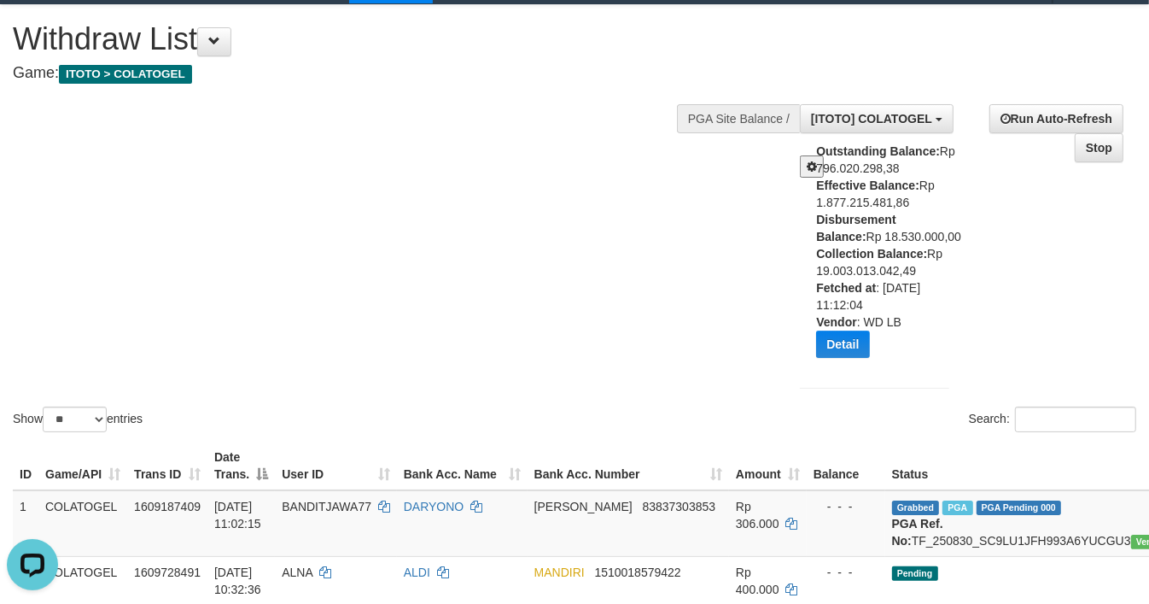
scroll to position [107, 0]
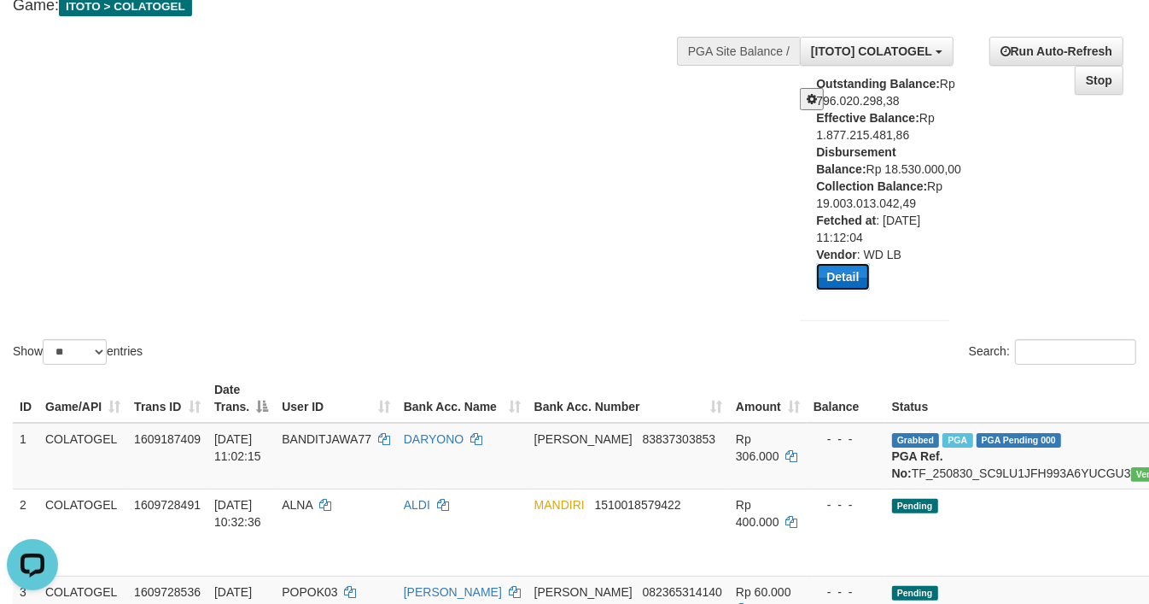
click at [852, 282] on button "Detail" at bounding box center [842, 276] width 53 height 27
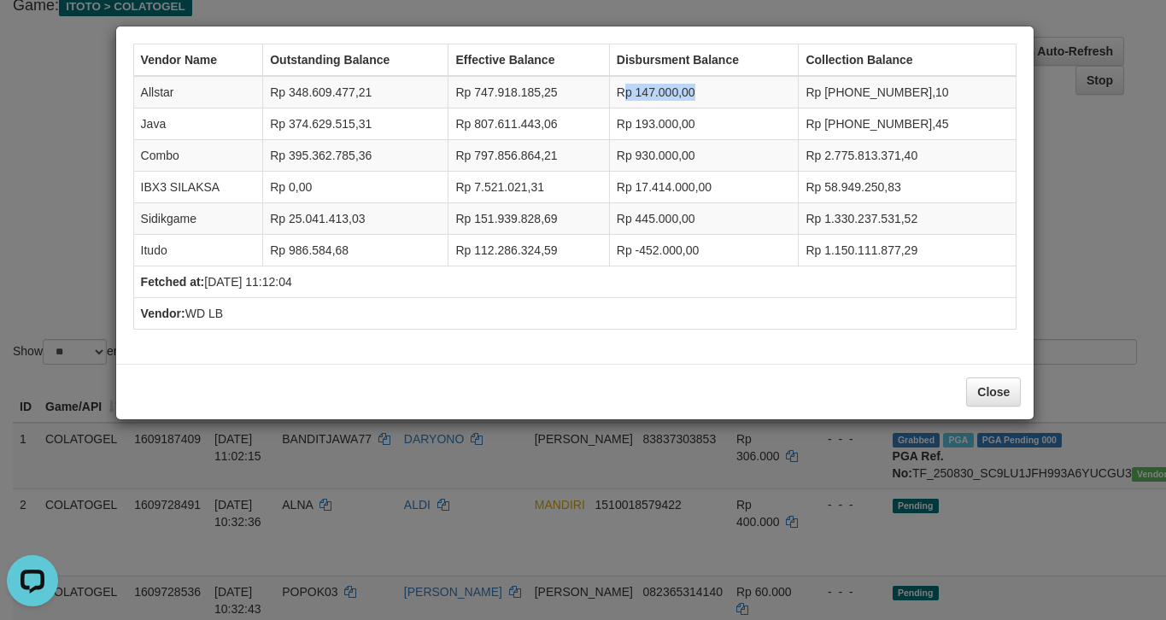
drag, startPoint x: 645, startPoint y: 94, endPoint x: 728, endPoint y: 94, distance: 82.8
click at [728, 94] on td "Rp 147.000,00" at bounding box center [704, 92] width 190 height 32
click at [737, 97] on td "Rp 147.000,00" at bounding box center [704, 92] width 190 height 32
click at [987, 397] on button "Close" at bounding box center [993, 391] width 55 height 29
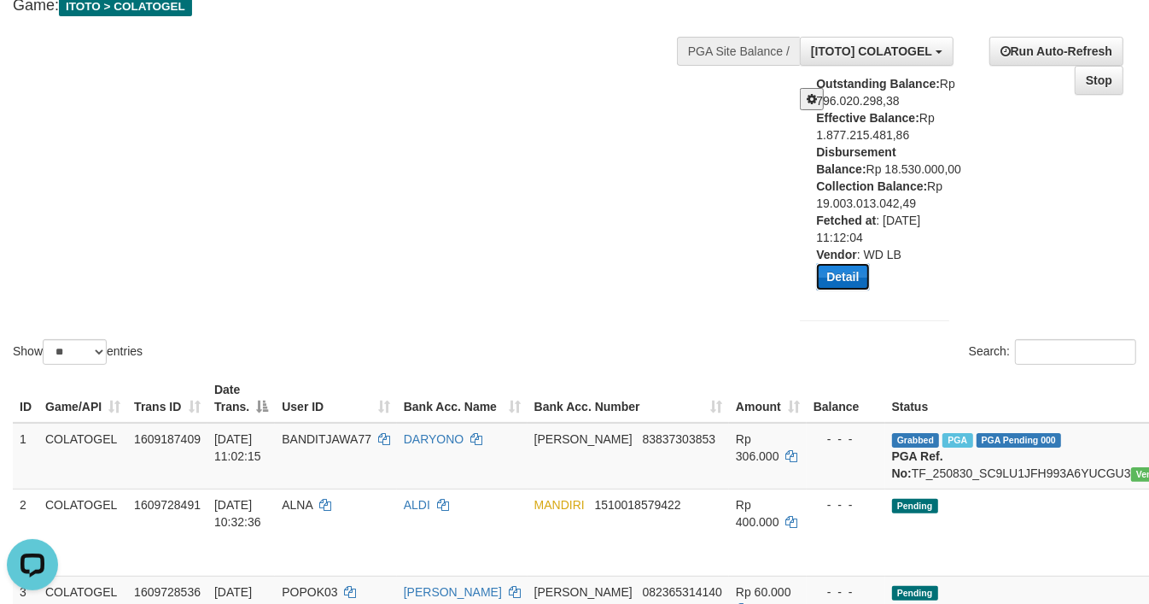
click at [835, 282] on button "Detail" at bounding box center [842, 276] width 53 height 27
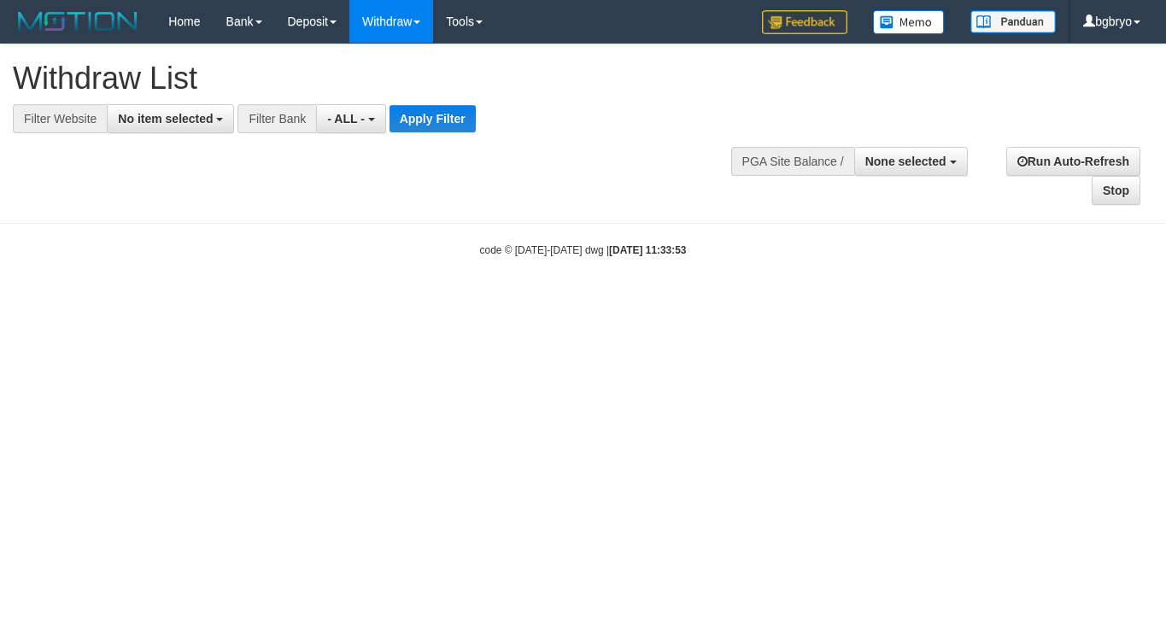
select select
drag, startPoint x: 184, startPoint y: 113, endPoint x: 196, endPoint y: 135, distance: 25.6
click at [184, 116] on span "No item selected" at bounding box center [165, 119] width 95 height 14
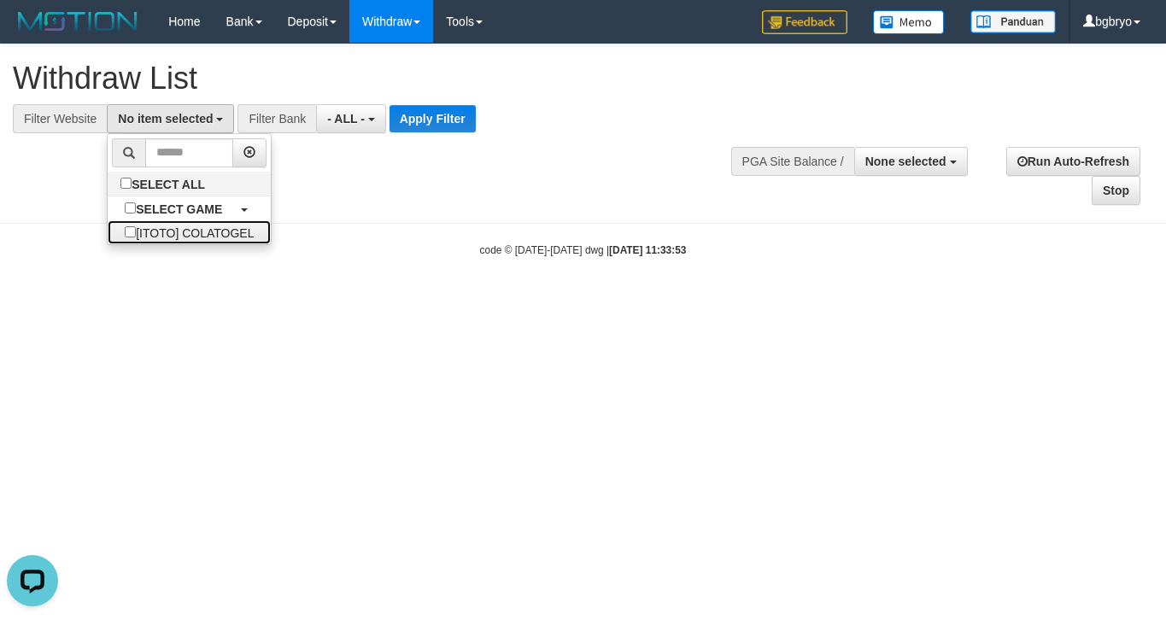
drag, startPoint x: 181, startPoint y: 235, endPoint x: 364, endPoint y: 181, distance: 190.5
click at [181, 235] on label "[ITOTO] COLATOGEL" at bounding box center [189, 232] width 163 height 24
select select "****"
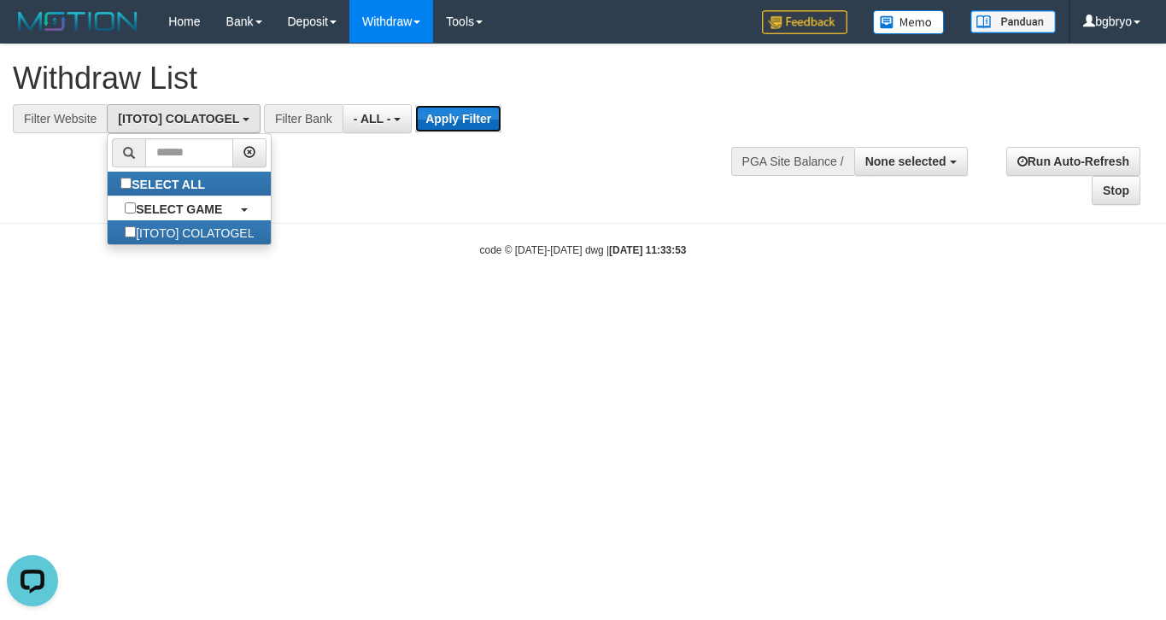
click at [501, 108] on button "Apply Filter" at bounding box center [458, 118] width 86 height 27
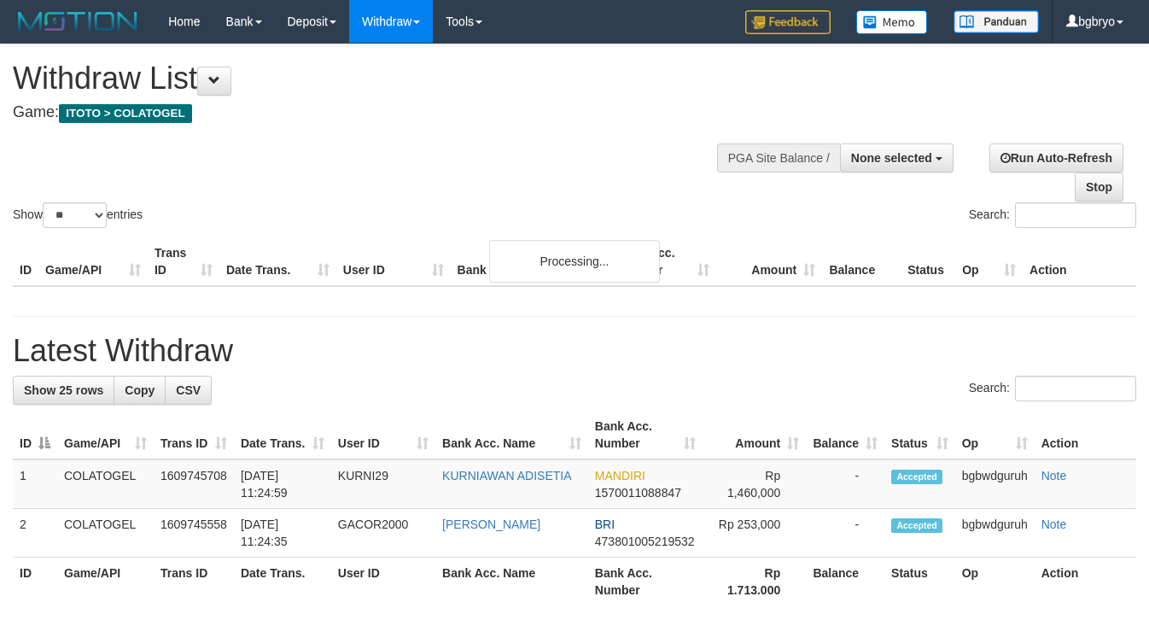
select select
select select "**"
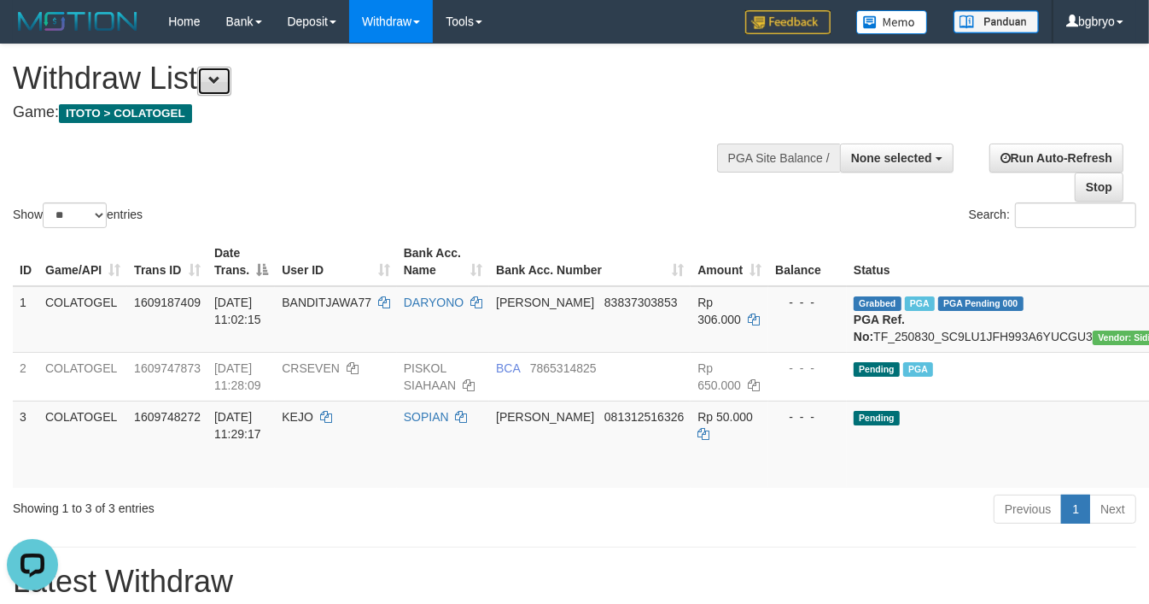
click at [220, 84] on span at bounding box center [214, 80] width 12 height 12
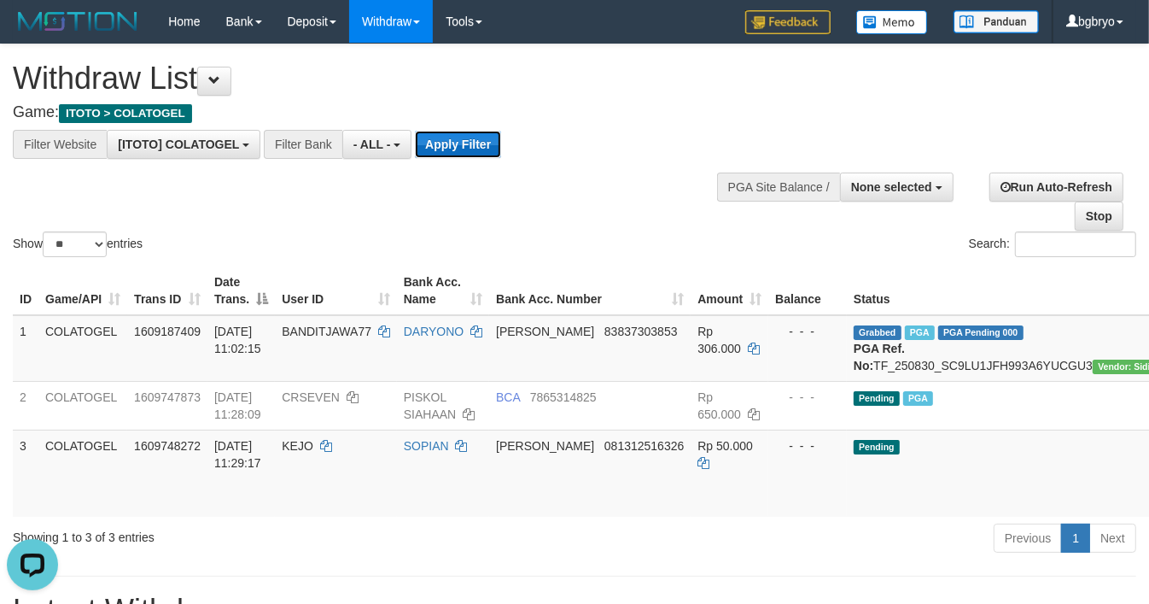
click at [466, 146] on button "Apply Filter" at bounding box center [458, 144] width 86 height 27
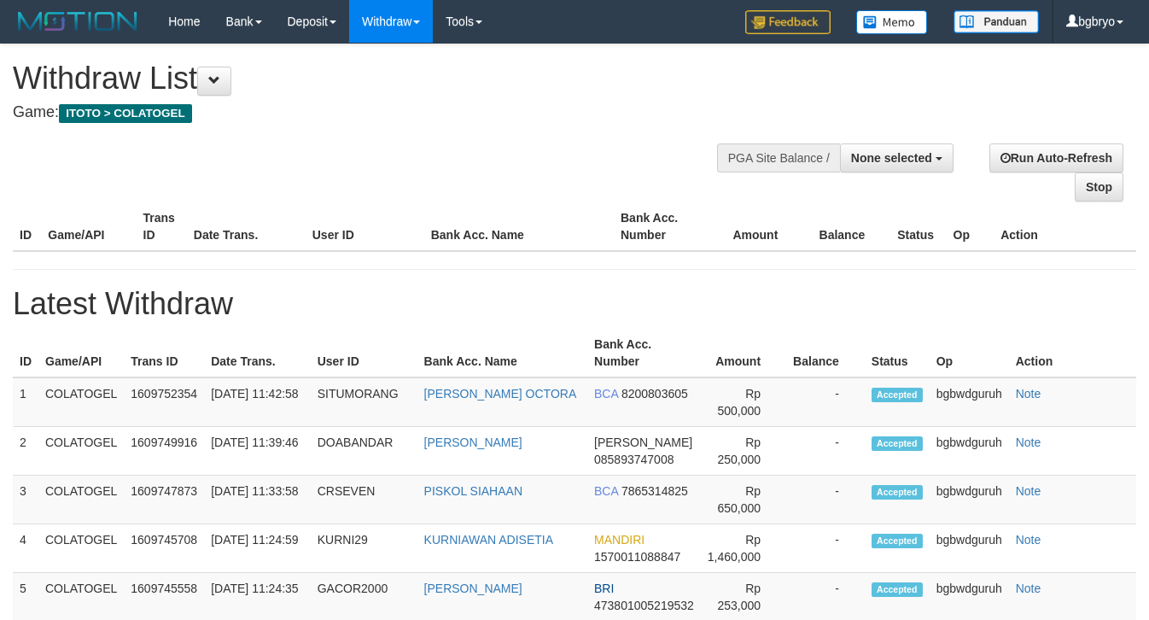
select select
select select "**"
